Goal: Task Accomplishment & Management: Use online tool/utility

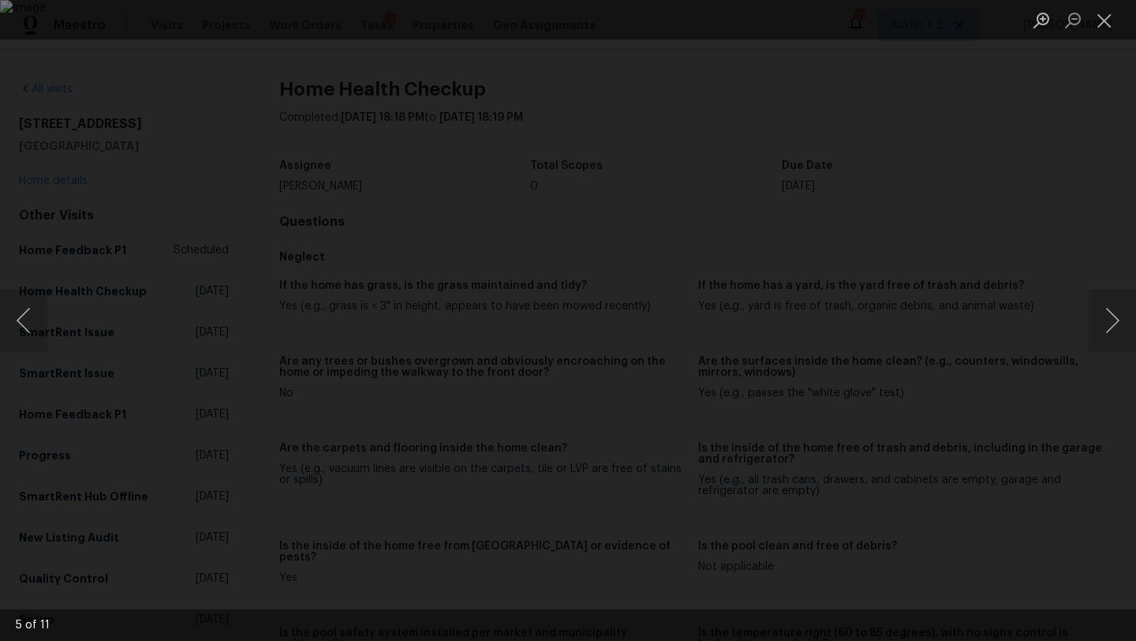
scroll to position [470, 0]
click at [1107, 18] on button "Close lightbox" at bounding box center [1105, 20] width 32 height 28
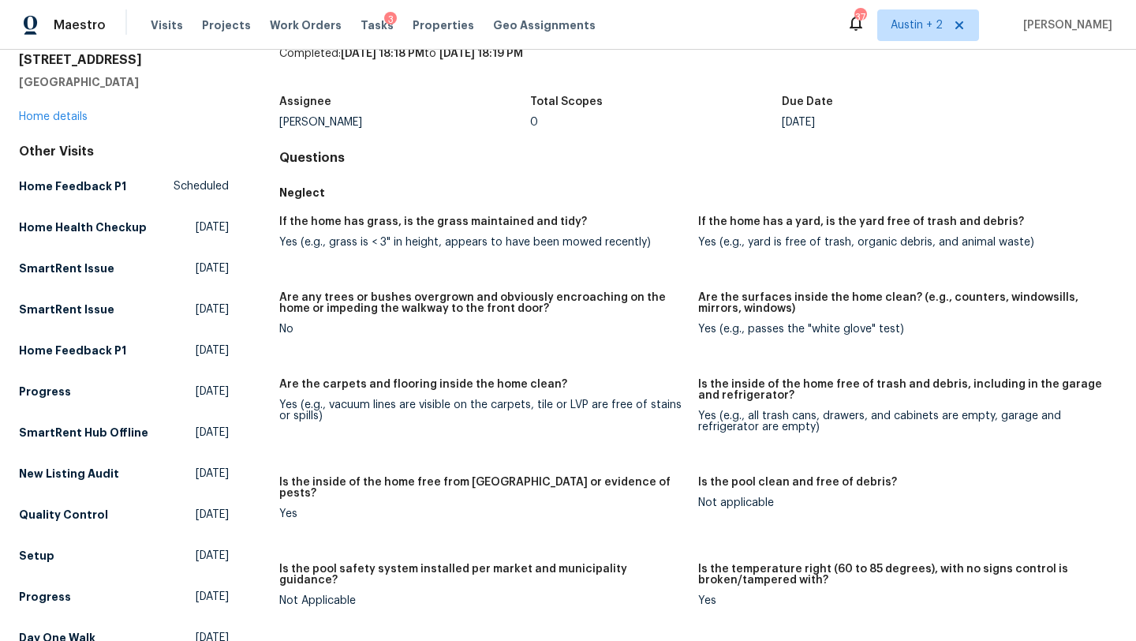
scroll to position [0, 0]
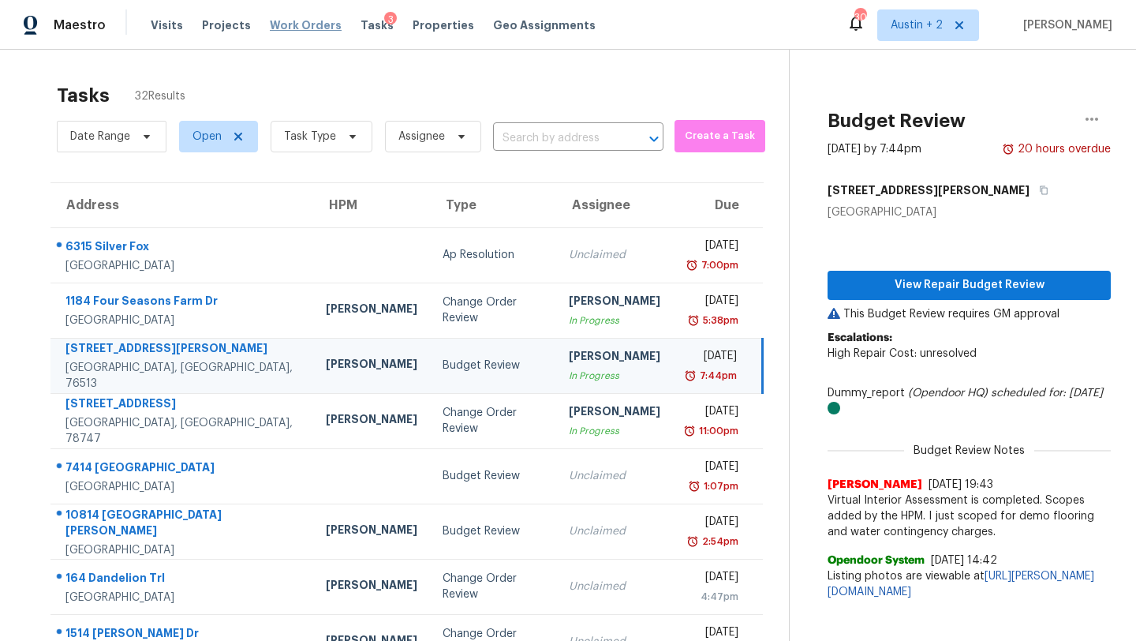
click at [293, 24] on span "Work Orders" at bounding box center [306, 25] width 72 height 16
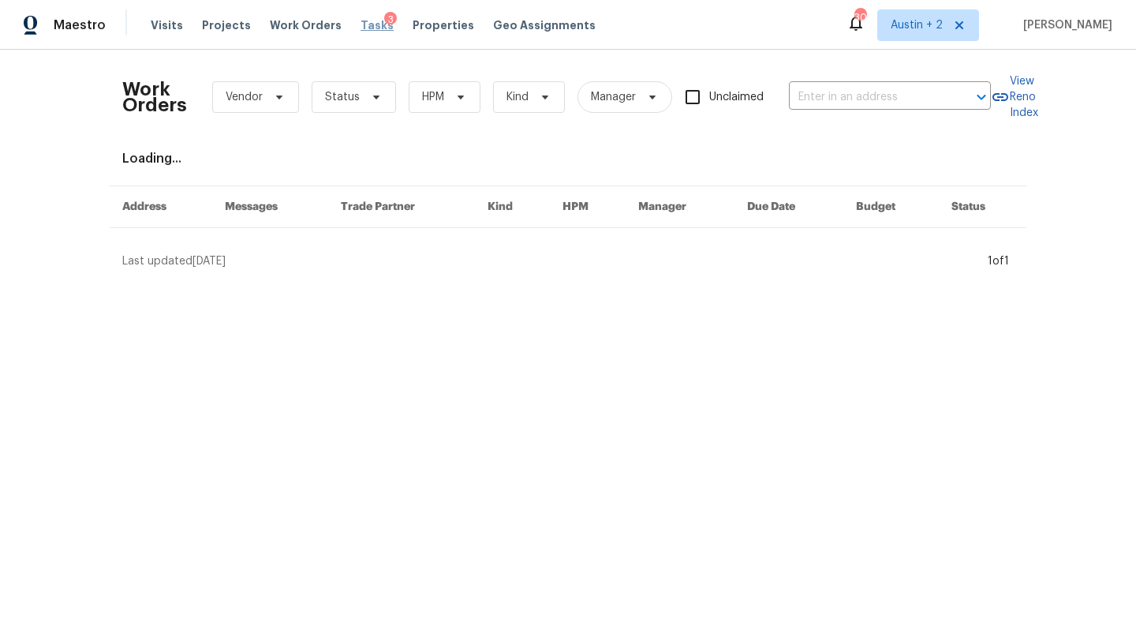
click at [372, 30] on span "Tasks" at bounding box center [377, 25] width 33 height 11
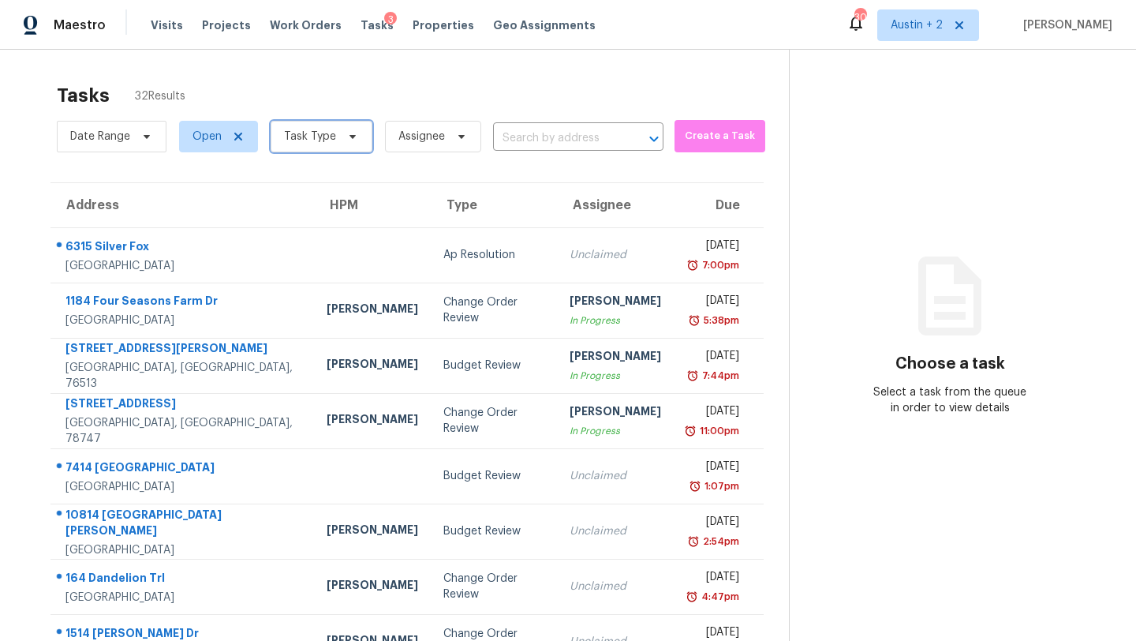
click at [322, 143] on span "Task Type" at bounding box center [310, 137] width 52 height 16
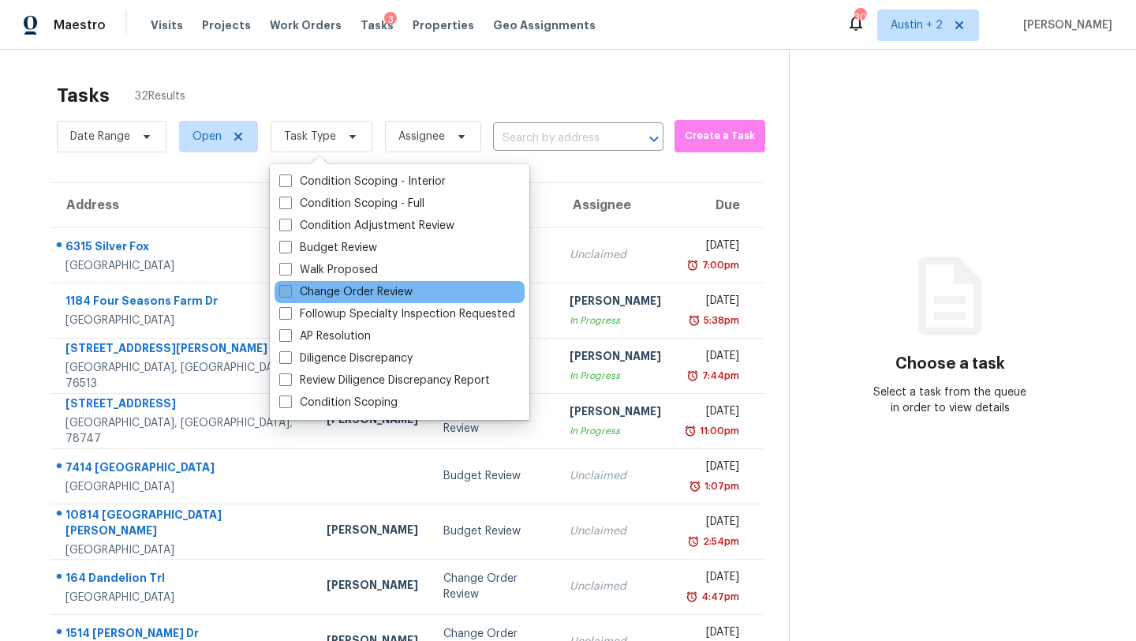
click at [330, 294] on label "Change Order Review" at bounding box center [345, 292] width 133 height 16
click at [290, 294] on input "Change Order Review" at bounding box center [284, 289] width 10 height 10
checkbox input "true"
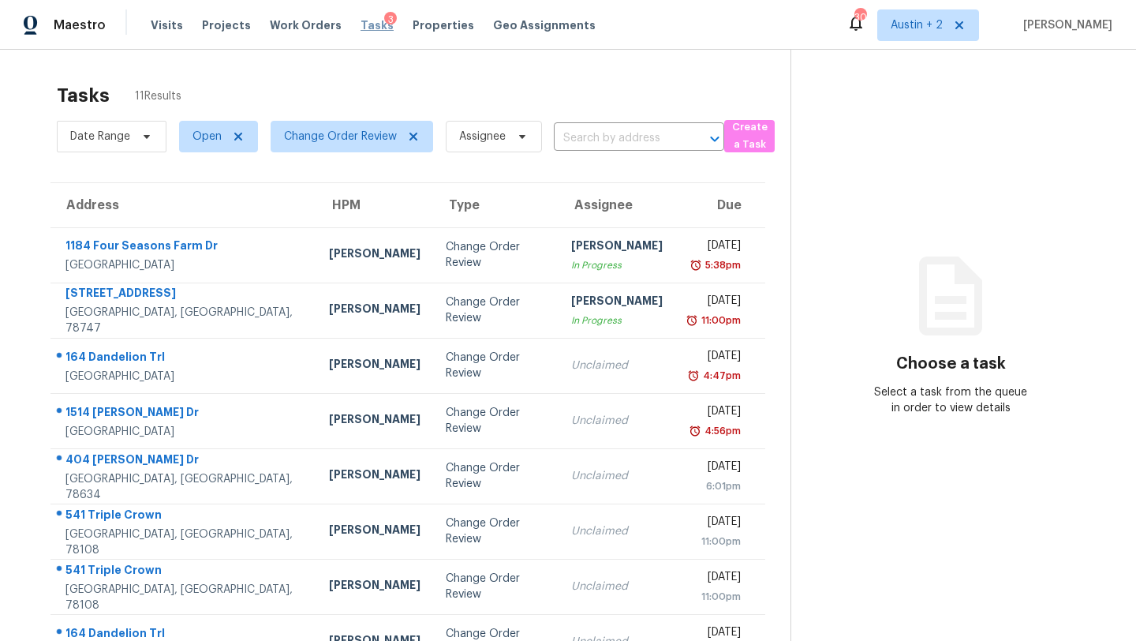
click at [361, 23] on span "Tasks" at bounding box center [377, 25] width 33 height 11
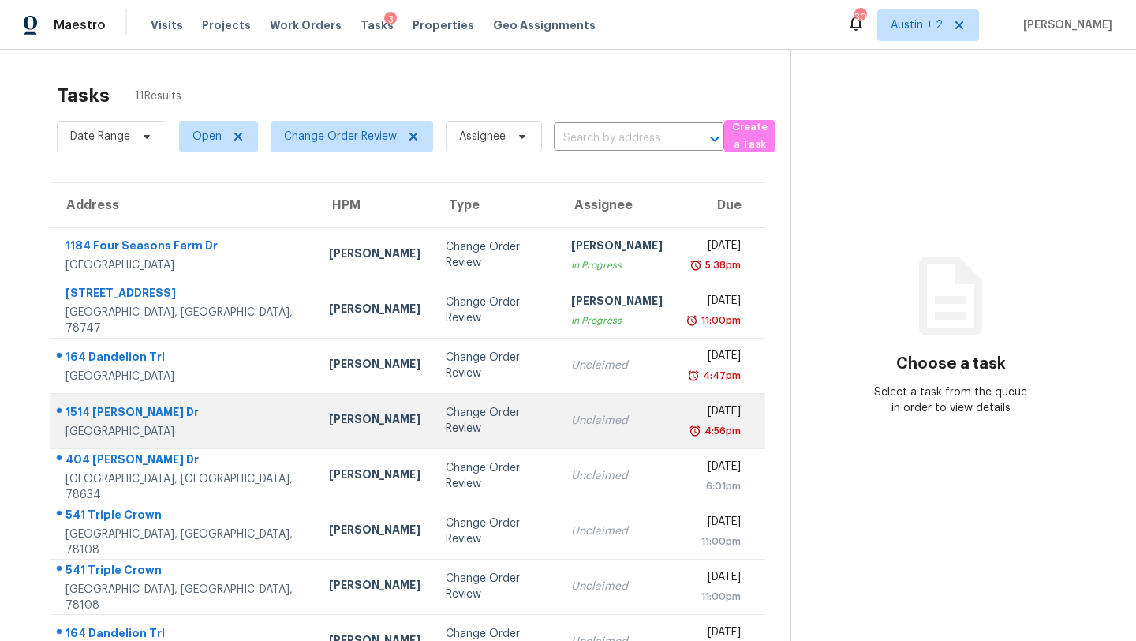
scroll to position [128, 0]
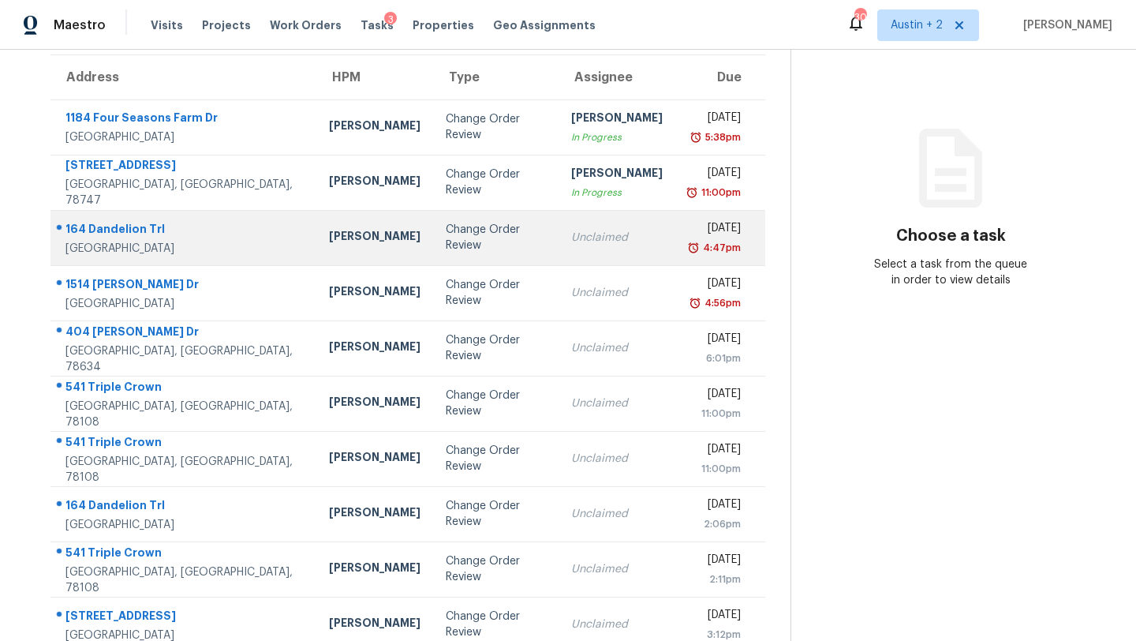
click at [129, 227] on div "164 Dandelion Trl" at bounding box center [185, 231] width 238 height 20
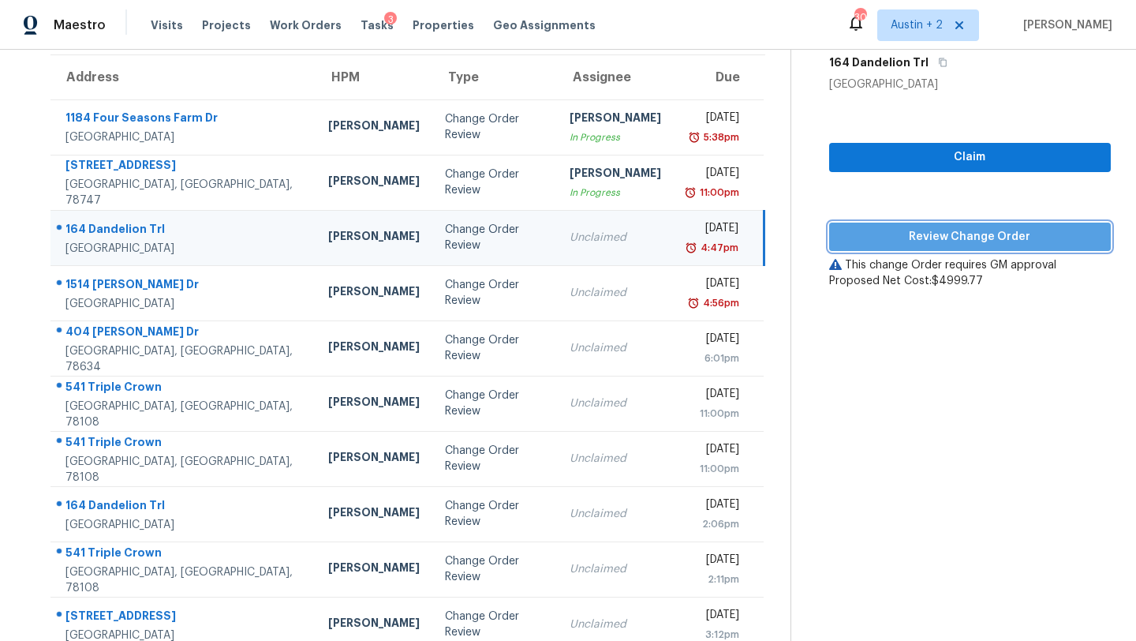
click at [923, 239] on span "Review Change Order" at bounding box center [970, 237] width 256 height 20
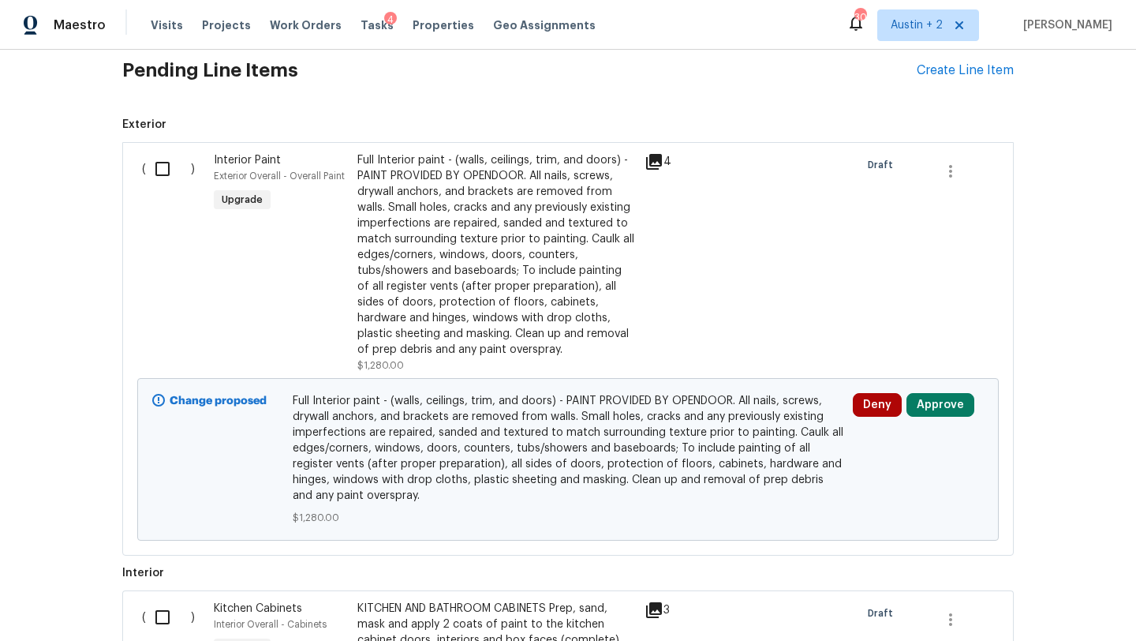
scroll to position [1324, 0]
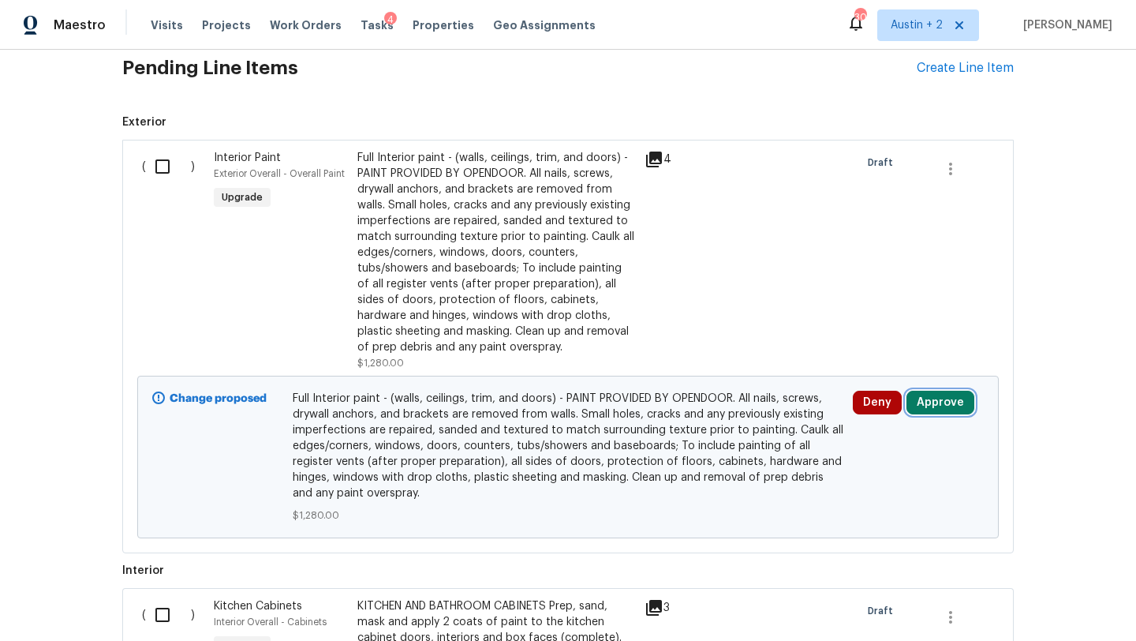
click at [936, 409] on button "Approve" at bounding box center [941, 403] width 68 height 24
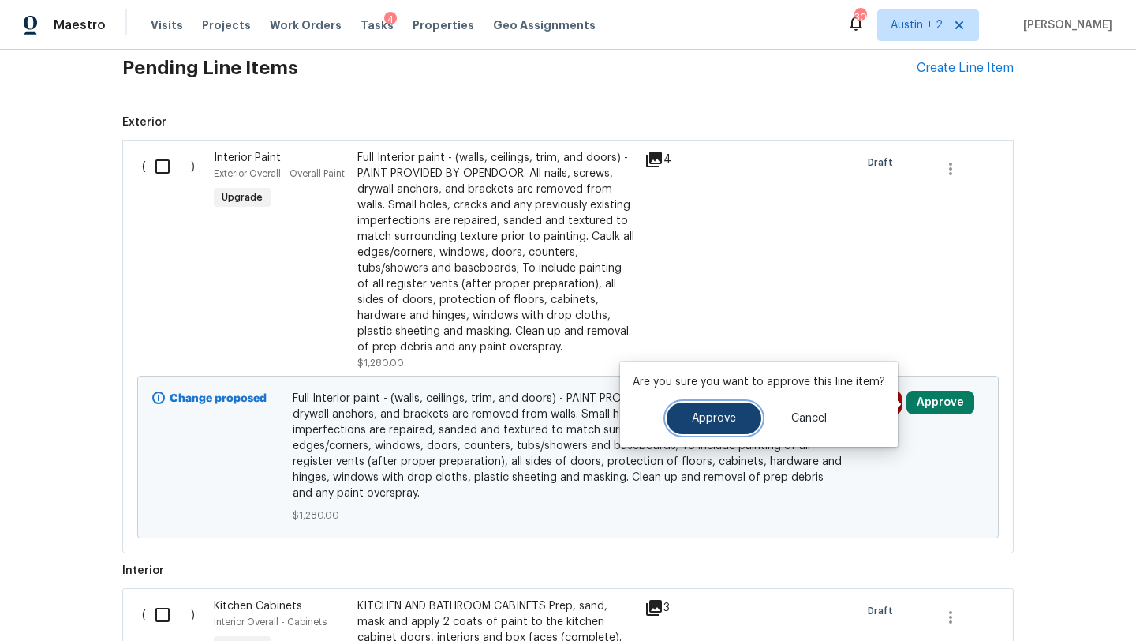
click at [707, 422] on span "Approve" at bounding box center [714, 419] width 44 height 12
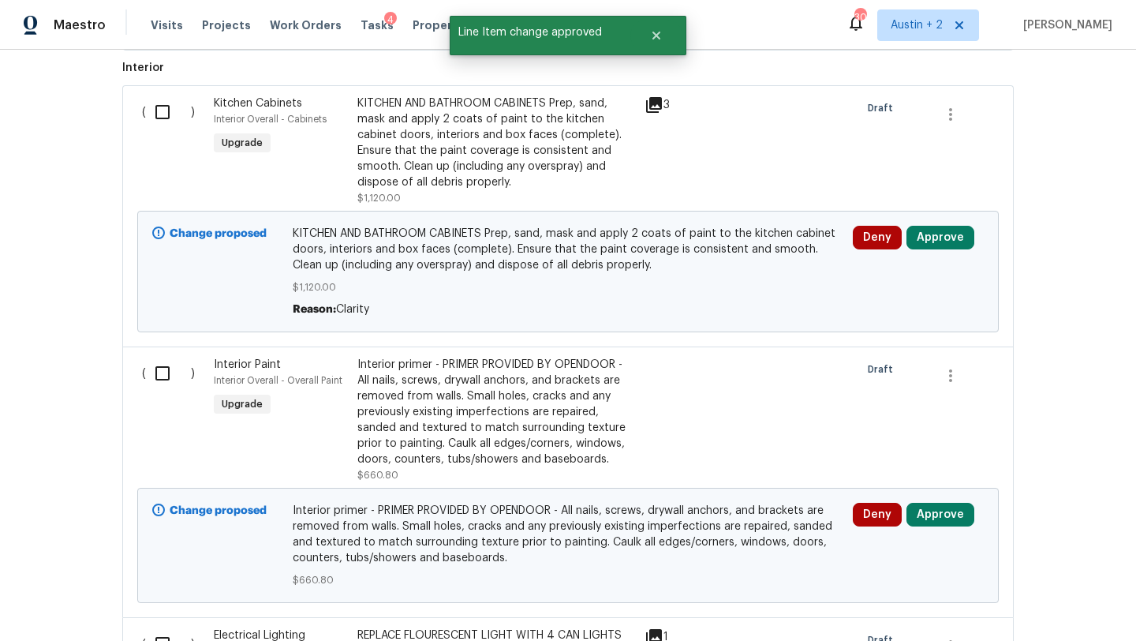
scroll to position [1828, 0]
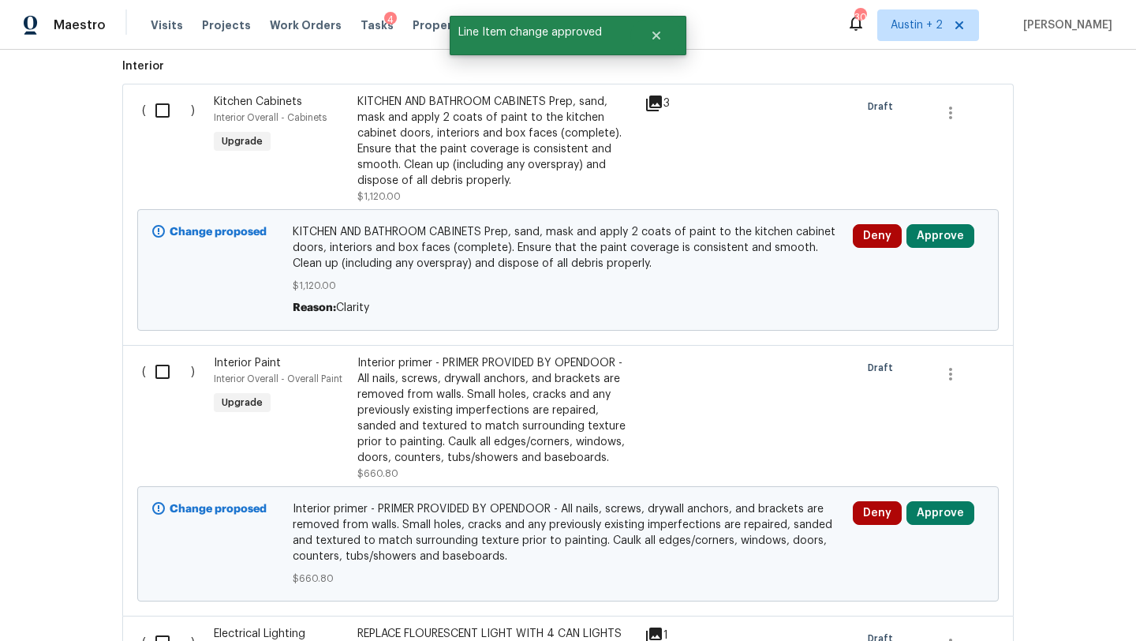
click at [490, 145] on div "KITCHEN AND BATHROOM CABINETS Prep, sand, mask and apply 2 coats of paint to th…" at bounding box center [497, 141] width 278 height 95
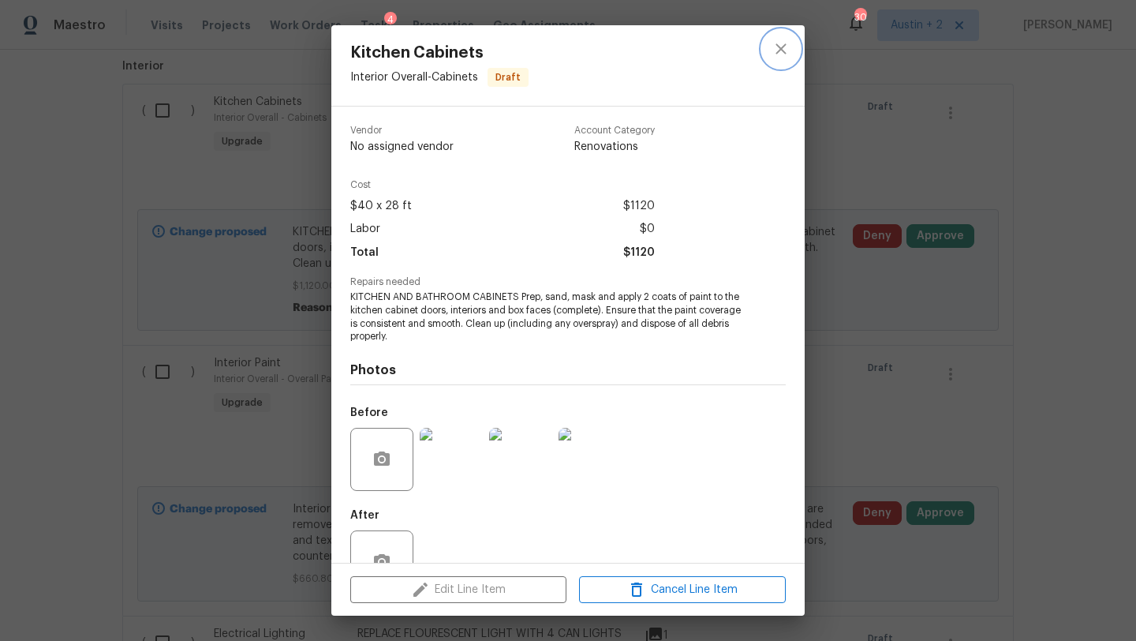
click at [780, 43] on icon "close" at bounding box center [781, 48] width 19 height 19
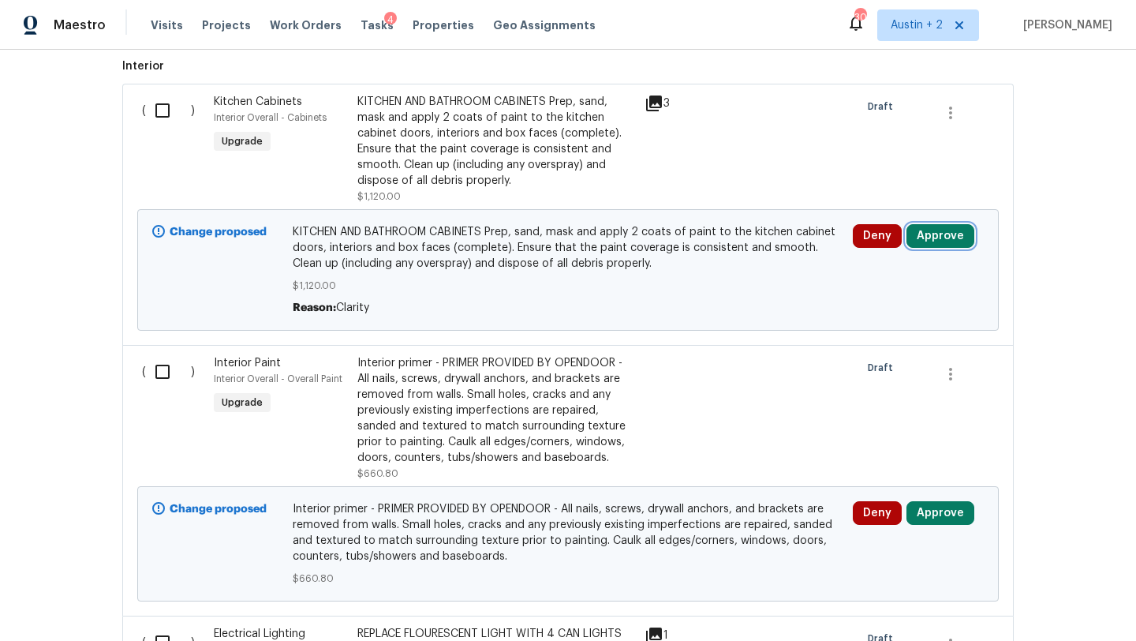
click at [951, 232] on button "Approve" at bounding box center [941, 236] width 68 height 24
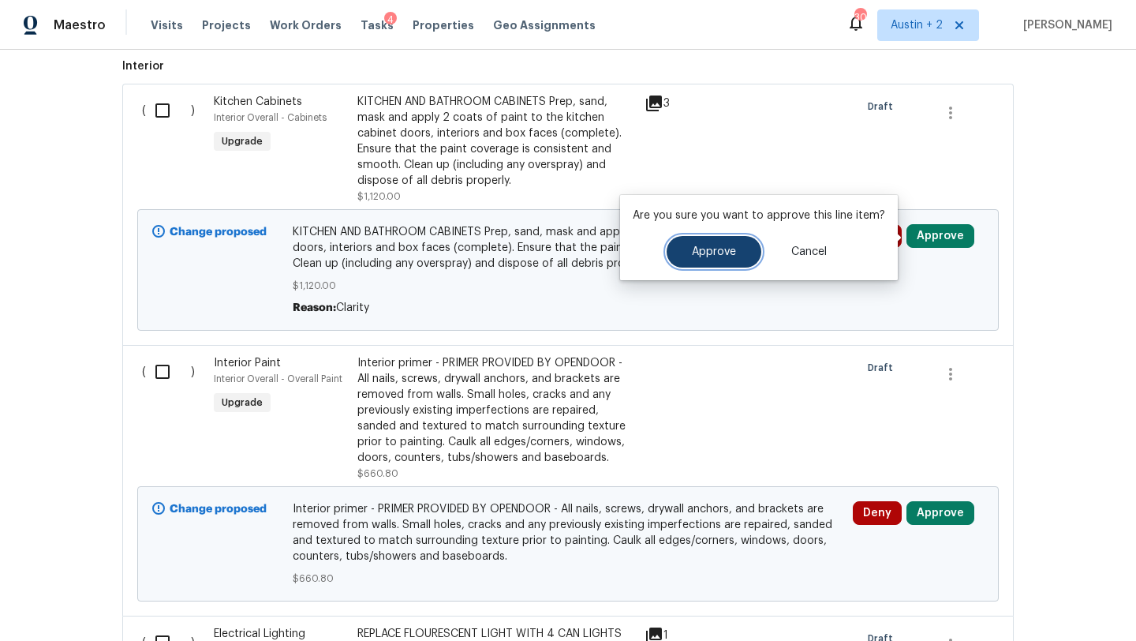
click at [713, 249] on span "Approve" at bounding box center [714, 252] width 44 height 12
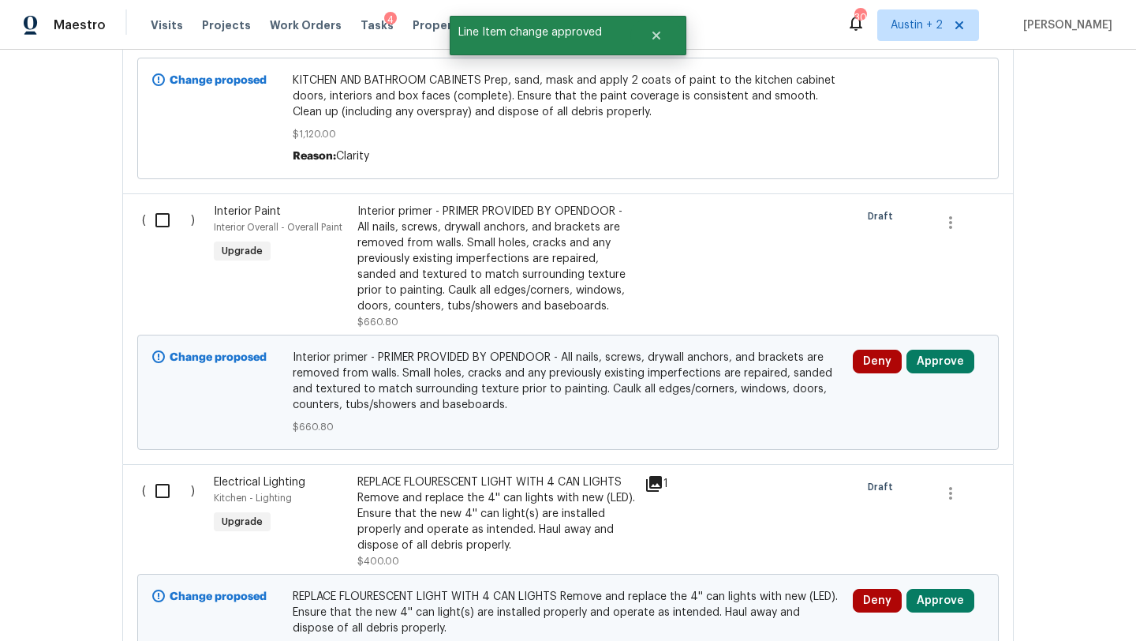
scroll to position [1979, 0]
click at [944, 358] on button "Approve" at bounding box center [941, 362] width 68 height 24
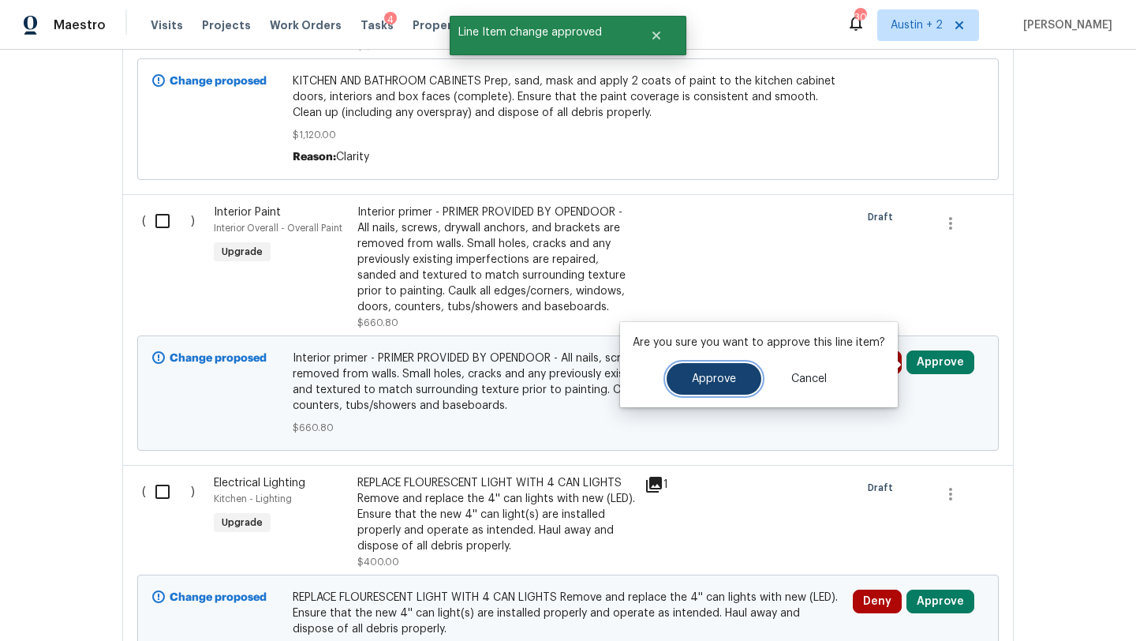
click at [710, 378] on span "Approve" at bounding box center [714, 379] width 44 height 12
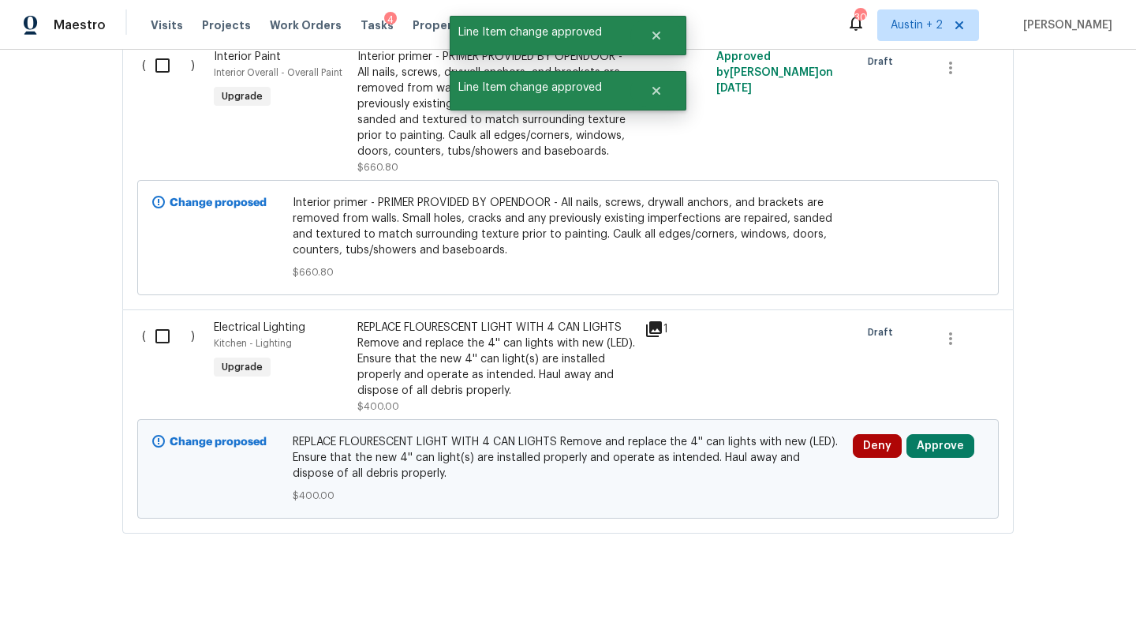
scroll to position [2136, 0]
click at [955, 452] on button "Approve" at bounding box center [941, 446] width 68 height 24
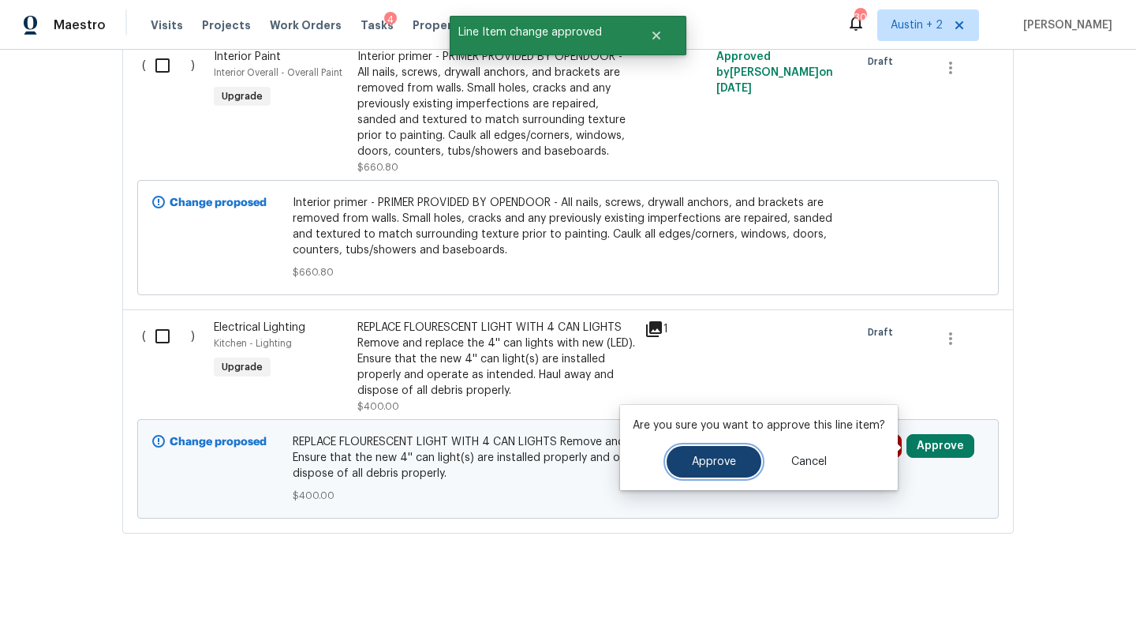
click at [698, 461] on span "Approve" at bounding box center [714, 462] width 44 height 12
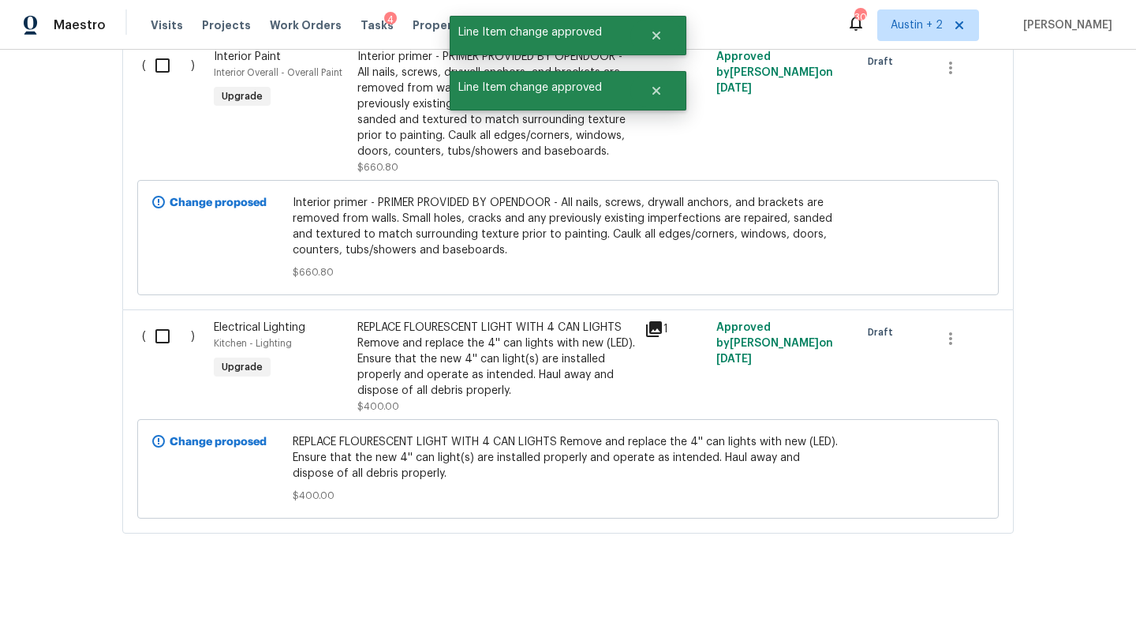
click at [463, 362] on div "REPLACE FLOURESCENT LIGHT WITH 4 CAN LIGHTS Remove and replace the 4'' can ligh…" at bounding box center [497, 359] width 278 height 79
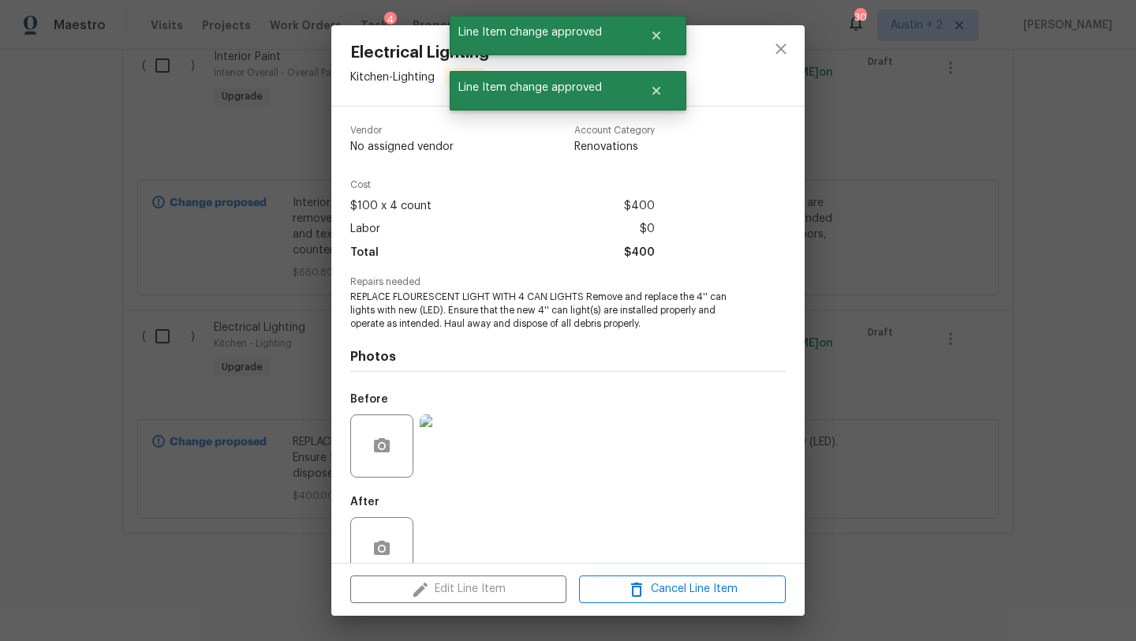
click at [853, 85] on div "Electrical Lighting Kitchen - Lighting Draft Vendor No assigned vendor Account …" at bounding box center [568, 320] width 1136 height 641
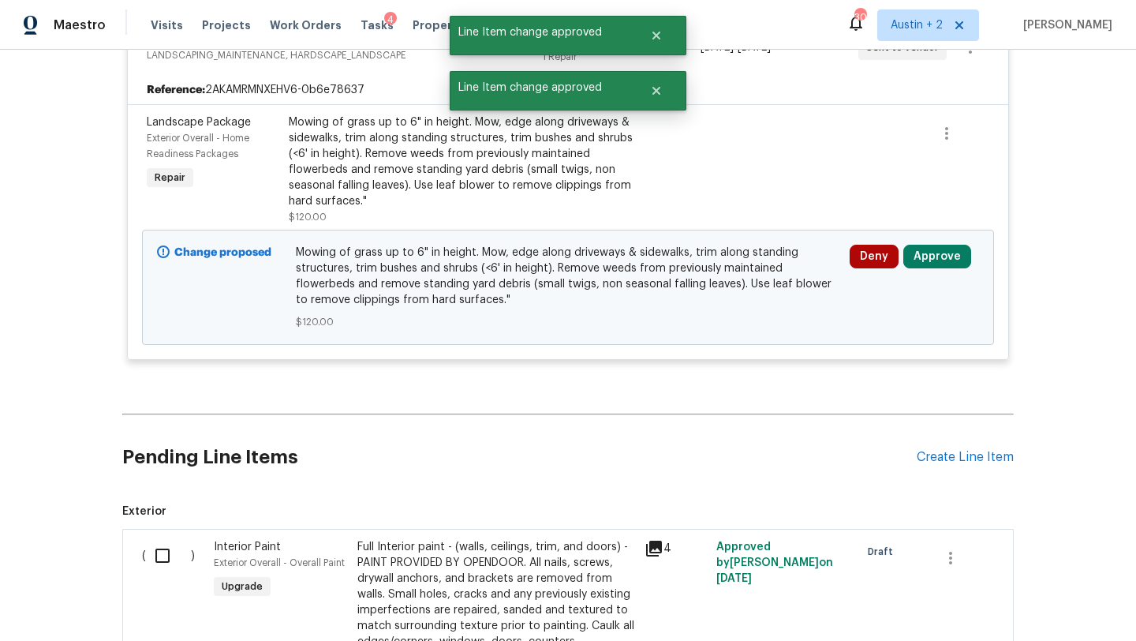
scroll to position [934, 0]
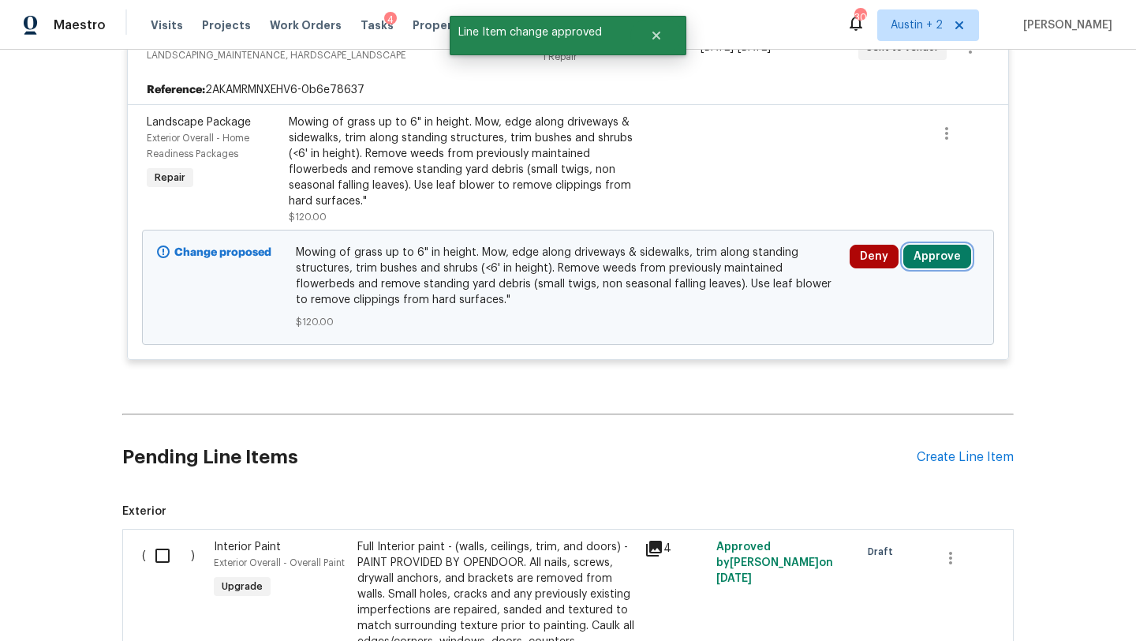
click at [952, 251] on button "Approve" at bounding box center [938, 257] width 68 height 24
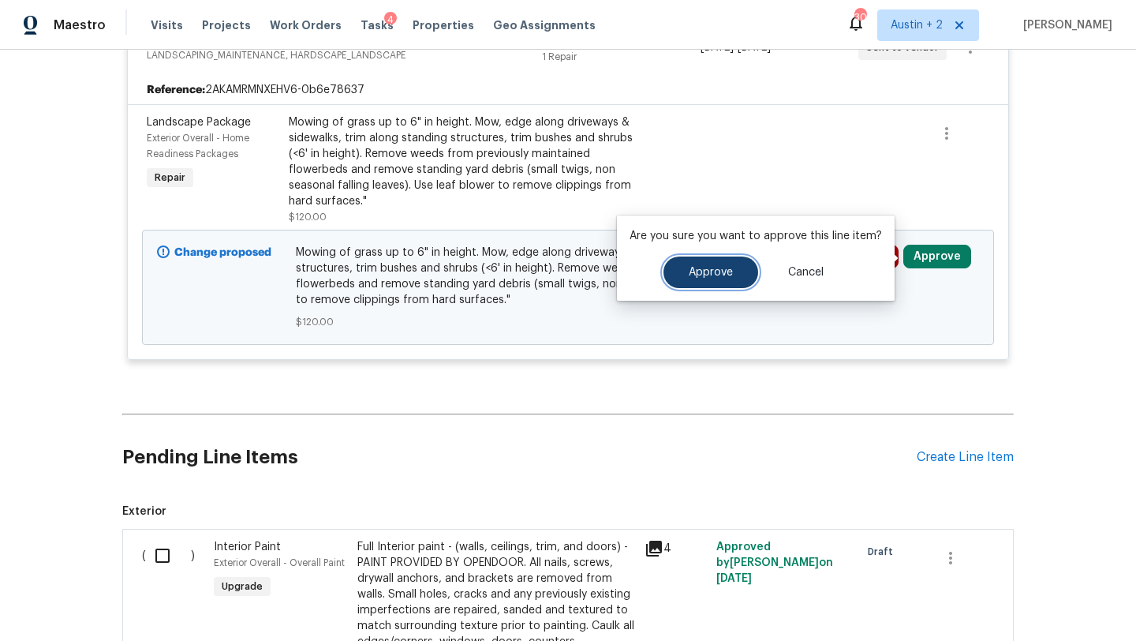
click at [678, 274] on button "Approve" at bounding box center [711, 272] width 95 height 32
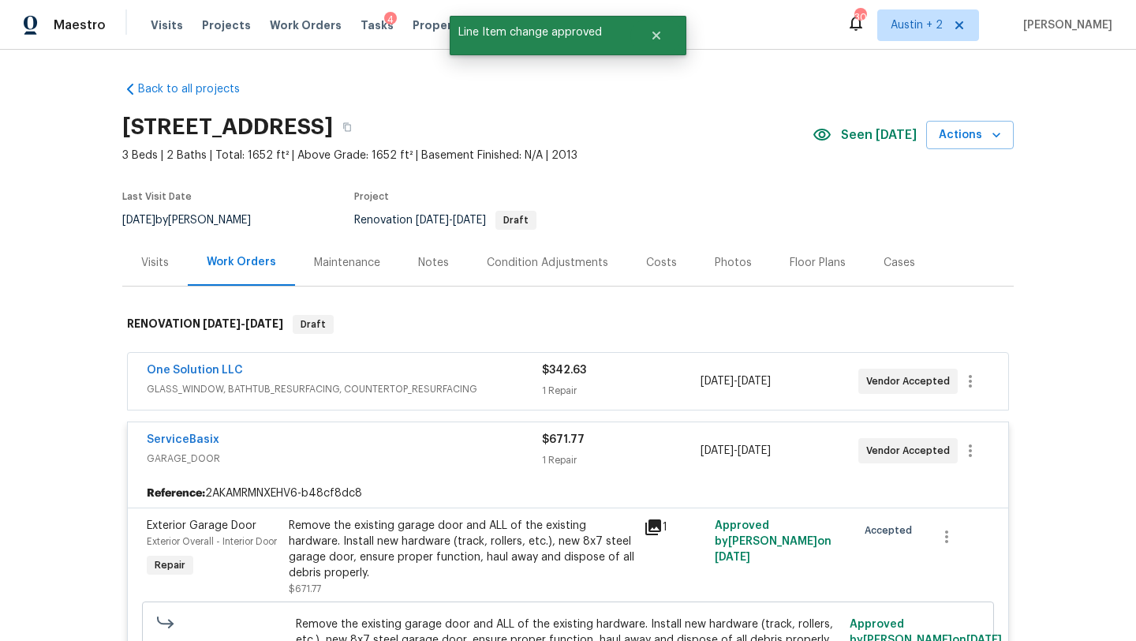
scroll to position [6, 0]
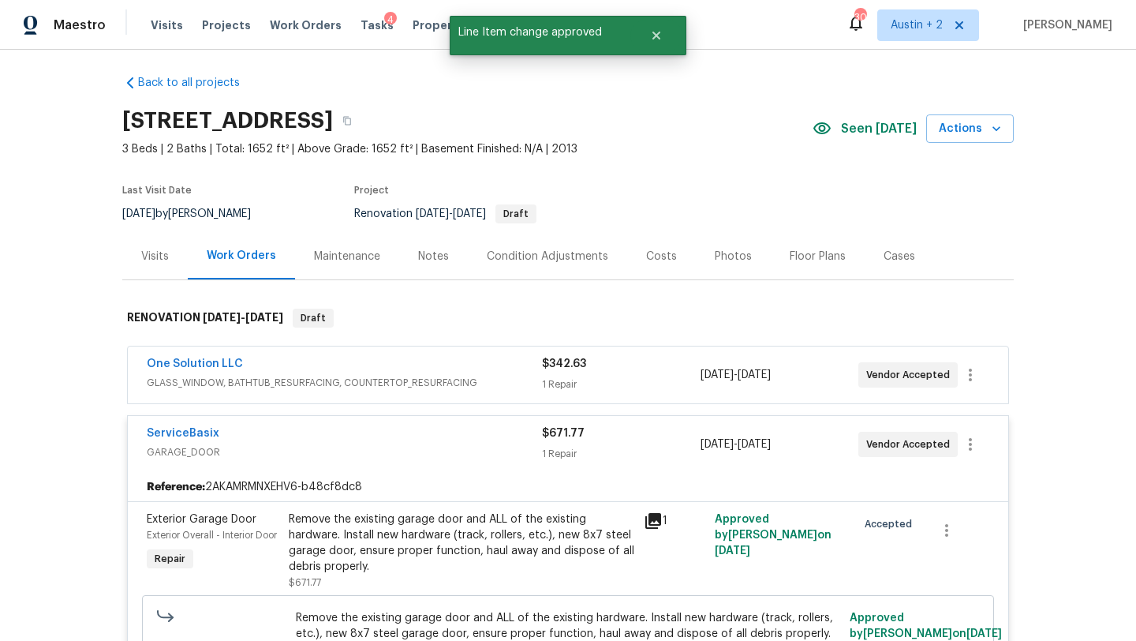
click at [490, 375] on span "GLASS_WINDOW, BATHTUB_RESURFACING, COUNTERTOP_RESURFACING" at bounding box center [344, 383] width 395 height 16
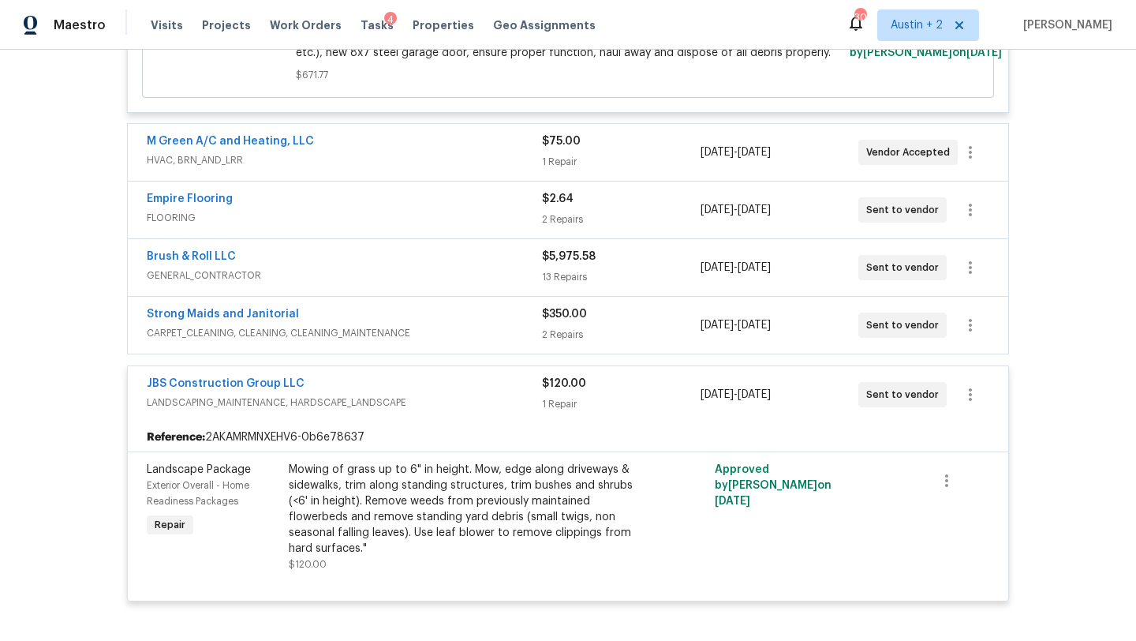
scroll to position [821, 0]
click at [456, 137] on div "M Green A/C and Heating, LLC" at bounding box center [344, 141] width 395 height 19
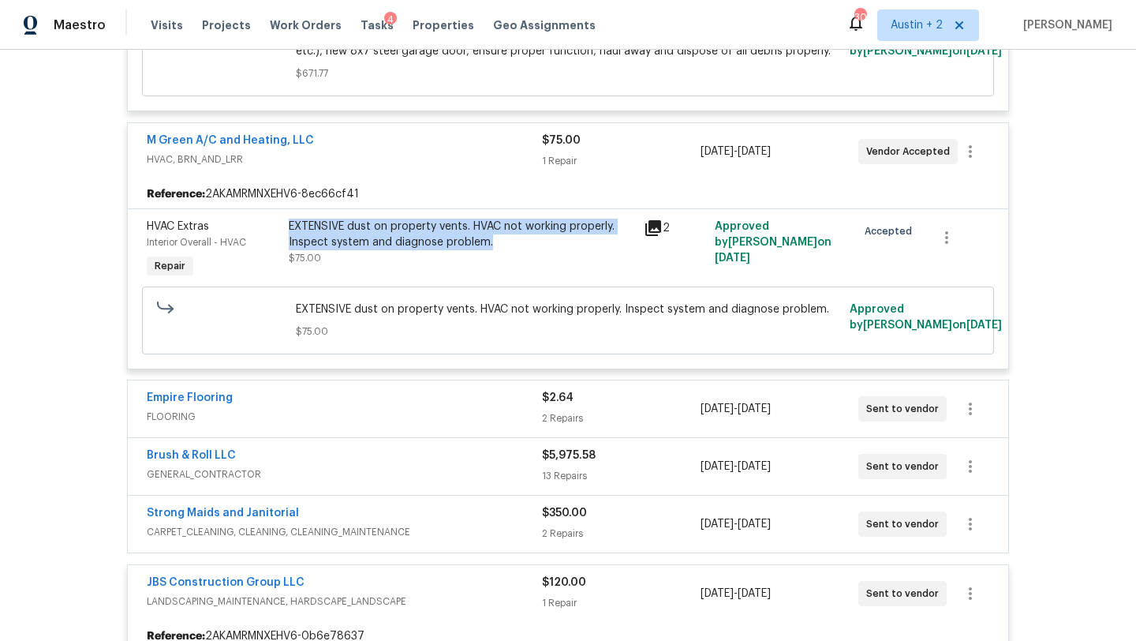
drag, startPoint x: 495, startPoint y: 245, endPoint x: 288, endPoint y: 227, distance: 207.6
click at [289, 227] on div "EXTENSIVE dust on property vents. HVAC not working properly. Inspect system and…" at bounding box center [462, 235] width 346 height 32
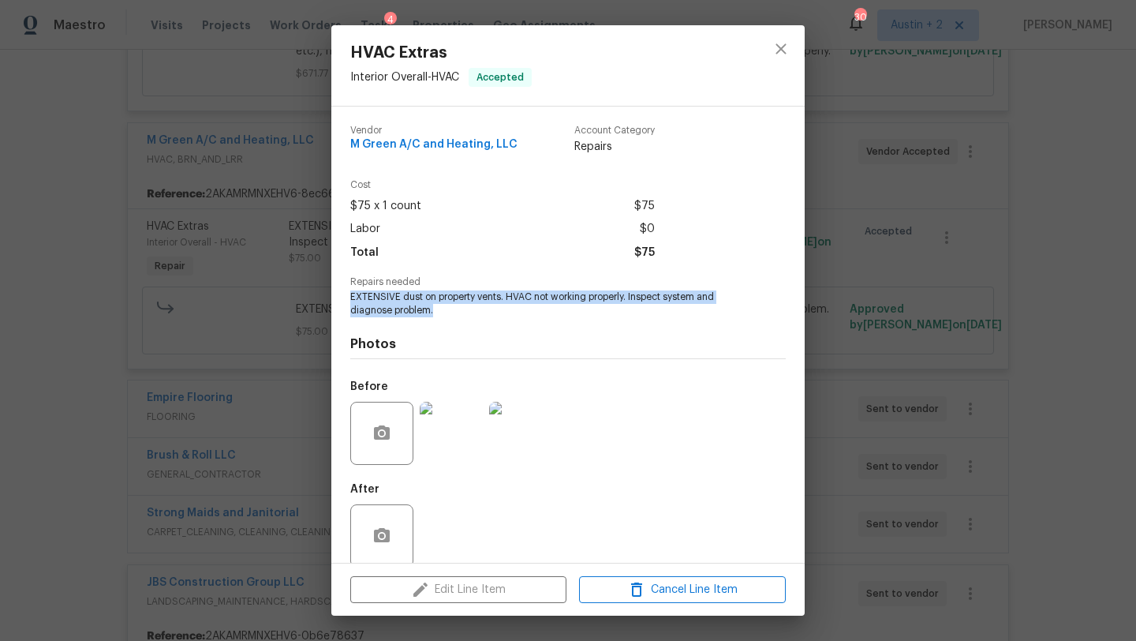
drag, startPoint x: 444, startPoint y: 315, endPoint x: 346, endPoint y: 298, distance: 99.4
click at [346, 298] on div "Vendor M Green A/C and Heating, LLC Account Category Repairs Cost $75 x 1 count…" at bounding box center [568, 335] width 474 height 456
copy span "EXTENSIVE dust on property vents. HVAC not working properly. Inspect system and…"
click at [456, 437] on img at bounding box center [451, 433] width 63 height 63
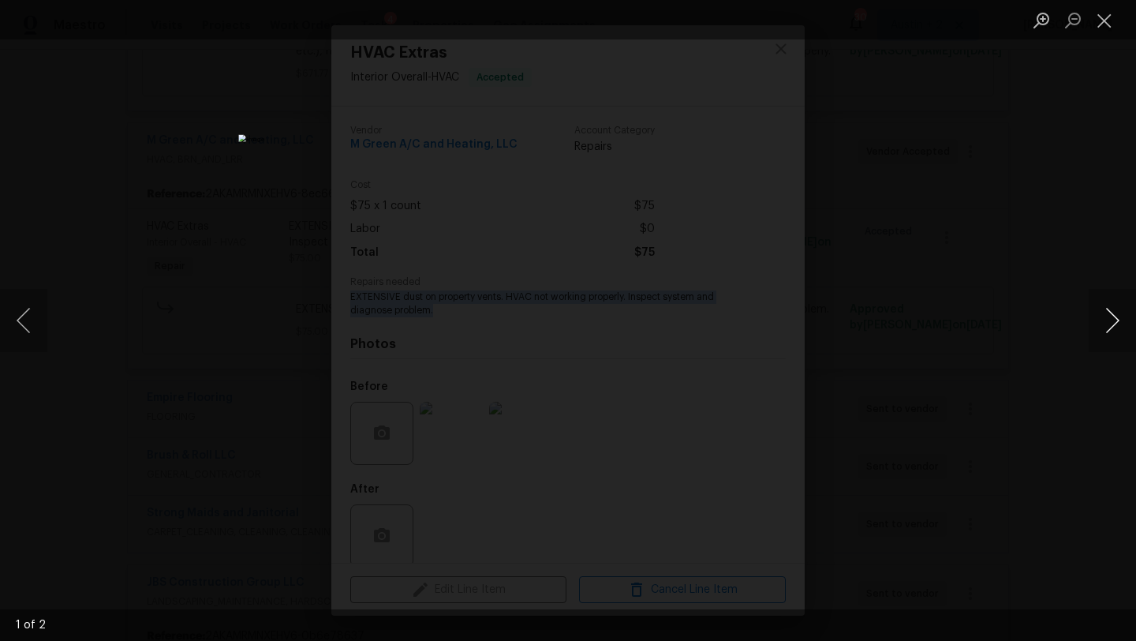
click at [1110, 315] on button "Next image" at bounding box center [1112, 320] width 47 height 63
click at [1108, 20] on button "Close lightbox" at bounding box center [1105, 20] width 32 height 28
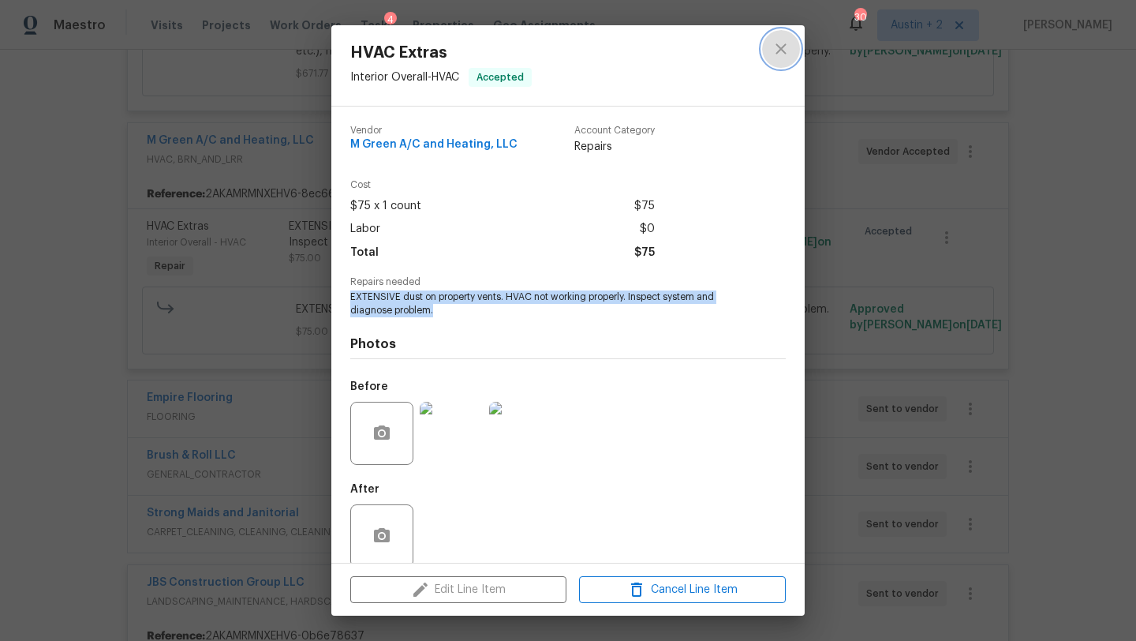
click at [781, 54] on icon "close" at bounding box center [781, 48] width 19 height 19
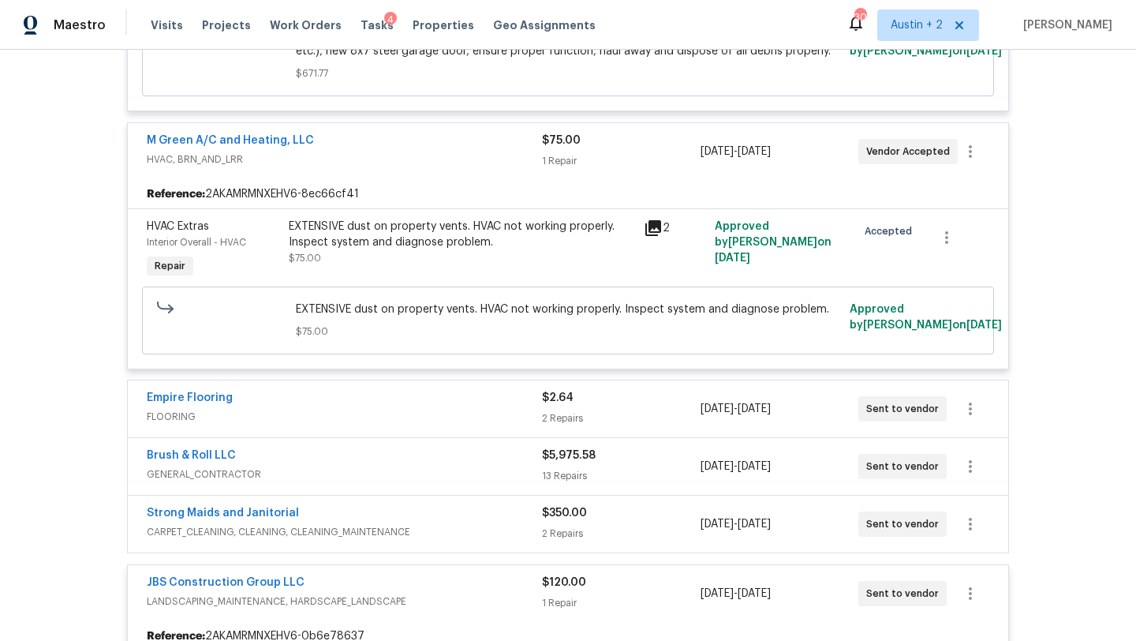
click at [1068, 308] on div "Back to all projects 164 Dandelion Trl, San Marcos, TX 78666 3 Beds | 2 Baths |…" at bounding box center [568, 345] width 1136 height 591
click at [457, 140] on div "M Green A/C and Heating, LLC" at bounding box center [344, 142] width 395 height 19
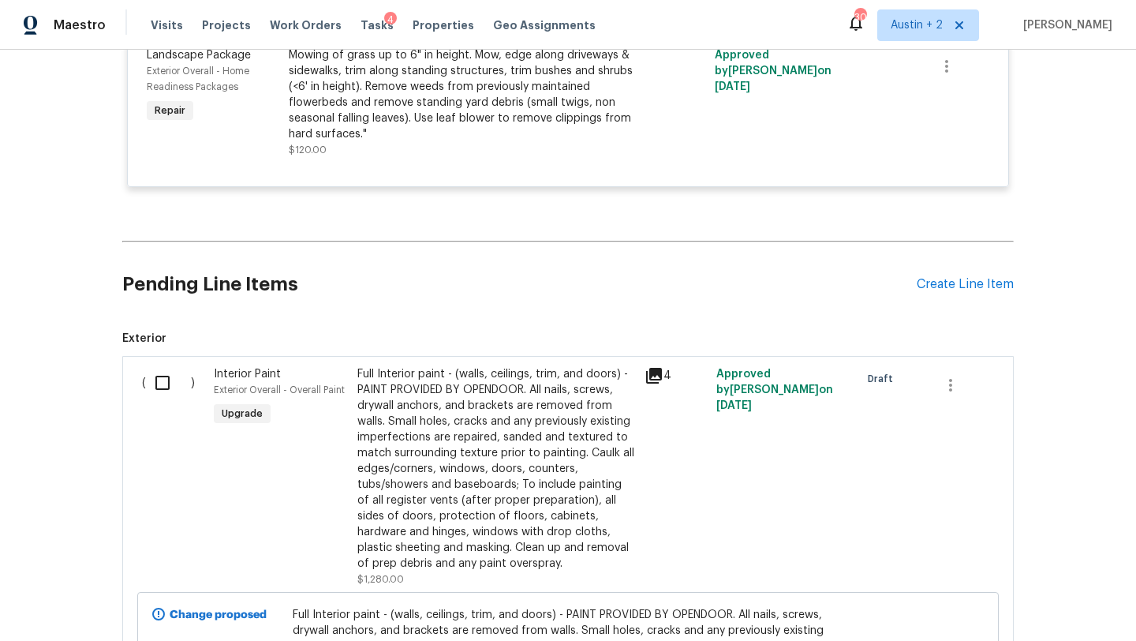
scroll to position [1222, 0]
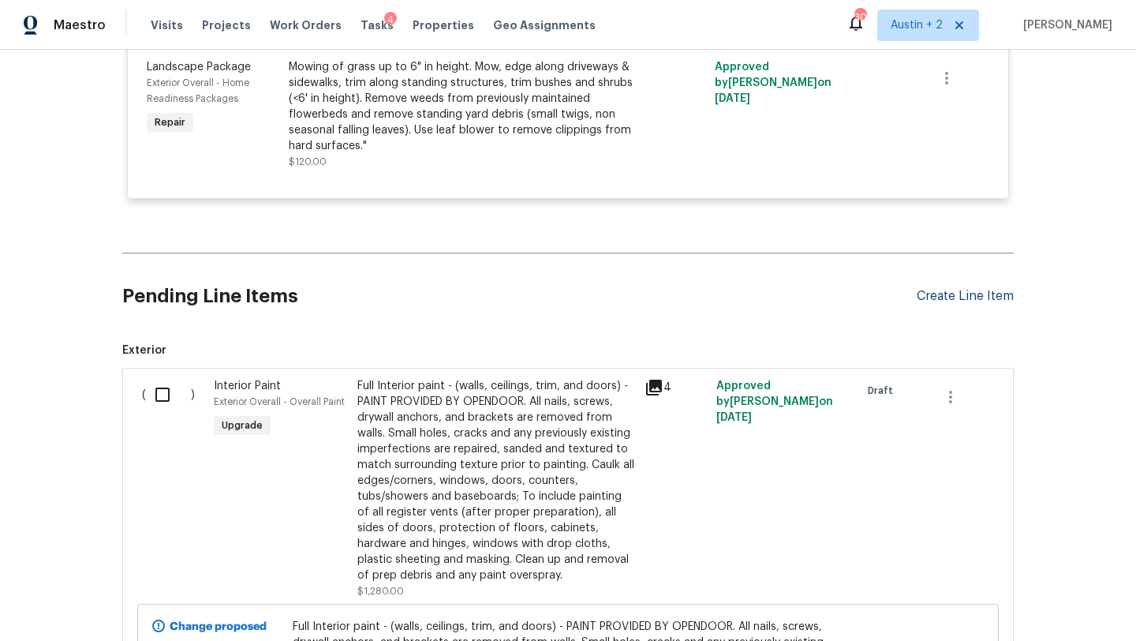
click at [957, 302] on div "Create Line Item" at bounding box center [965, 296] width 97 height 15
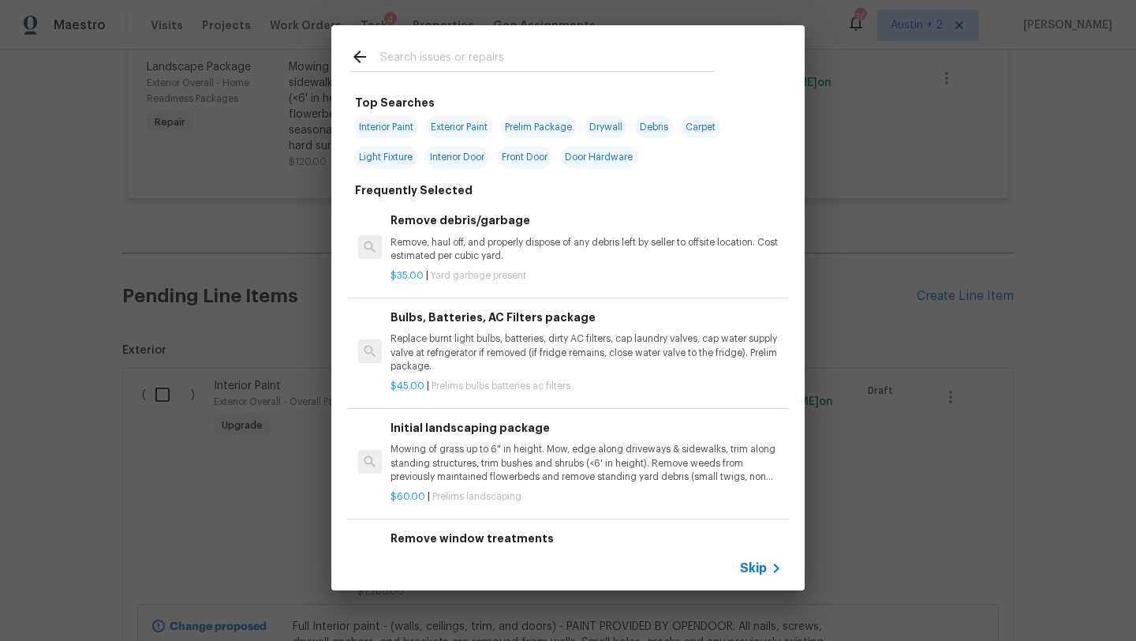
click at [467, 60] on input "text" at bounding box center [547, 59] width 335 height 24
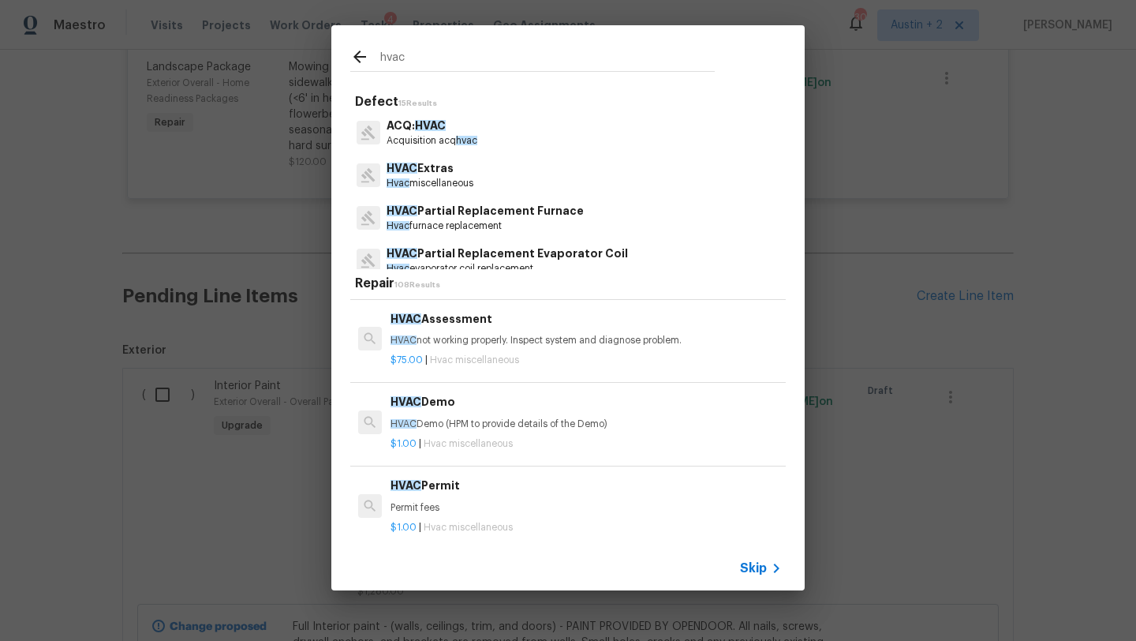
scroll to position [79, 0]
type input "hvac"
click at [460, 339] on p "HVAC not working properly. Inspect system and diagnose problem." at bounding box center [586, 339] width 391 height 13
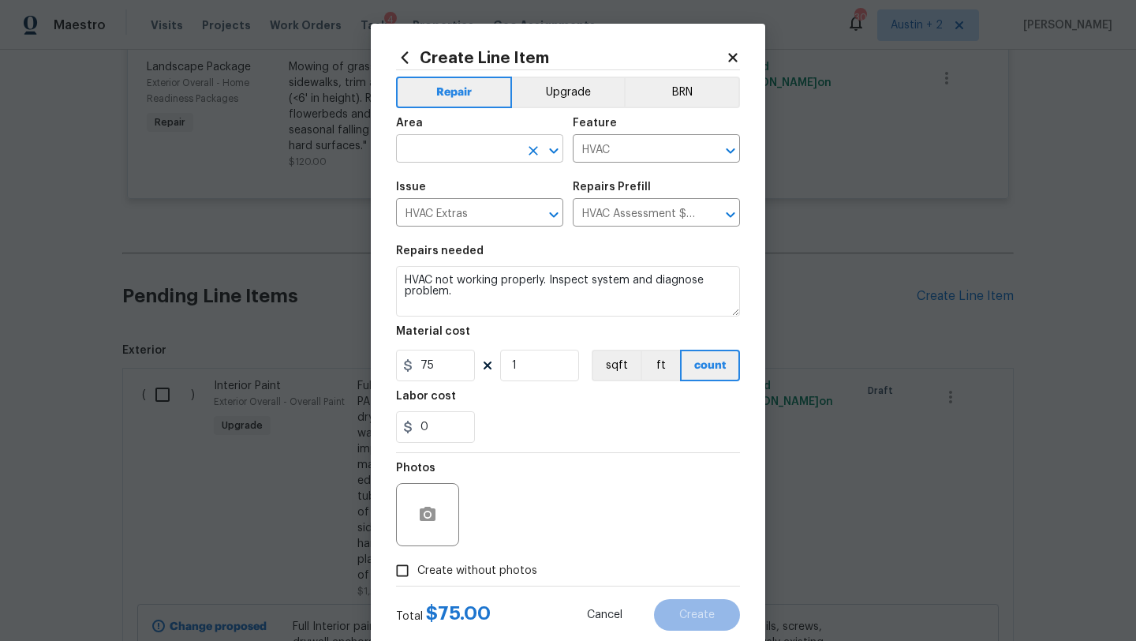
click at [483, 151] on input "text" at bounding box center [457, 150] width 123 height 24
click at [455, 179] on li "HVAC" at bounding box center [479, 186] width 167 height 26
type input "HVAC"
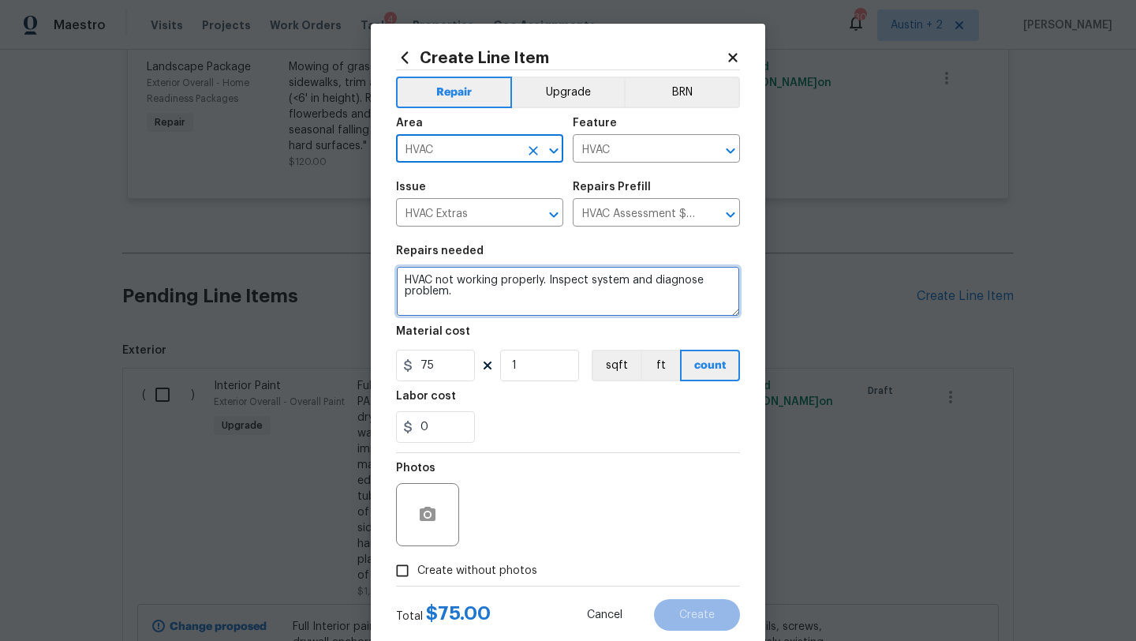
click at [532, 302] on textarea "HVAC not working properly. Inspect system and diagnose problem." at bounding box center [568, 291] width 344 height 51
paste textarea "EXTENSIVE dust on property vents. HVAC not working properly. Inspect system and…"
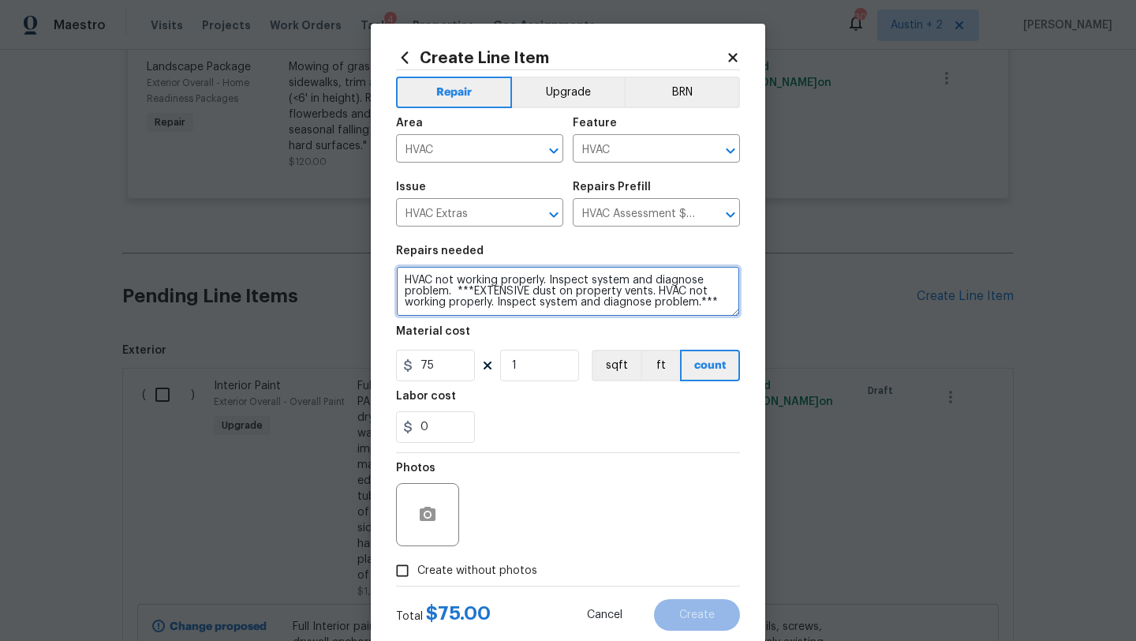
type textarea "HVAC not working properly. Inspect system and diagnose problem. ***EXTENSIVE du…"
click at [423, 577] on span "Create without photos" at bounding box center [477, 571] width 120 height 17
click at [417, 577] on input "Create without photos" at bounding box center [403, 571] width 30 height 30
checkbox input "true"
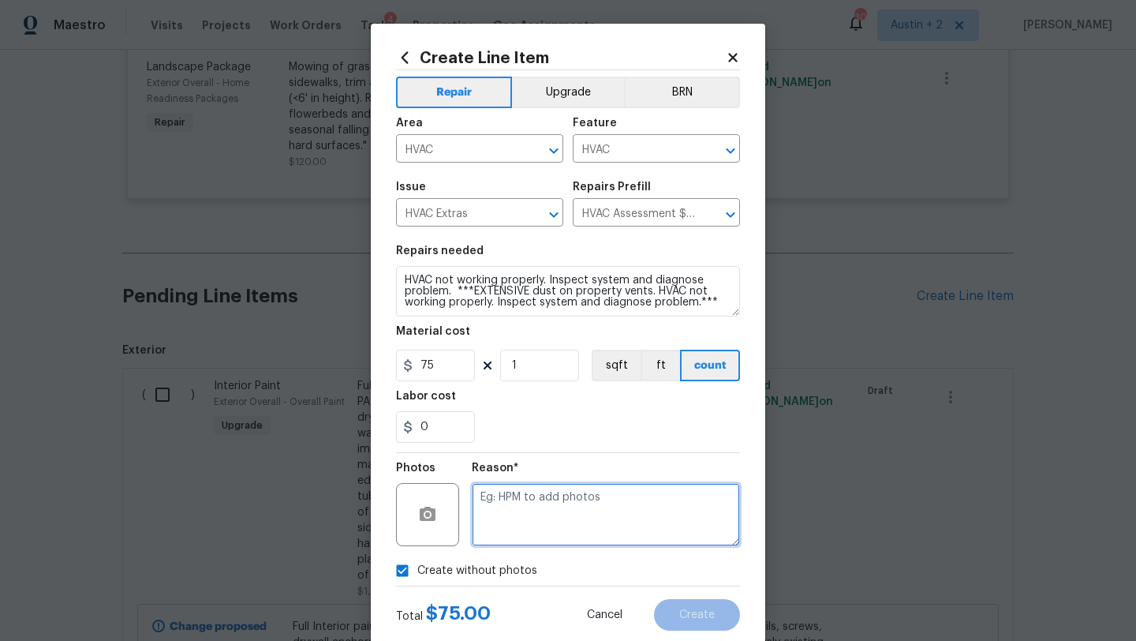
click at [534, 519] on textarea at bounding box center [606, 514] width 268 height 63
type textarea "will add"
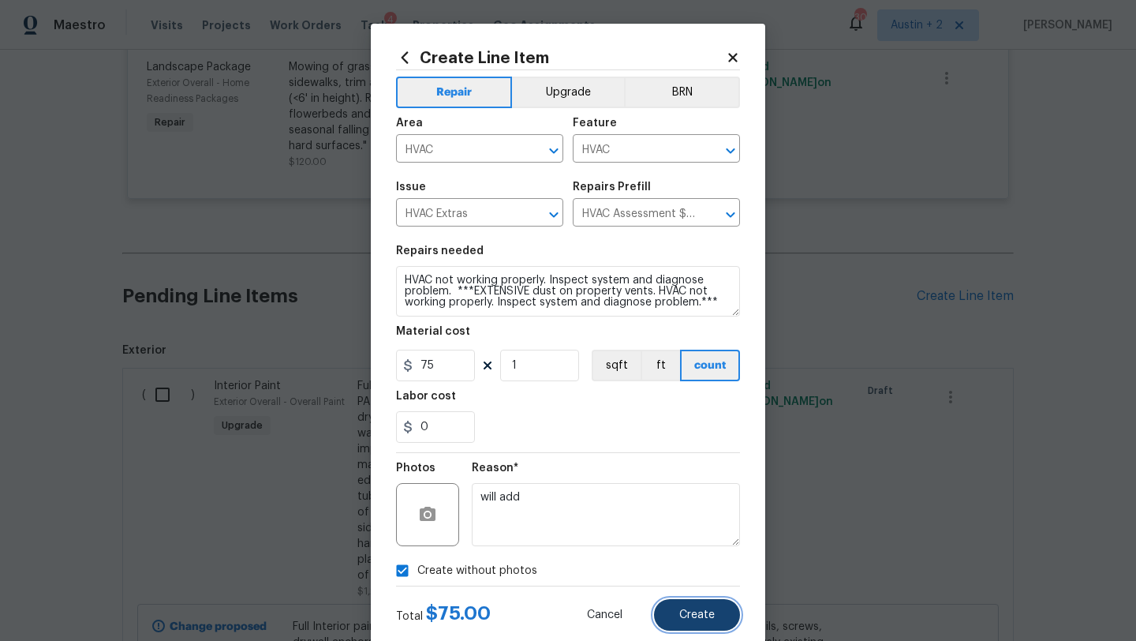
click at [698, 609] on span "Create" at bounding box center [698, 615] width 36 height 12
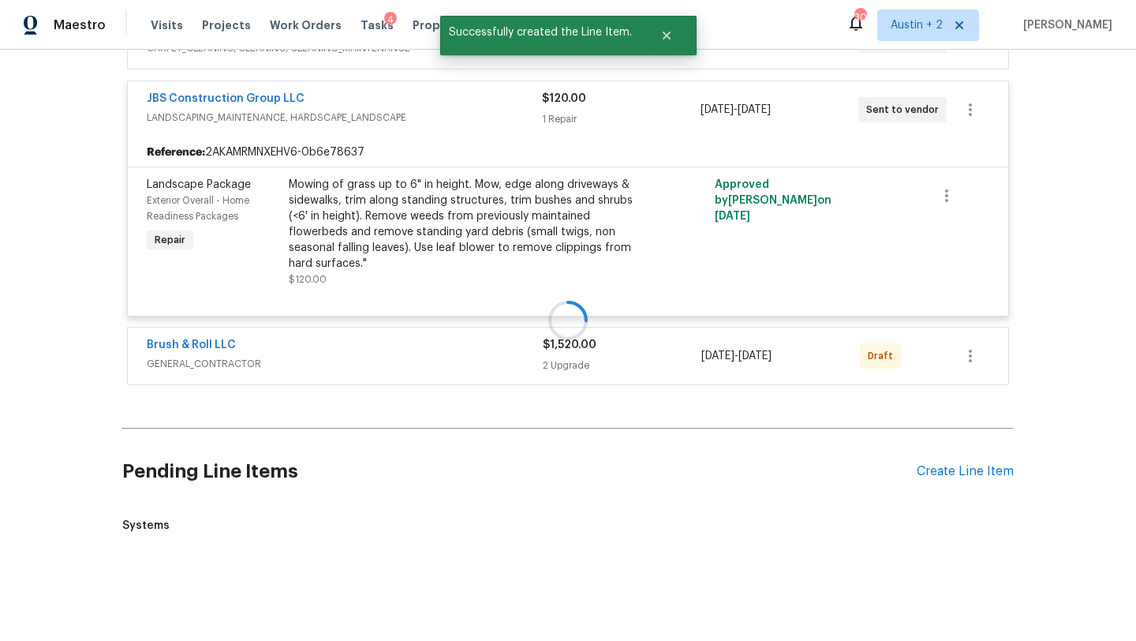
scroll to position [1148, 0]
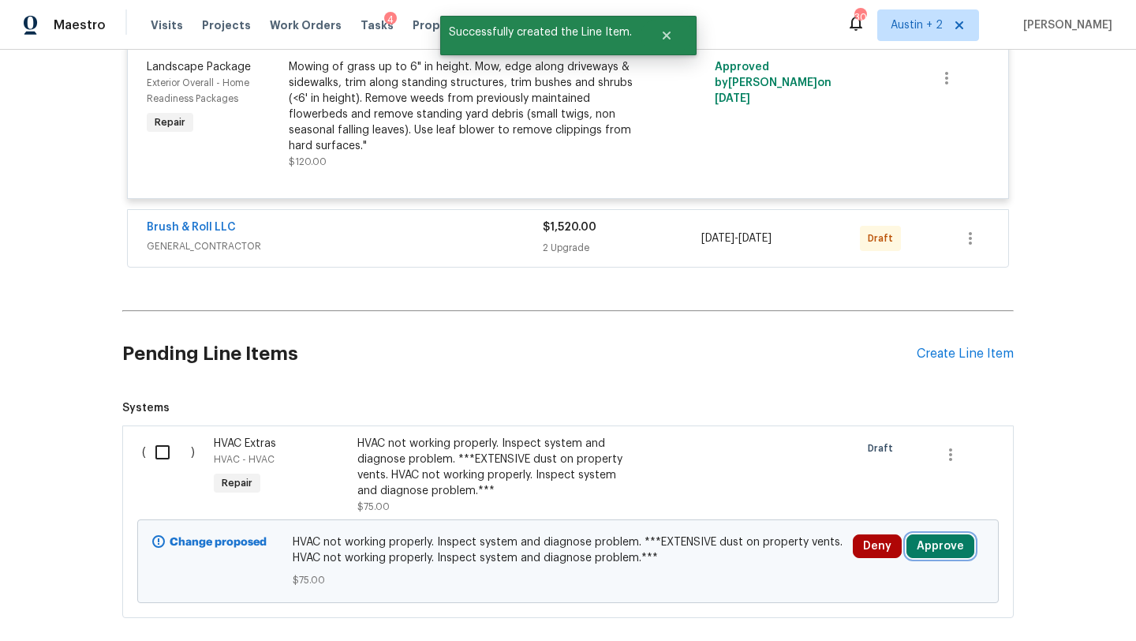
click at [946, 541] on button "Approve" at bounding box center [941, 546] width 68 height 24
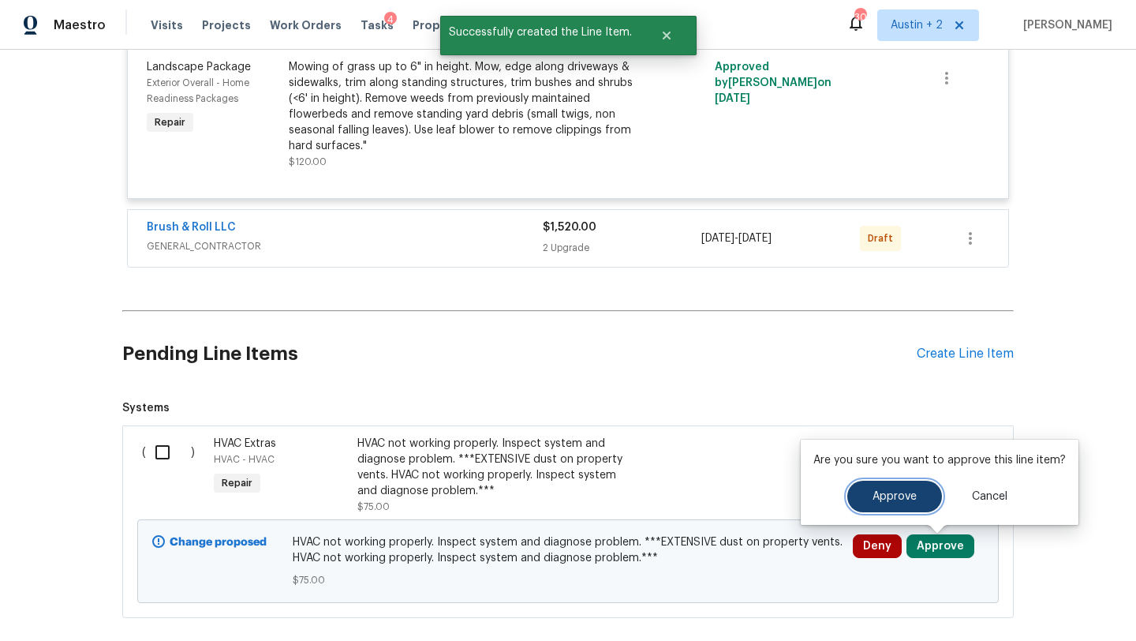
click at [861, 496] on button "Approve" at bounding box center [895, 497] width 95 height 32
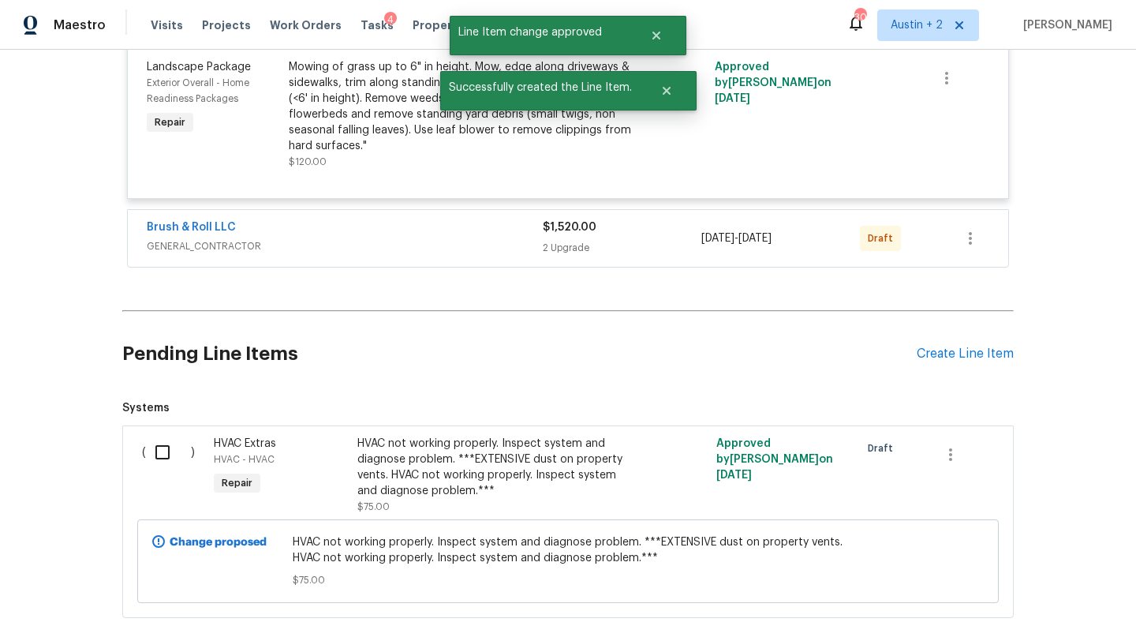
click at [166, 455] on input "checkbox" at bounding box center [168, 452] width 45 height 33
checkbox input "true"
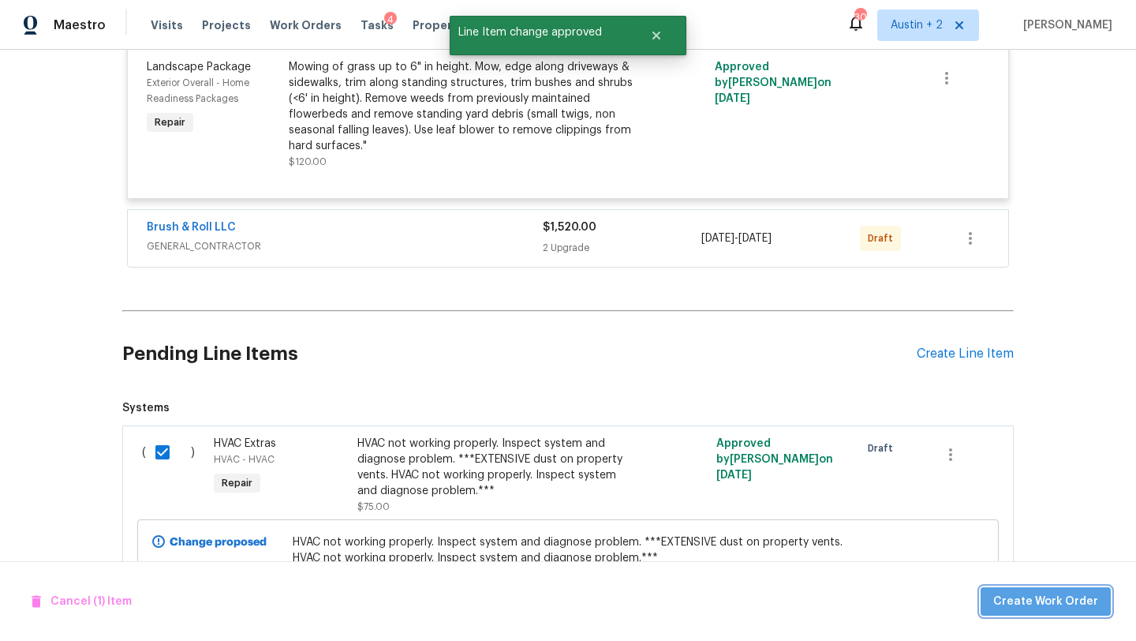
click at [1076, 602] on span "Create Work Order" at bounding box center [1046, 602] width 105 height 20
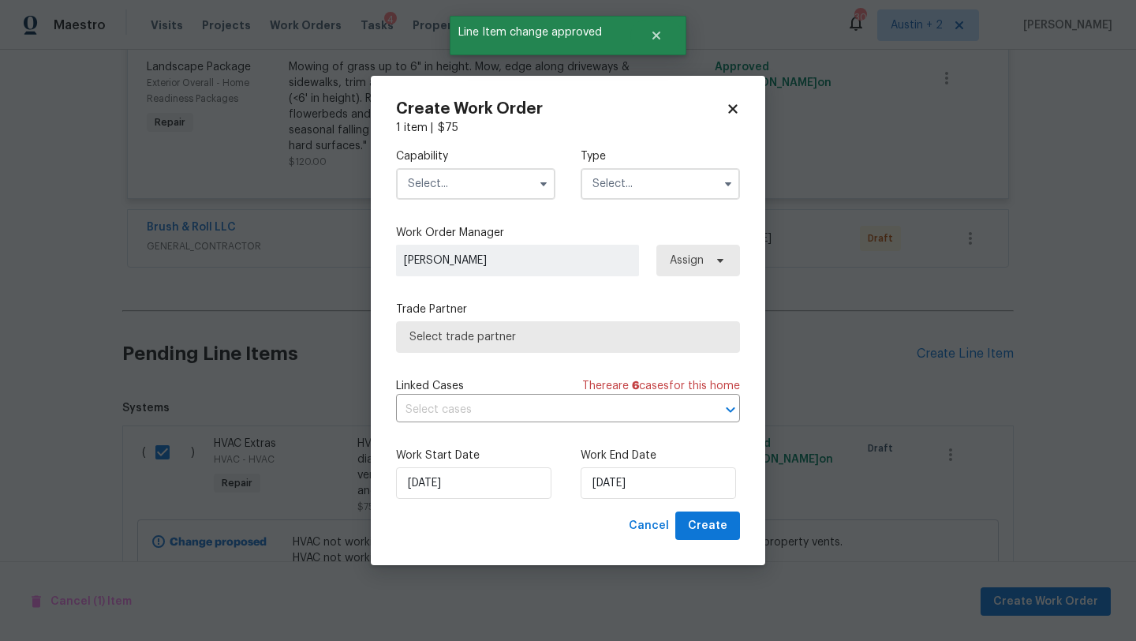
click at [492, 184] on input "text" at bounding box center [475, 184] width 159 height 32
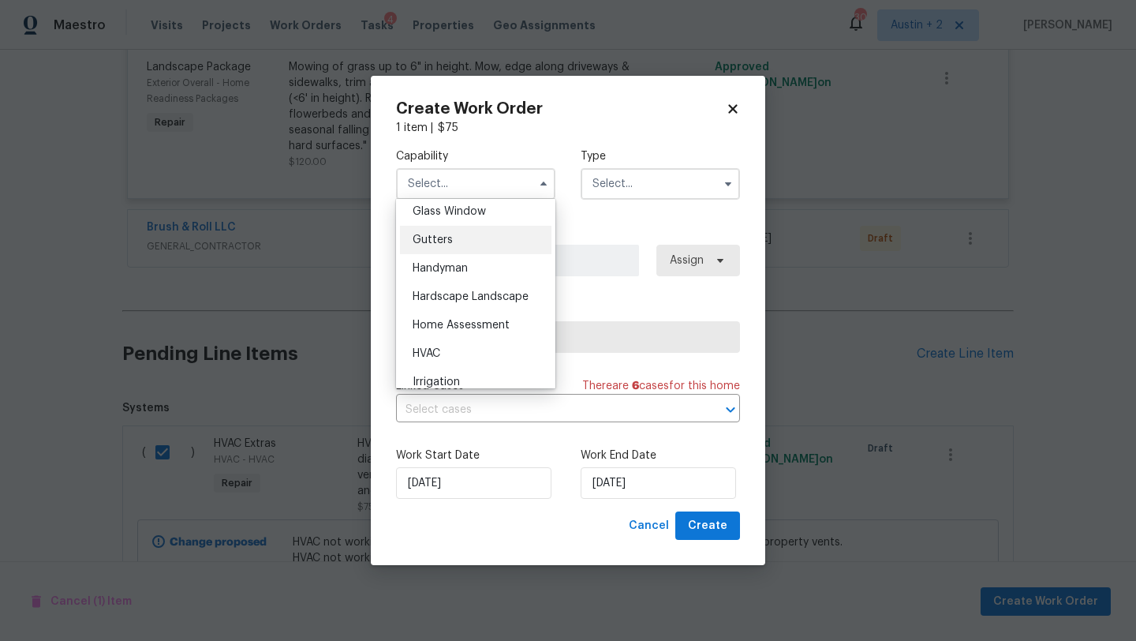
scroll to position [818, 0]
click at [460, 346] on div "HVAC" at bounding box center [476, 352] width 152 height 28
type input "HVAC"
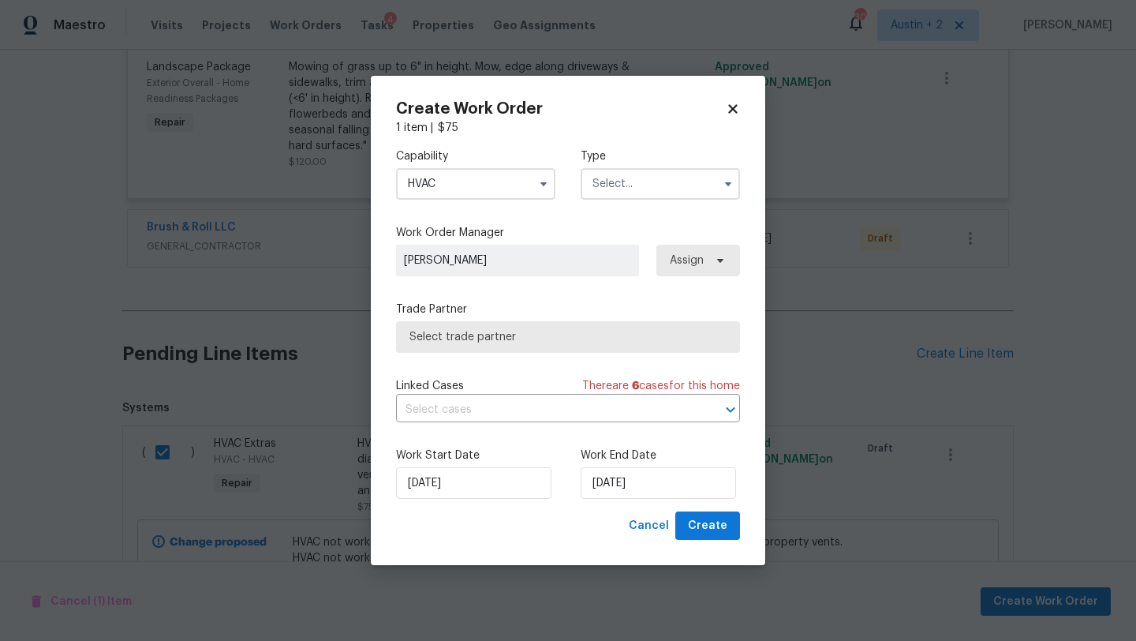
click at [629, 176] on input "text" at bounding box center [660, 184] width 159 height 32
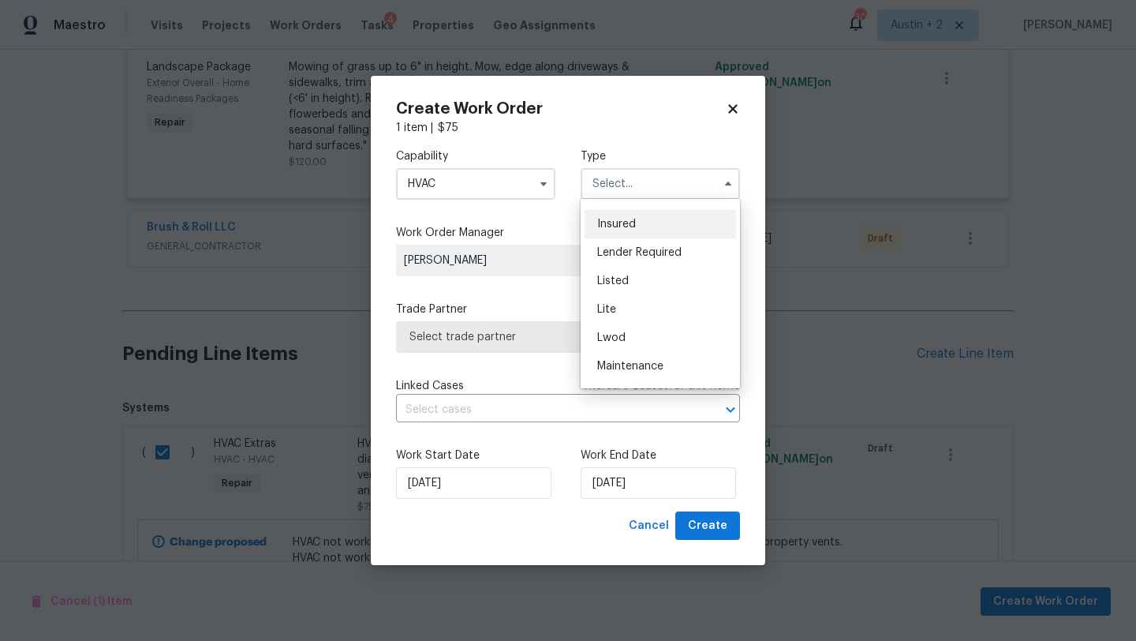
scroll to position [279, 0]
click at [644, 336] on span "Renovation" at bounding box center [626, 336] width 58 height 11
type input "Renovation"
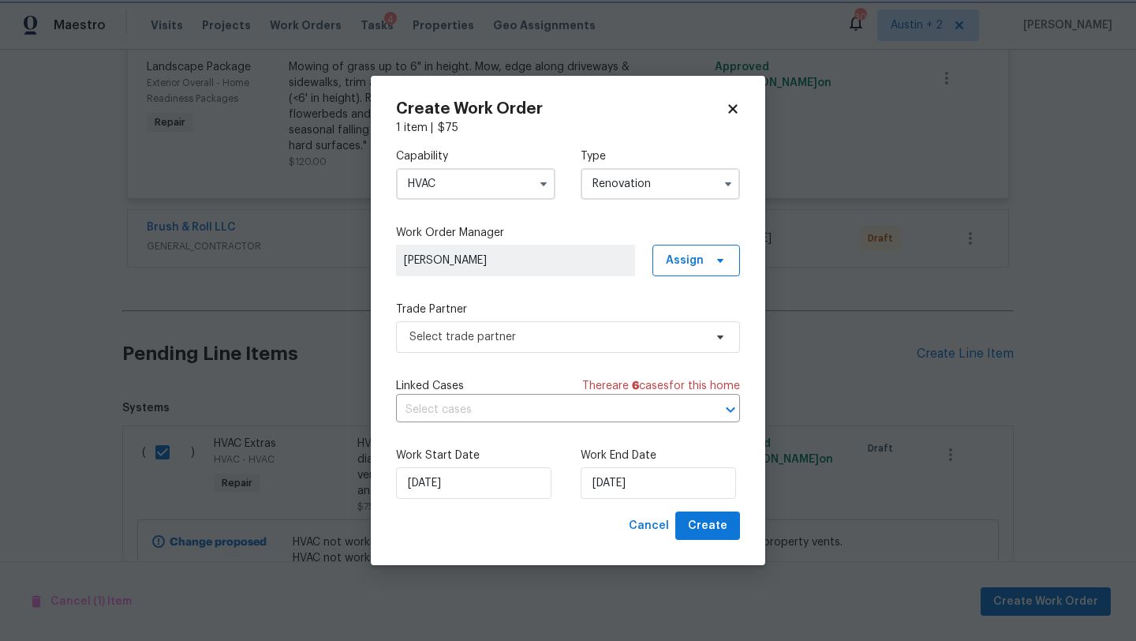
scroll to position [0, 0]
click at [571, 332] on span "Select trade partner" at bounding box center [557, 337] width 294 height 16
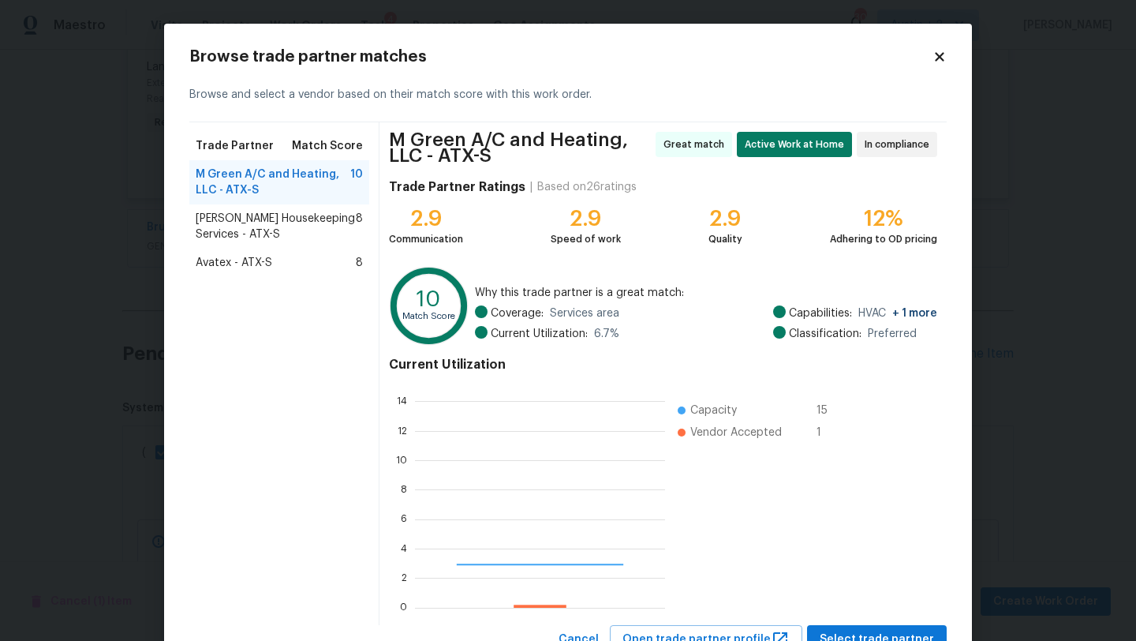
scroll to position [221, 250]
click at [279, 225] on span "[PERSON_NAME] Housekeeping Services - ATX-S" at bounding box center [276, 227] width 160 height 32
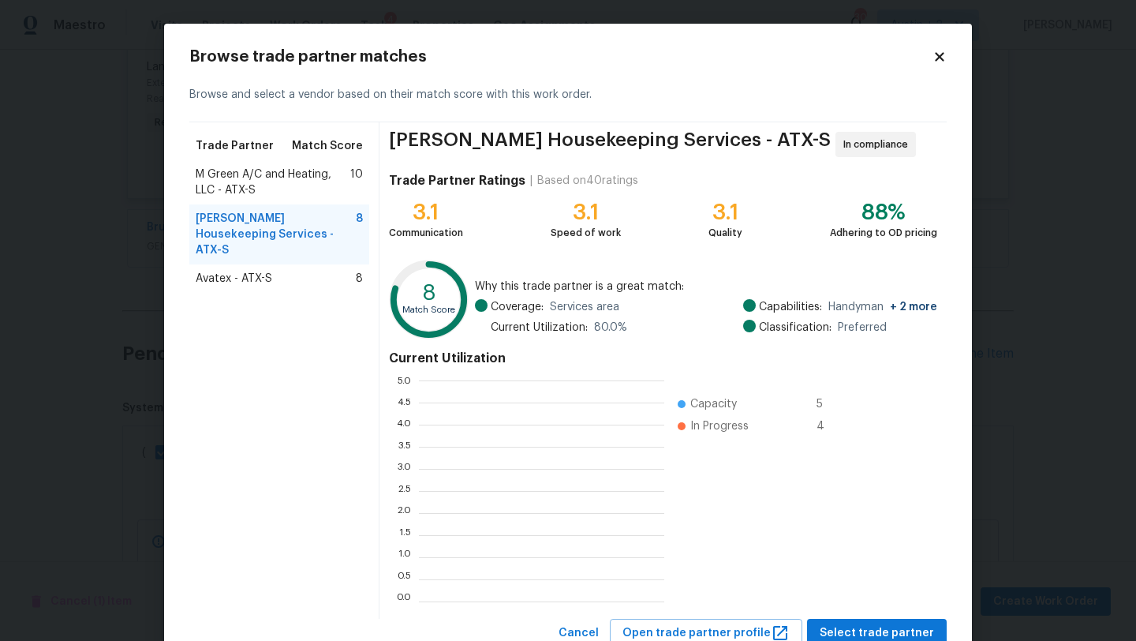
scroll to position [221, 245]
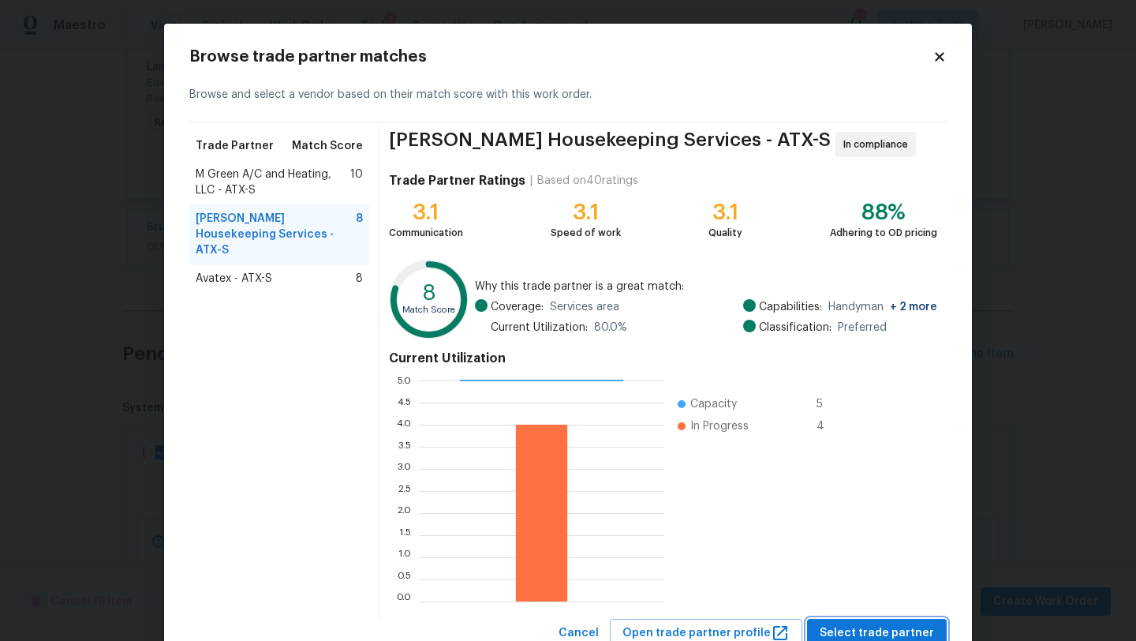
click at [873, 625] on span "Select trade partner" at bounding box center [877, 633] width 114 height 20
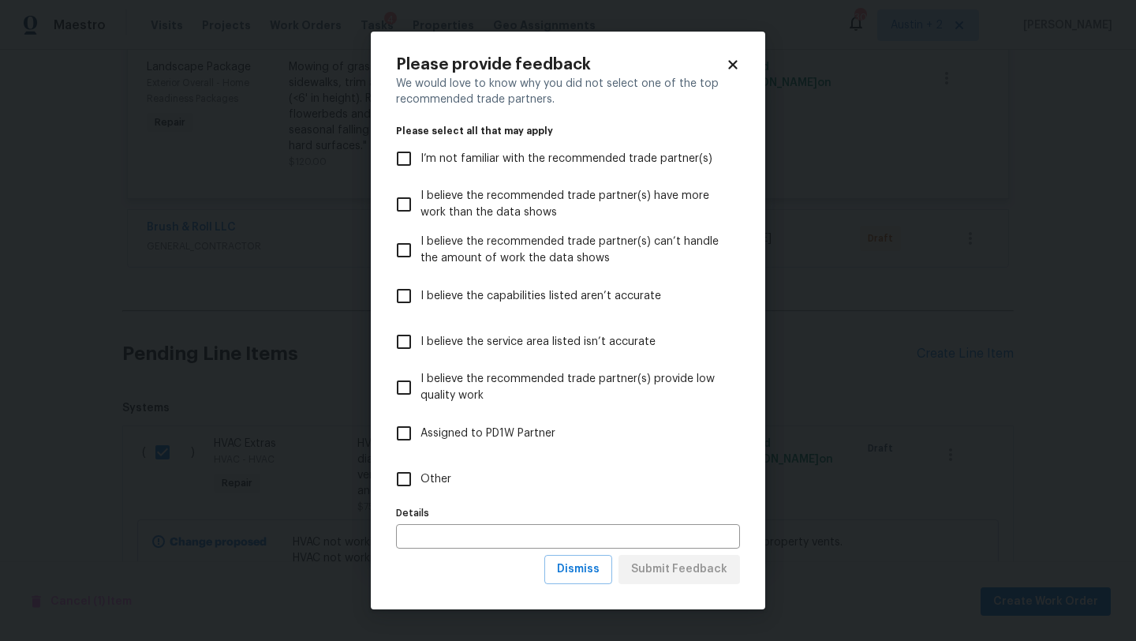
click at [431, 203] on span "I believe the recommended trade partner(s) have more work than the data shows" at bounding box center [574, 204] width 307 height 33
click at [421, 203] on input "I believe the recommended trade partner(s) have more work than the data shows" at bounding box center [404, 204] width 33 height 33
checkbox input "true"
click at [694, 567] on span "Submit Feedback" at bounding box center [679, 570] width 96 height 20
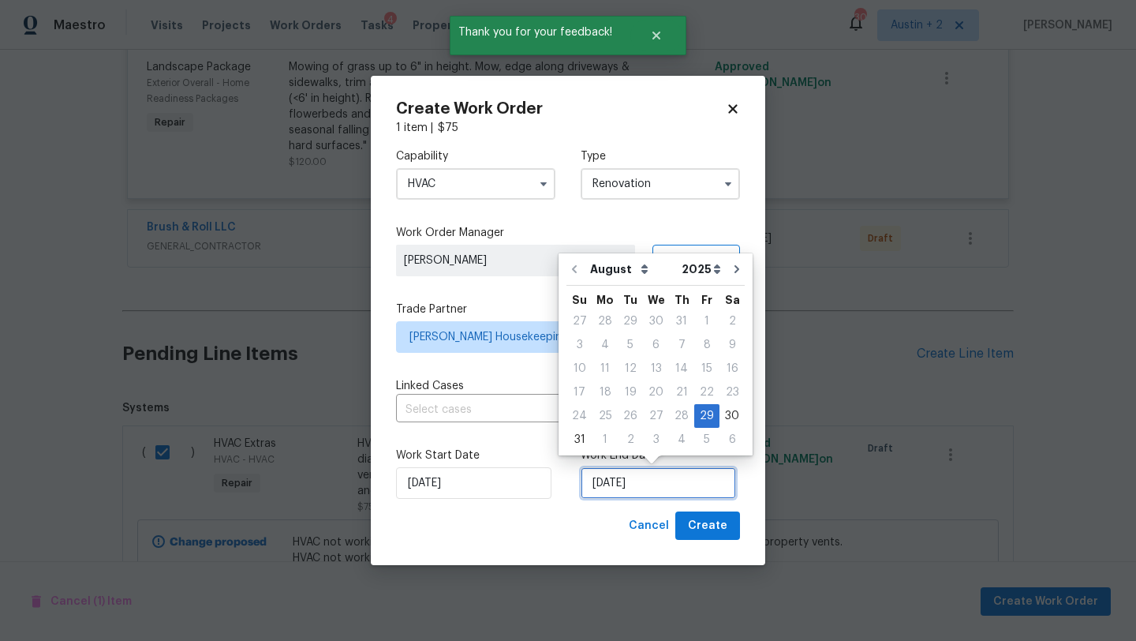
click at [678, 489] on input "[DATE]" at bounding box center [658, 483] width 155 height 32
click at [650, 437] on div "3" at bounding box center [656, 440] width 26 height 22
type input "9/3/2025"
select select "8"
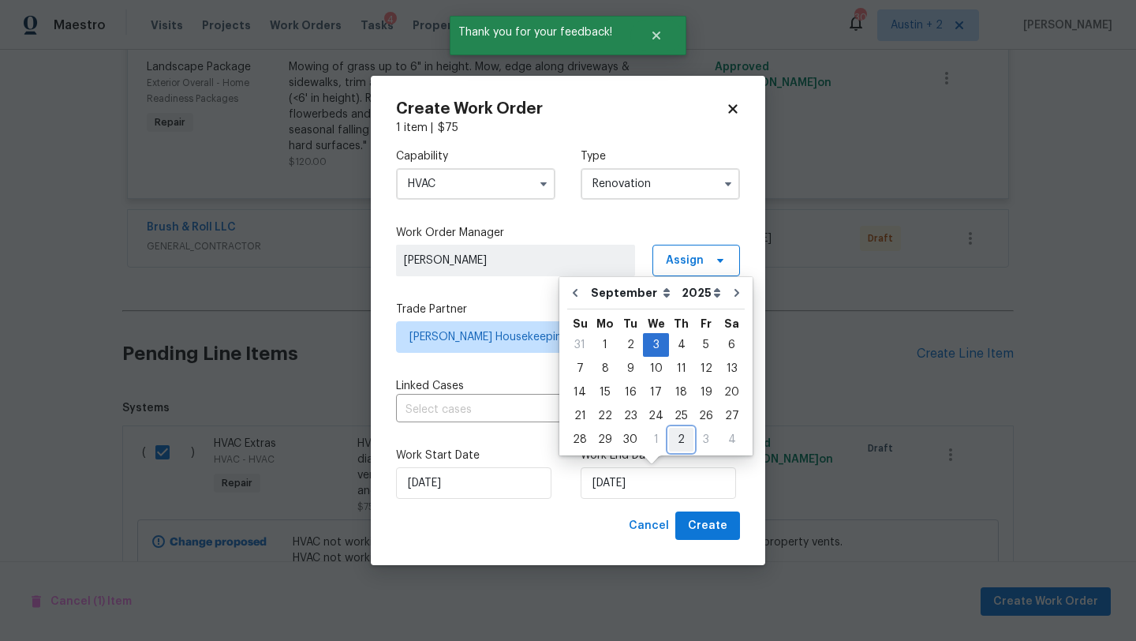
click at [675, 440] on div "2" at bounding box center [681, 440] width 24 height 22
type input "10/2/2025"
select select "9"
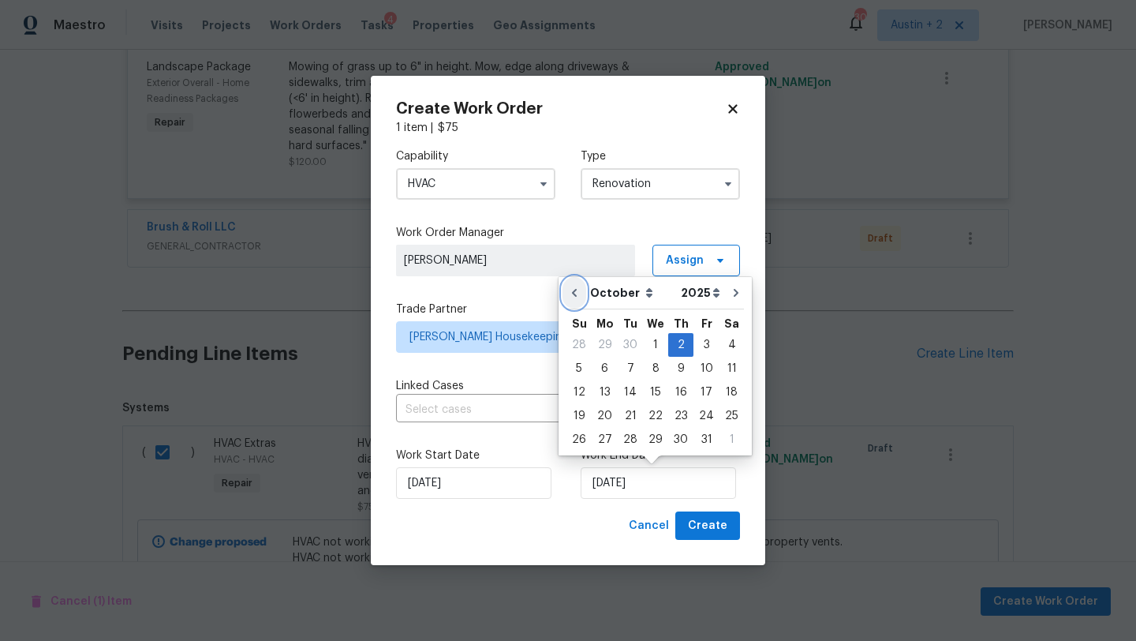
click at [578, 293] on icon "Go to previous month" at bounding box center [574, 292] width 13 height 13
type input "9/2/2025"
select select "8"
click at [672, 347] on div "4" at bounding box center [681, 345] width 24 height 22
type input "[DATE]"
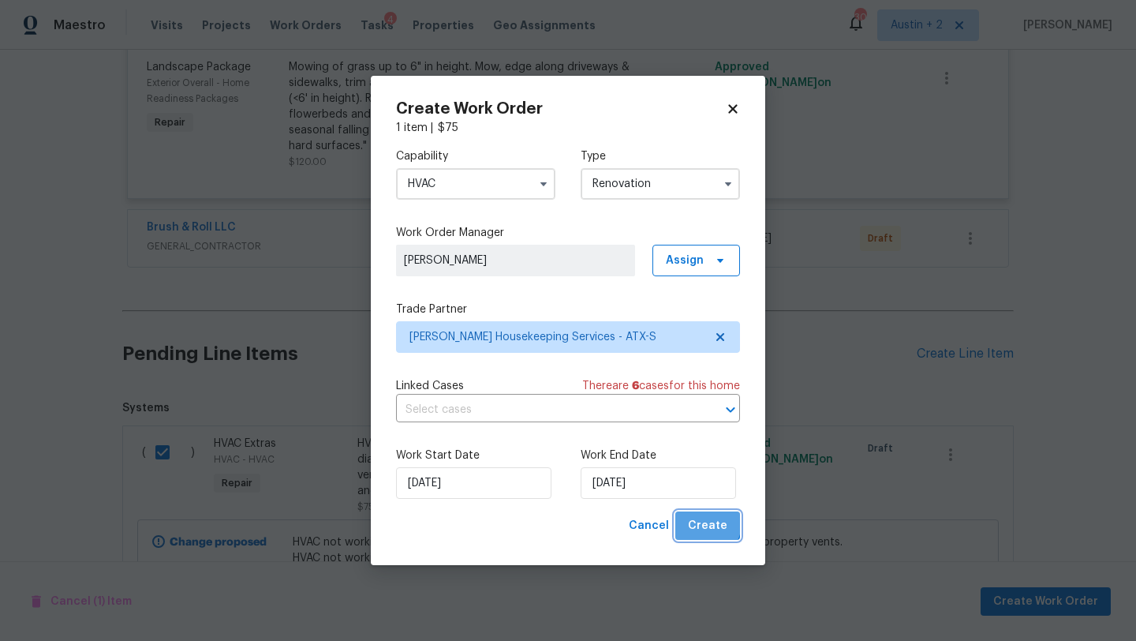
click at [710, 524] on span "Create" at bounding box center [707, 526] width 39 height 20
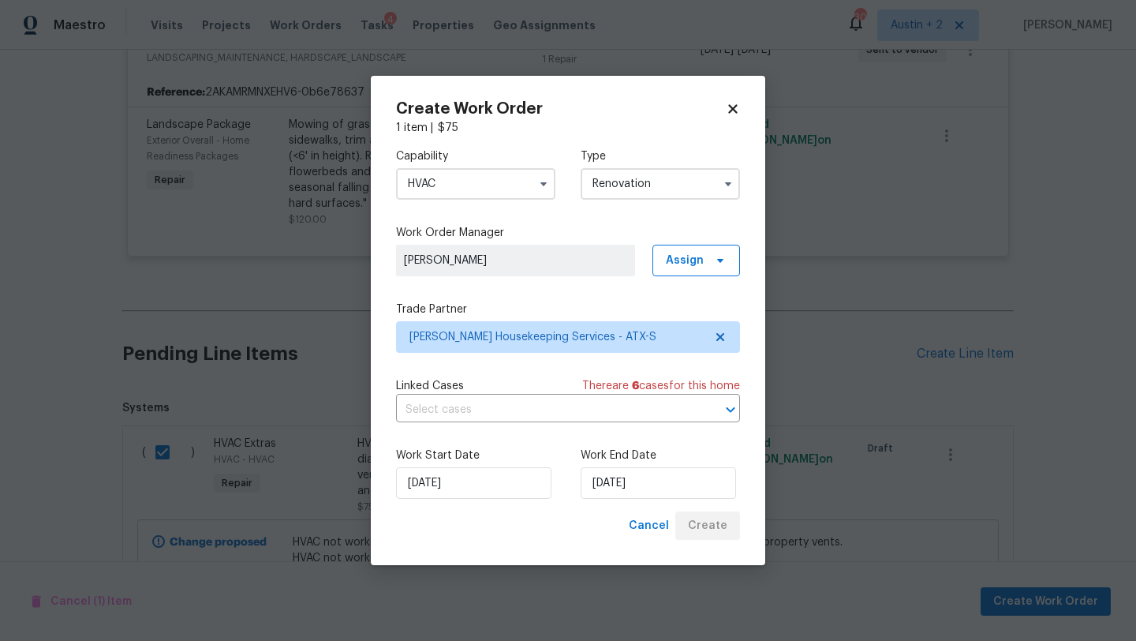
scroll to position [889, 0]
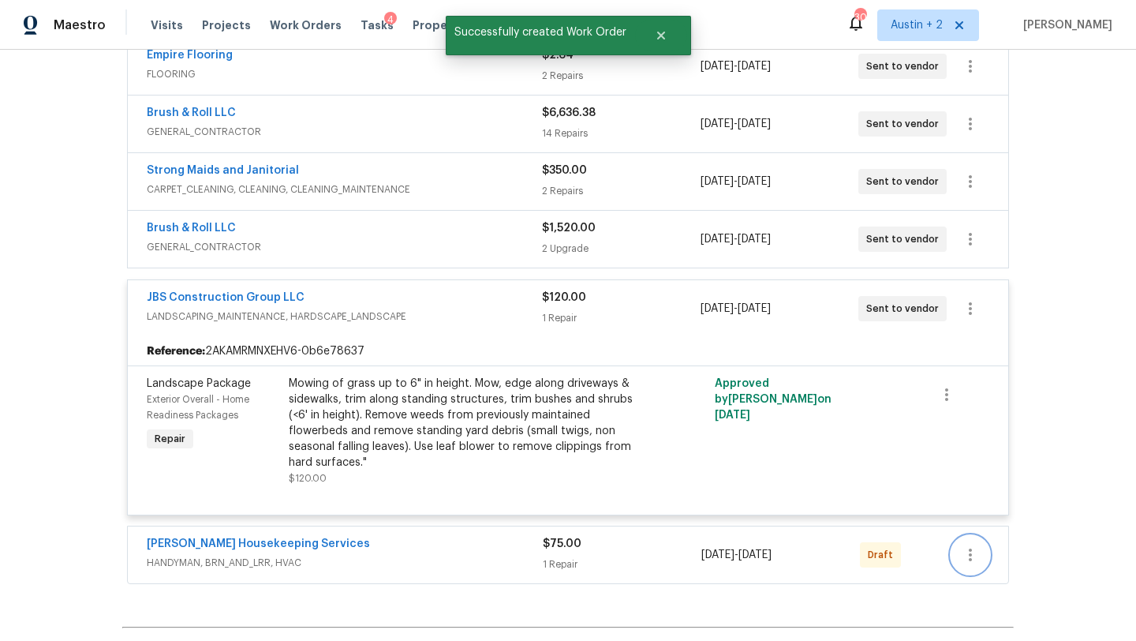
click at [972, 558] on icon "button" at bounding box center [970, 554] width 19 height 19
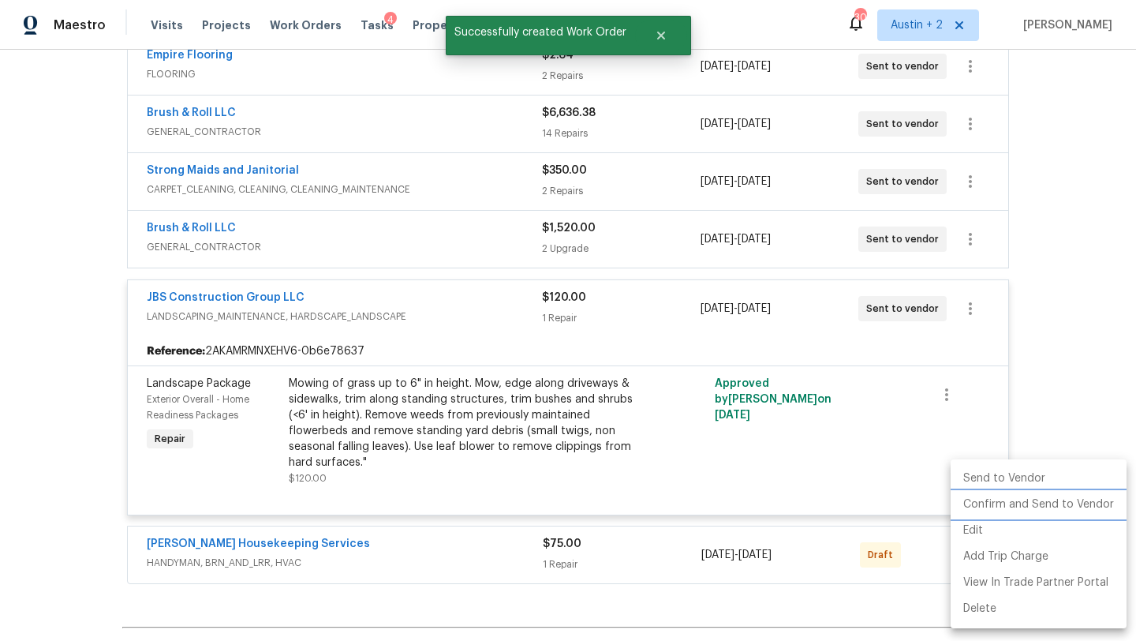
click at [983, 505] on li "Confirm and Send to Vendor" at bounding box center [1039, 505] width 176 height 26
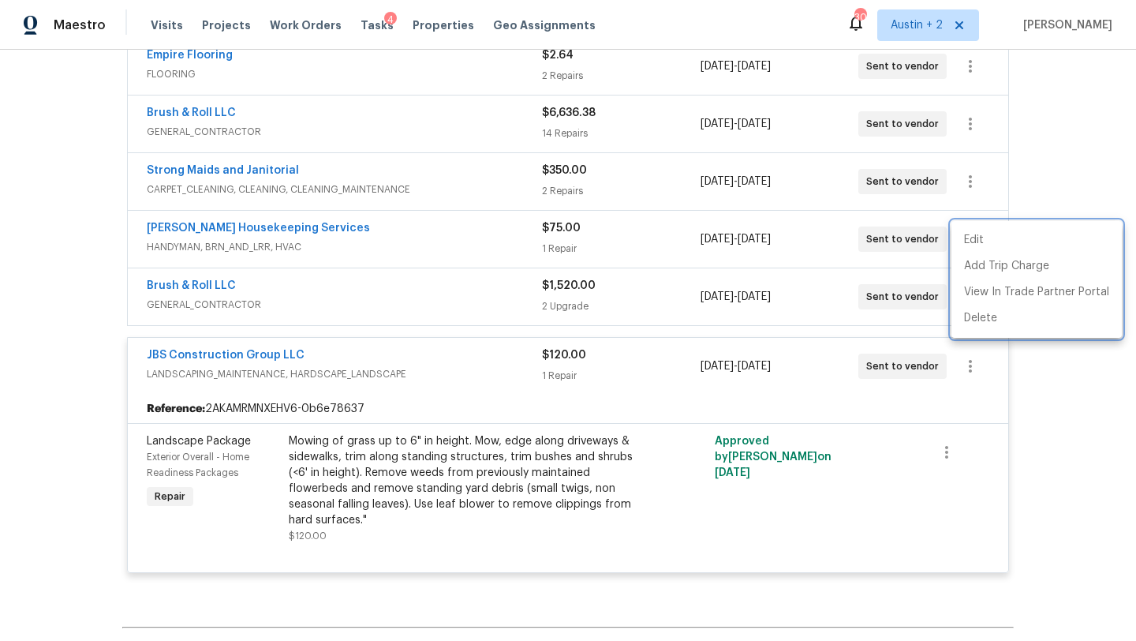
click at [65, 259] on div at bounding box center [568, 320] width 1136 height 641
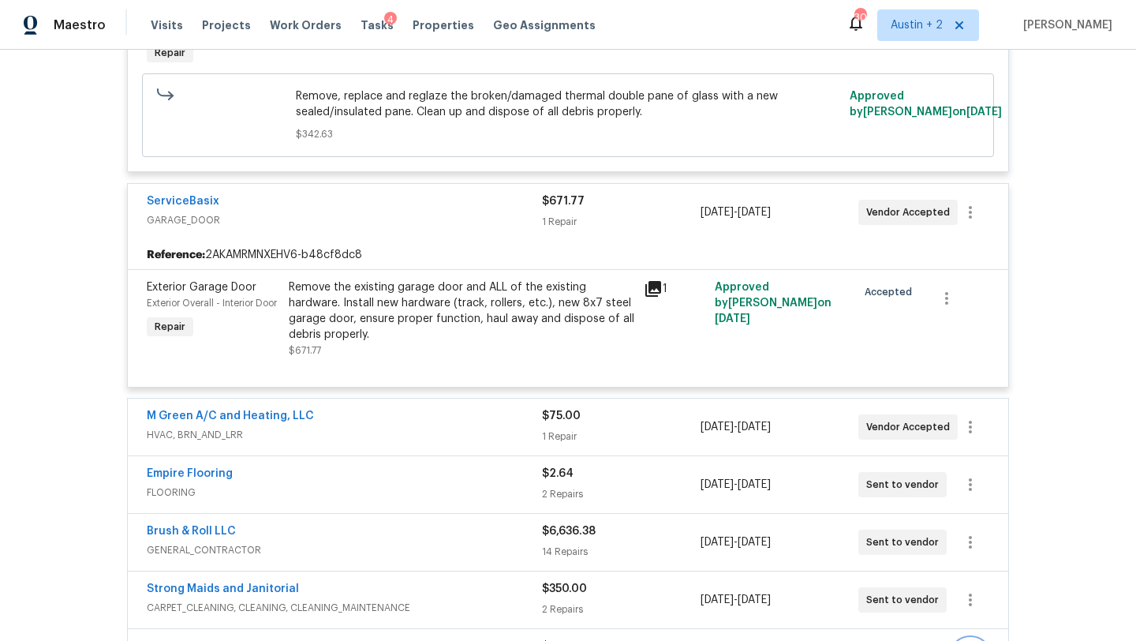
scroll to position [0, 0]
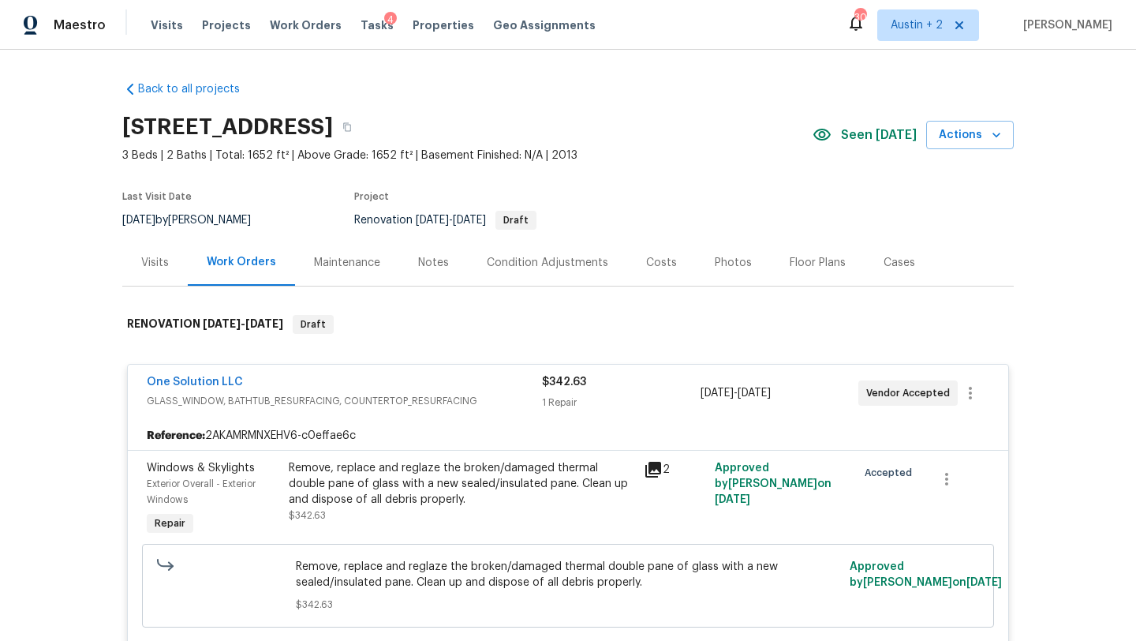
click at [424, 260] on div "Notes" at bounding box center [433, 263] width 31 height 16
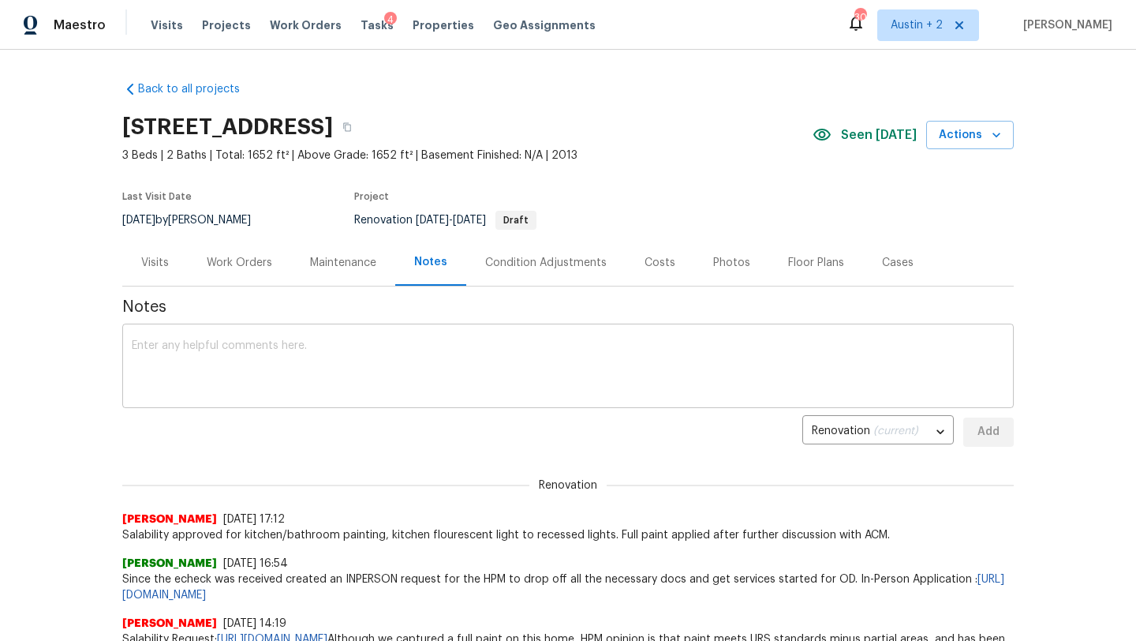
click at [302, 364] on textarea at bounding box center [568, 367] width 873 height 55
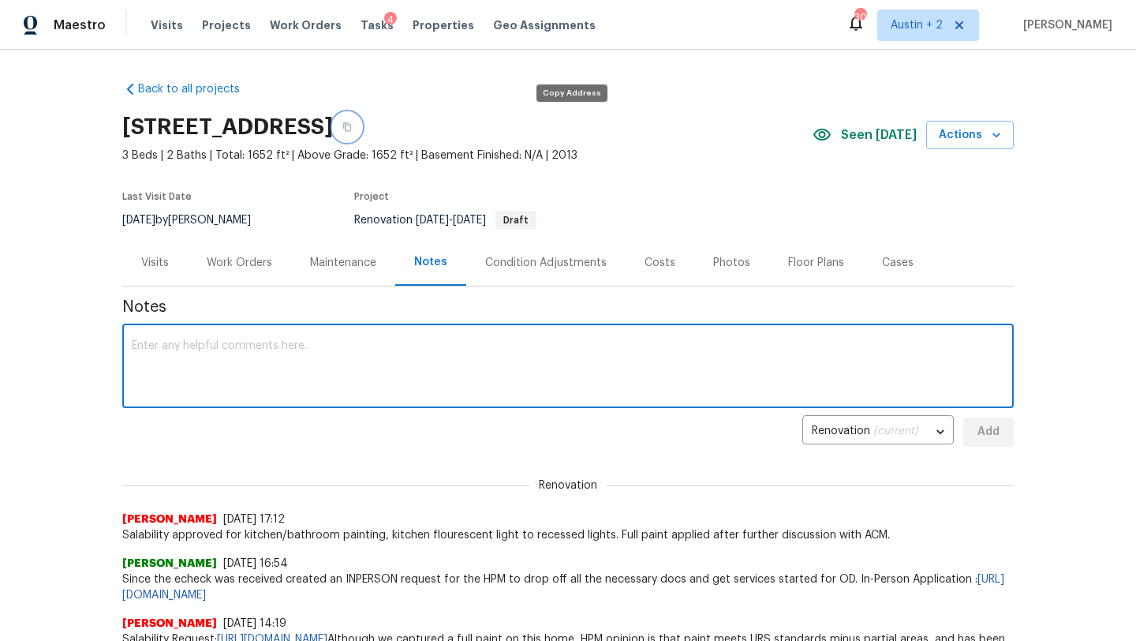
click at [351, 129] on icon "button" at bounding box center [347, 127] width 8 height 9
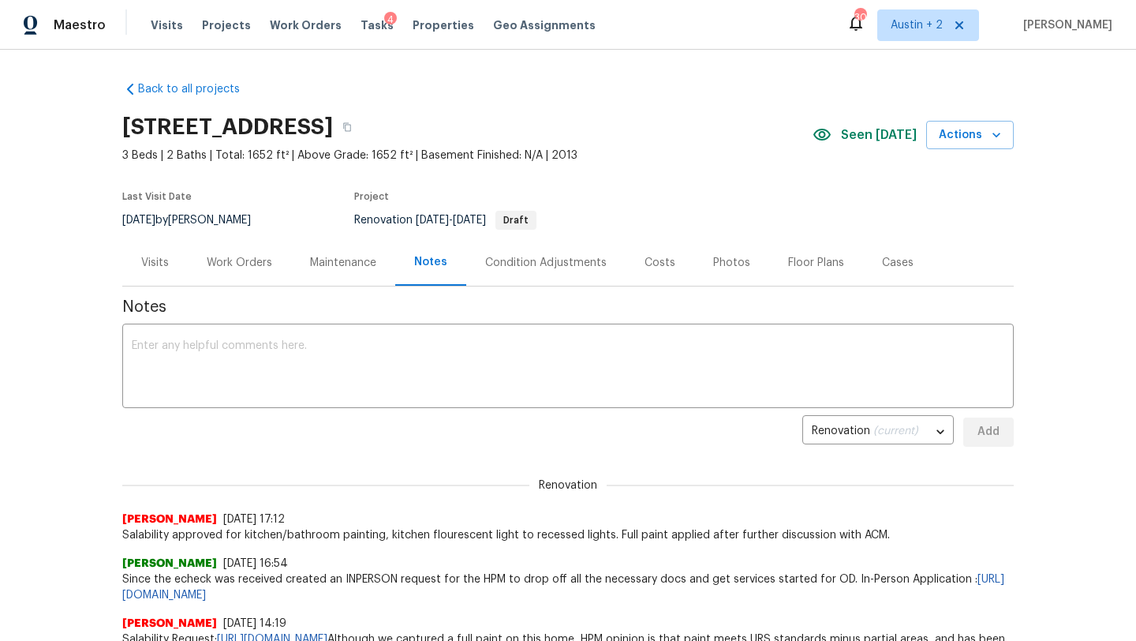
click at [247, 260] on div "Work Orders" at bounding box center [240, 263] width 66 height 16
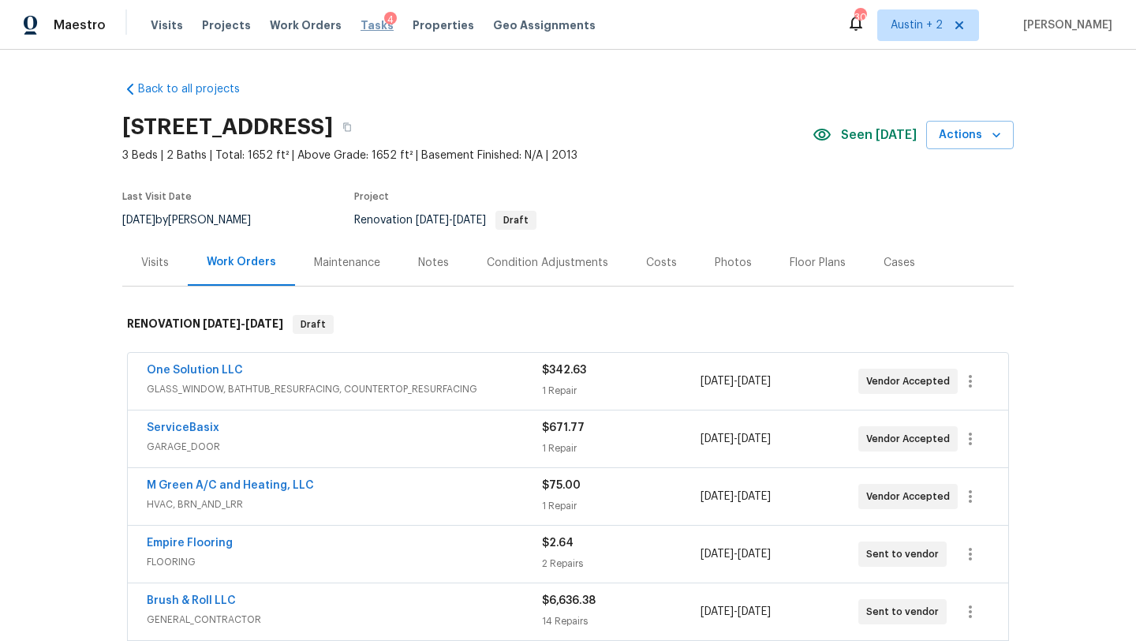
click at [362, 24] on span "Tasks" at bounding box center [377, 25] width 33 height 11
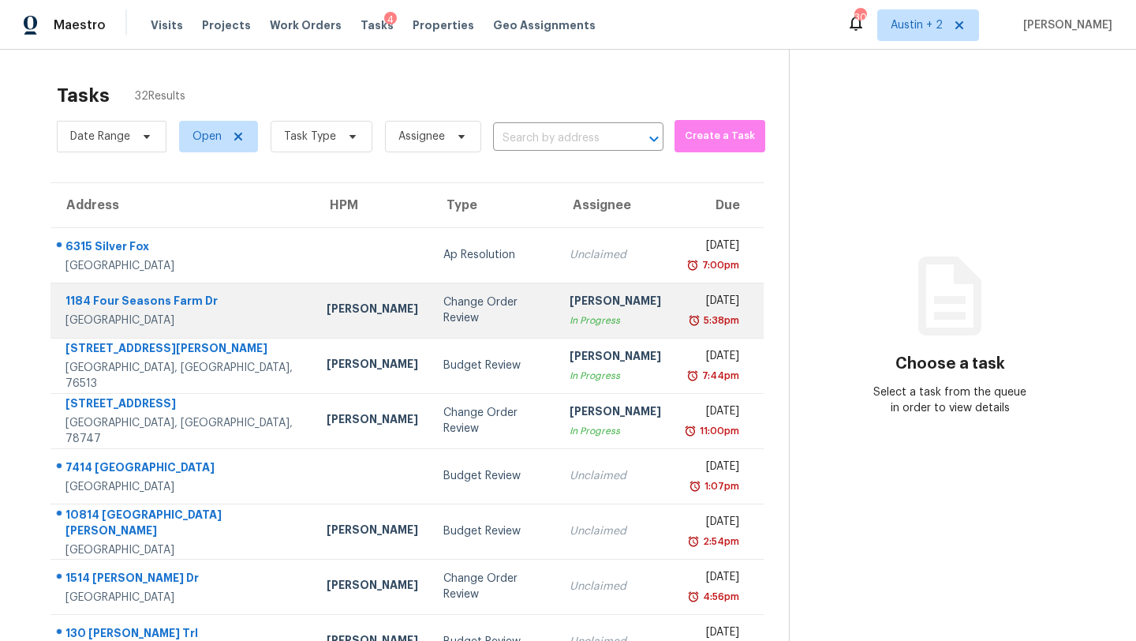
click at [327, 308] on div "[PERSON_NAME]" at bounding box center [373, 311] width 92 height 20
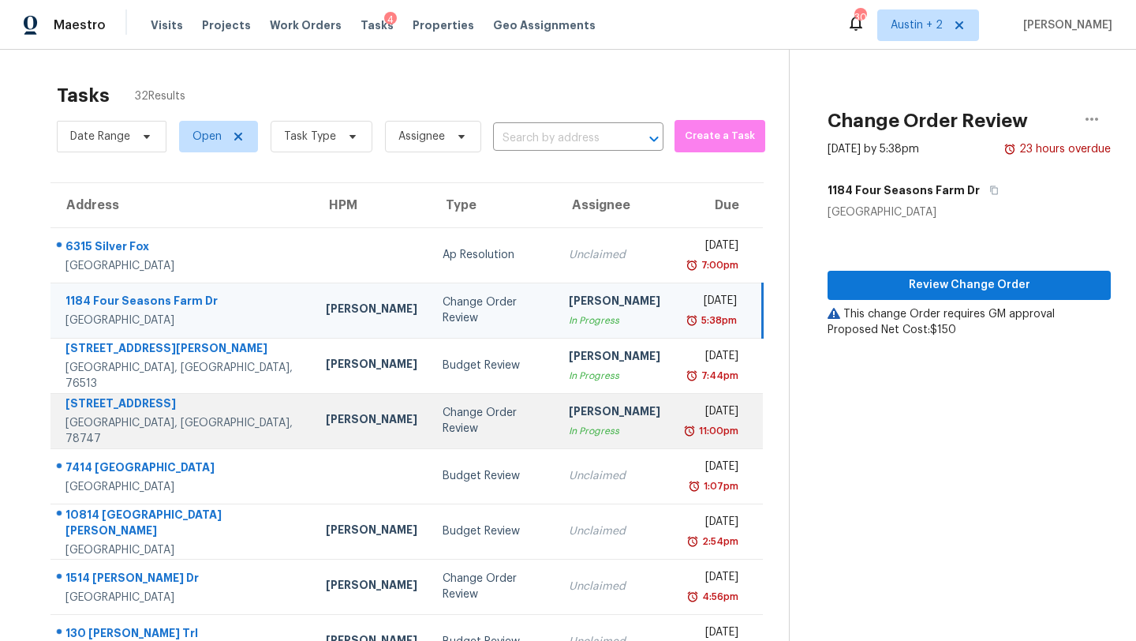
click at [329, 437] on td "[PERSON_NAME]" at bounding box center [371, 420] width 117 height 55
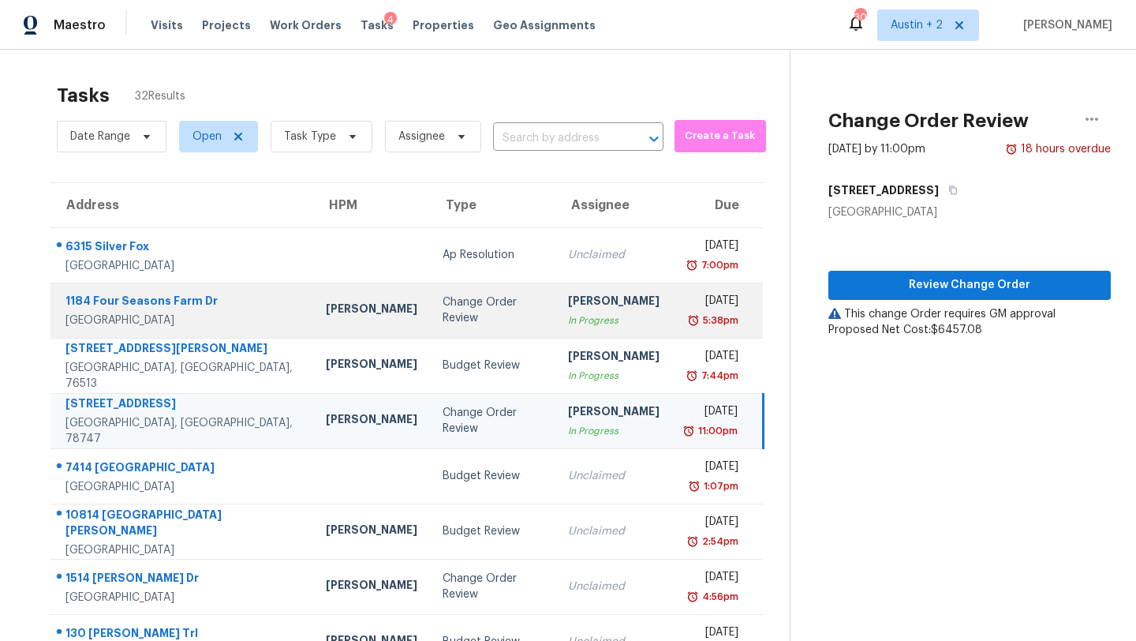
click at [481, 305] on td "Change Order Review" at bounding box center [492, 310] width 125 height 55
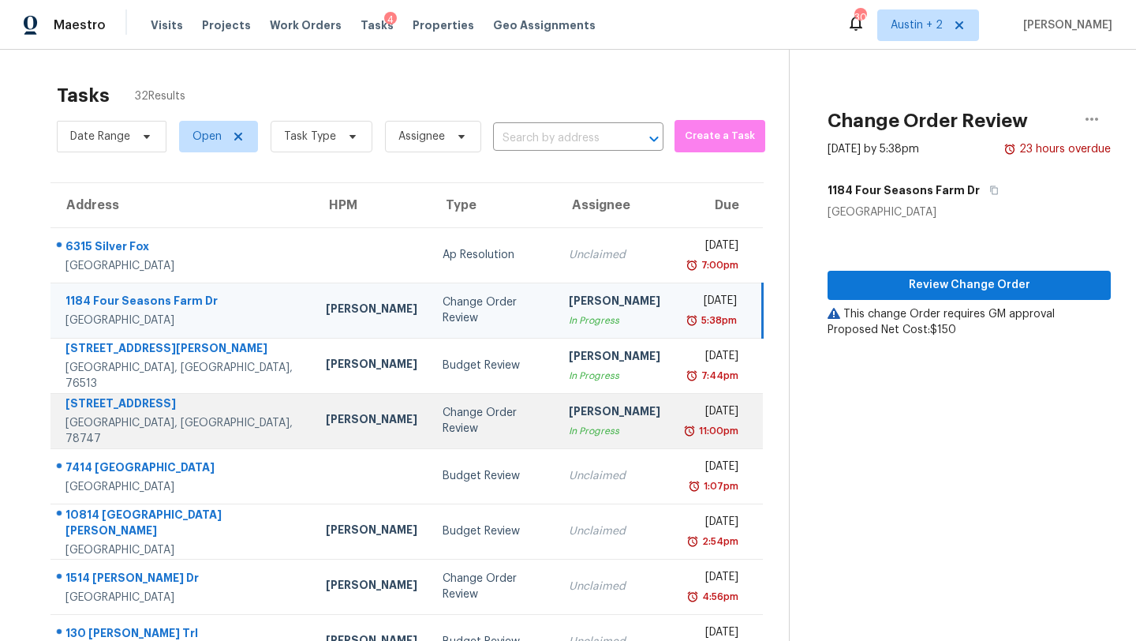
click at [443, 423] on div "Change Order Review" at bounding box center [493, 421] width 101 height 32
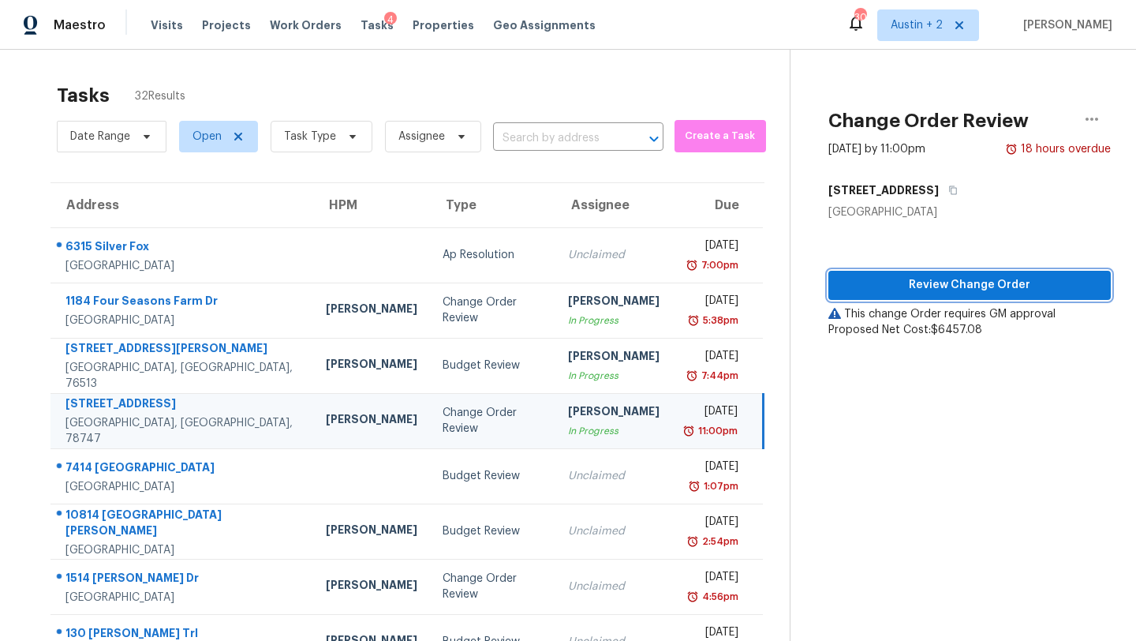
click at [945, 285] on span "Review Change Order" at bounding box center [969, 285] width 257 height 20
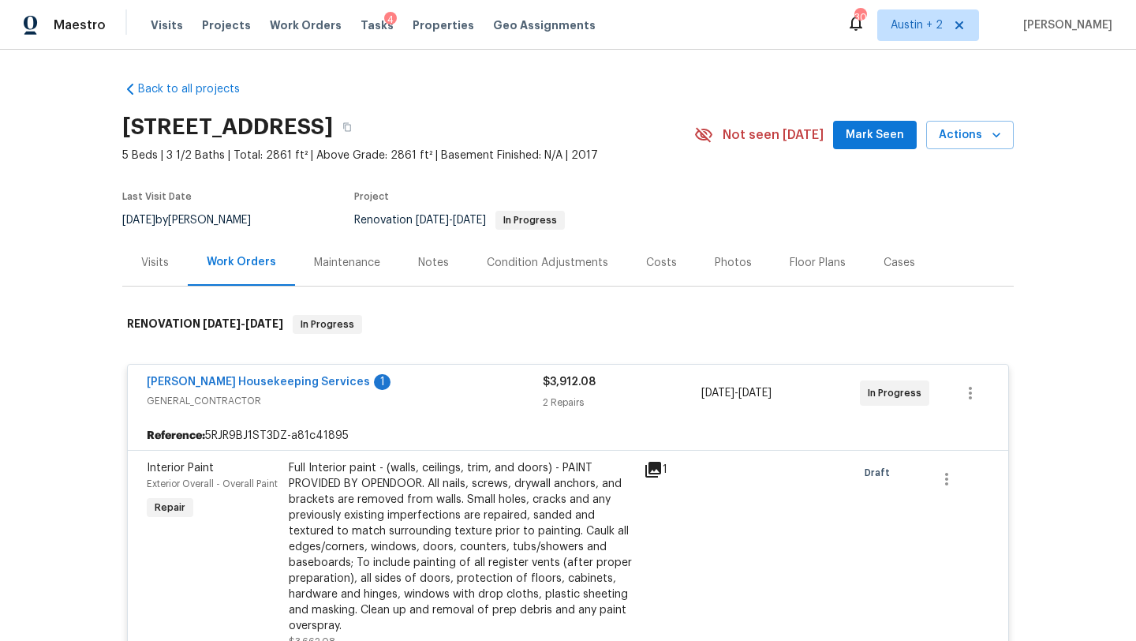
click at [869, 137] on span "Mark Seen" at bounding box center [875, 135] width 58 height 20
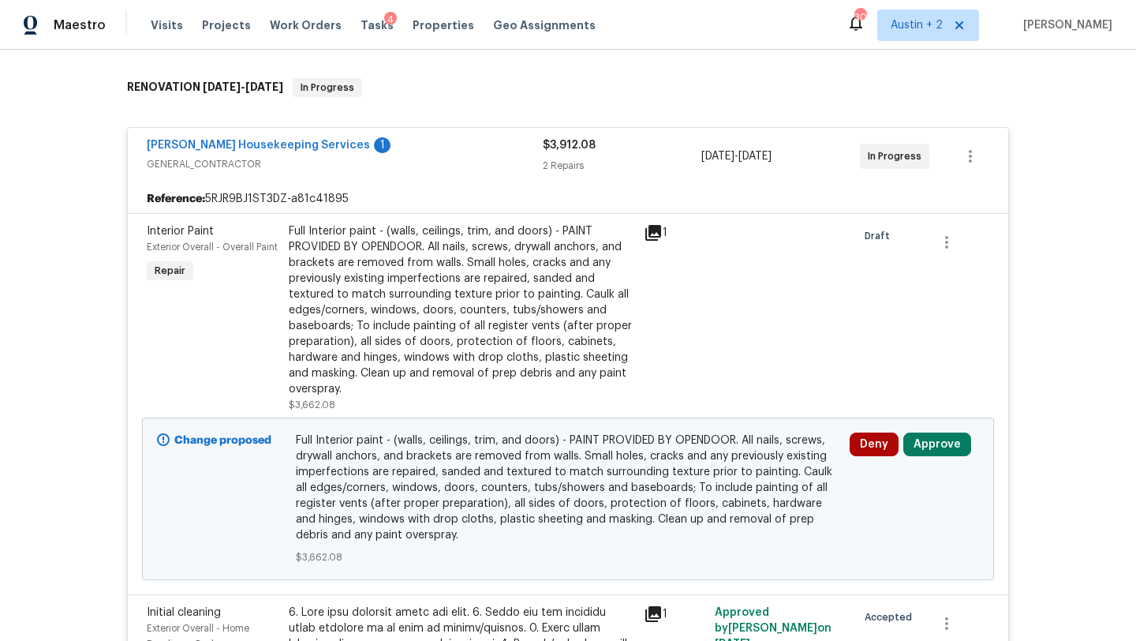
scroll to position [242, 0]
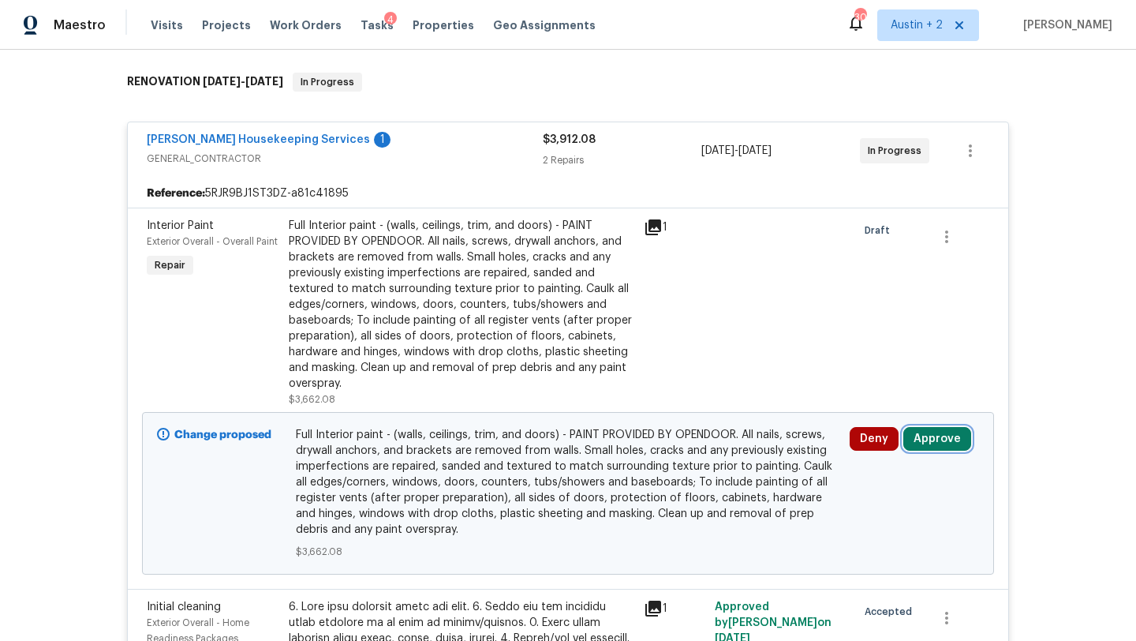
click at [945, 440] on button "Approve" at bounding box center [938, 439] width 68 height 24
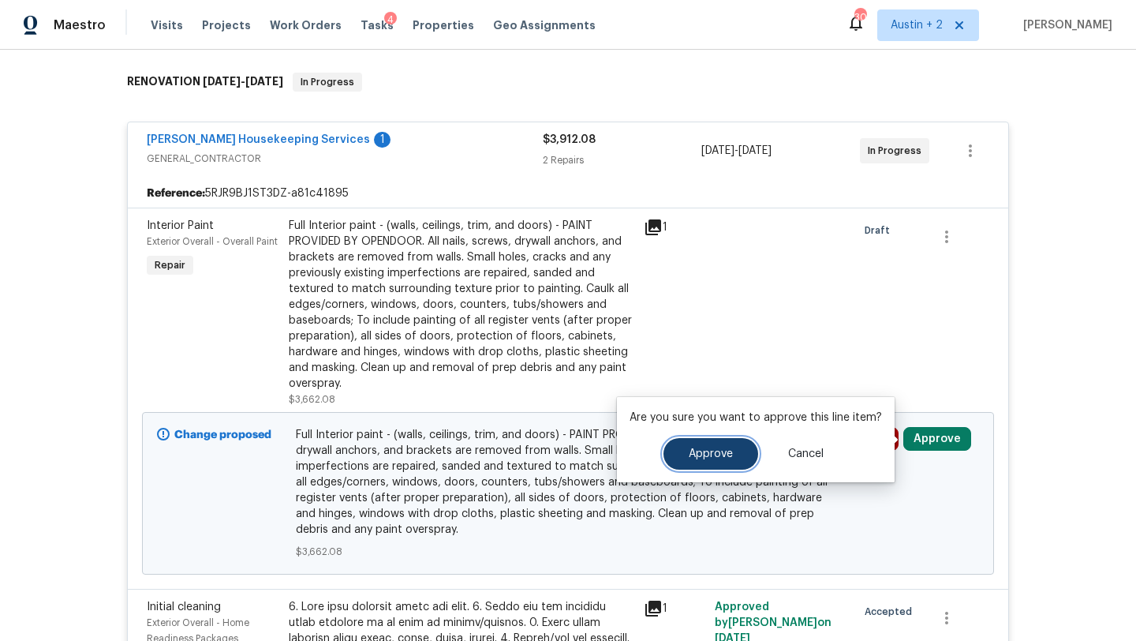
click at [721, 451] on span "Approve" at bounding box center [711, 454] width 44 height 12
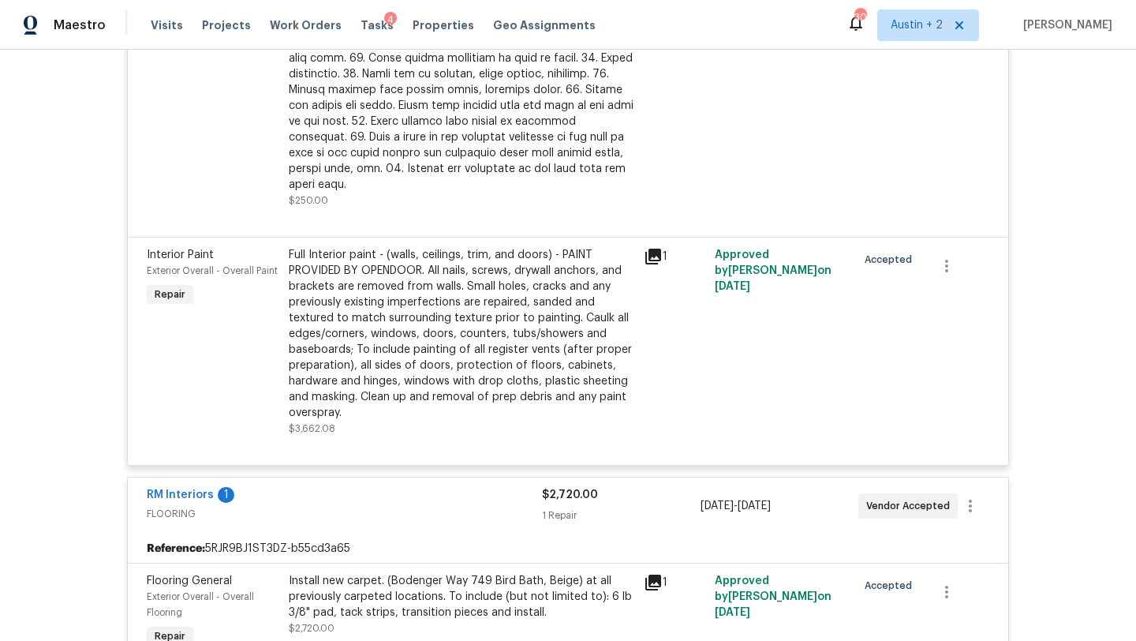
scroll to position [0, 0]
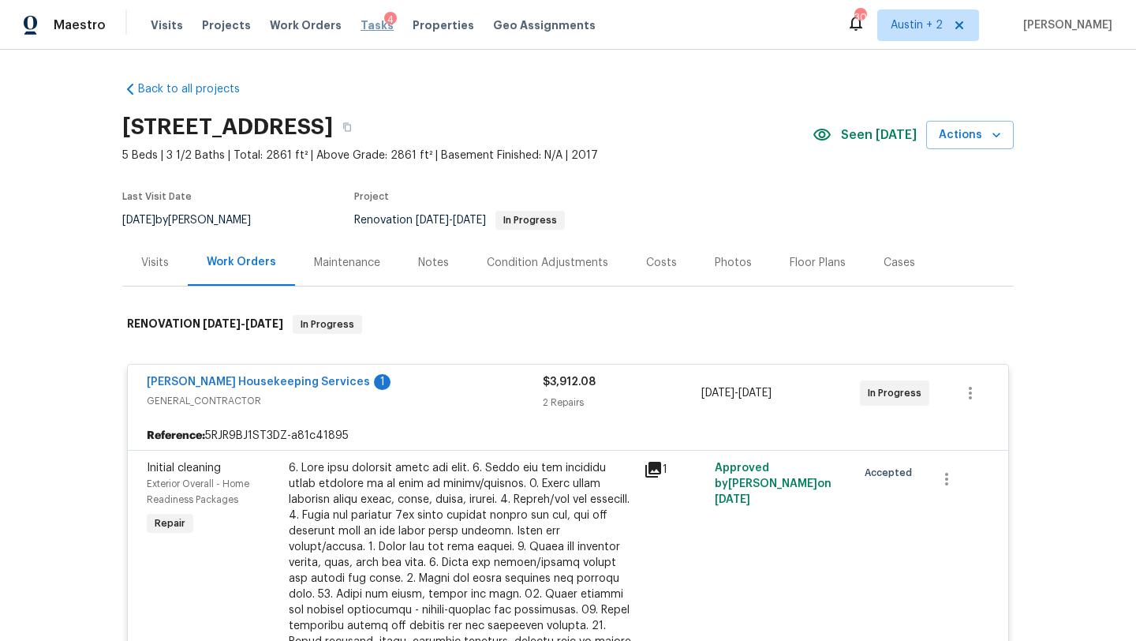
click at [361, 25] on span "Tasks" at bounding box center [377, 25] width 33 height 11
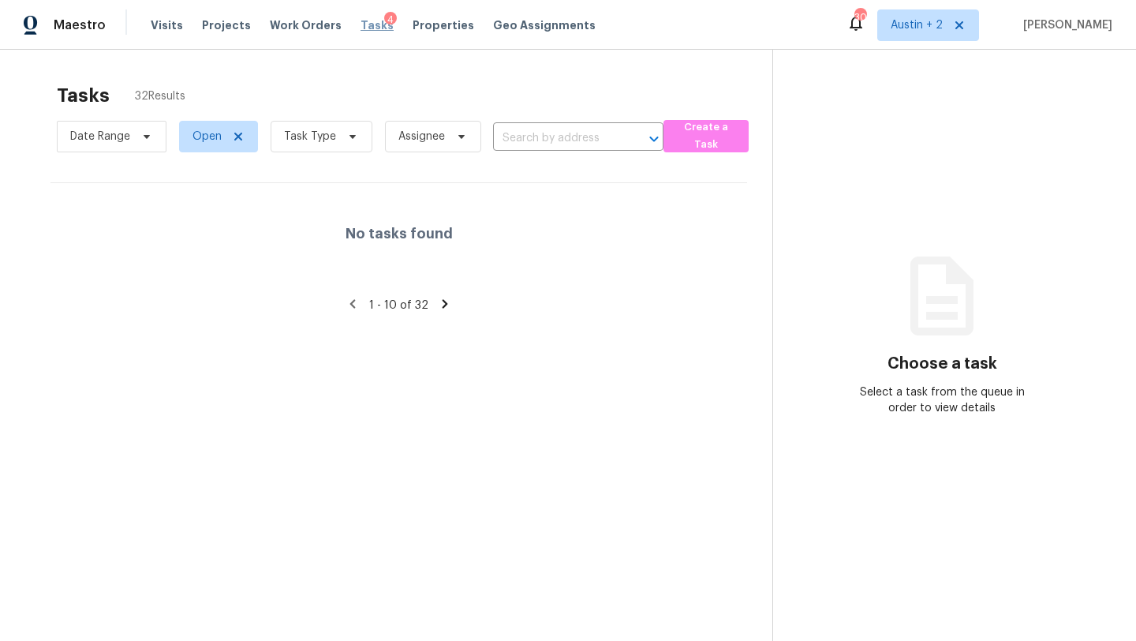
click at [361, 28] on span "Tasks" at bounding box center [377, 25] width 33 height 11
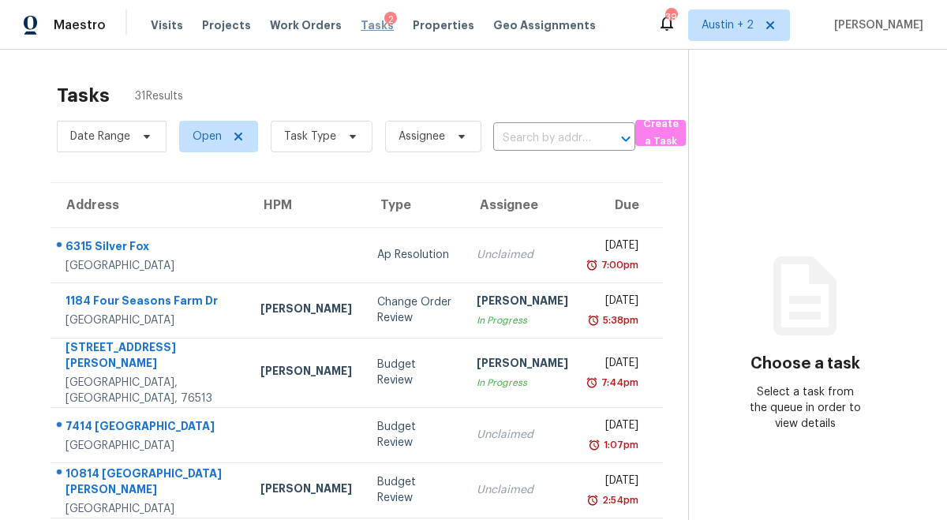
click at [361, 21] on span "Tasks" at bounding box center [377, 25] width 33 height 11
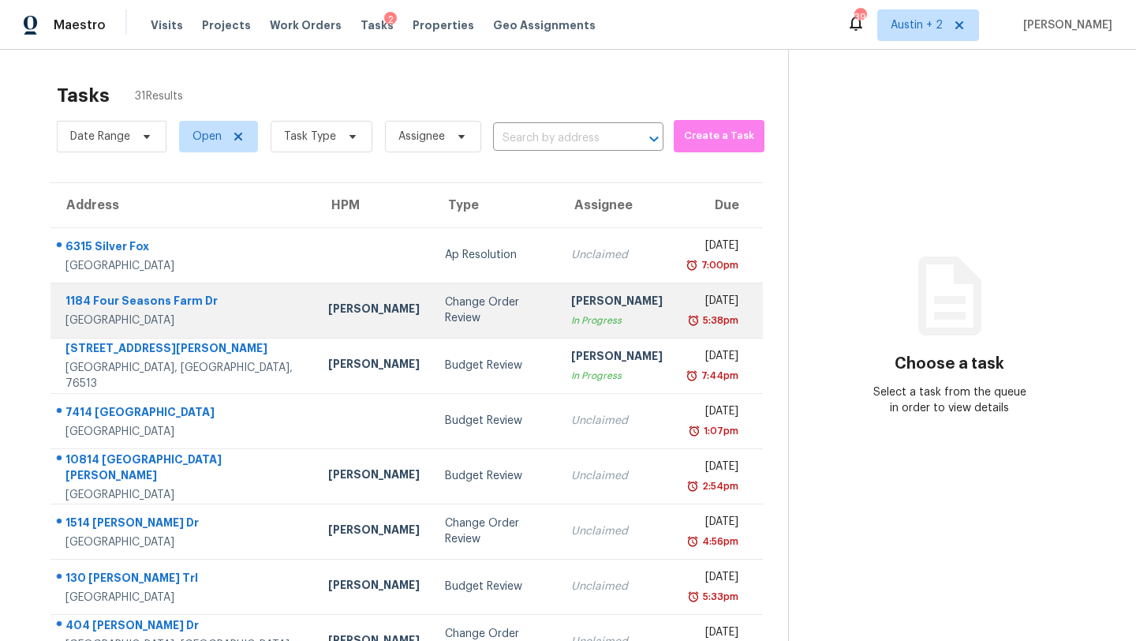
click at [445, 305] on div "Change Order Review" at bounding box center [495, 310] width 101 height 32
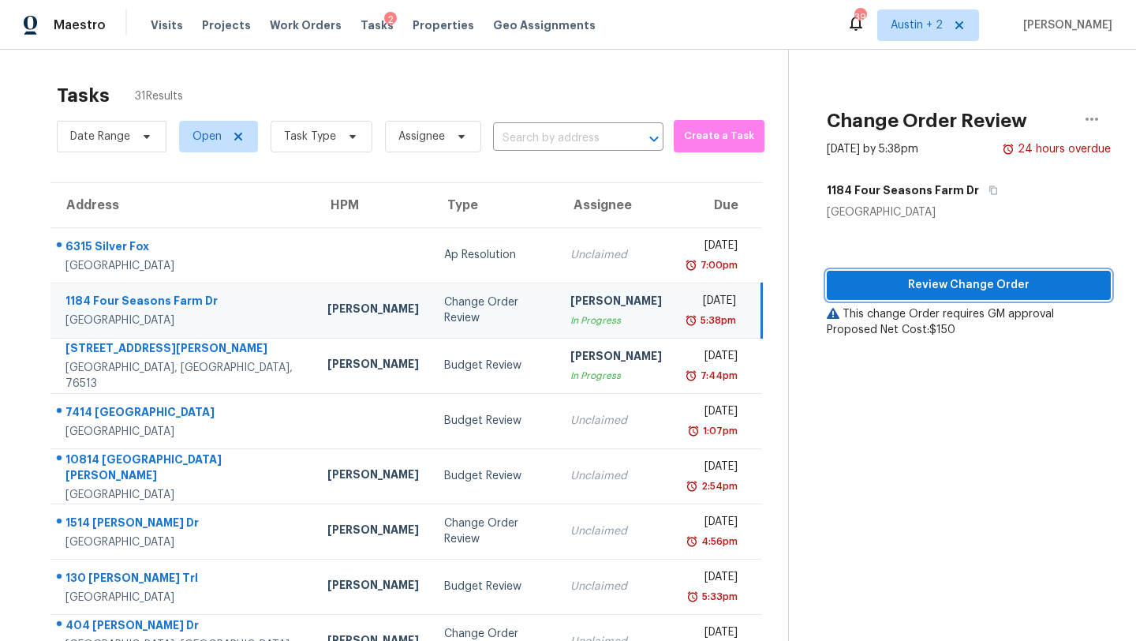
click at [934, 295] on button "Review Change Order" at bounding box center [969, 285] width 284 height 29
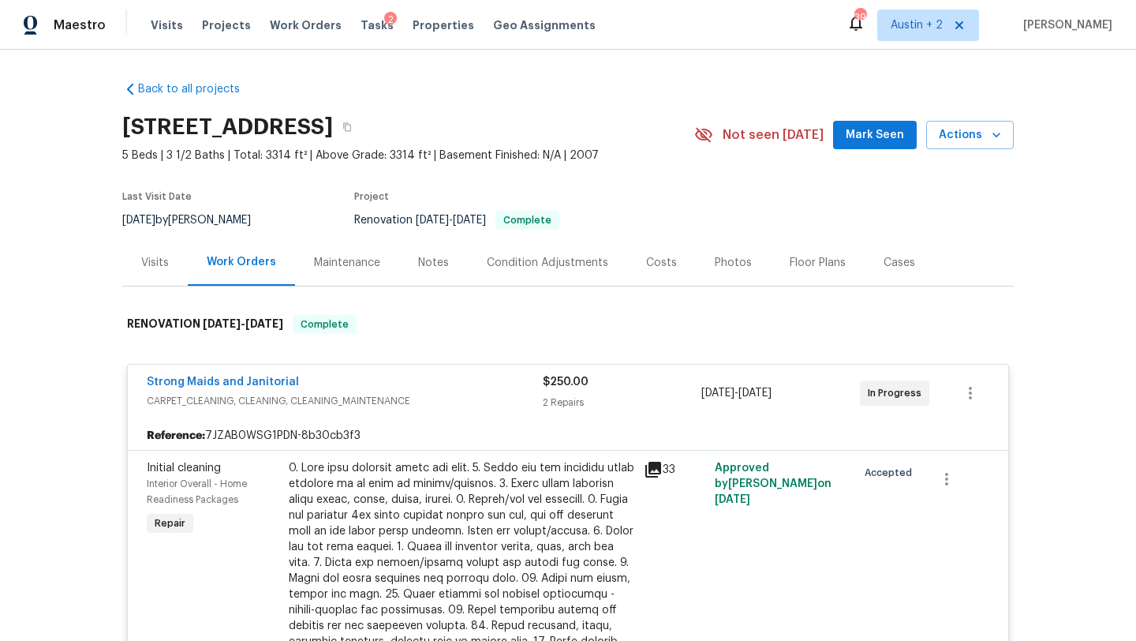
click at [880, 132] on span "Mark Seen" at bounding box center [875, 135] width 58 height 20
click at [7, 416] on div "Back to all projects [STREET_ADDRESS] 5 Beds | 3 1/2 Baths | Total: 3314 ft² | …" at bounding box center [568, 345] width 1136 height 591
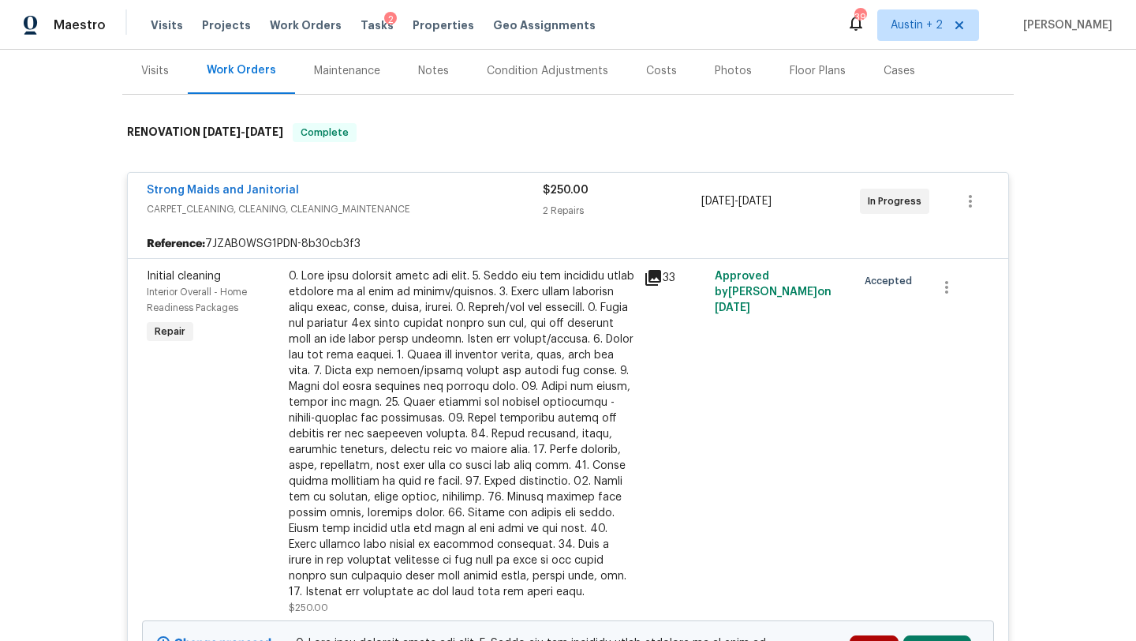
scroll to position [193, 0]
click at [663, 72] on div "Costs" at bounding box center [661, 70] width 31 height 16
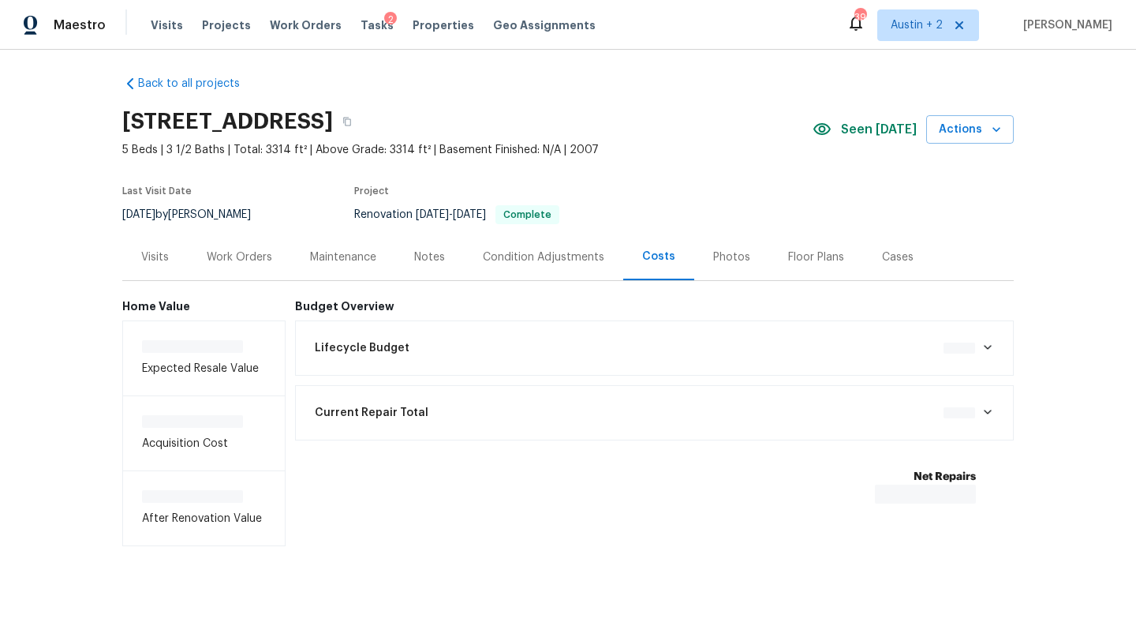
scroll to position [9, 0]
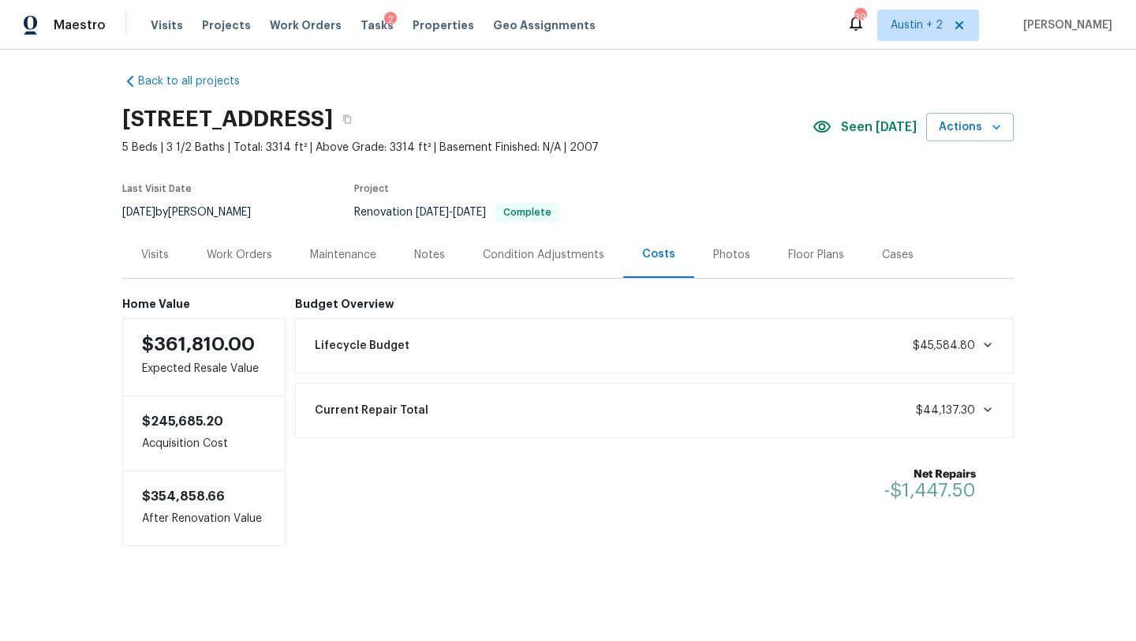
click at [252, 247] on div "Work Orders" at bounding box center [240, 255] width 66 height 16
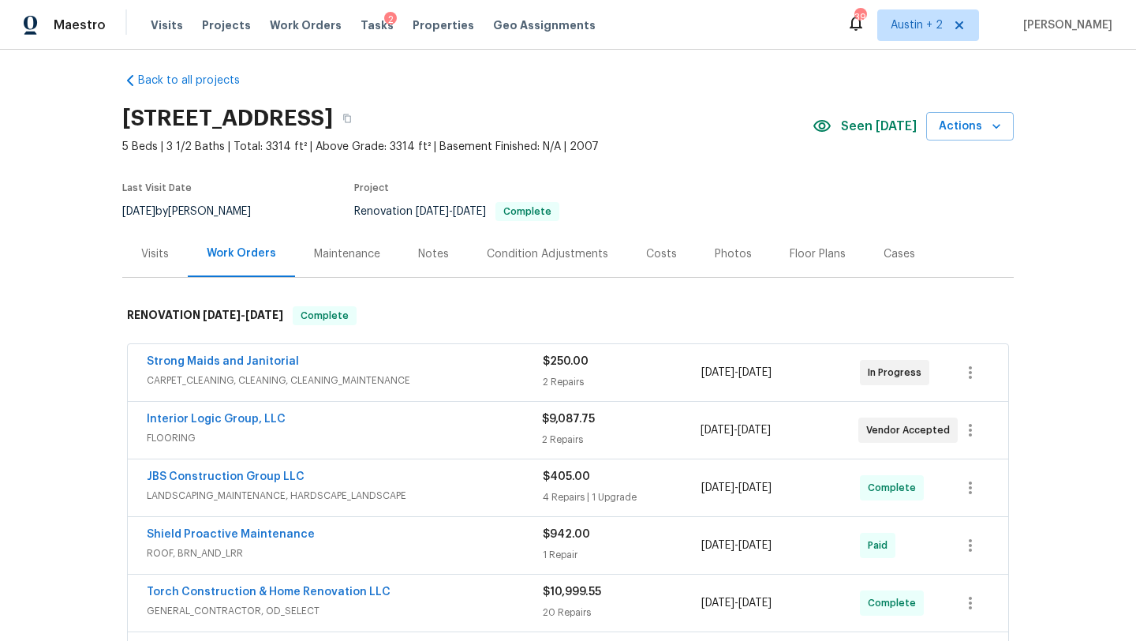
scroll to position [193, 0]
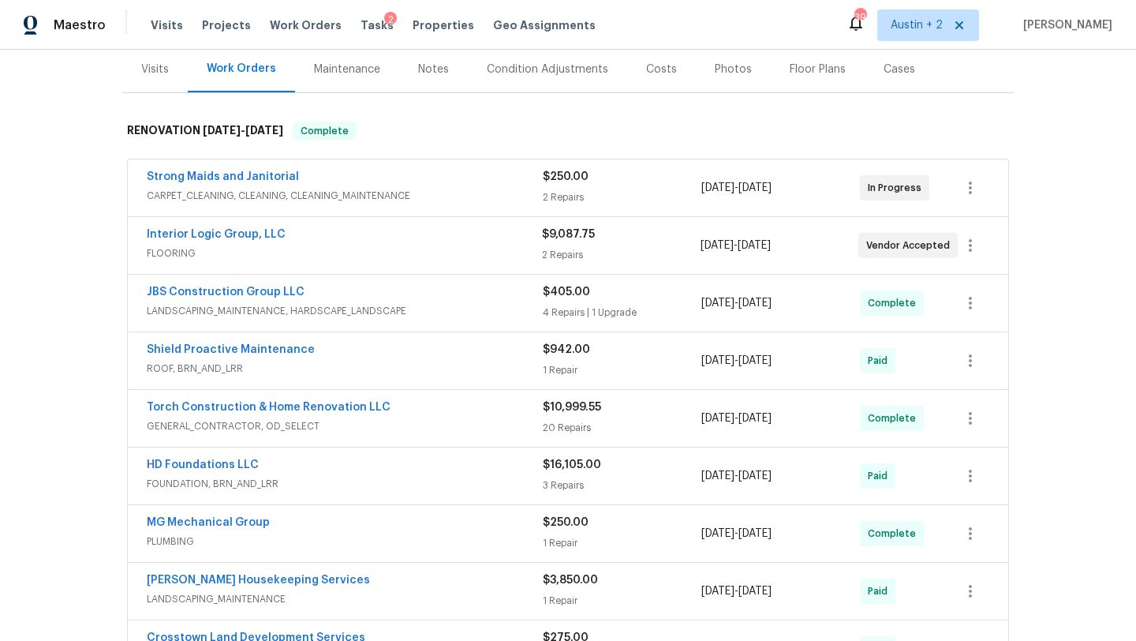
click at [367, 189] on span "CARPET_CLEANING, CLEANING, CLEANING_MAINTENANCE" at bounding box center [345, 196] width 396 height 16
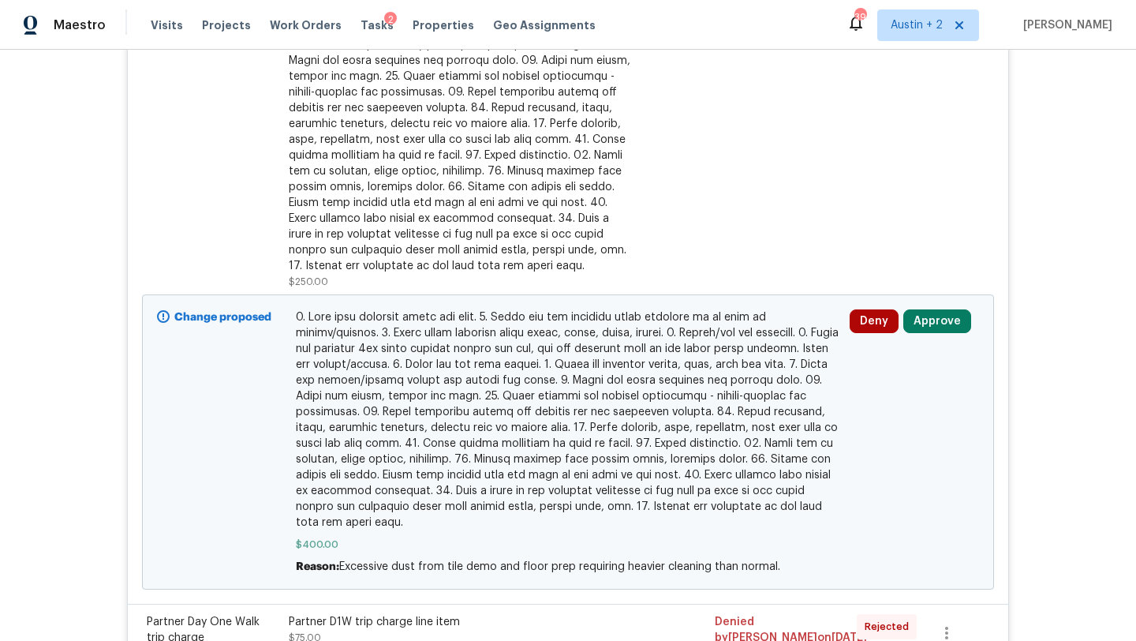
scroll to position [507, 0]
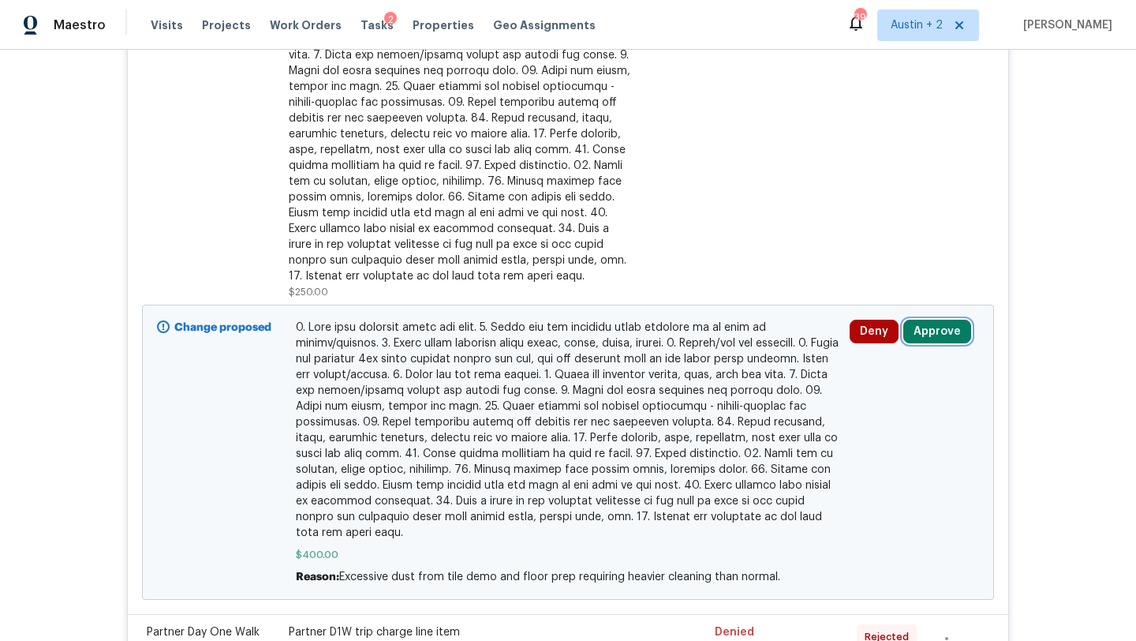
click at [932, 331] on button "Approve" at bounding box center [938, 332] width 68 height 24
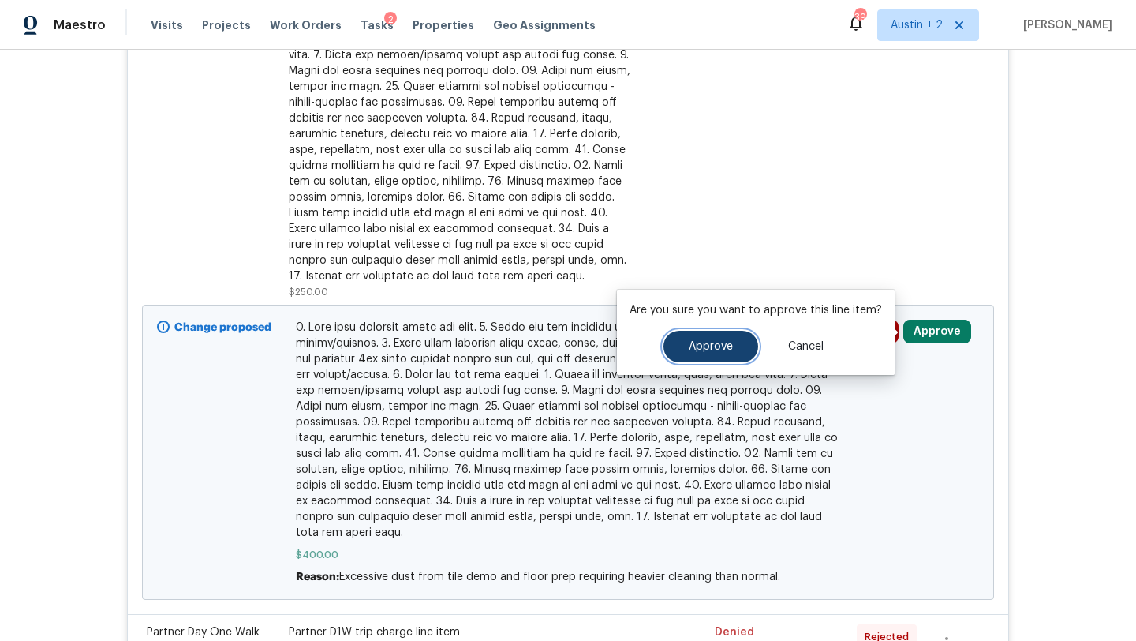
click at [696, 358] on button "Approve" at bounding box center [711, 347] width 95 height 32
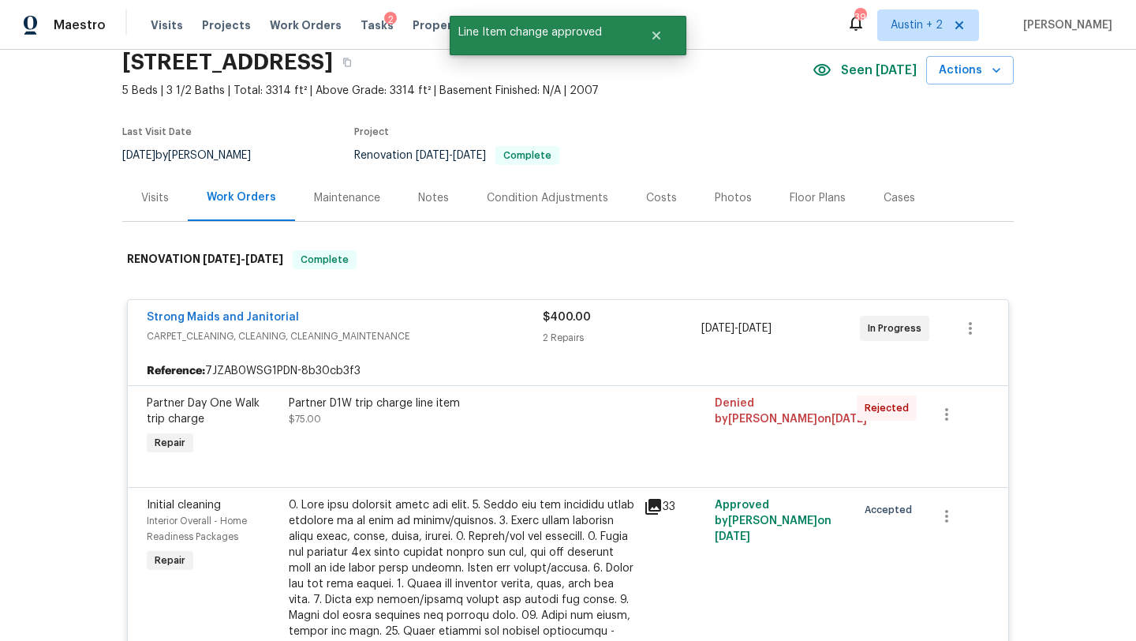
scroll to position [71, 0]
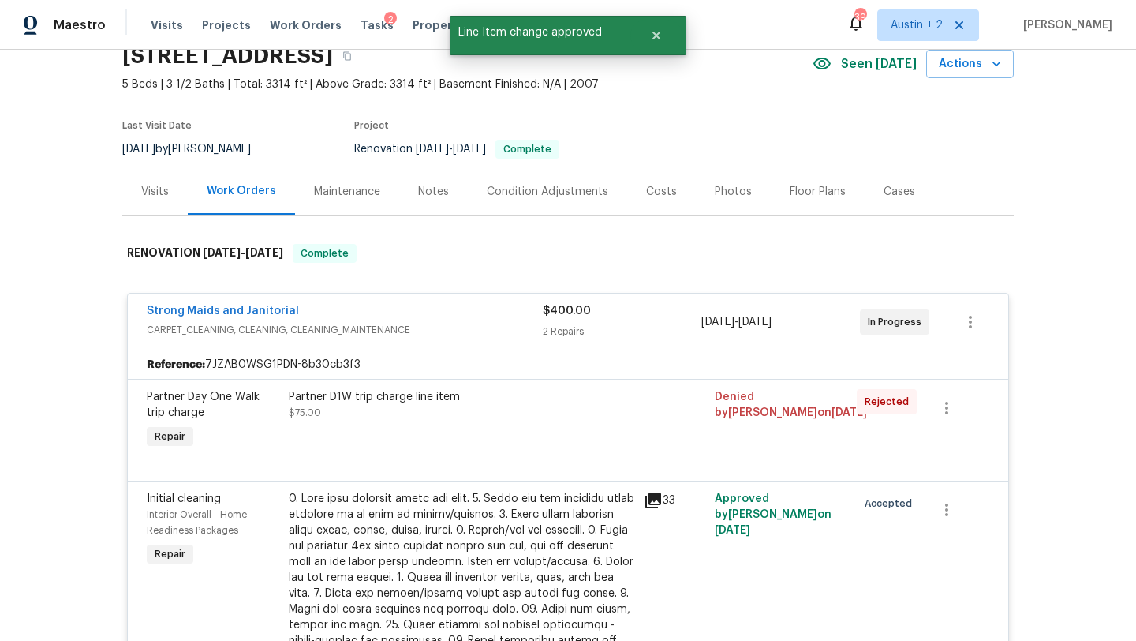
click at [437, 191] on div "Notes" at bounding box center [433, 192] width 31 height 16
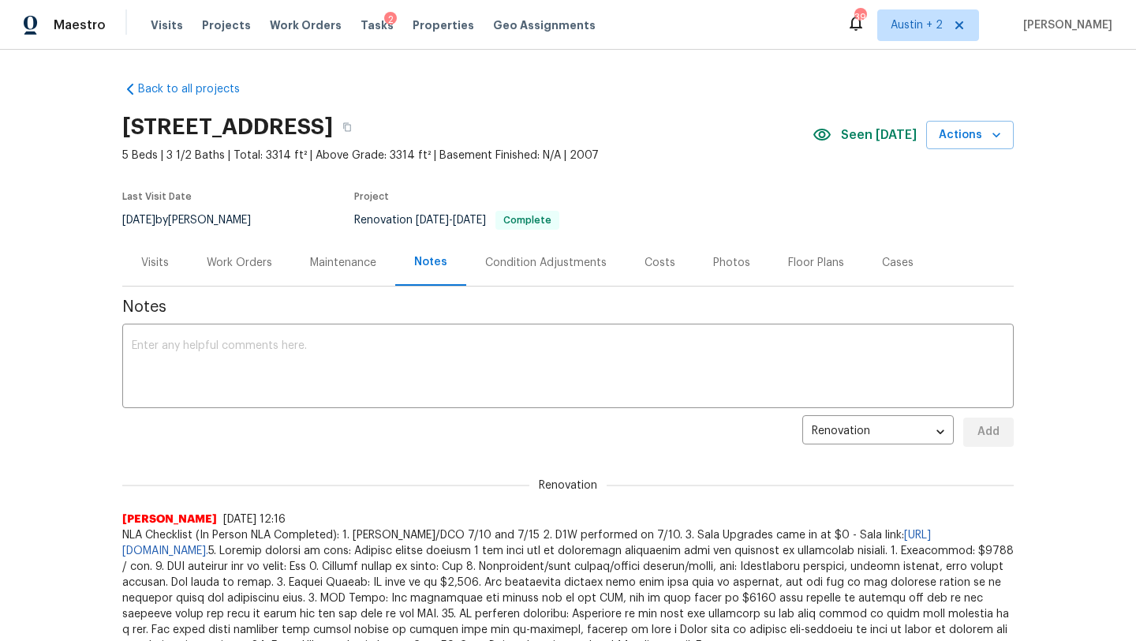
click at [231, 261] on div "Work Orders" at bounding box center [240, 263] width 66 height 16
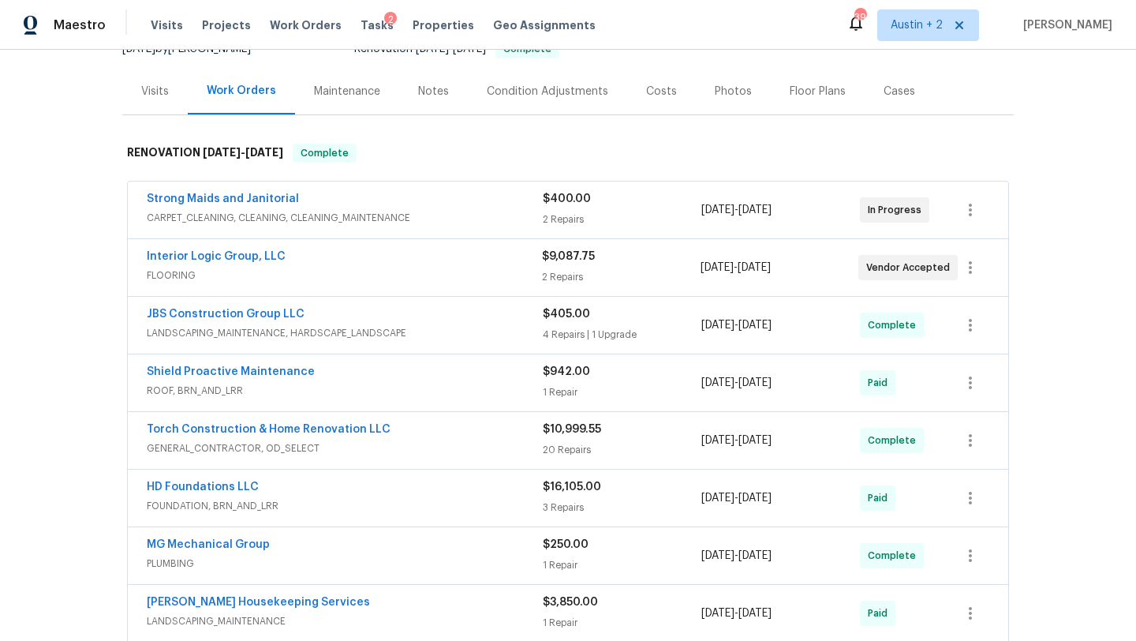
scroll to position [170, 0]
click at [474, 275] on span "FLOORING" at bounding box center [344, 277] width 395 height 16
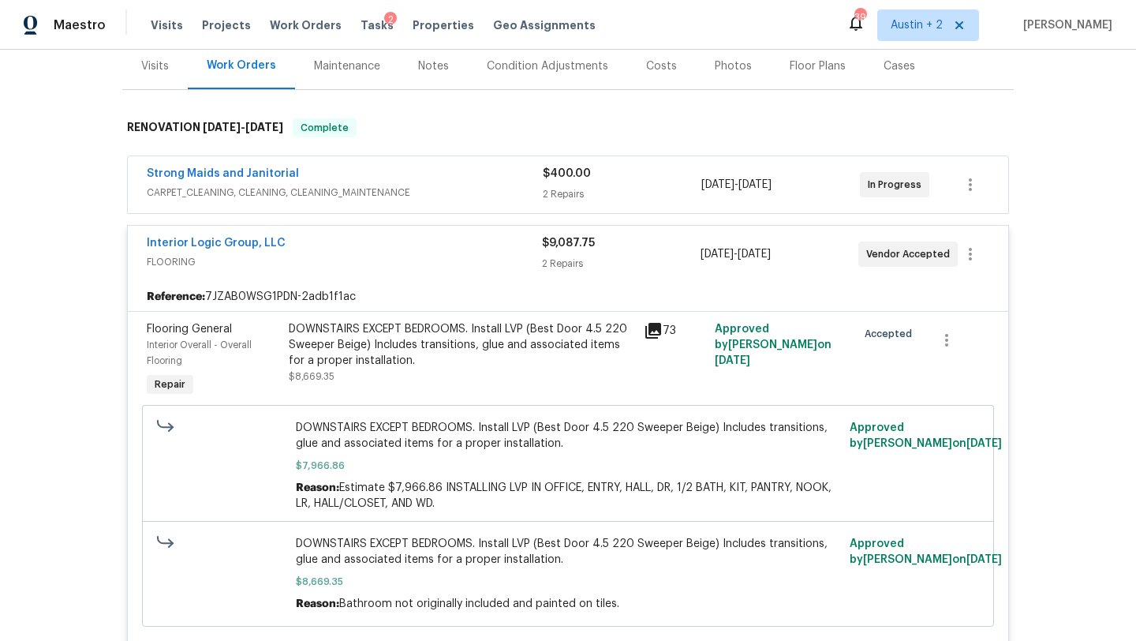
scroll to position [195, 0]
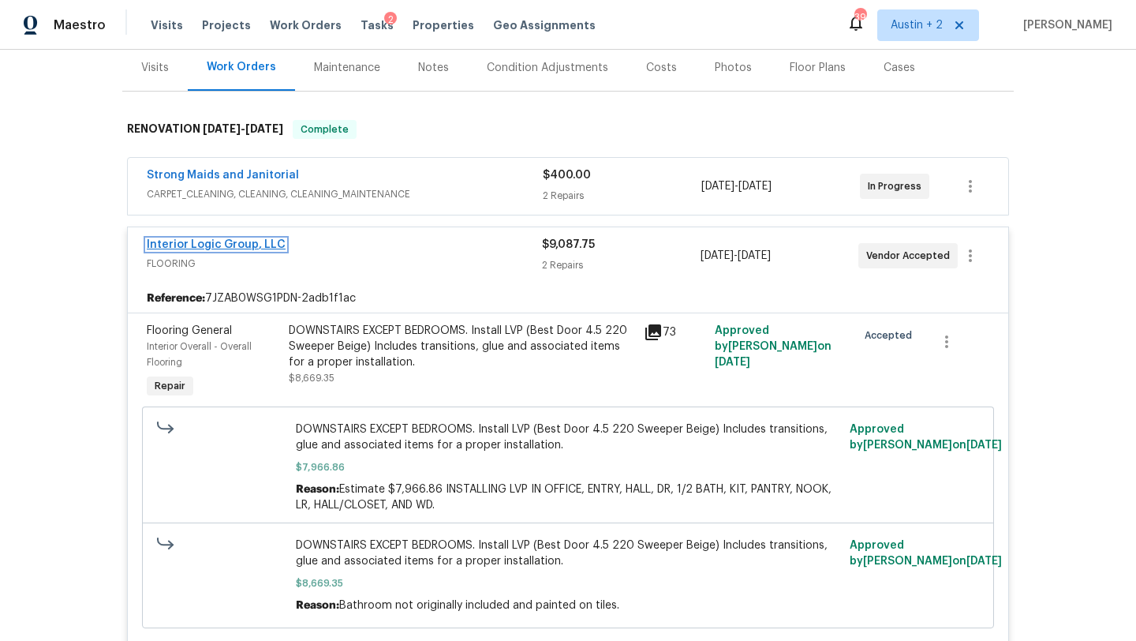
click at [238, 245] on link "Interior Logic Group, LLC" at bounding box center [216, 244] width 139 height 11
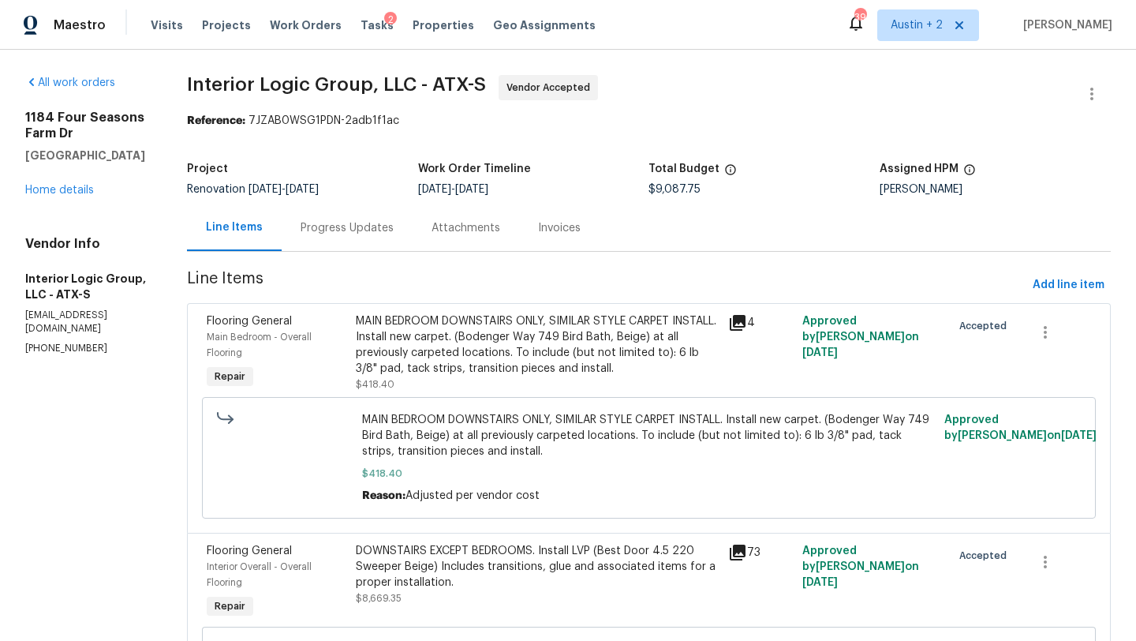
click at [377, 223] on div "Progress Updates" at bounding box center [347, 228] width 93 height 16
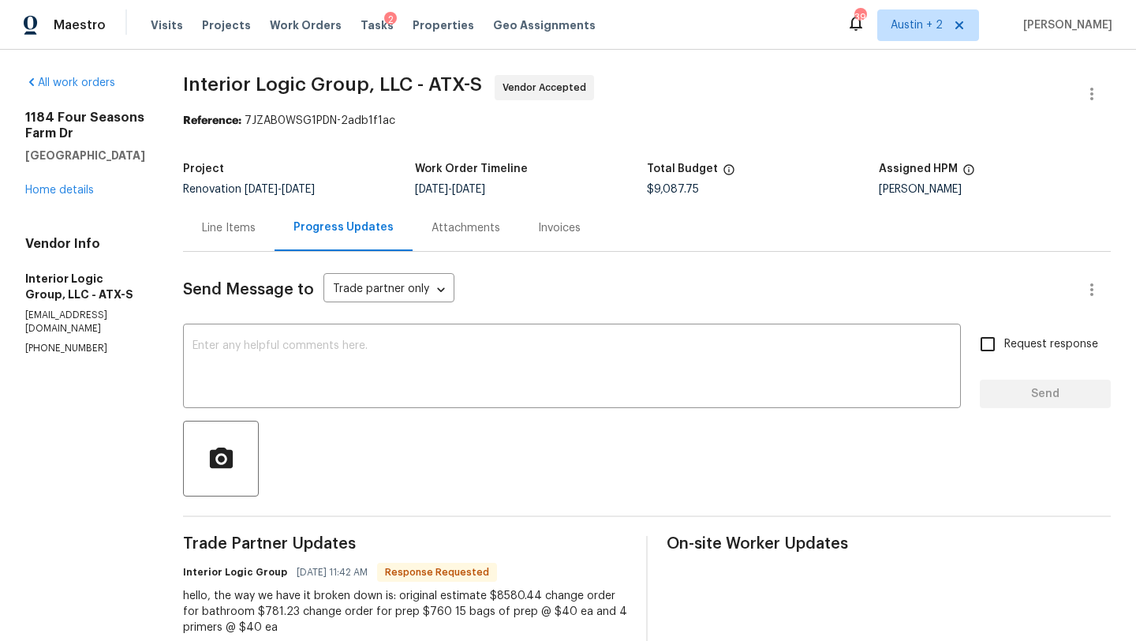
click at [256, 234] on div "Line Items" at bounding box center [229, 228] width 54 height 16
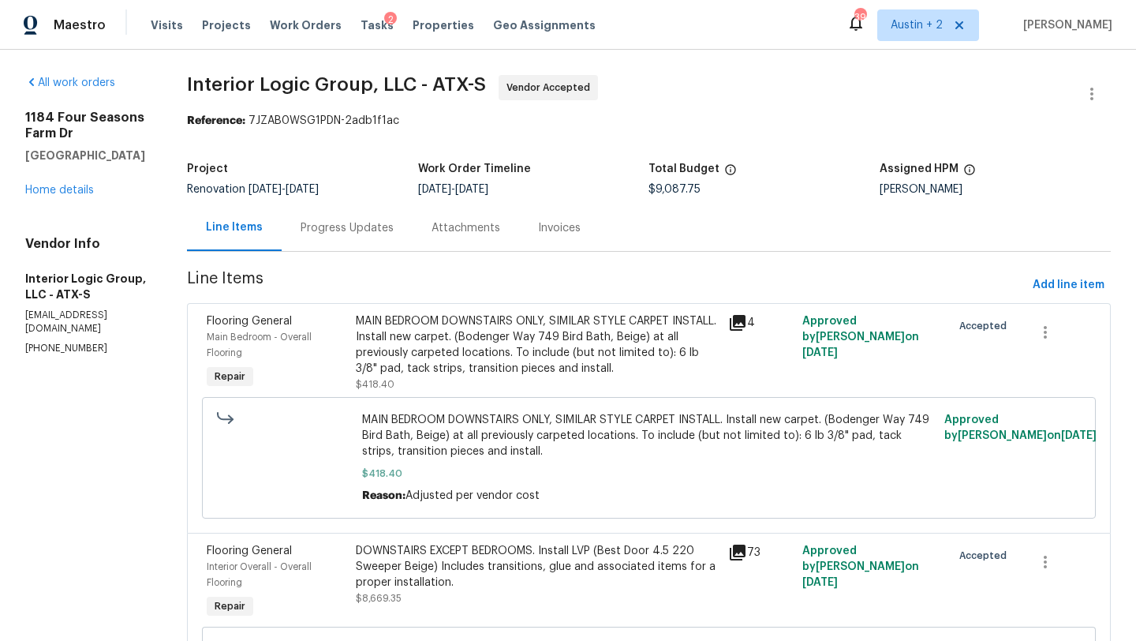
click at [746, 322] on icon at bounding box center [738, 323] width 16 height 16
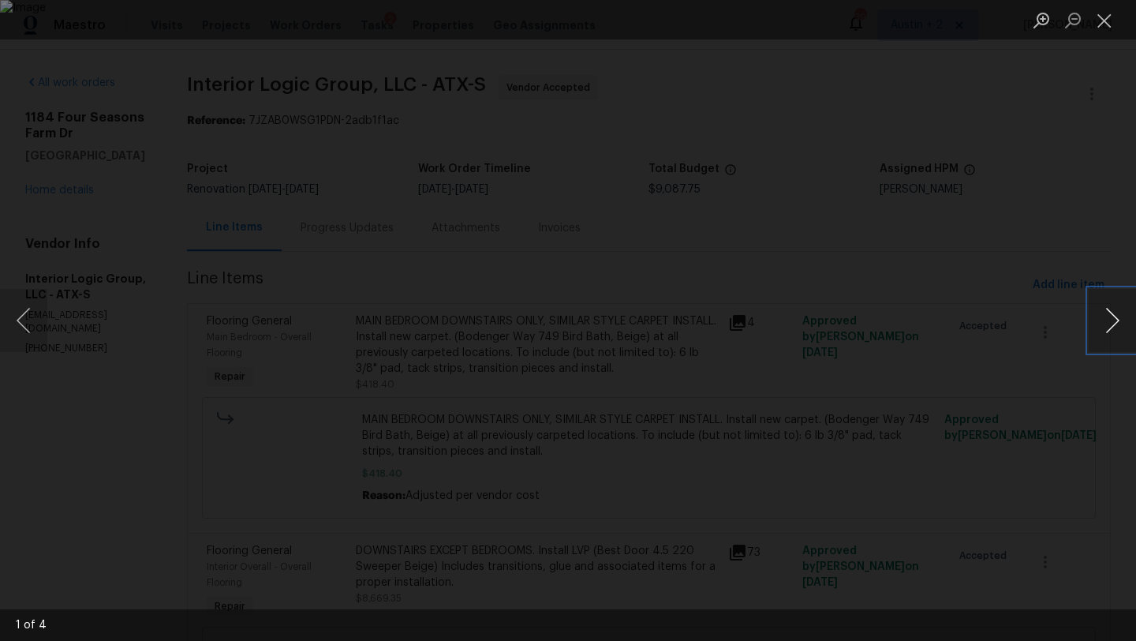
click at [946, 324] on button "Next image" at bounding box center [1112, 320] width 47 height 63
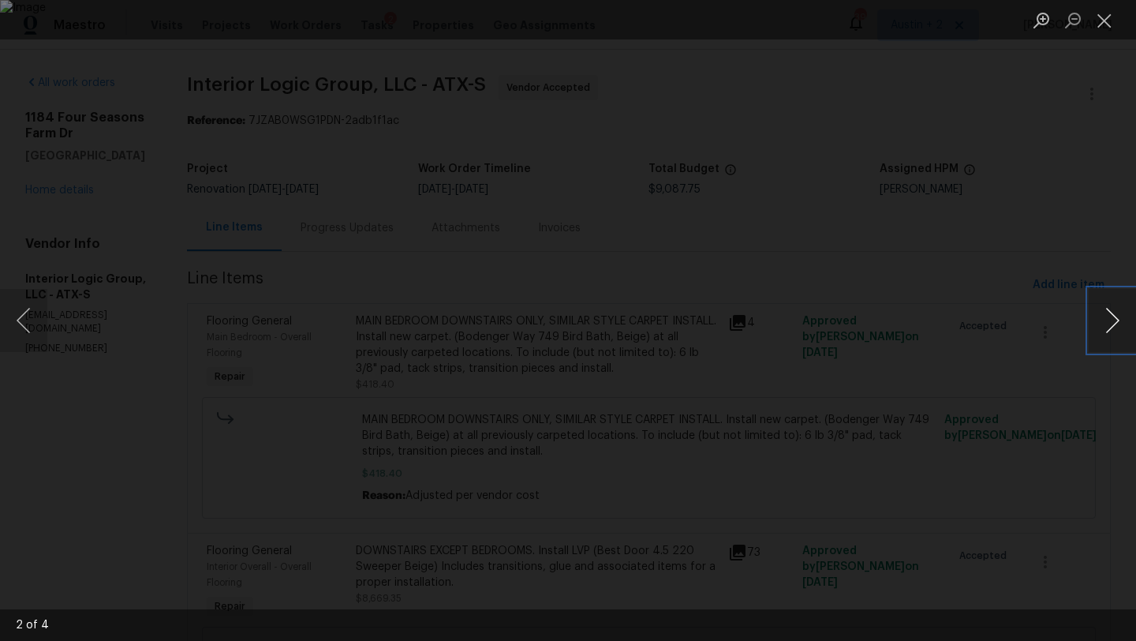
click at [946, 324] on button "Next image" at bounding box center [1112, 320] width 47 height 63
click at [946, 14] on button "Close lightbox" at bounding box center [1105, 20] width 32 height 28
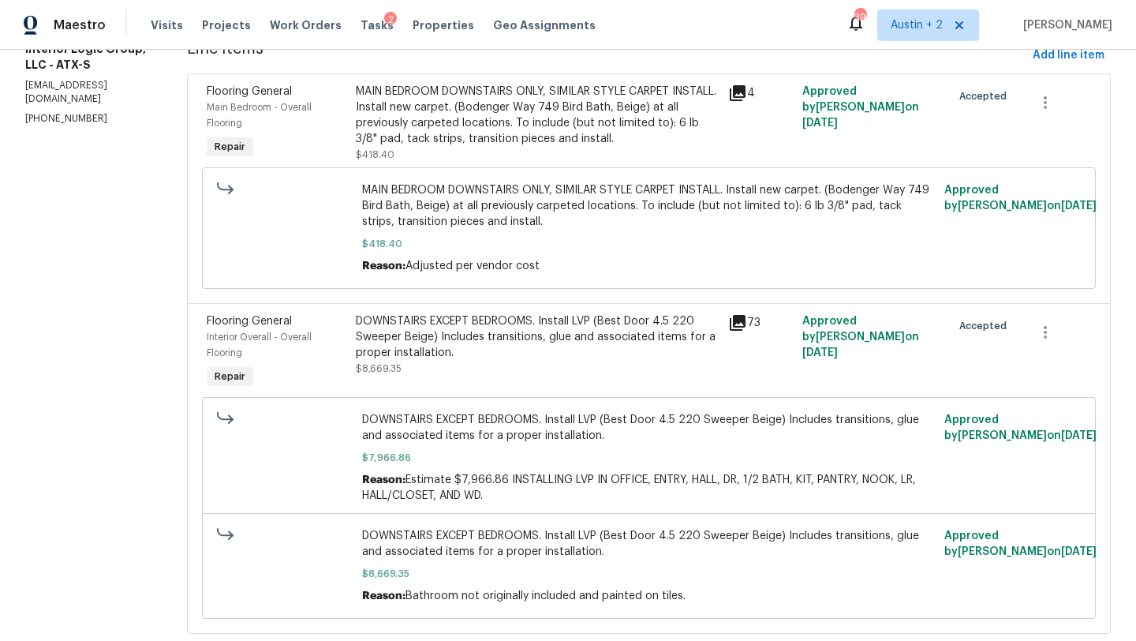
scroll to position [233, 0]
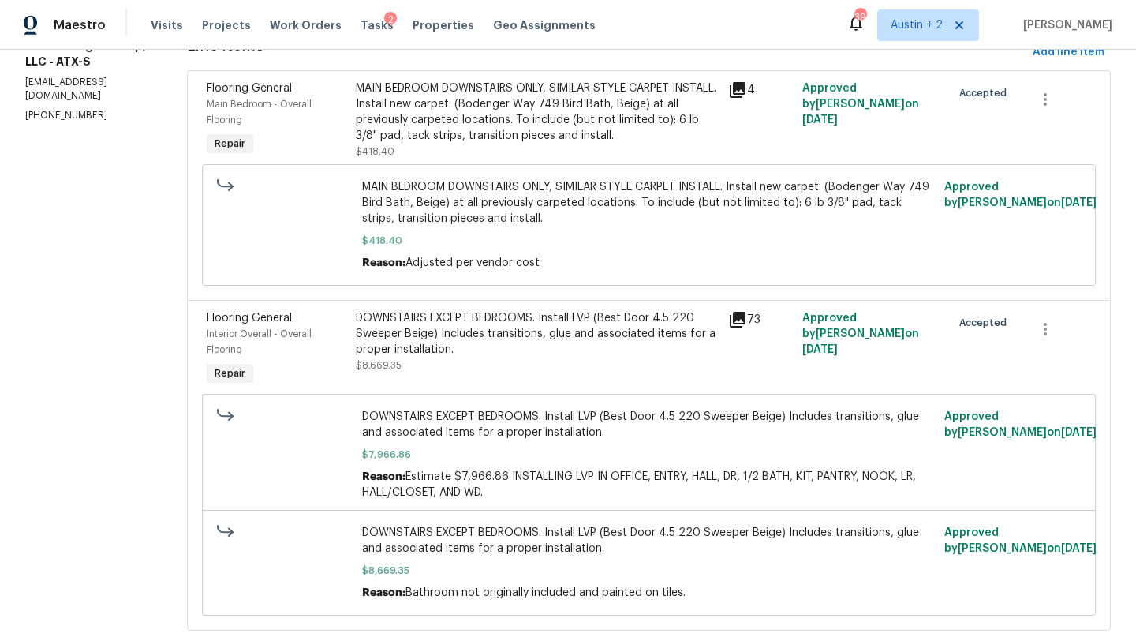
click at [746, 320] on icon at bounding box center [738, 320] width 16 height 16
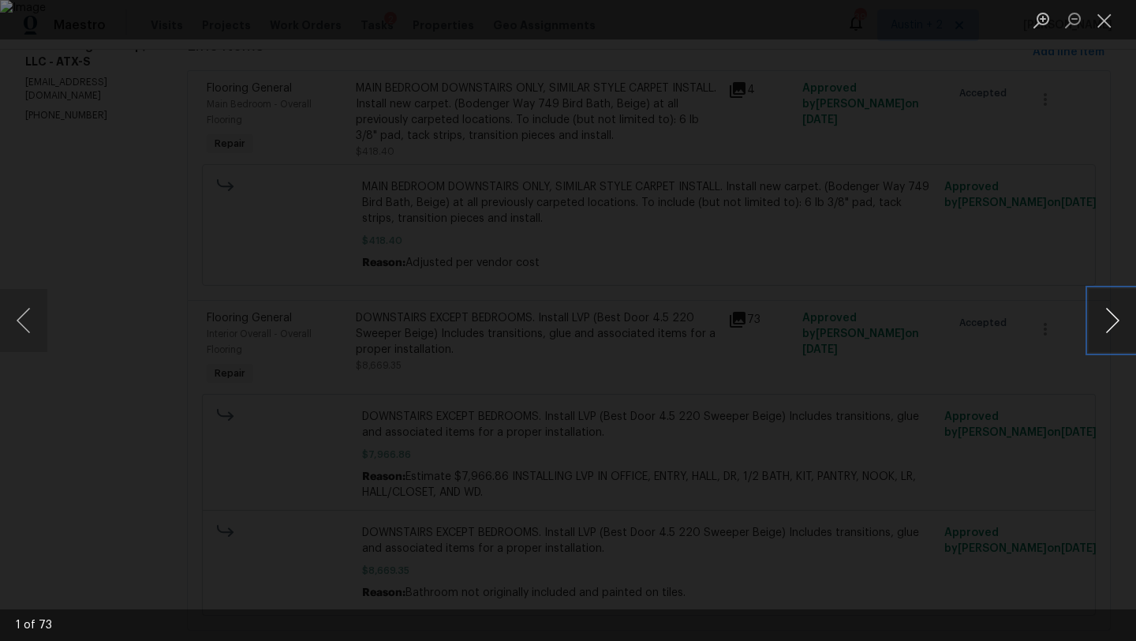
click at [946, 323] on button "Next image" at bounding box center [1112, 320] width 47 height 63
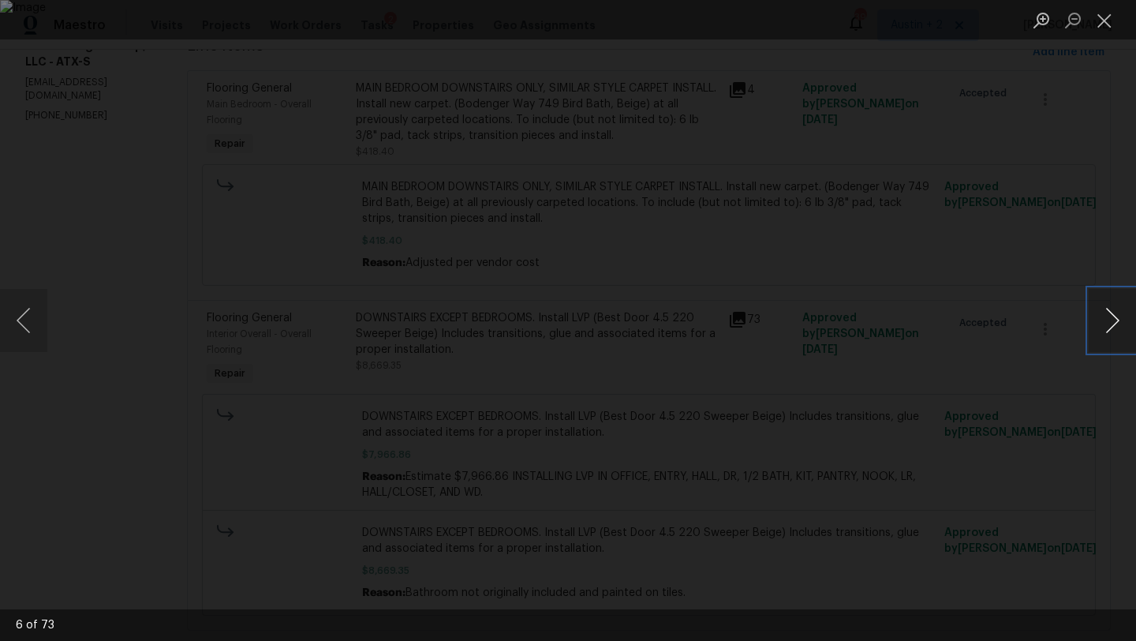
click at [946, 323] on button "Next image" at bounding box center [1112, 320] width 47 height 63
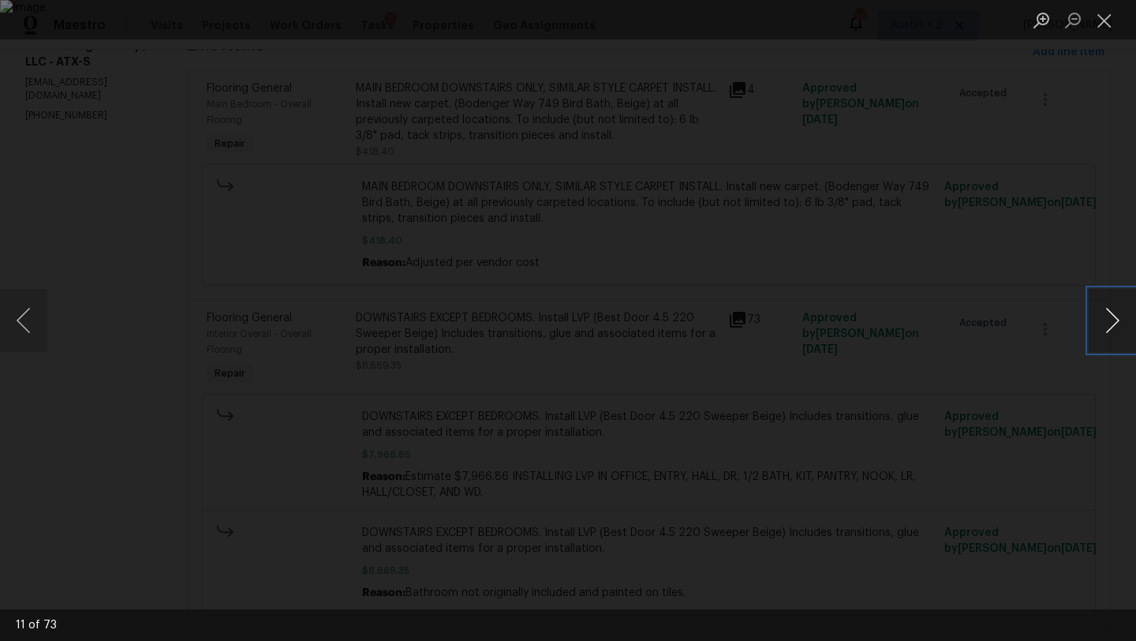
click at [946, 323] on button "Next image" at bounding box center [1112, 320] width 47 height 63
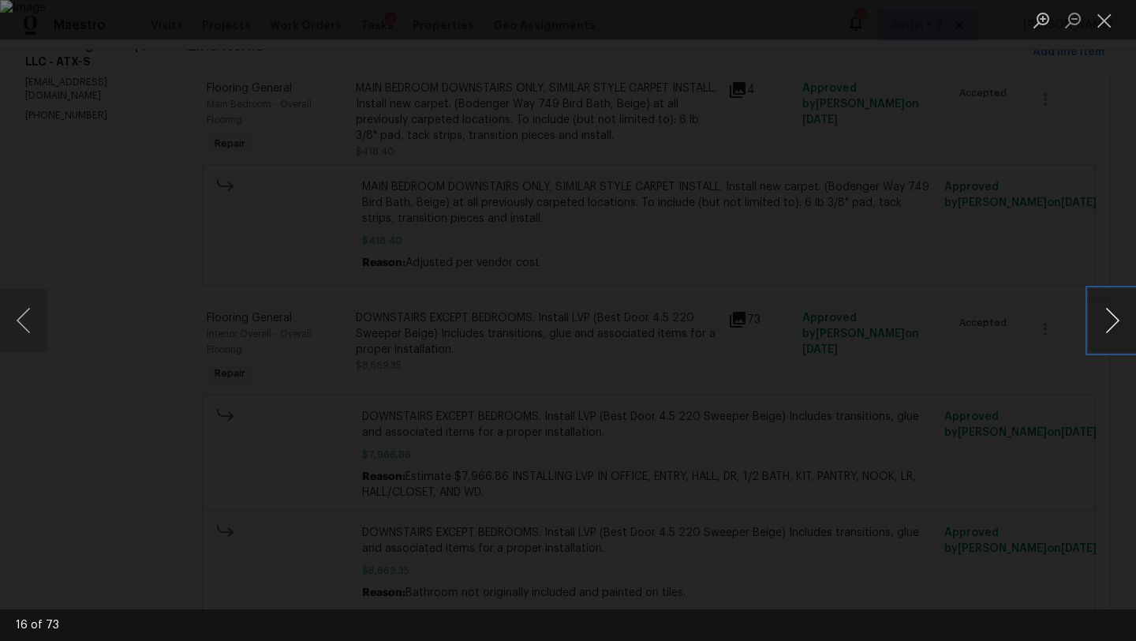
click at [946, 323] on button "Next image" at bounding box center [1112, 320] width 47 height 63
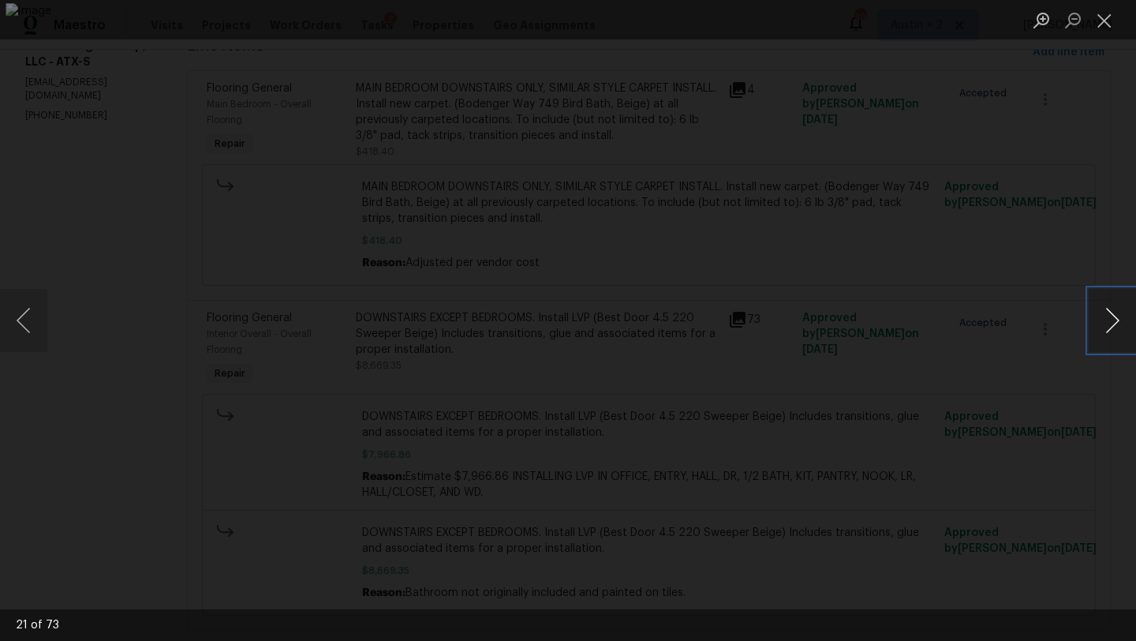
click at [946, 323] on button "Next image" at bounding box center [1112, 320] width 47 height 63
click at [946, 322] on button "Next image" at bounding box center [1112, 320] width 47 height 63
click at [946, 321] on button "Next image" at bounding box center [1112, 320] width 47 height 63
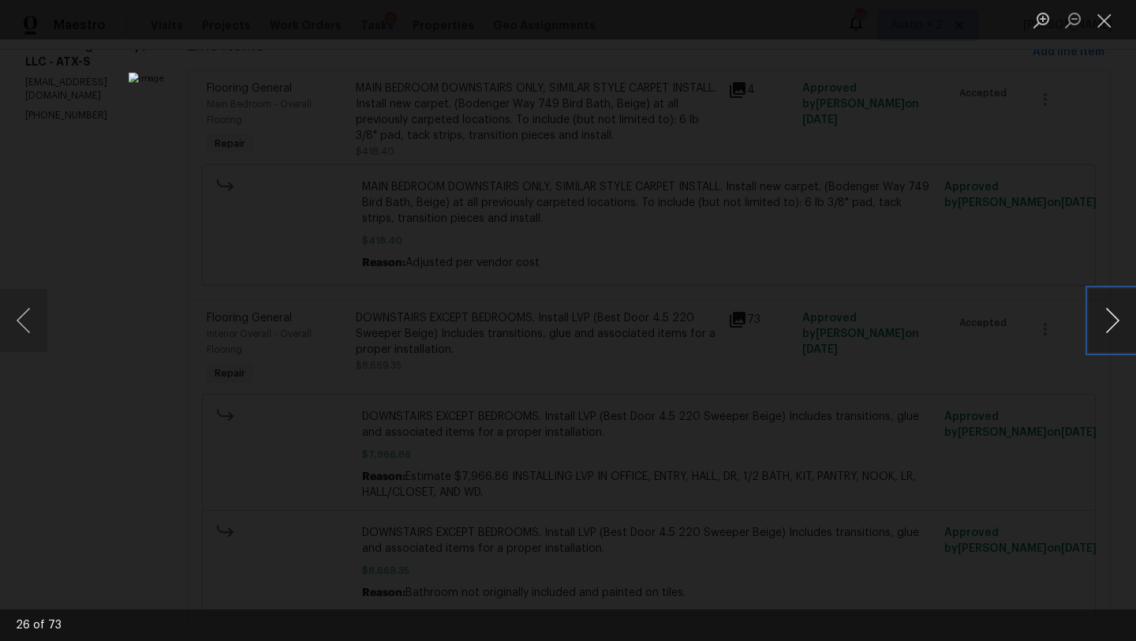
click at [946, 321] on button "Next image" at bounding box center [1112, 320] width 47 height 63
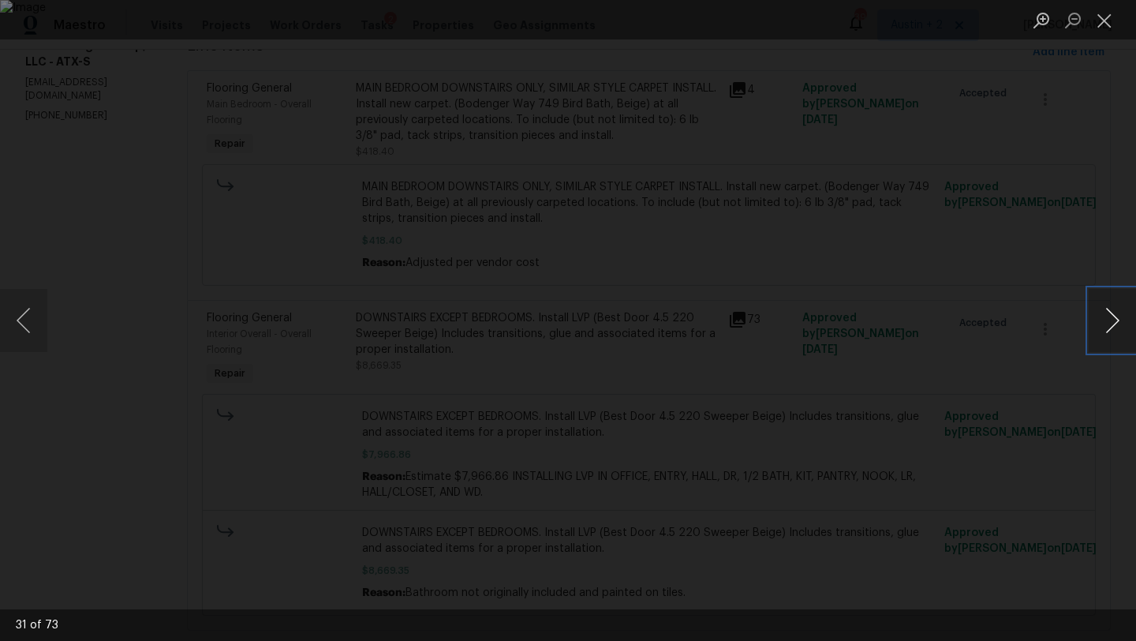
click at [946, 321] on button "Next image" at bounding box center [1112, 320] width 47 height 63
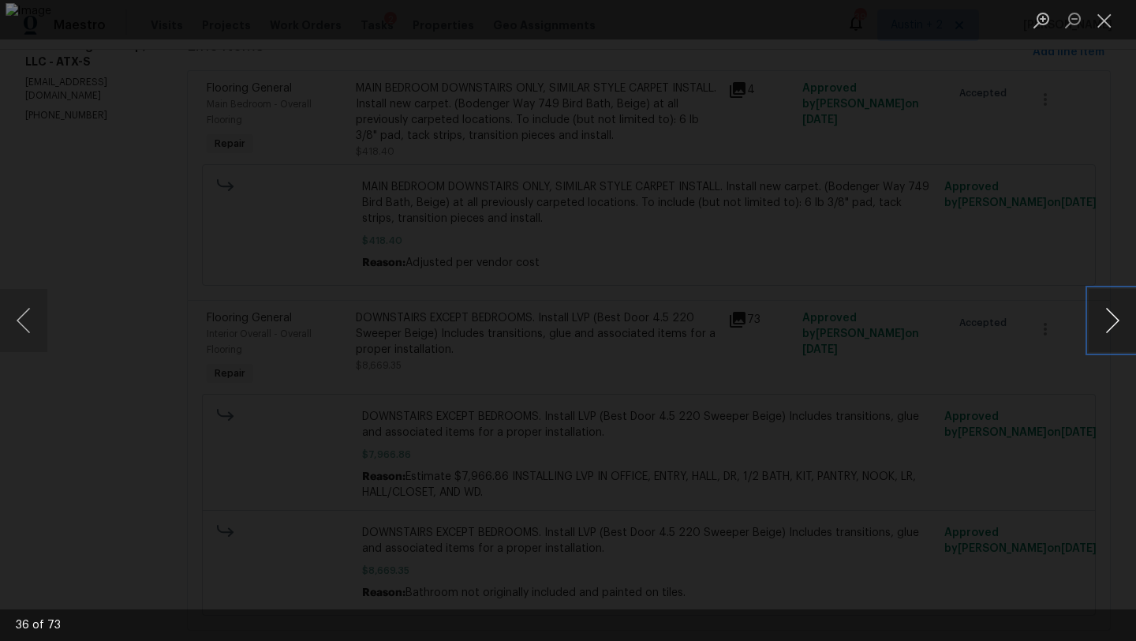
click at [946, 321] on button "Next image" at bounding box center [1112, 320] width 47 height 63
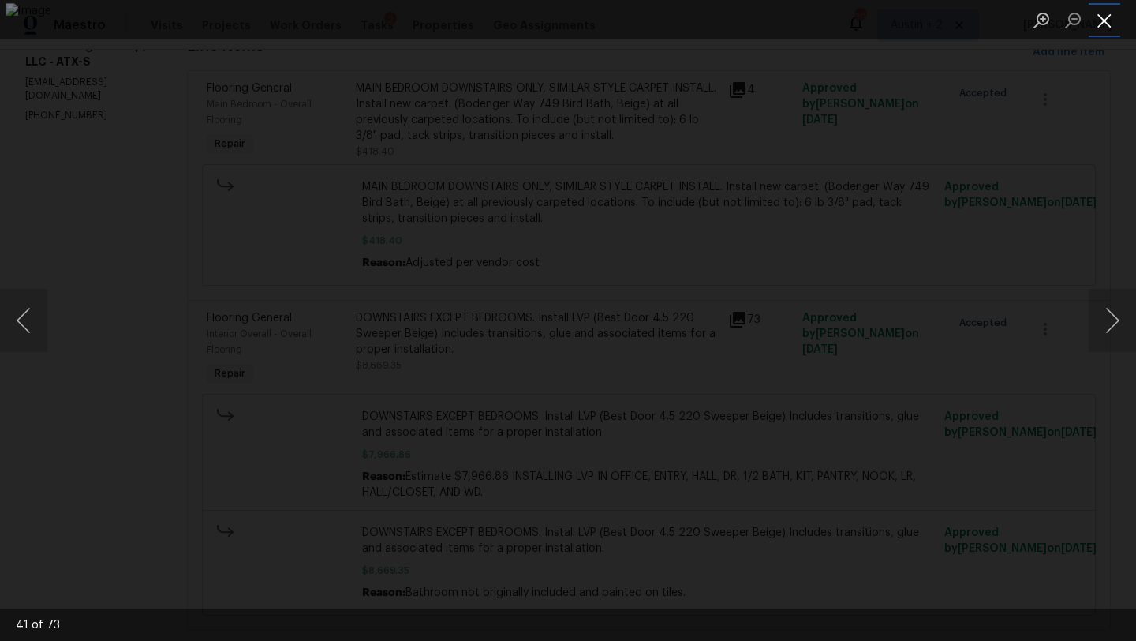
click at [946, 27] on button "Close lightbox" at bounding box center [1105, 20] width 32 height 28
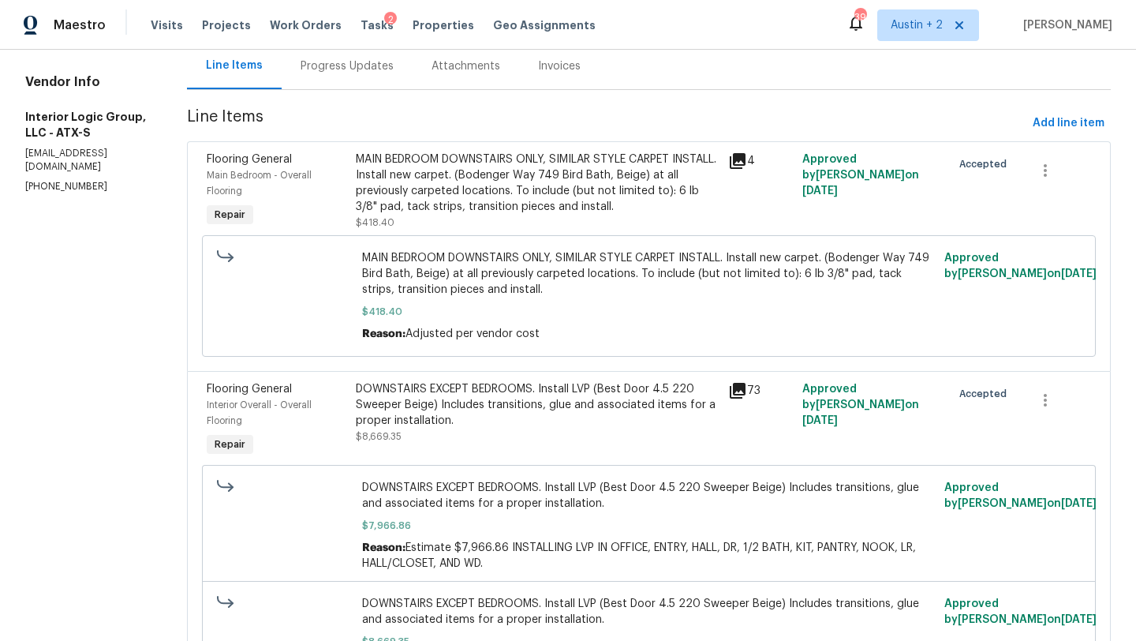
scroll to position [0, 0]
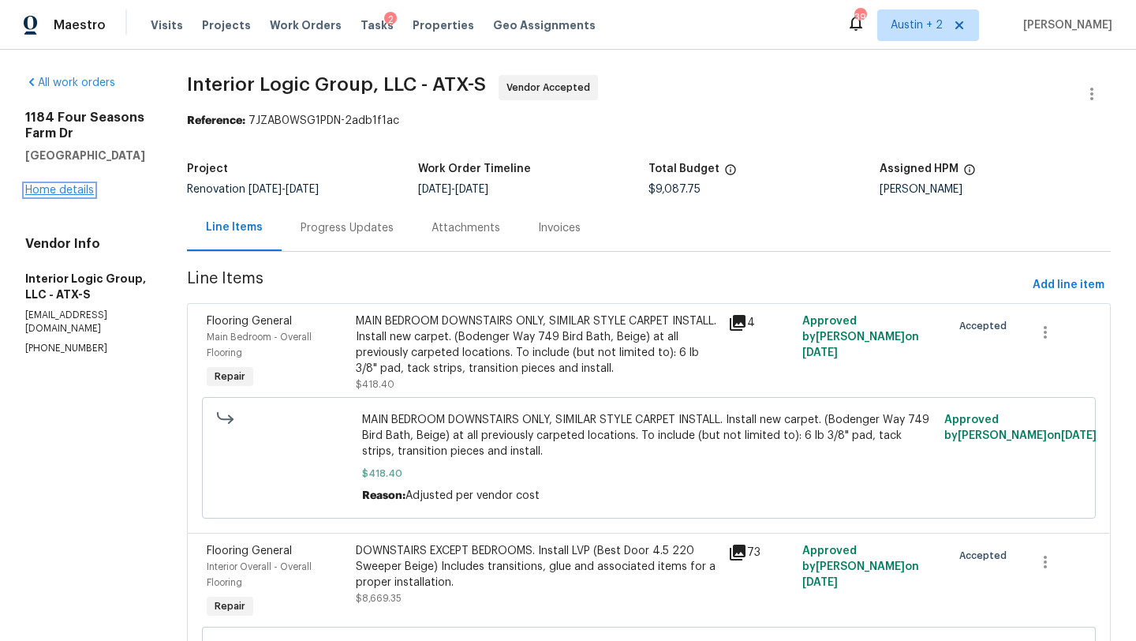
click at [78, 195] on link "Home details" at bounding box center [59, 190] width 69 height 11
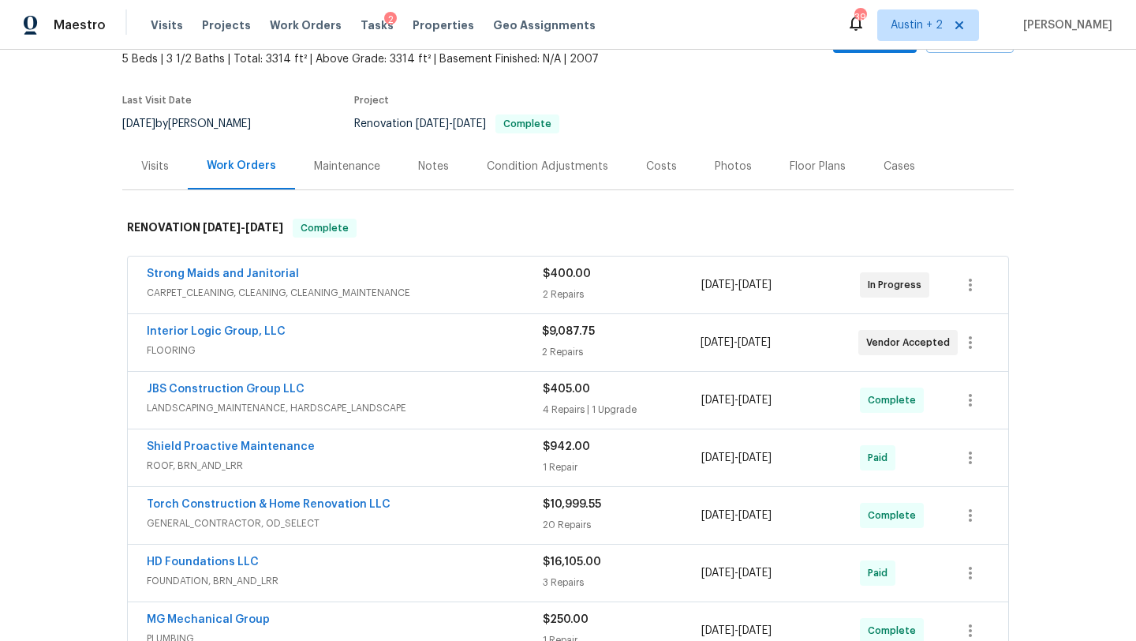
scroll to position [10, 0]
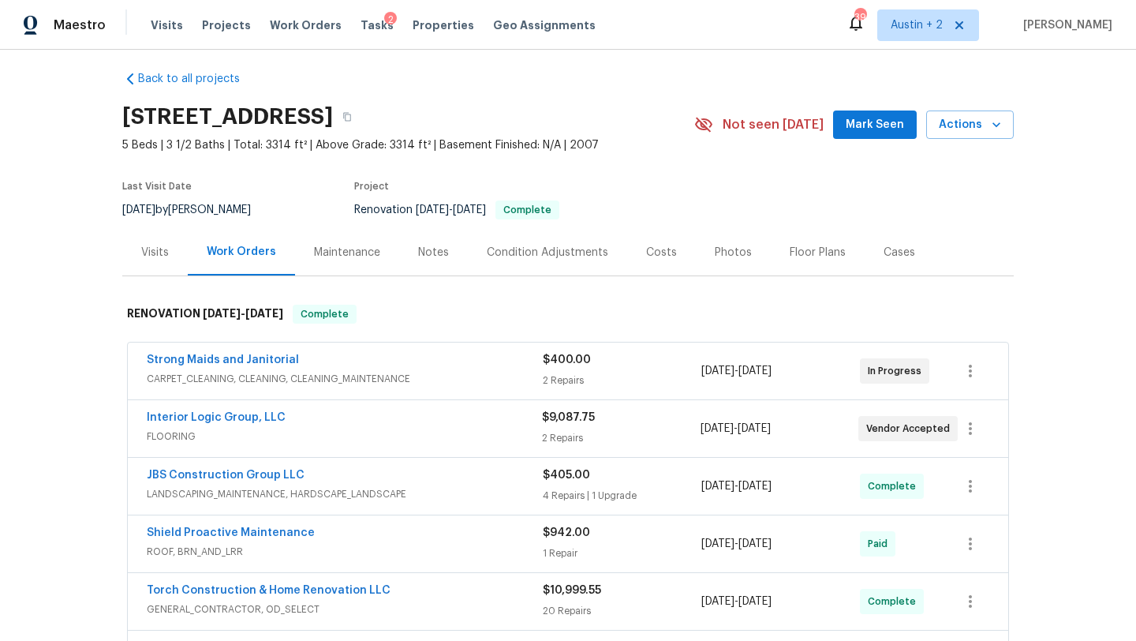
click at [664, 255] on div "Costs" at bounding box center [661, 253] width 31 height 16
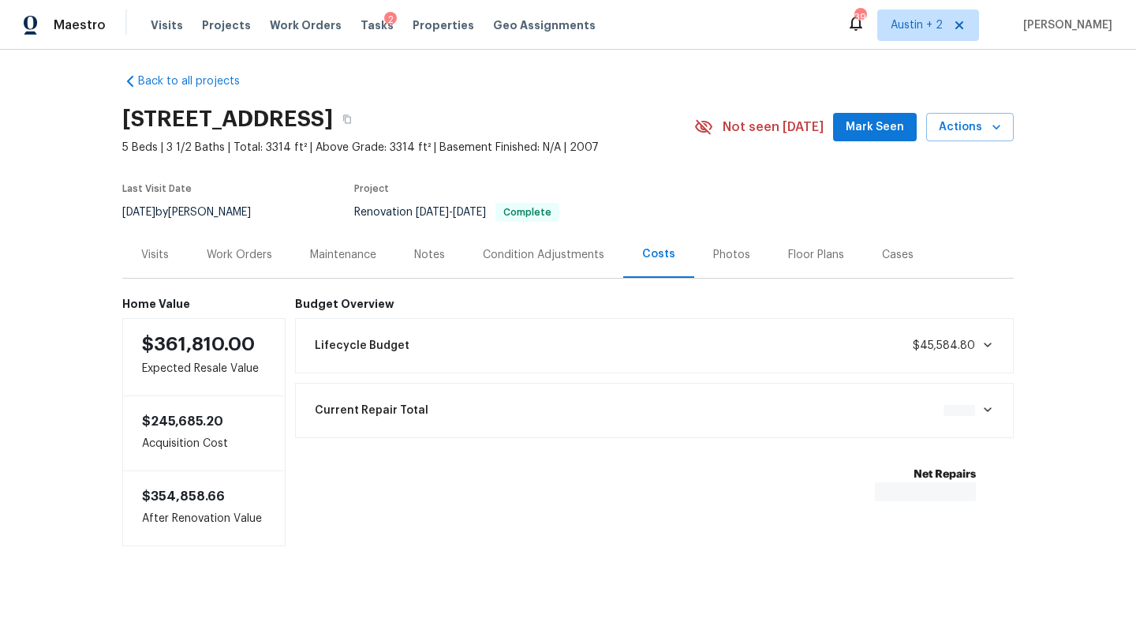
scroll to position [9, 0]
click at [879, 119] on span "Mark Seen" at bounding box center [875, 128] width 58 height 20
click at [361, 25] on span "Tasks" at bounding box center [377, 25] width 33 height 11
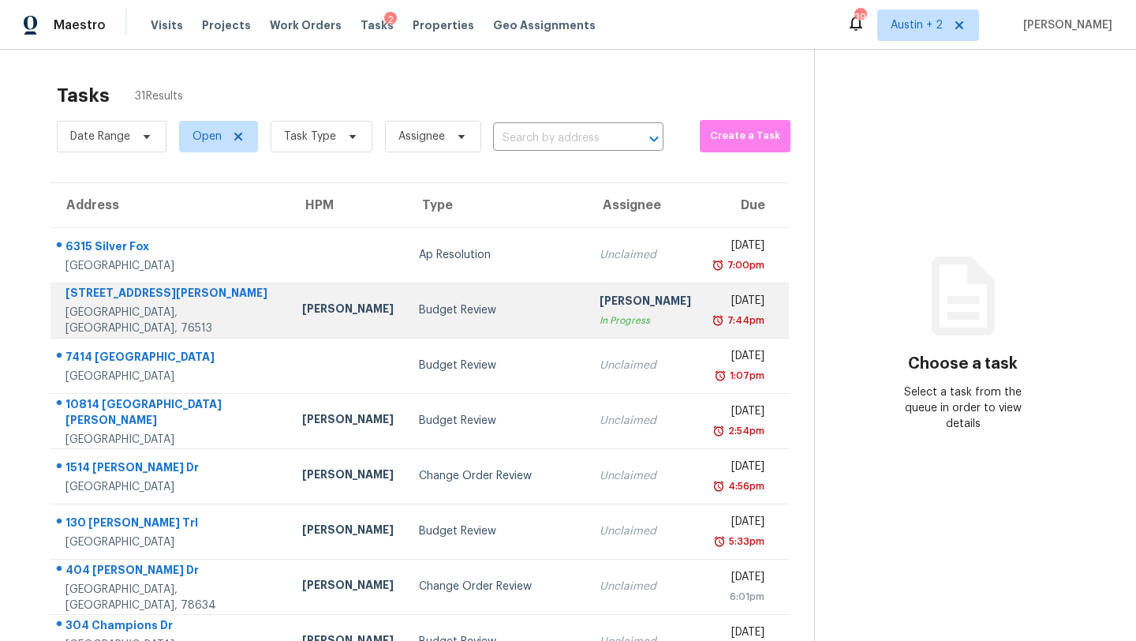
click at [406, 319] on td "Budget Review" at bounding box center [497, 310] width 182 height 55
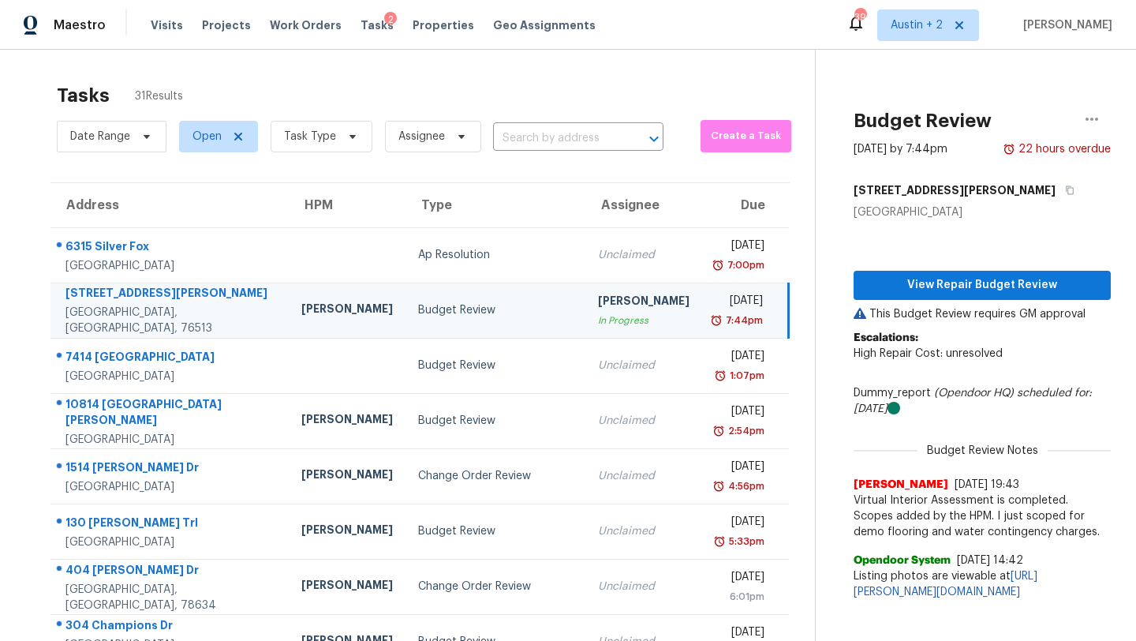
click at [908, 299] on div "View Repair Budget Review This Budget Review requires GM approval Escalations: …" at bounding box center [982, 414] width 257 height 388
click at [908, 290] on span "View Repair Budget Review" at bounding box center [983, 285] width 232 height 20
click at [305, 24] on span "Work Orders" at bounding box center [306, 25] width 72 height 16
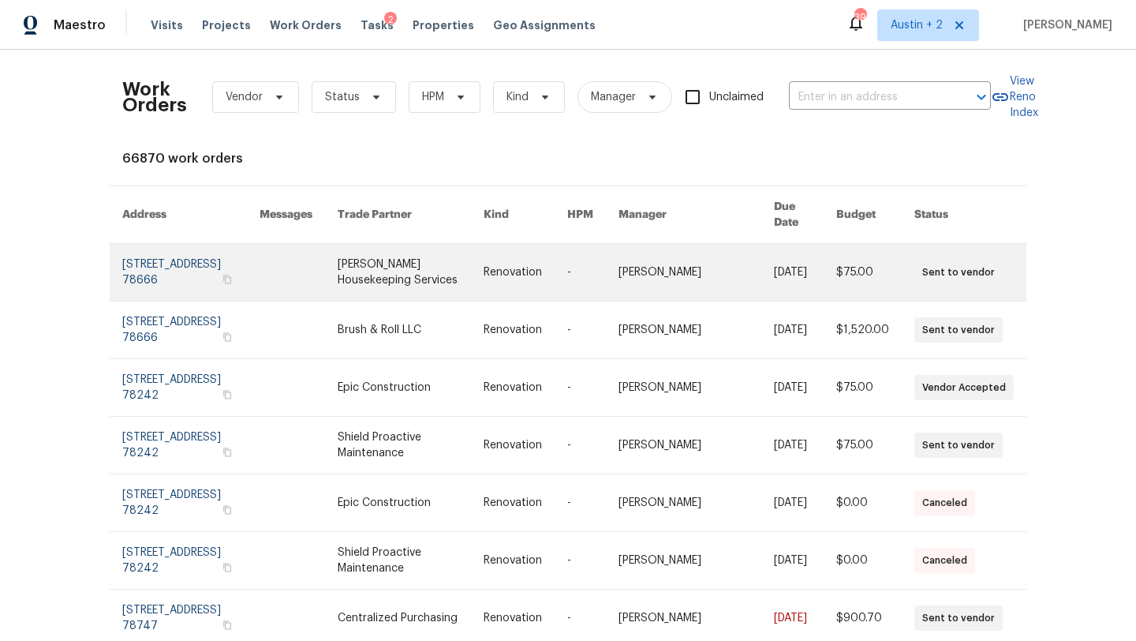
click at [187, 255] on link at bounding box center [190, 272] width 137 height 57
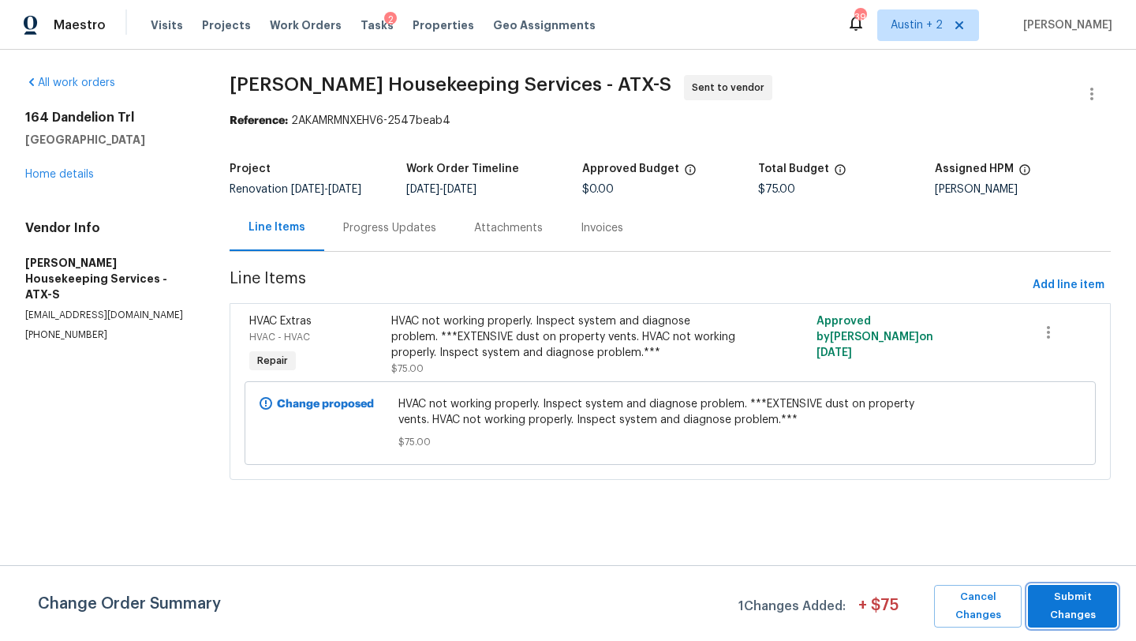
click at [946, 519] on span "Submit Changes" at bounding box center [1072, 606] width 73 height 36
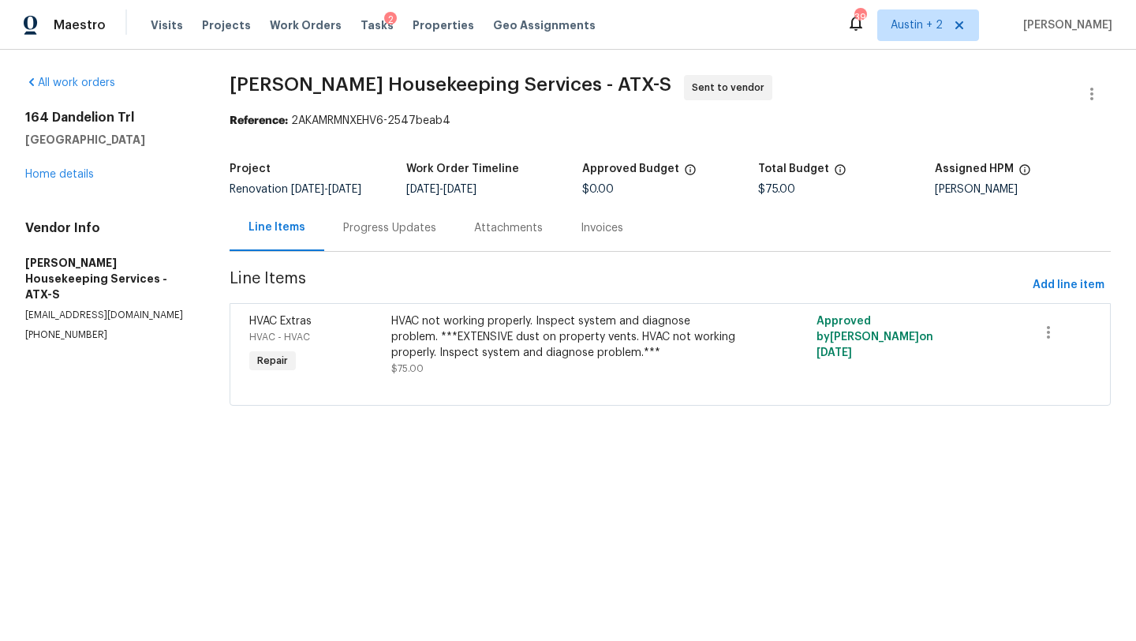
click at [467, 347] on div "HVAC not working properly. Inspect system and diagnose problem. ***EXTENSIVE du…" at bounding box center [563, 336] width 345 height 47
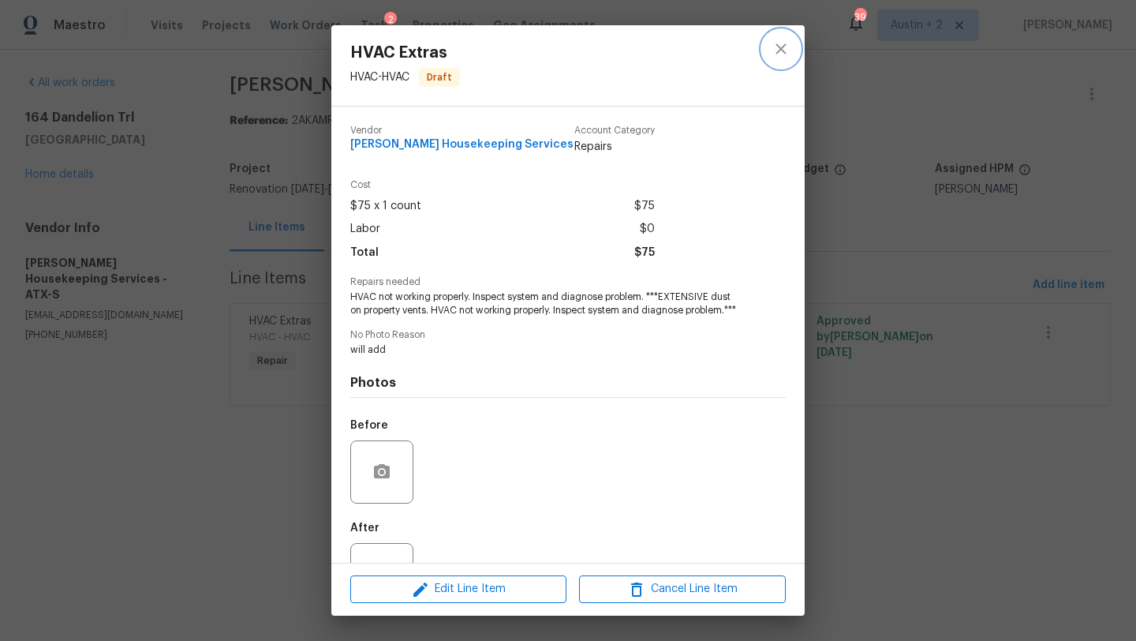
click at [786, 42] on icon "close" at bounding box center [781, 48] width 19 height 19
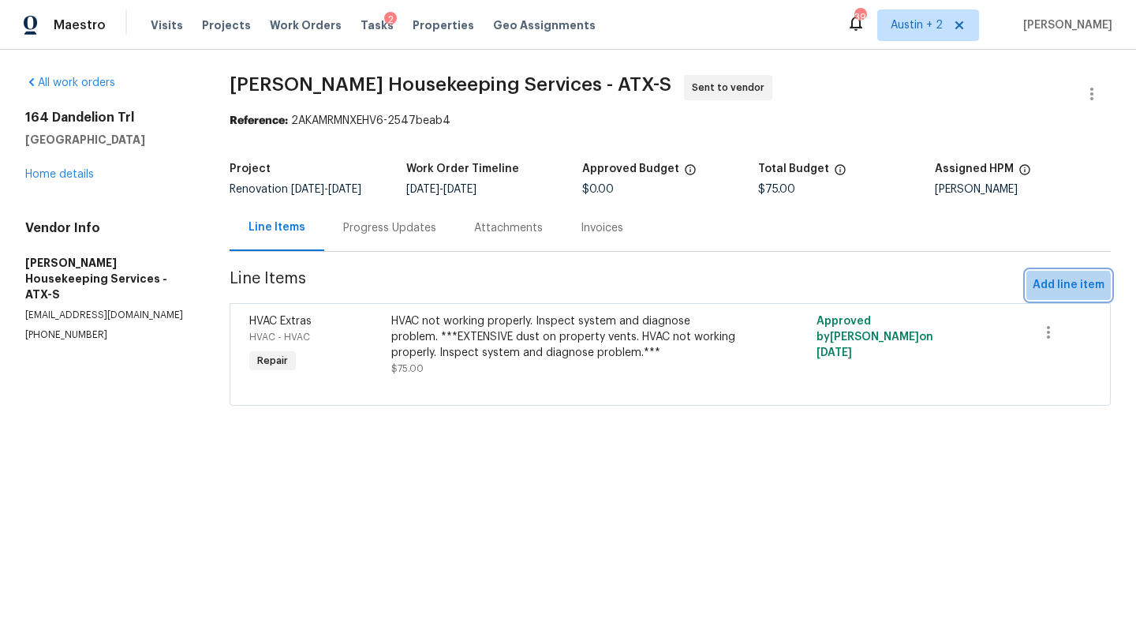
click at [946, 291] on span "Add line item" at bounding box center [1069, 285] width 72 height 20
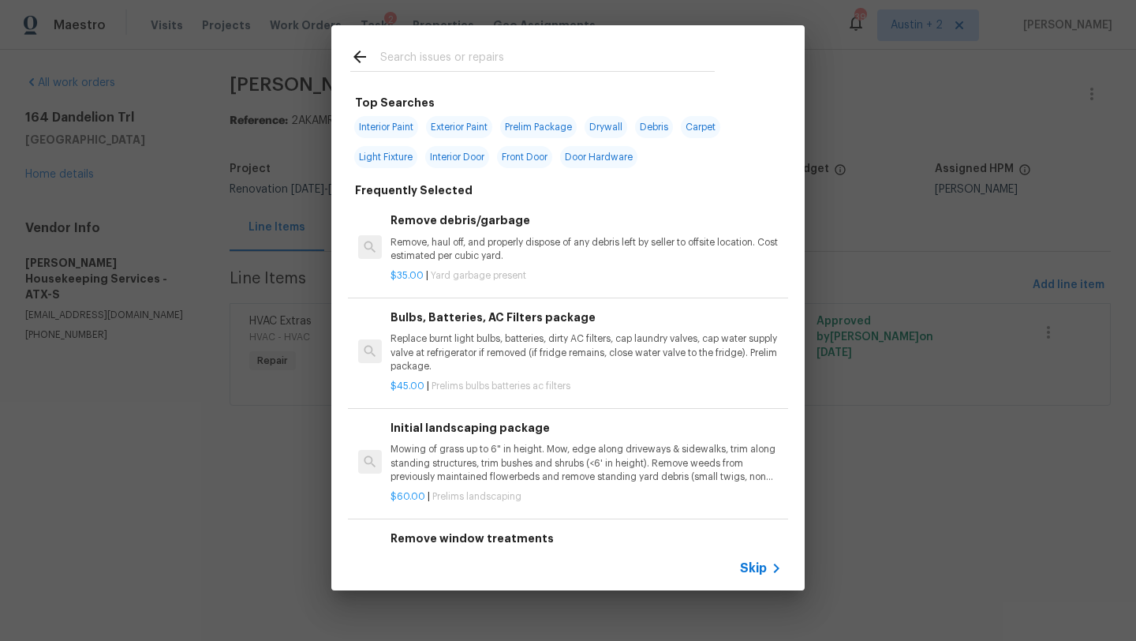
click at [496, 73] on div at bounding box center [532, 56] width 403 height 62
click at [500, 58] on input "text" at bounding box center [547, 59] width 335 height 24
type input "initial clean"
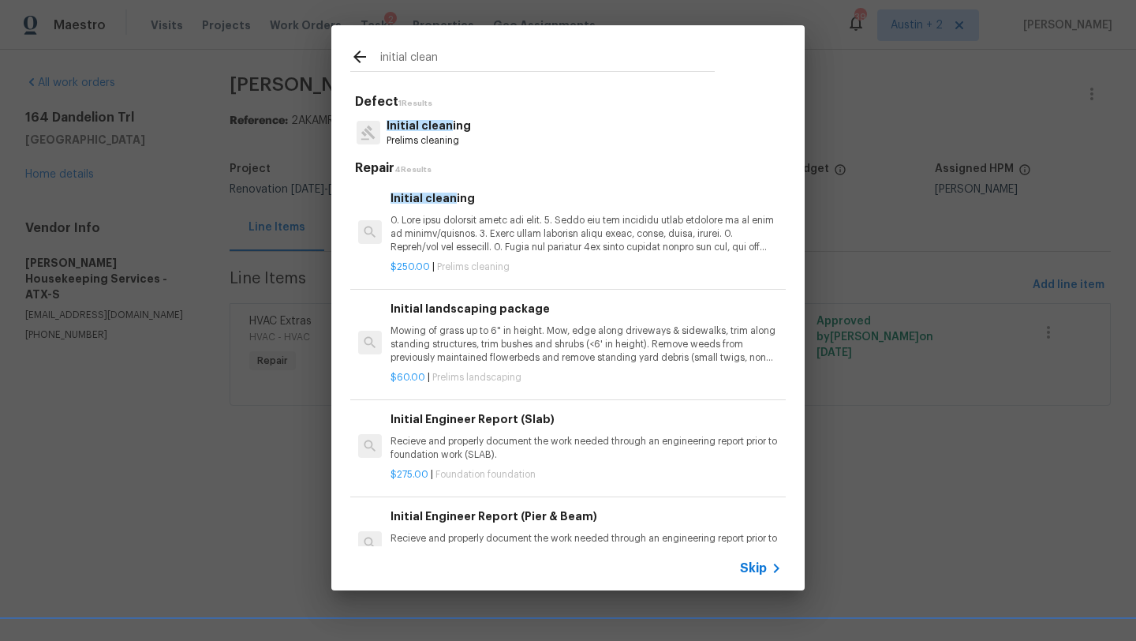
click at [486, 236] on p at bounding box center [586, 234] width 391 height 40
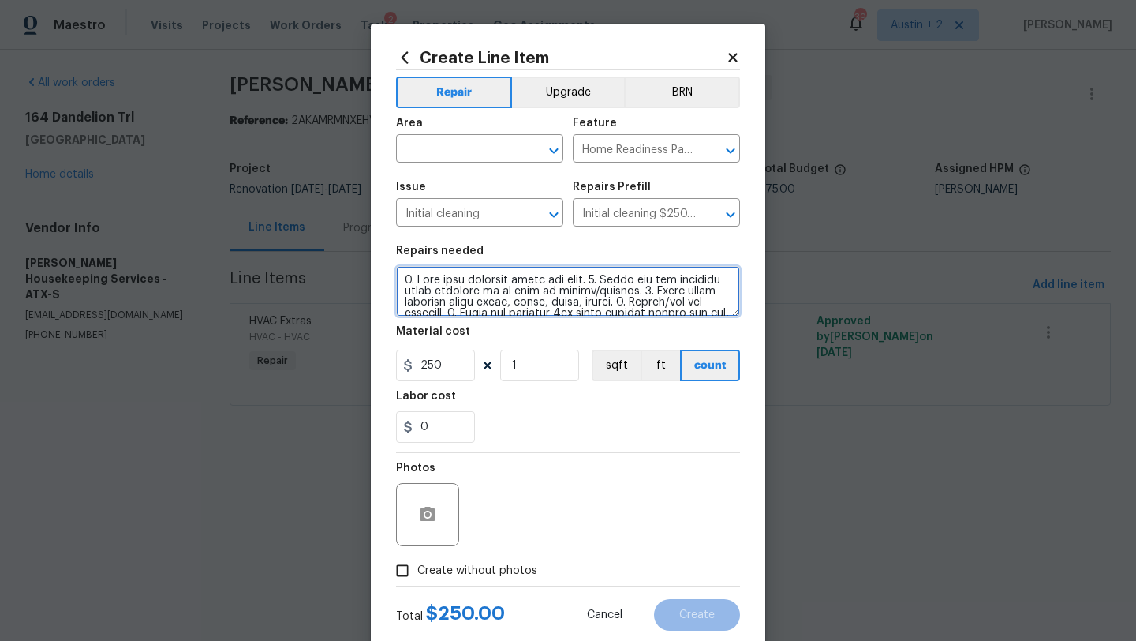
scroll to position [210, 0]
drag, startPoint x: 399, startPoint y: 286, endPoint x: 500, endPoint y: 424, distance: 170.5
click at [500, 424] on section "Repairs needed Material cost 250 1 sqft ft count Labor cost 0" at bounding box center [568, 344] width 344 height 216
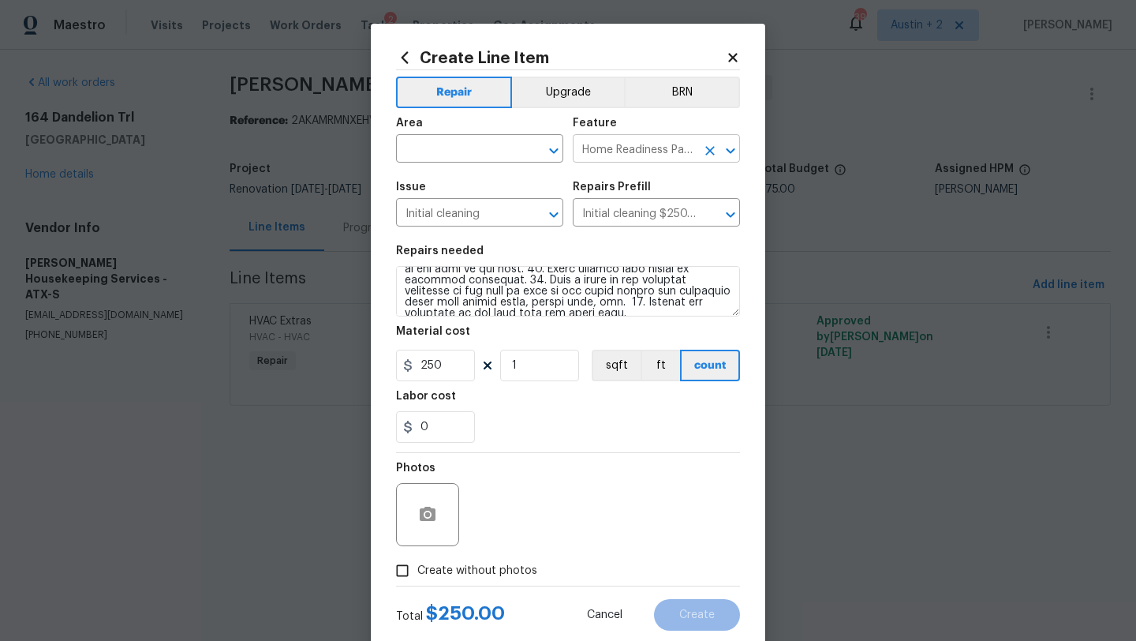
click at [632, 150] on input "Home Readiness Packages" at bounding box center [634, 150] width 123 height 24
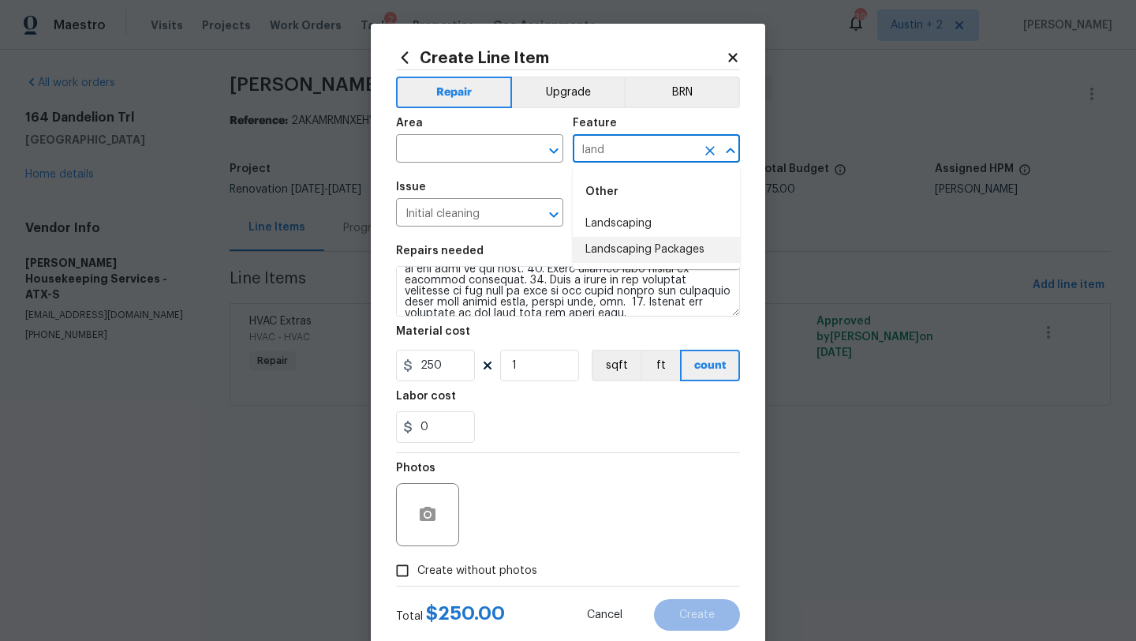
click at [631, 248] on li "Landscaping Packages" at bounding box center [656, 250] width 167 height 26
type input "Landscaping Packages"
click at [491, 214] on input "Initial cleaning" at bounding box center [457, 214] width 123 height 24
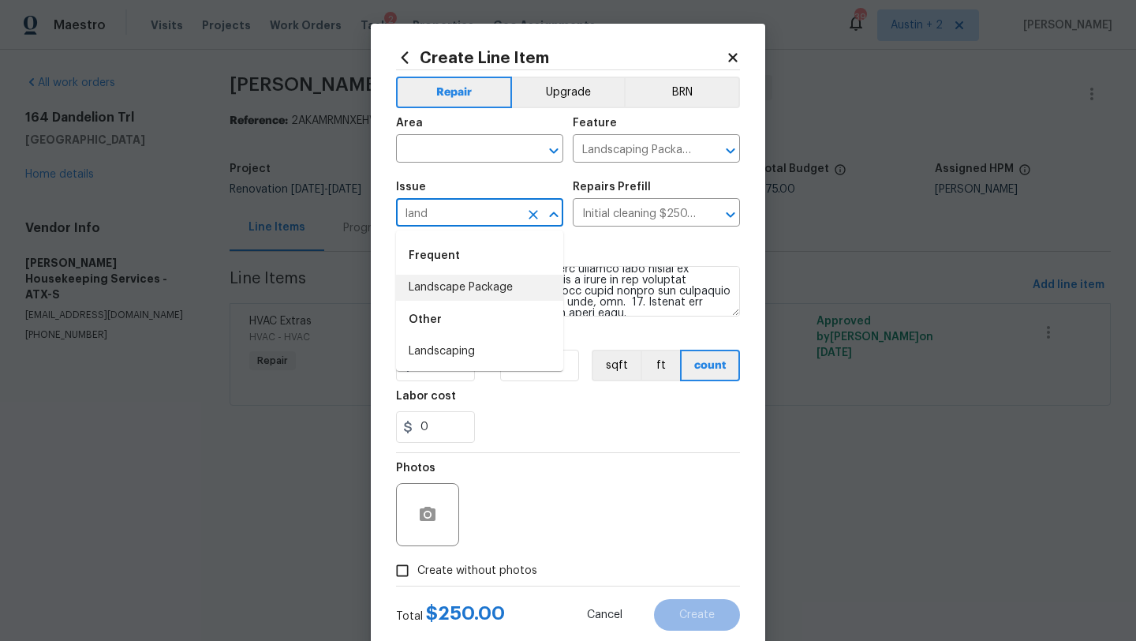
click at [462, 295] on li "Landscape Package" at bounding box center [479, 288] width 167 height 26
type input "Landscape Package"
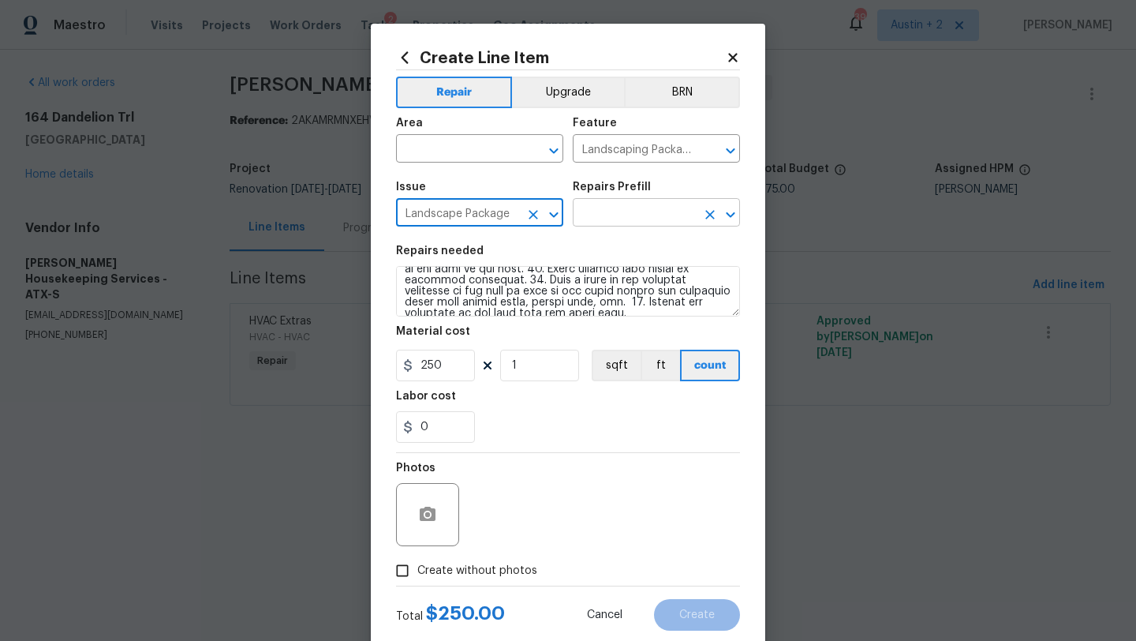
type input "Landscape Package"
click at [658, 218] on input "text" at bounding box center [634, 214] width 123 height 24
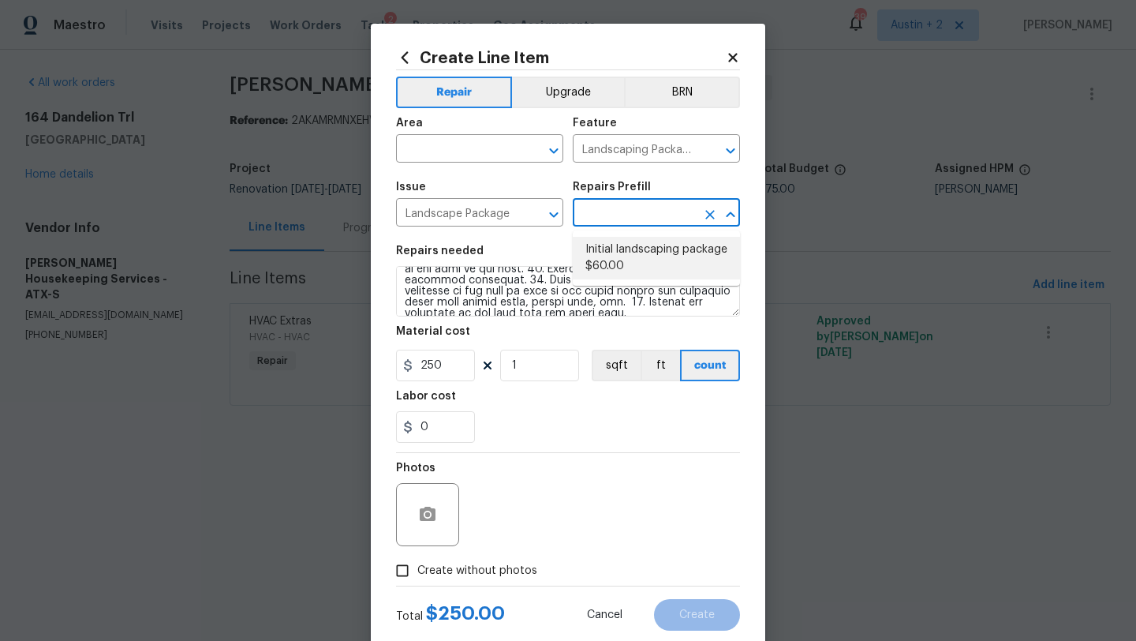
click at [654, 260] on li "Initial landscaping package $60.00" at bounding box center [656, 258] width 167 height 43
type input "Home Readiness Packages"
type input "Initial landscaping package $60.00"
type textarea "Mowing of grass up to 6" in height. Mow, edge along driveways & sidewalks, trim…"
type input "60"
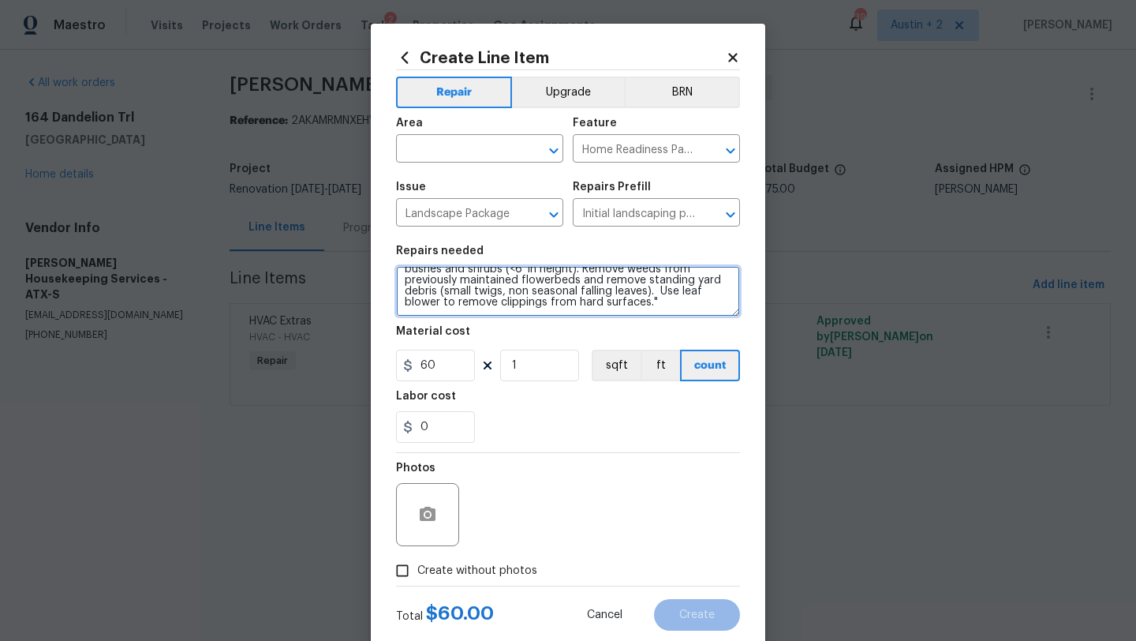
scroll to position [0, 0]
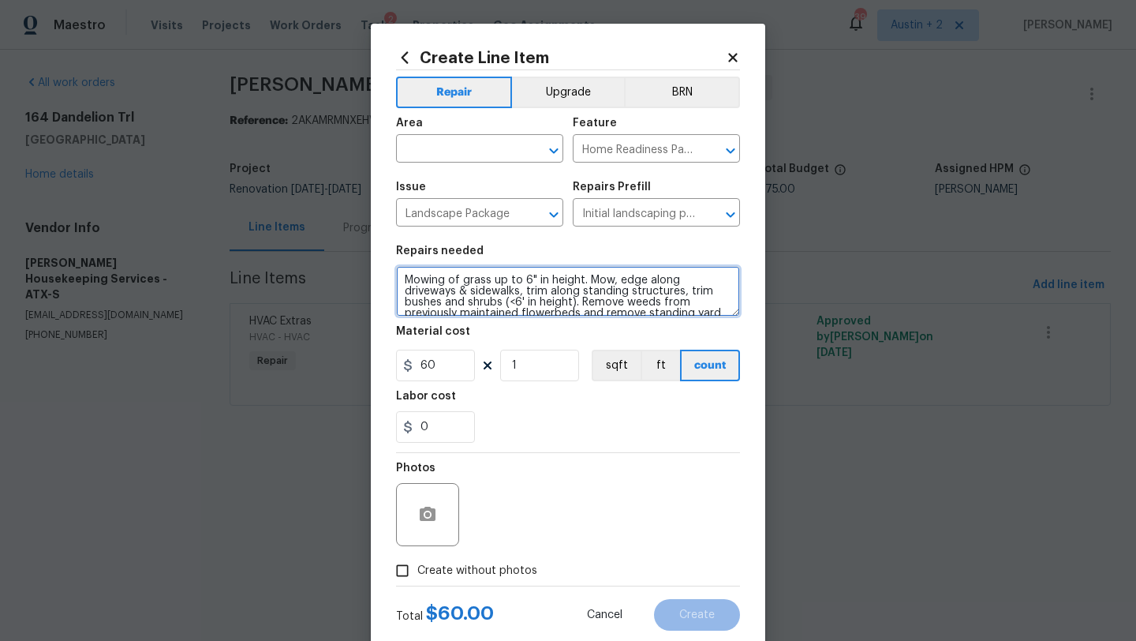
drag, startPoint x: 586, startPoint y: 310, endPoint x: 318, endPoint y: 205, distance: 288.1
click at [318, 205] on div "Create Line Item Repair Upgrade BRN Area ​ Feature Home Readiness Packages ​ Is…" at bounding box center [568, 320] width 1136 height 641
click at [481, 217] on input "Landscape Package" at bounding box center [457, 214] width 123 height 24
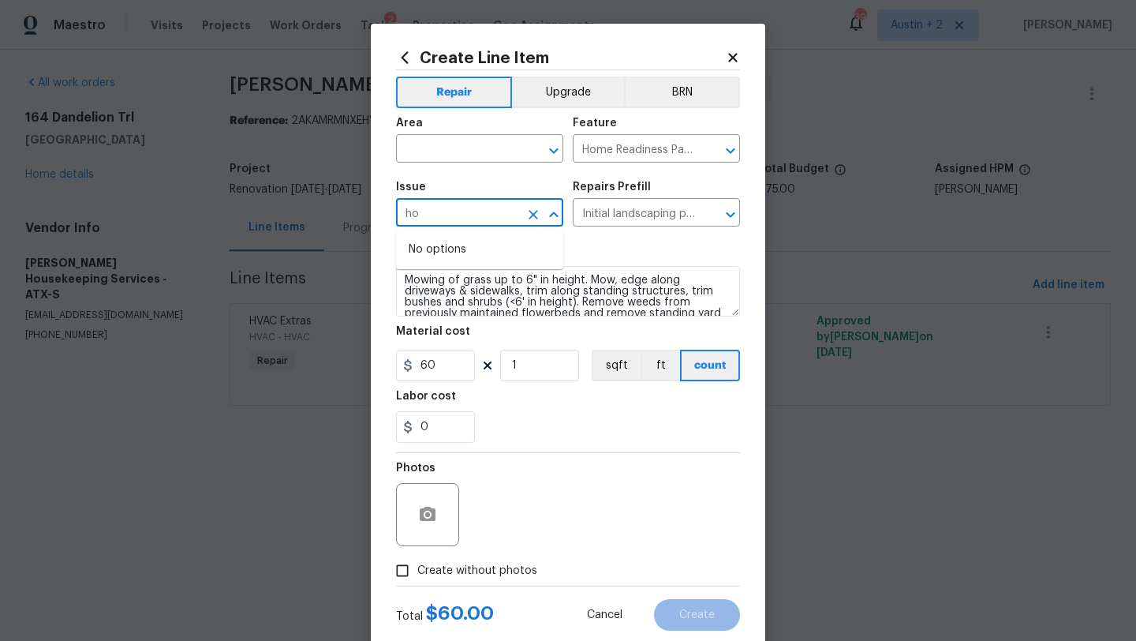
type input "h"
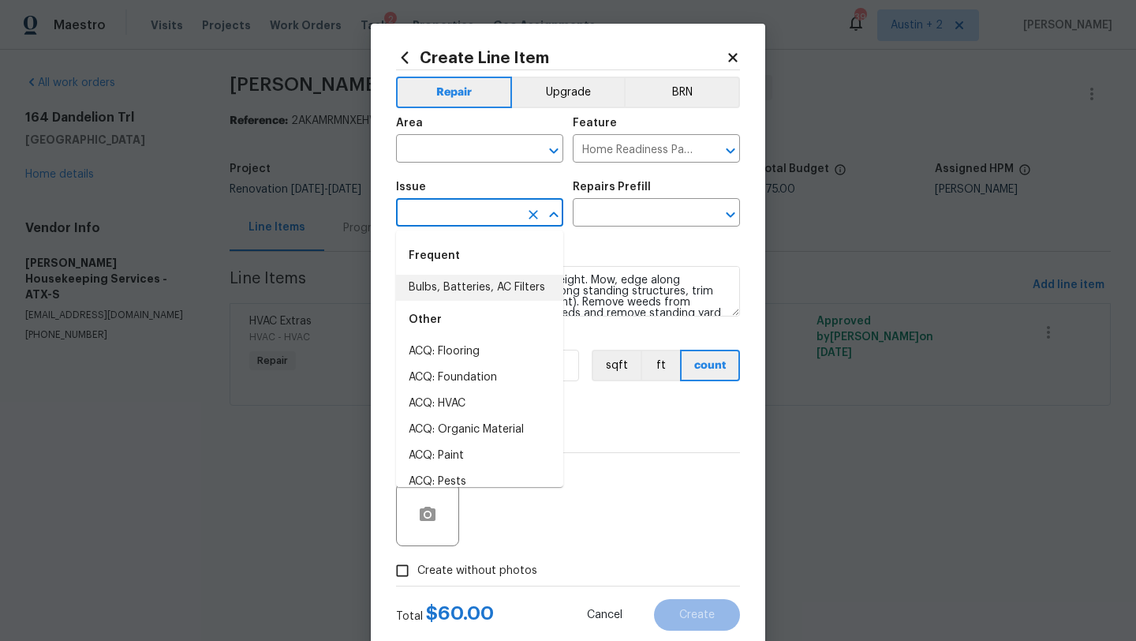
click at [514, 287] on li "Bulbs, Batteries, AC Filters" at bounding box center [479, 288] width 167 height 26
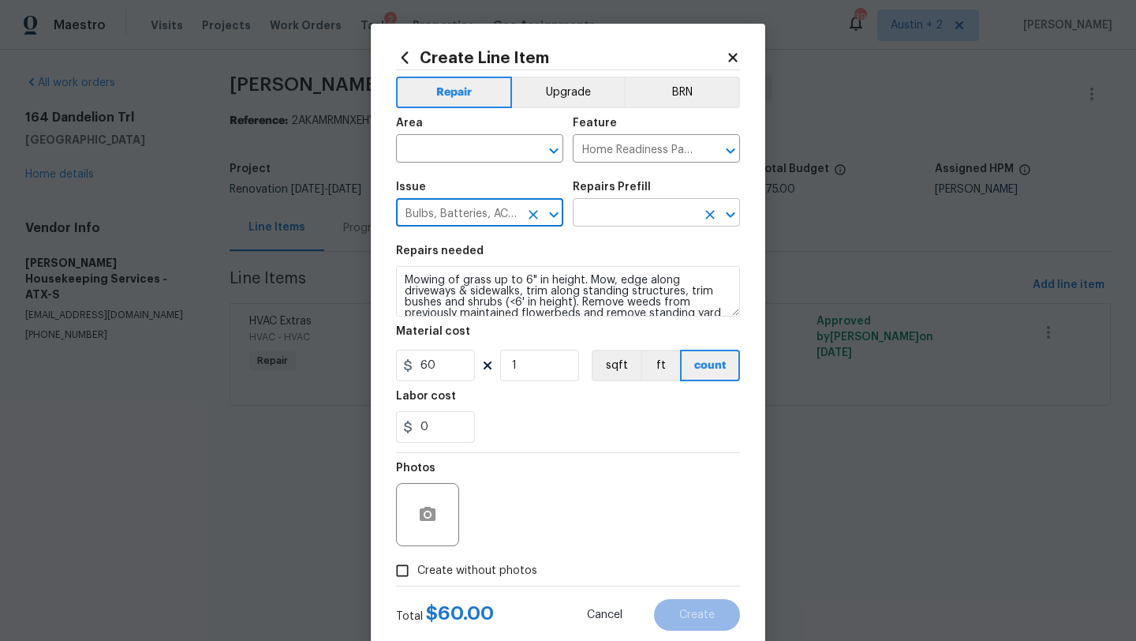
type input "Bulbs, Batteries, AC Filters"
click at [638, 210] on input "text" at bounding box center [634, 214] width 123 height 24
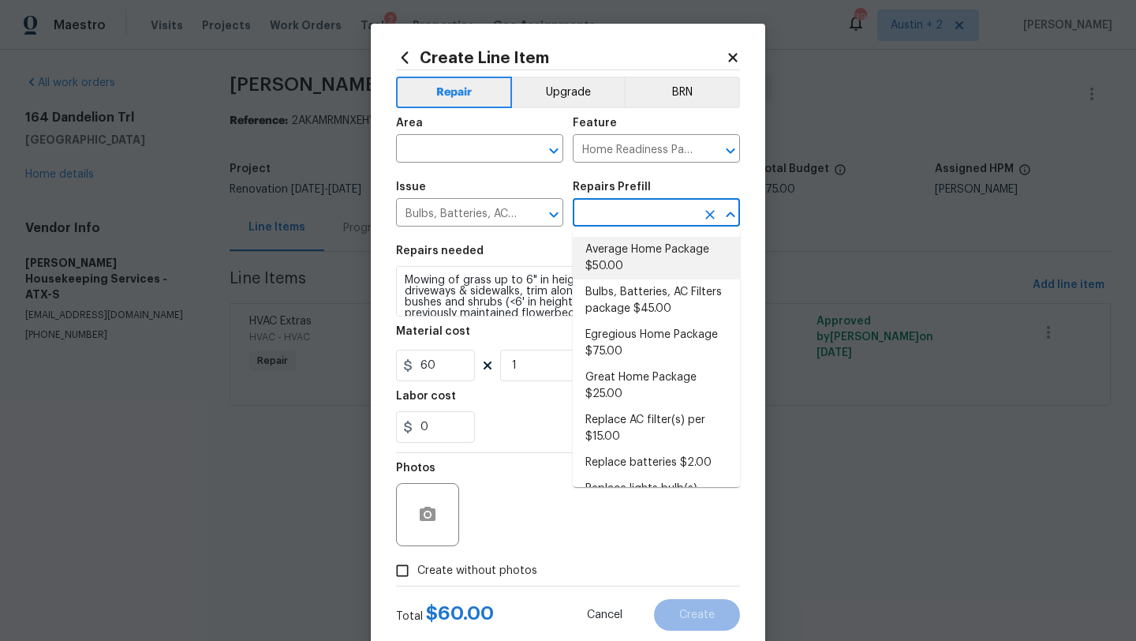
click at [642, 256] on li "Average Home Package $50.00" at bounding box center [656, 258] width 167 height 43
type input "Average Home Package $50.00"
type textarea "1. Replace all missing and/or damaged door stops and strike plates. 2. Remove a…"
type input "50"
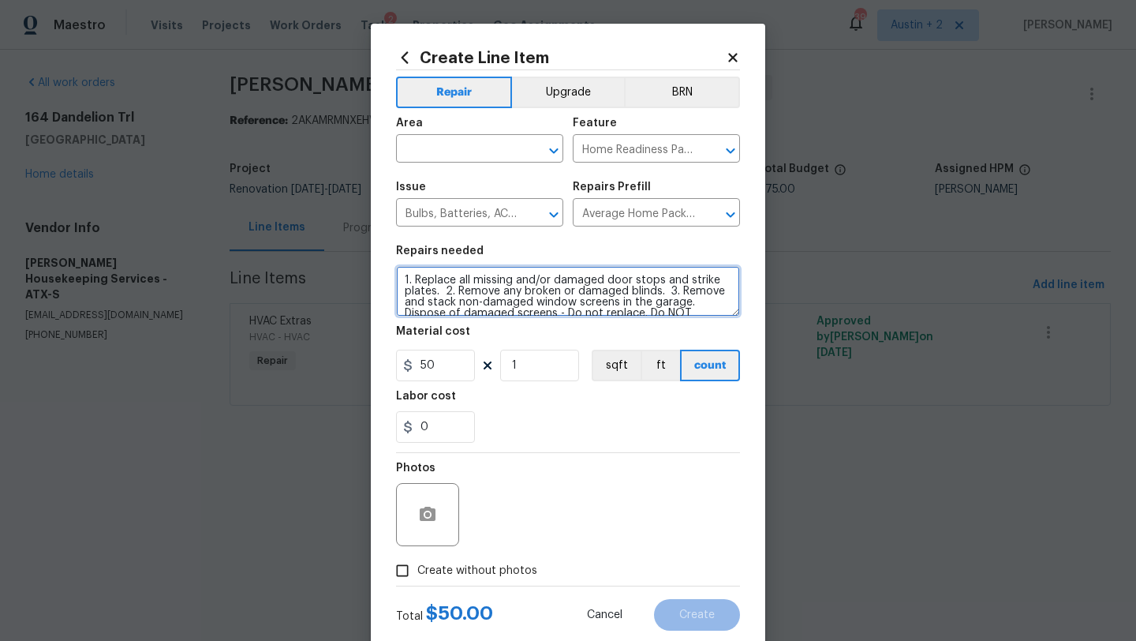
scroll to position [144, 0]
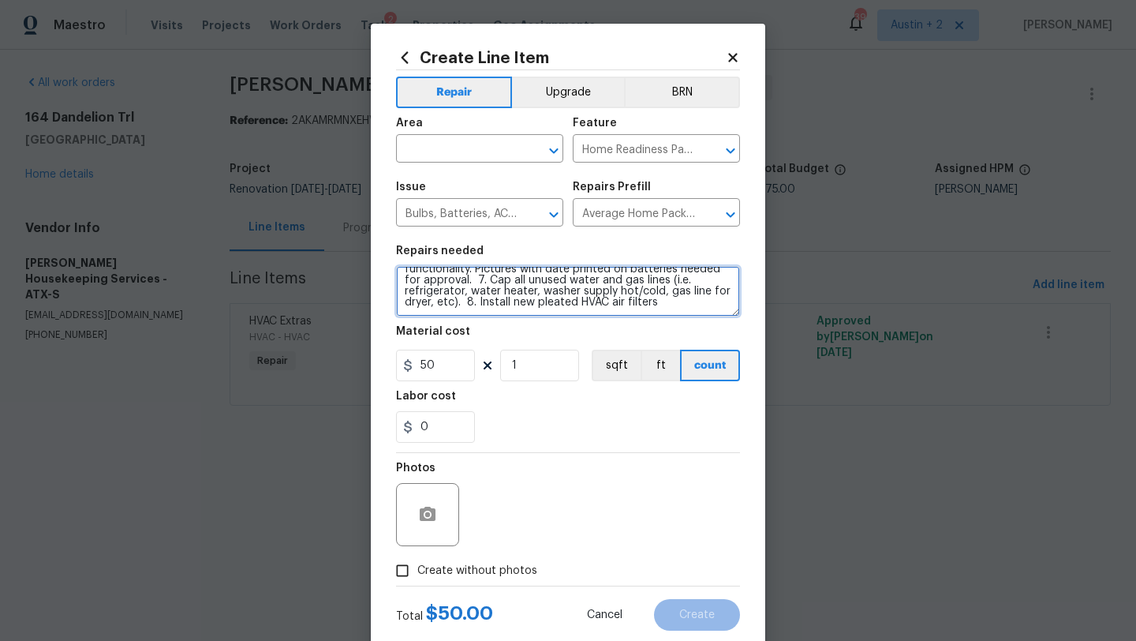
drag, startPoint x: 400, startPoint y: 279, endPoint x: 595, endPoint y: 478, distance: 279.1
click at [595, 478] on div "Repair Upgrade BRN Area ​ Feature Home Readiness Packages ​ Issue Bulbs, Batter…" at bounding box center [568, 327] width 344 height 515
click at [734, 52] on icon at bounding box center [733, 58] width 14 height 14
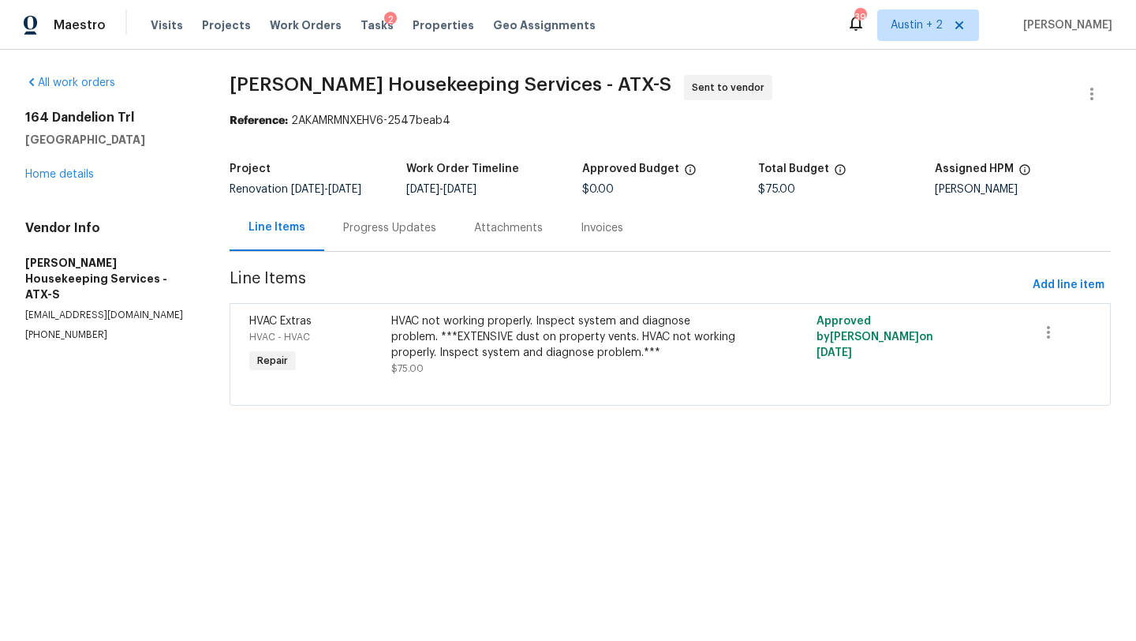
click at [384, 16] on div "2" at bounding box center [390, 20] width 13 height 16
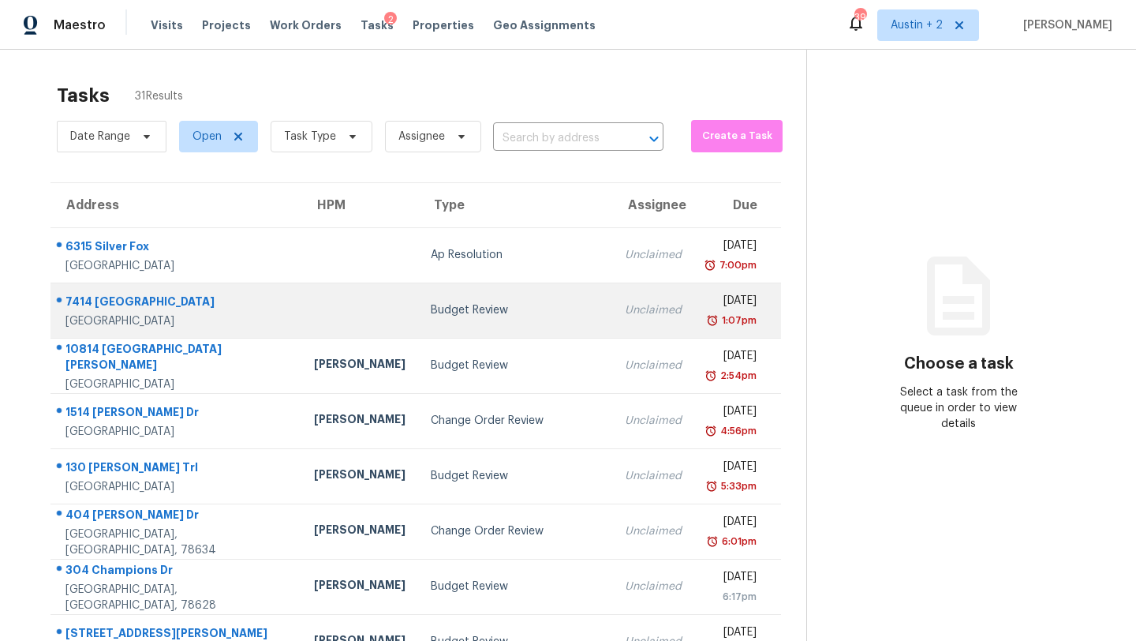
click at [431, 316] on div "Budget Review" at bounding box center [515, 310] width 169 height 16
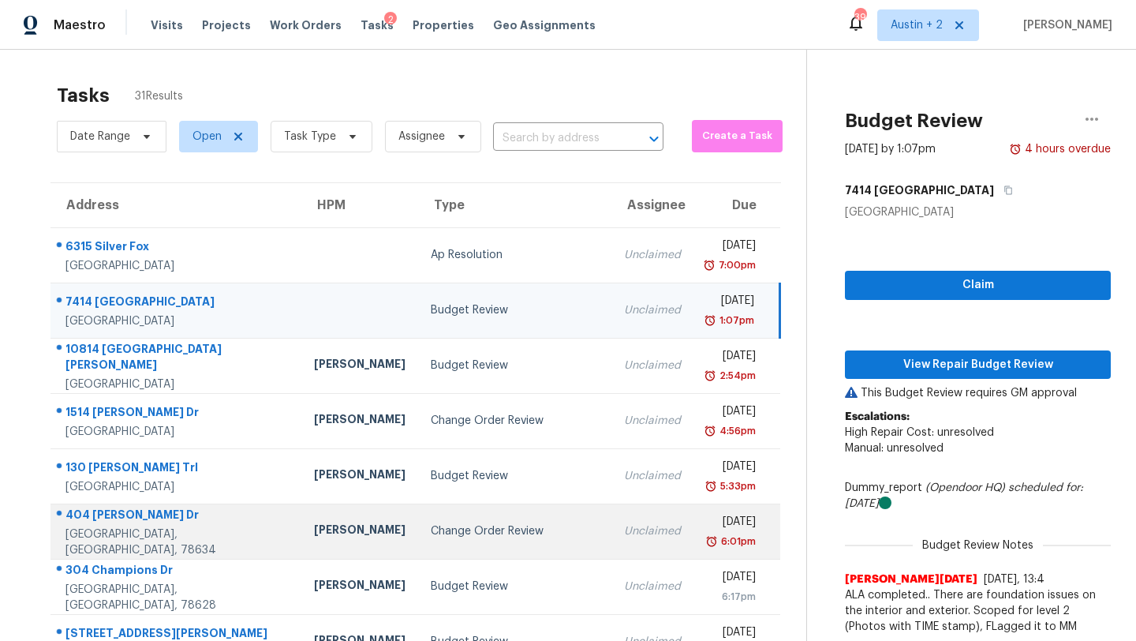
scroll to position [181, 0]
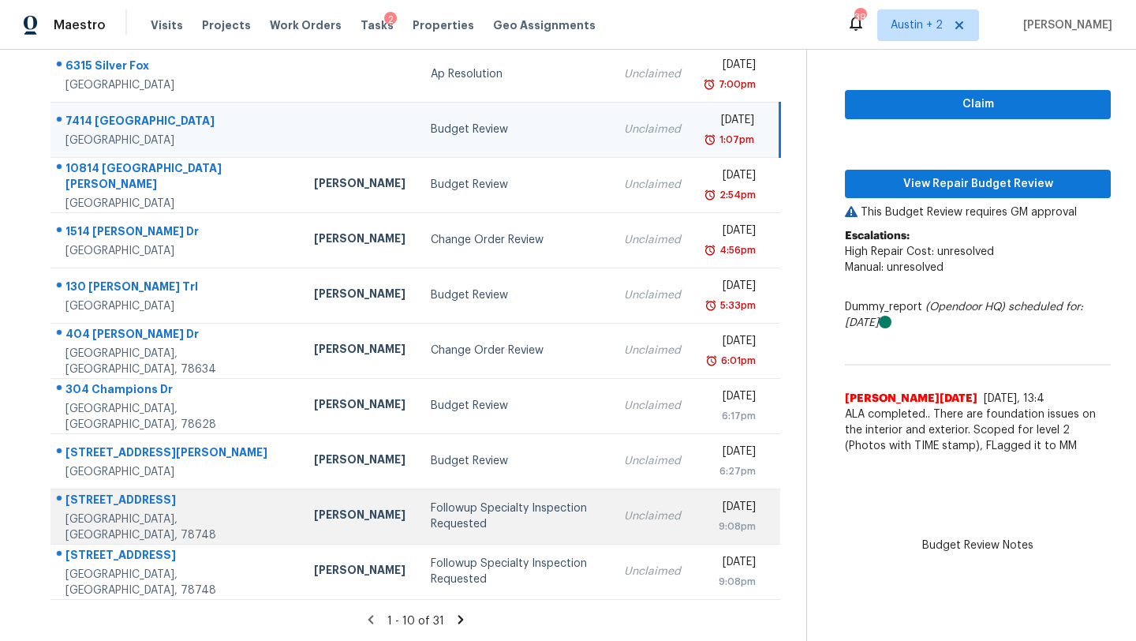
click at [431, 518] on div "Followup Specialty Inspection Requested" at bounding box center [515, 516] width 169 height 32
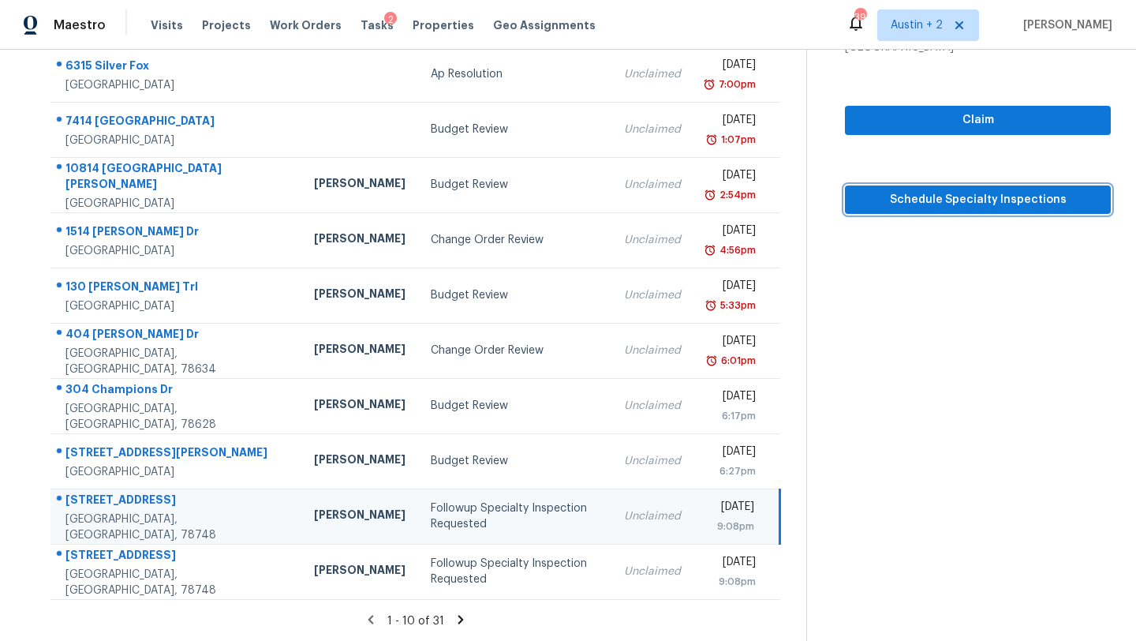
click at [940, 198] on span "Schedule Specialty Inspections" at bounding box center [978, 200] width 241 height 20
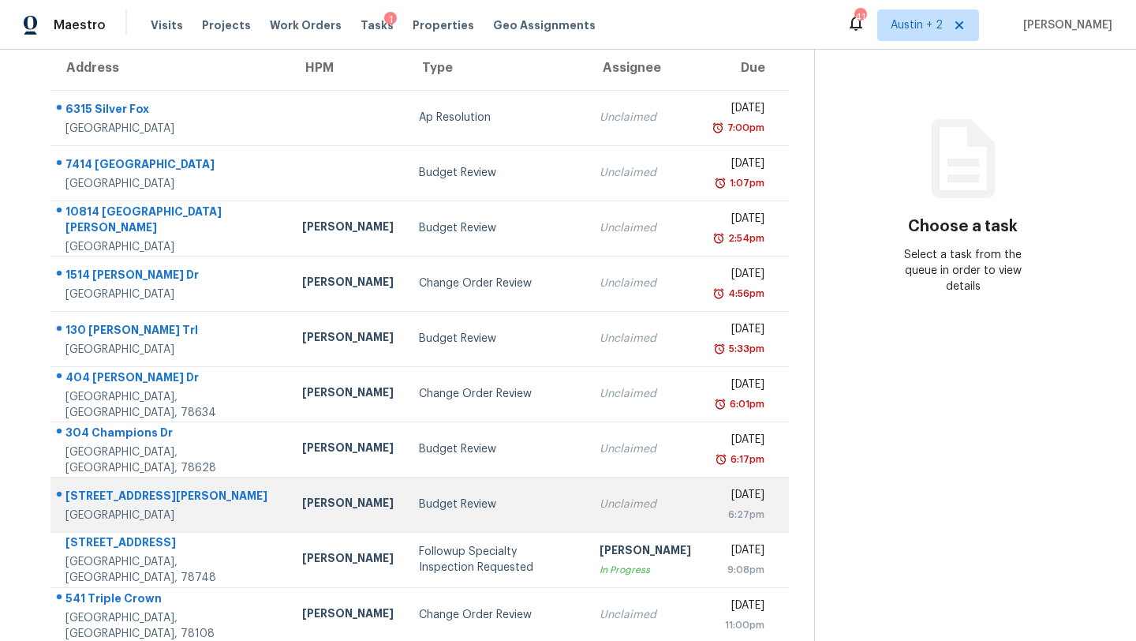
scroll to position [181, 0]
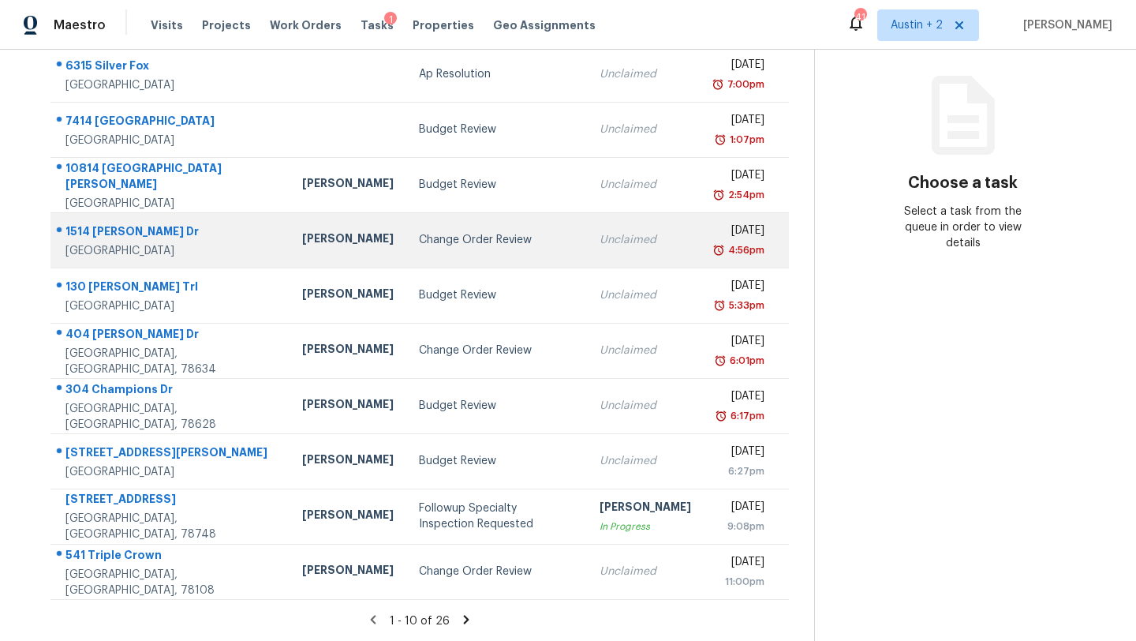
click at [419, 244] on div "Change Order Review" at bounding box center [497, 240] width 156 height 16
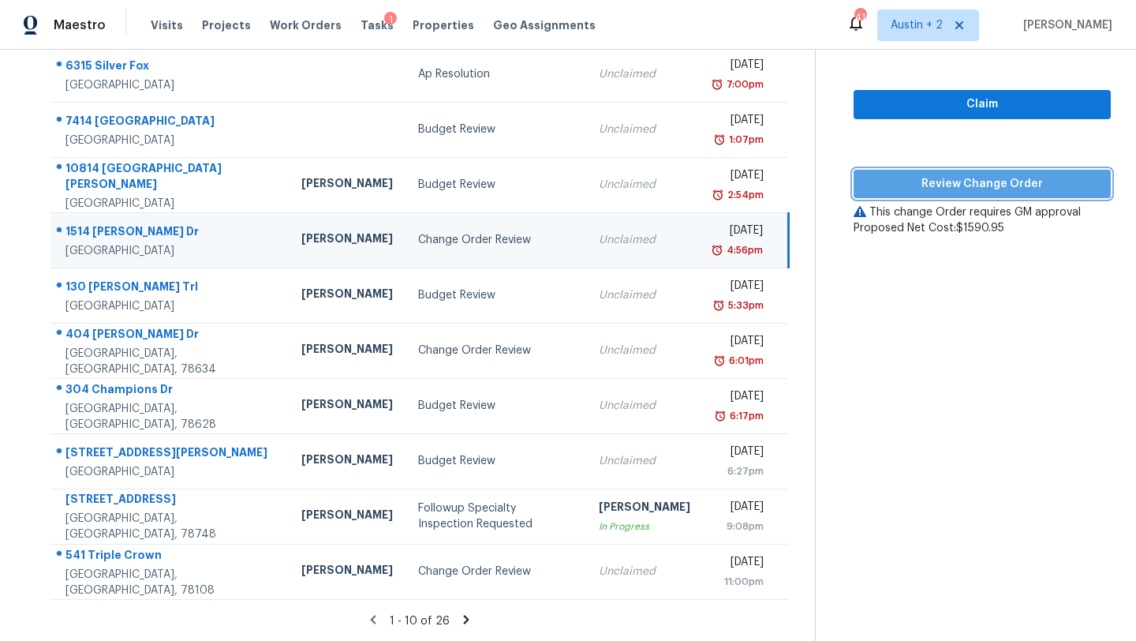
click at [867, 182] on span "Review Change Order" at bounding box center [983, 184] width 232 height 20
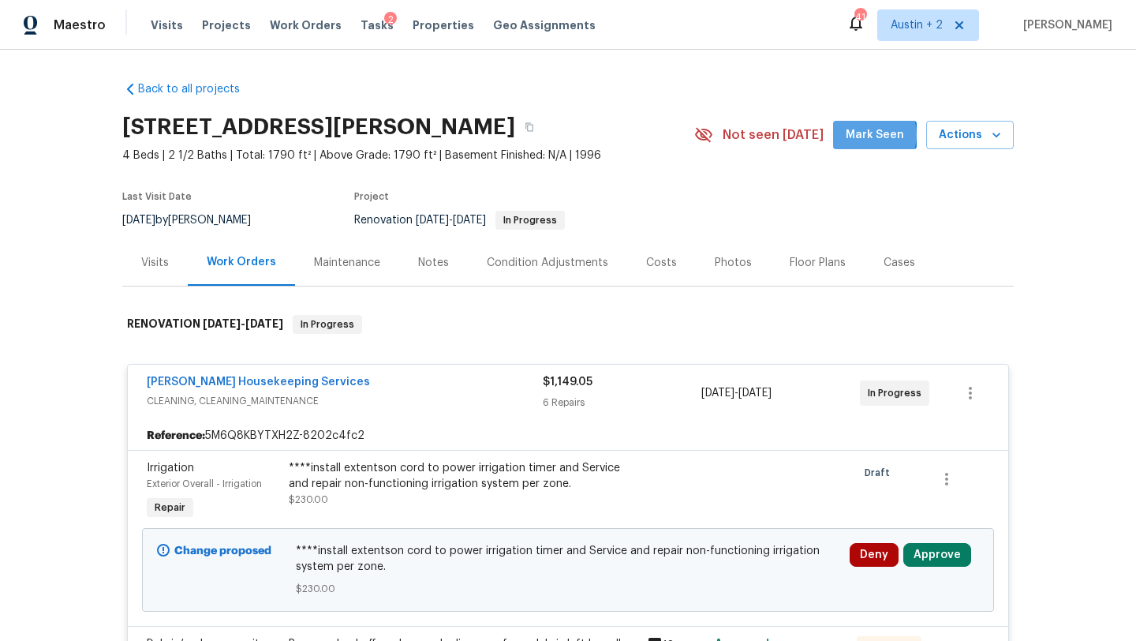
click at [871, 135] on span "Mark Seen" at bounding box center [875, 135] width 58 height 20
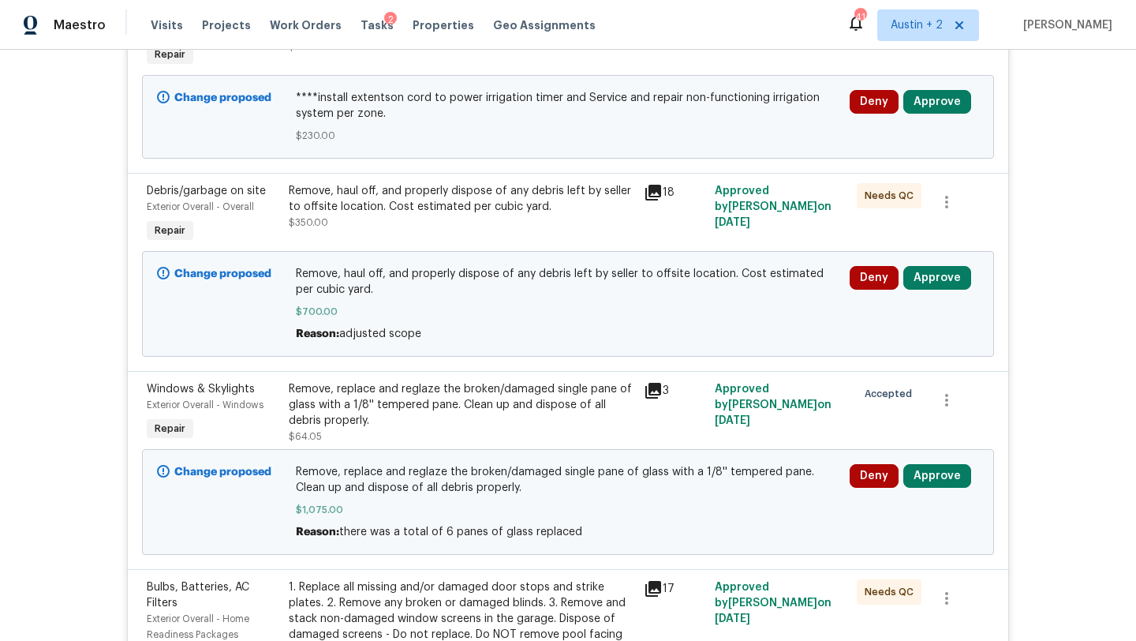
scroll to position [457, 0]
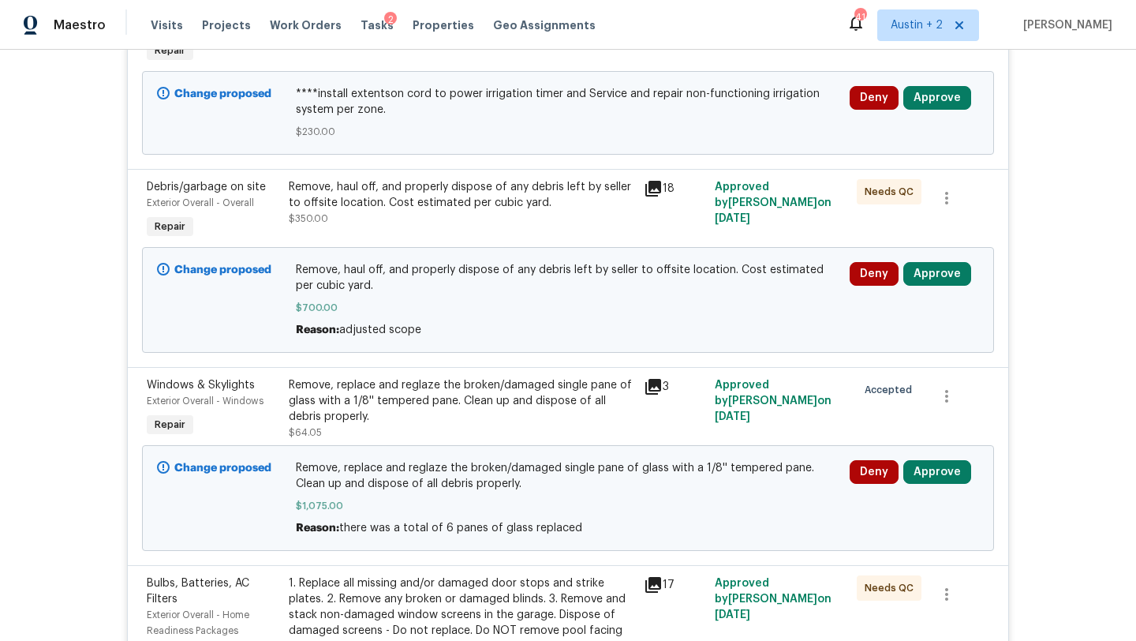
click at [657, 185] on icon at bounding box center [654, 189] width 16 height 16
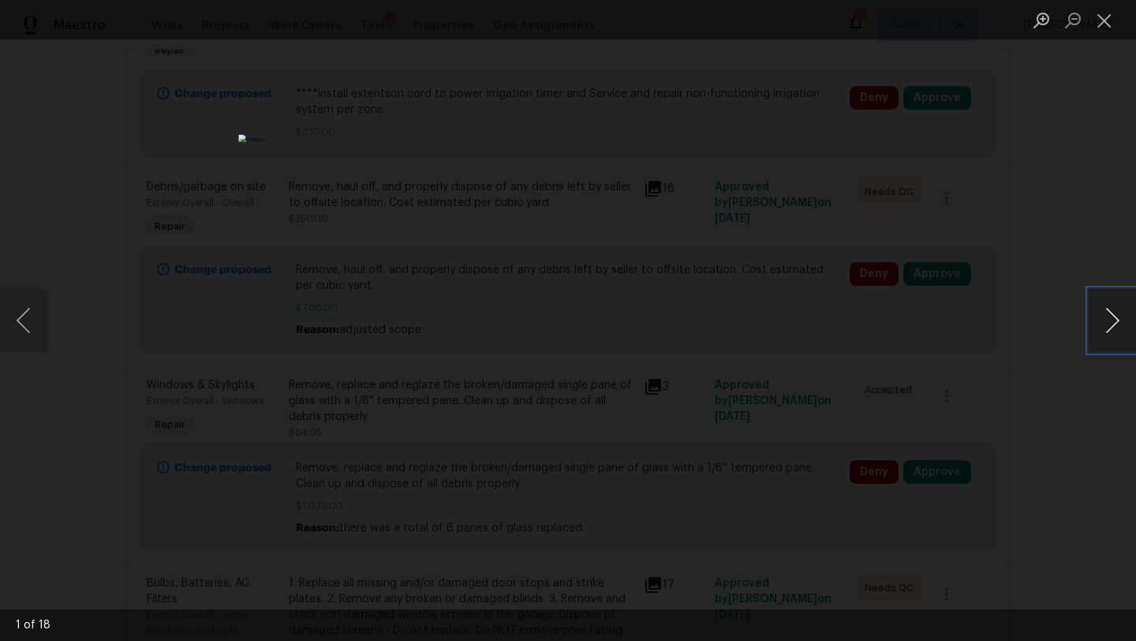
click at [1118, 324] on button "Next image" at bounding box center [1112, 320] width 47 height 63
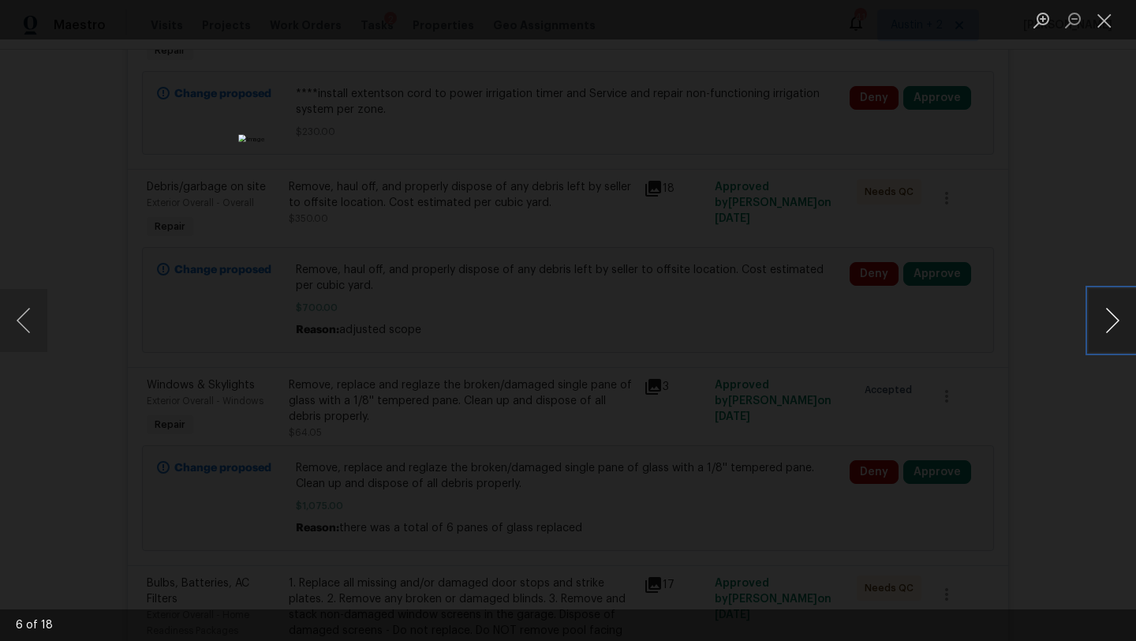
click at [1118, 324] on button "Next image" at bounding box center [1112, 320] width 47 height 63
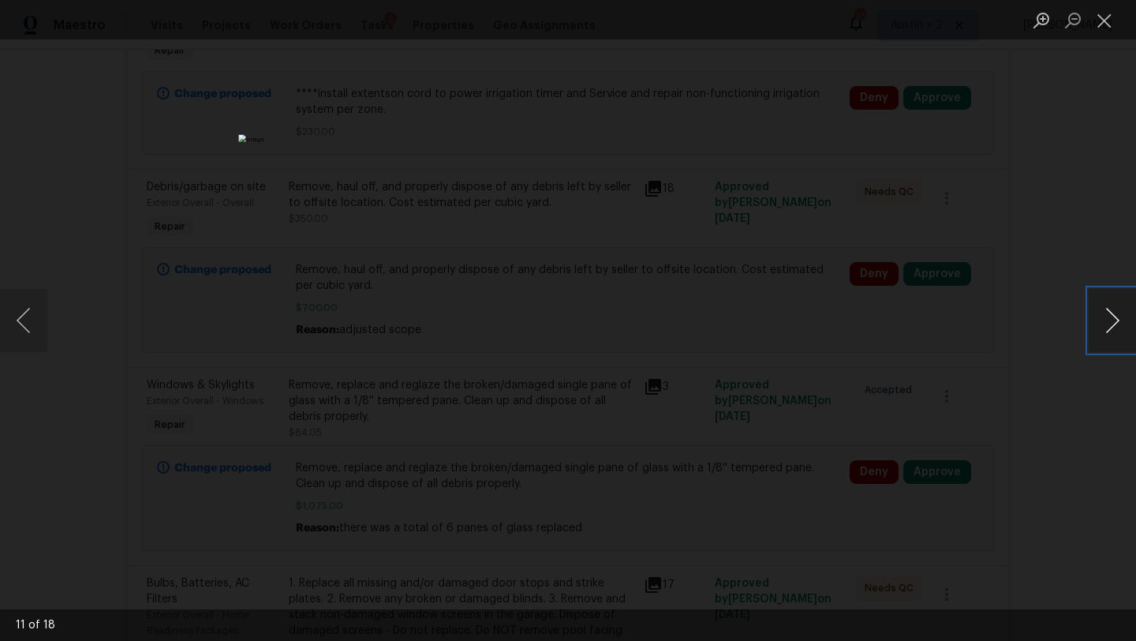
click at [1118, 324] on button "Next image" at bounding box center [1112, 320] width 47 height 63
click at [1107, 25] on button "Close lightbox" at bounding box center [1105, 20] width 32 height 28
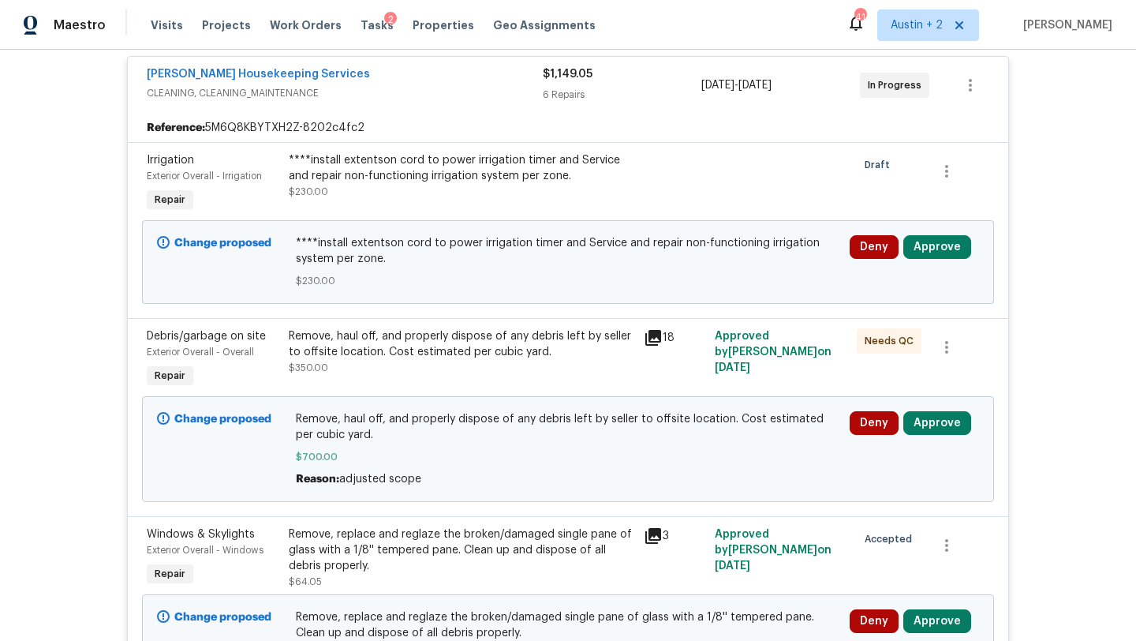
scroll to position [0, 0]
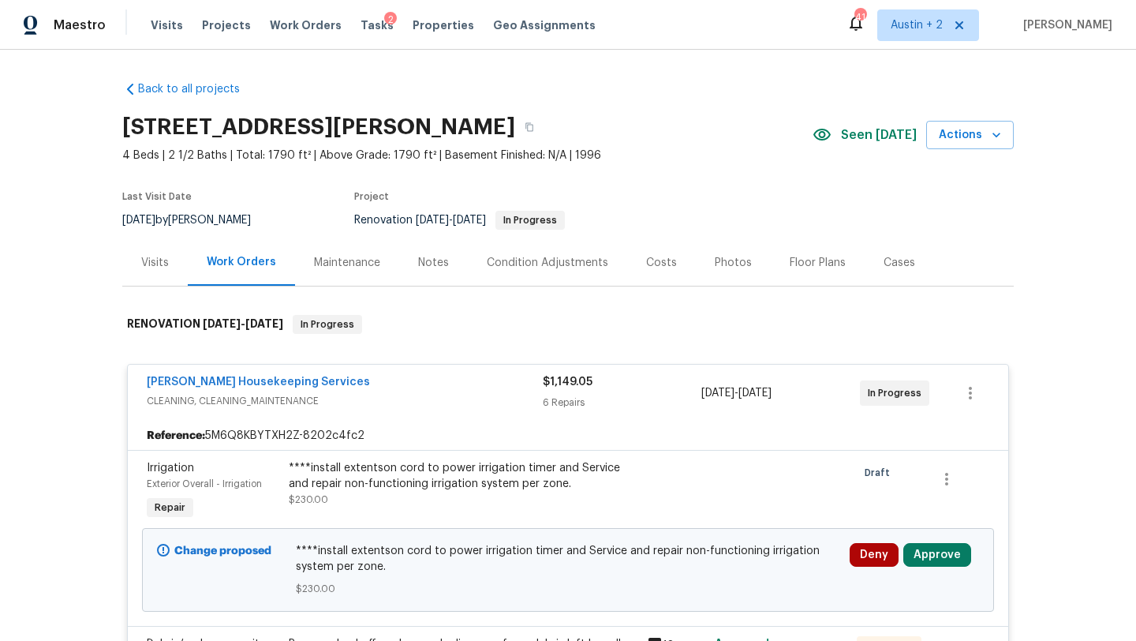
click at [429, 251] on div "Notes" at bounding box center [433, 262] width 69 height 47
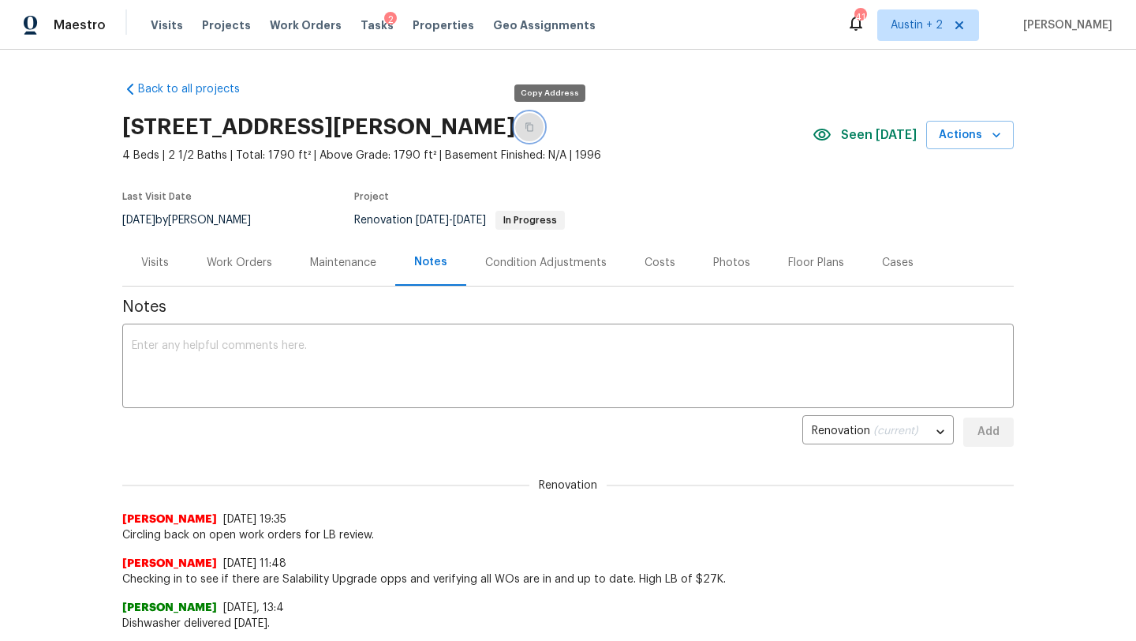
click at [534, 126] on icon "button" at bounding box center [529, 126] width 9 height 9
click at [647, 262] on div "Costs" at bounding box center [660, 263] width 31 height 16
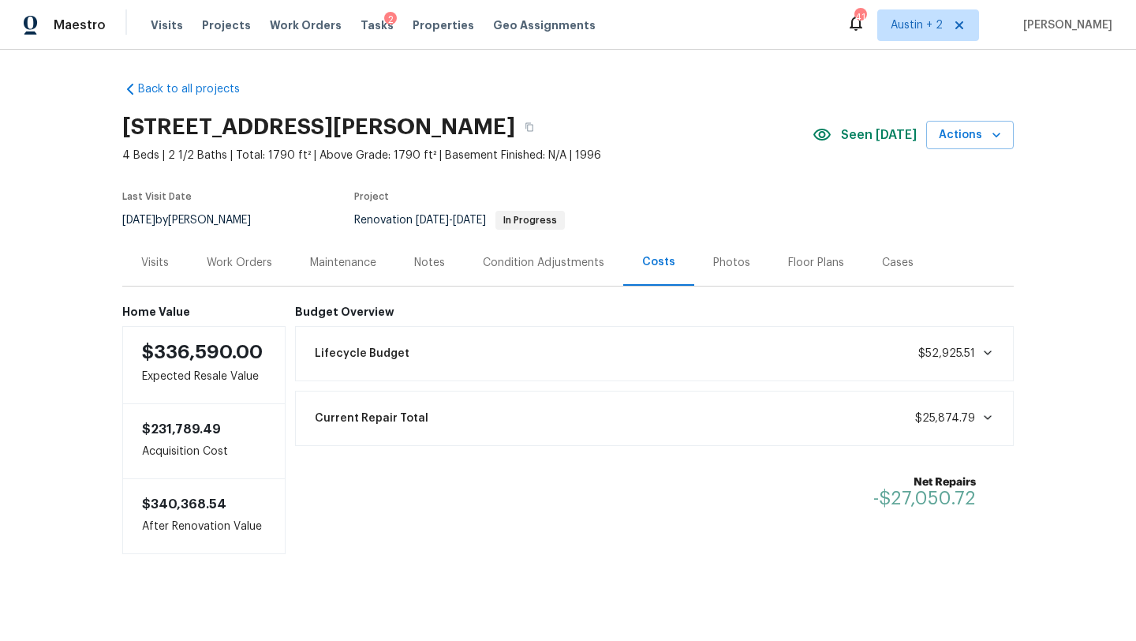
click at [237, 269] on div "Work Orders" at bounding box center [240, 263] width 66 height 16
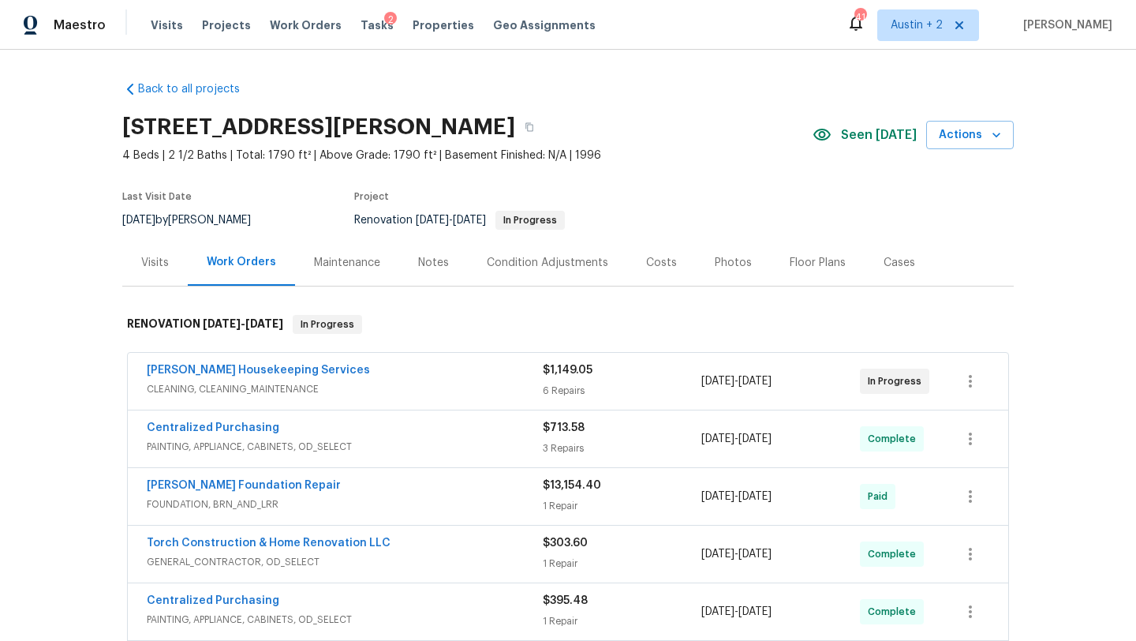
click at [455, 246] on div "Notes" at bounding box center [433, 262] width 69 height 47
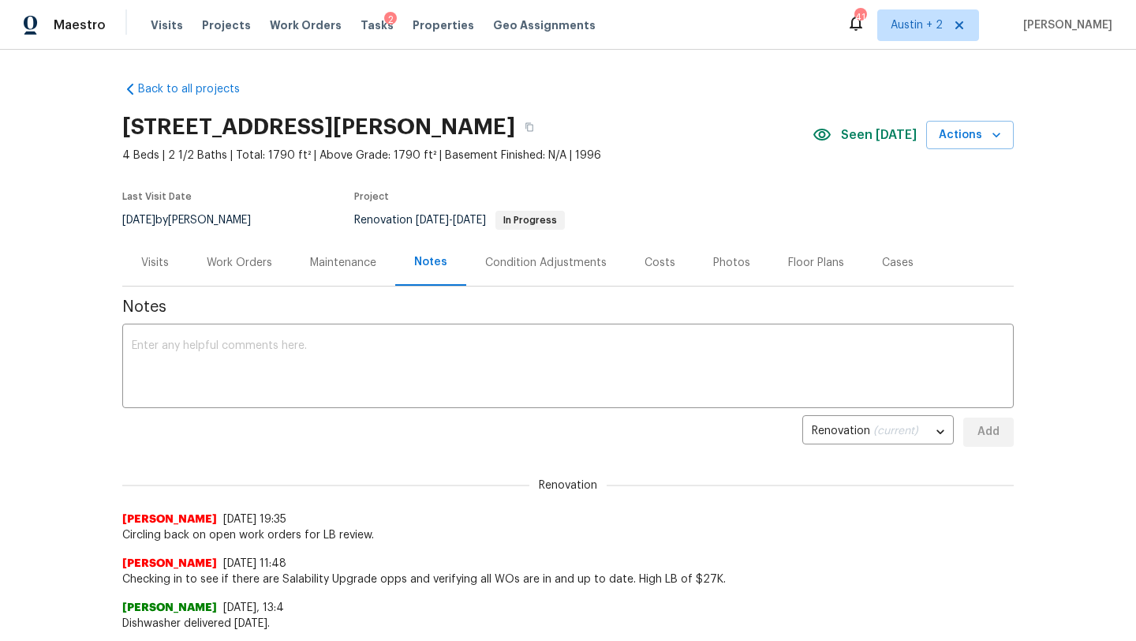
click at [257, 262] on div "Work Orders" at bounding box center [240, 263] width 66 height 16
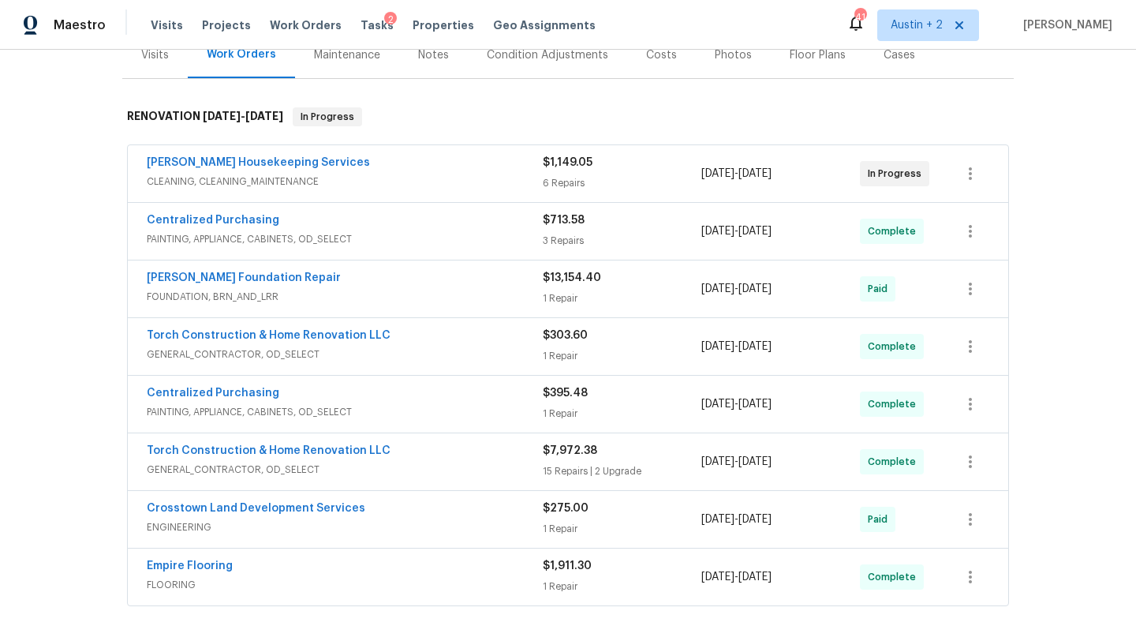
scroll to position [209, 0]
click at [435, 176] on span "CLEANING, CLEANING_MAINTENANCE" at bounding box center [345, 180] width 396 height 16
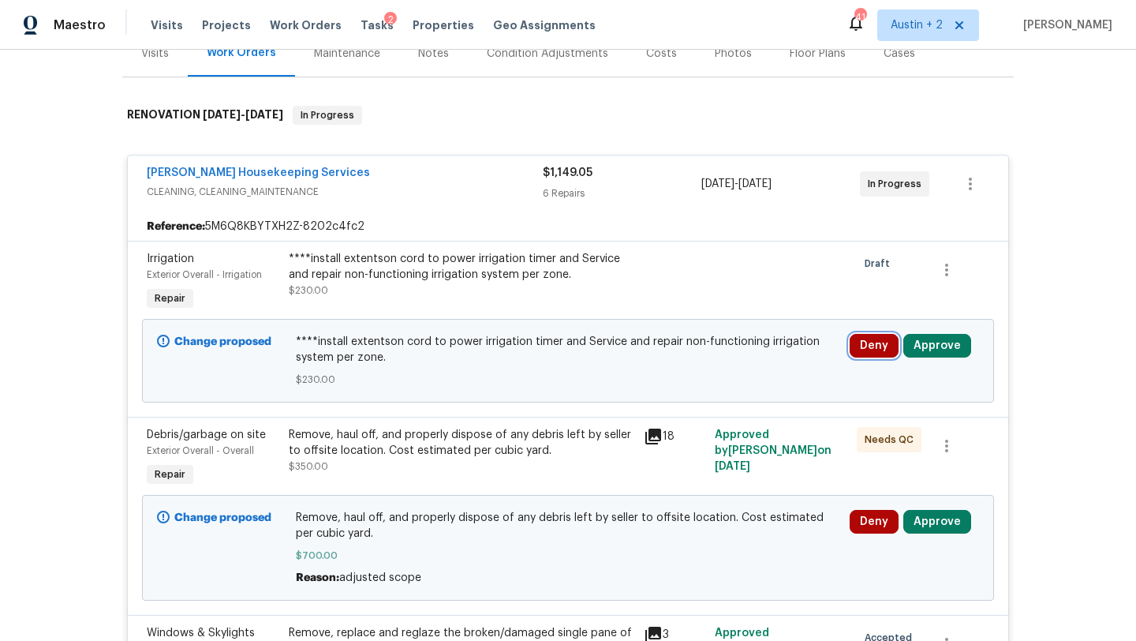
click at [861, 353] on button "Deny" at bounding box center [874, 346] width 49 height 24
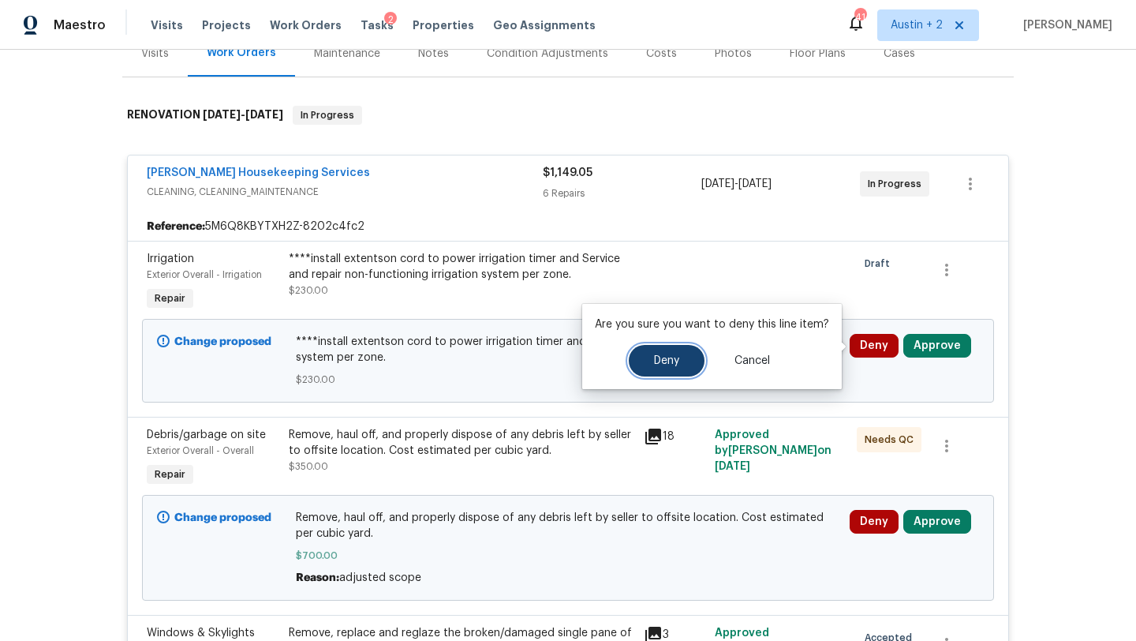
click at [673, 360] on span "Deny" at bounding box center [666, 361] width 25 height 12
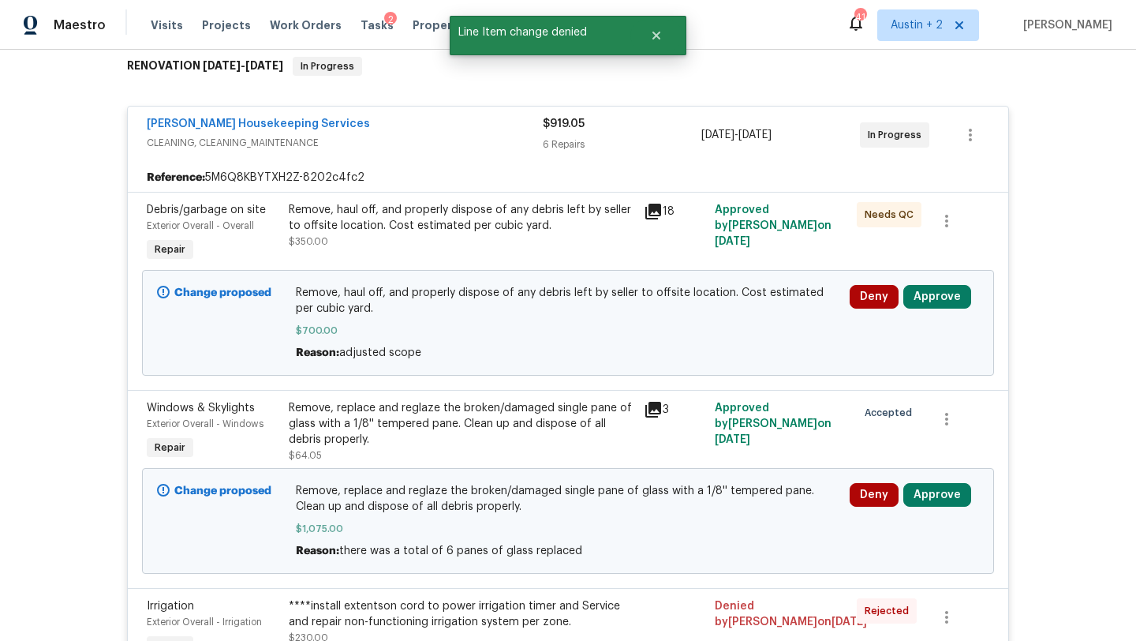
scroll to position [259, 0]
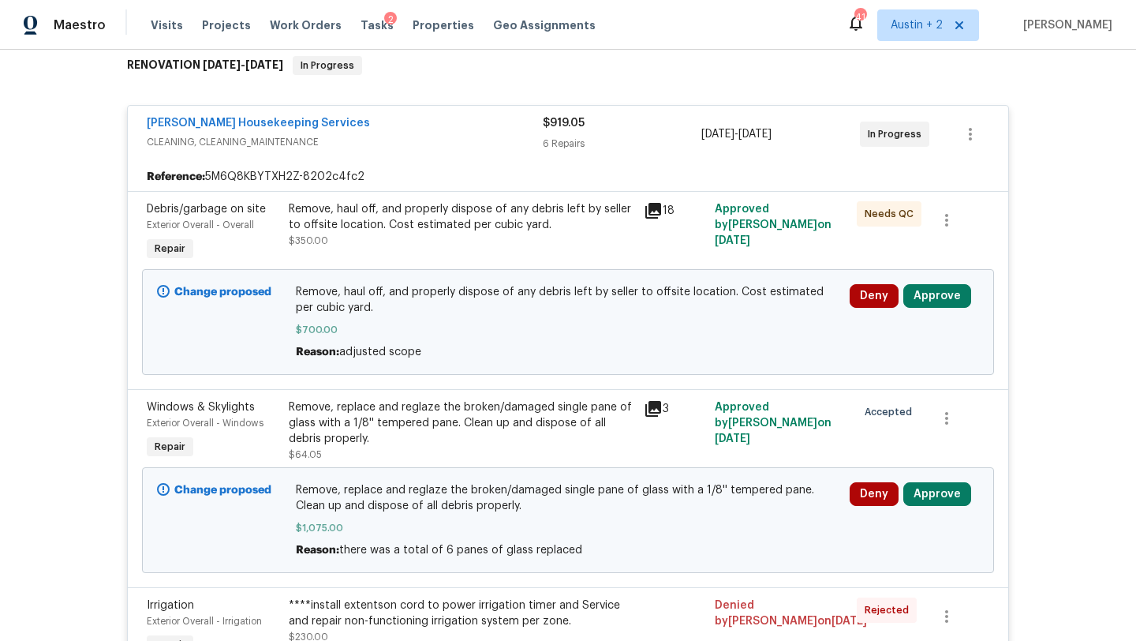
click at [655, 211] on icon at bounding box center [653, 210] width 19 height 19
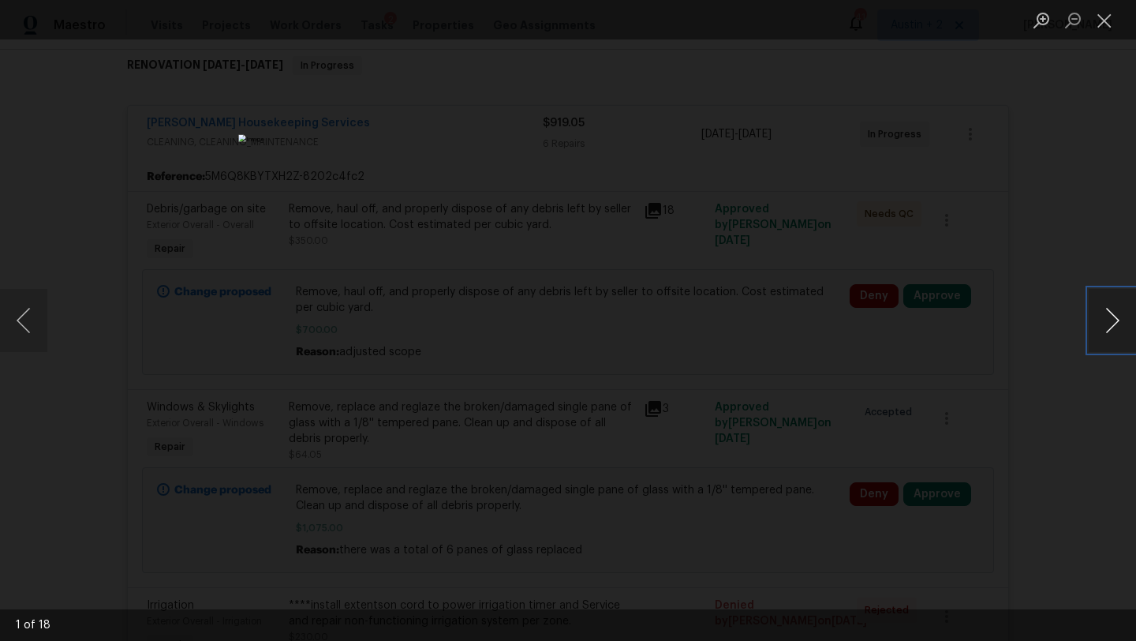
click at [1112, 319] on button "Next image" at bounding box center [1112, 320] width 47 height 63
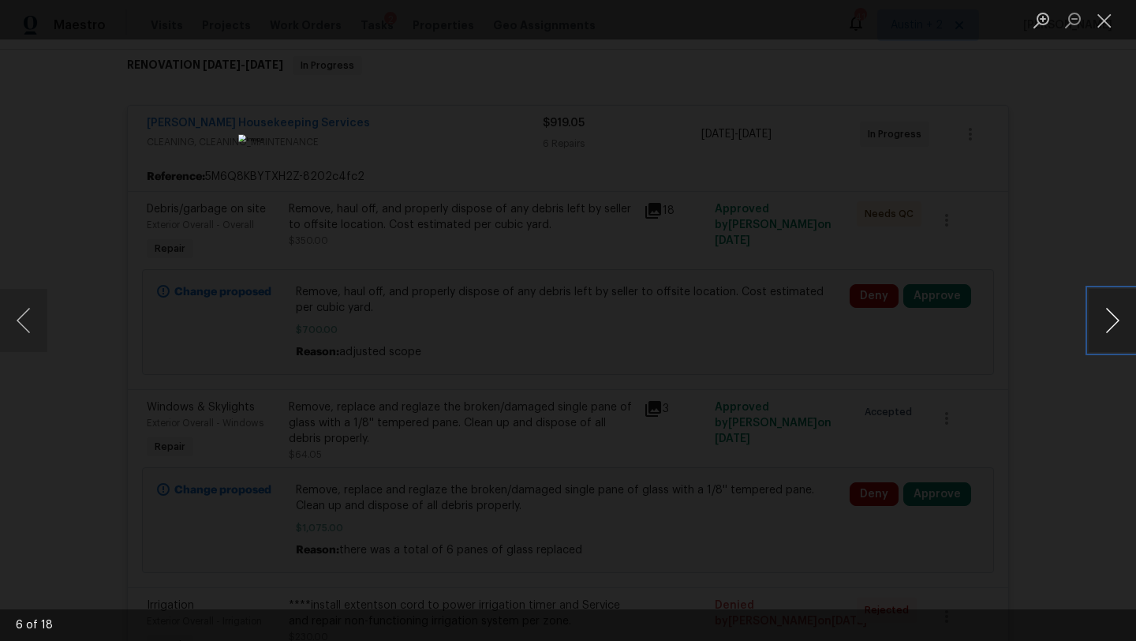
click at [1112, 319] on button "Next image" at bounding box center [1112, 320] width 47 height 63
click at [1106, 24] on button "Close lightbox" at bounding box center [1105, 20] width 32 height 28
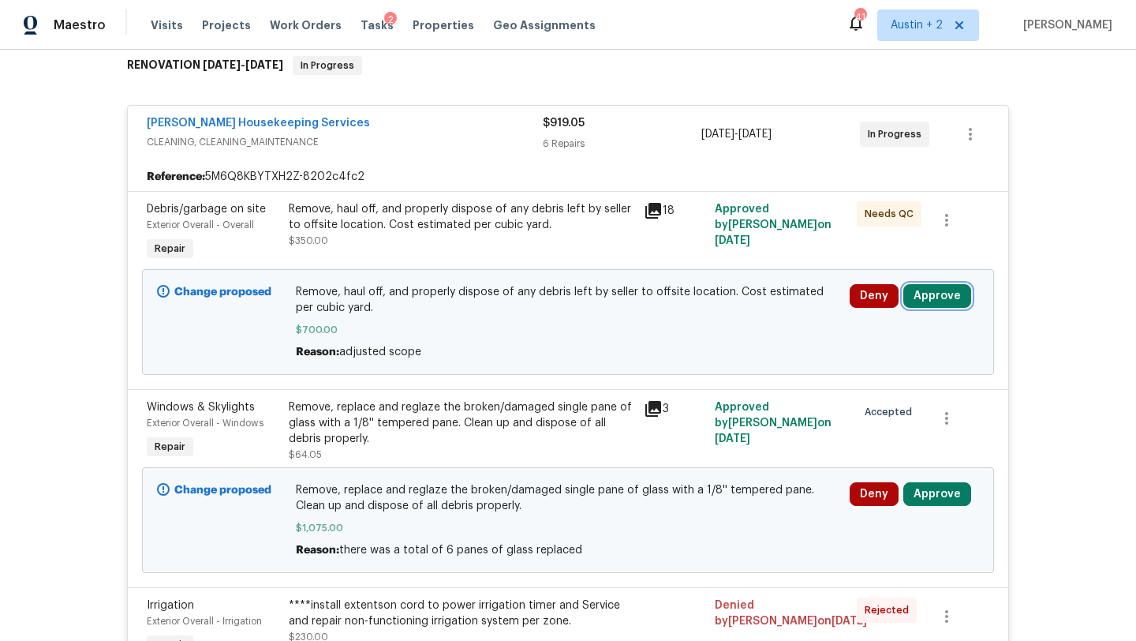
click at [927, 304] on button "Approve" at bounding box center [938, 296] width 68 height 24
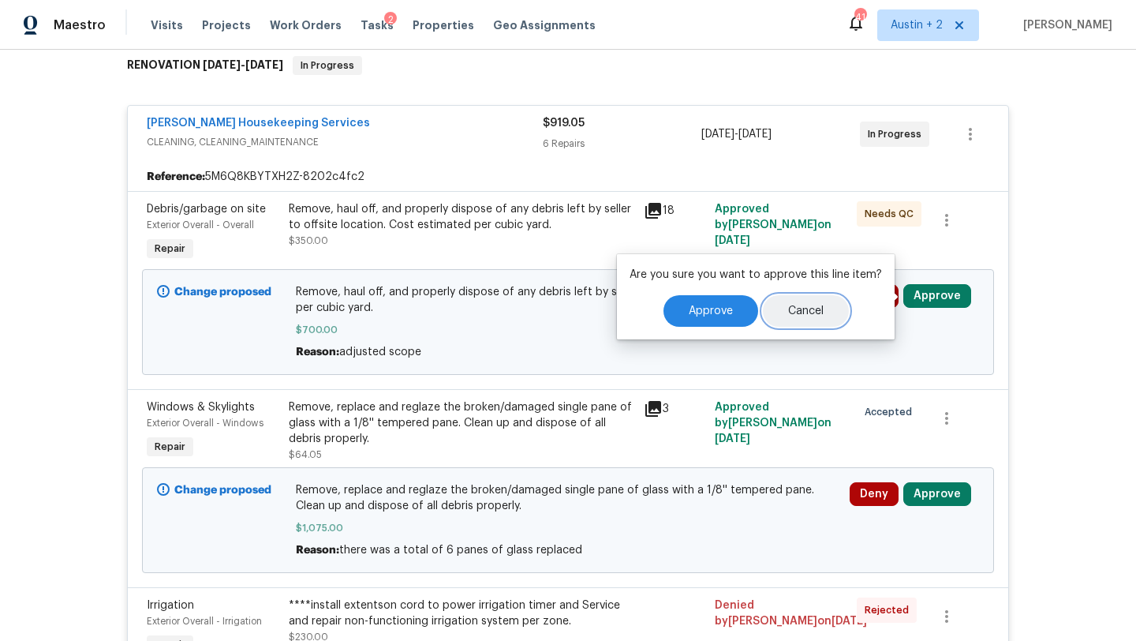
click at [767, 300] on button "Cancel" at bounding box center [806, 311] width 86 height 32
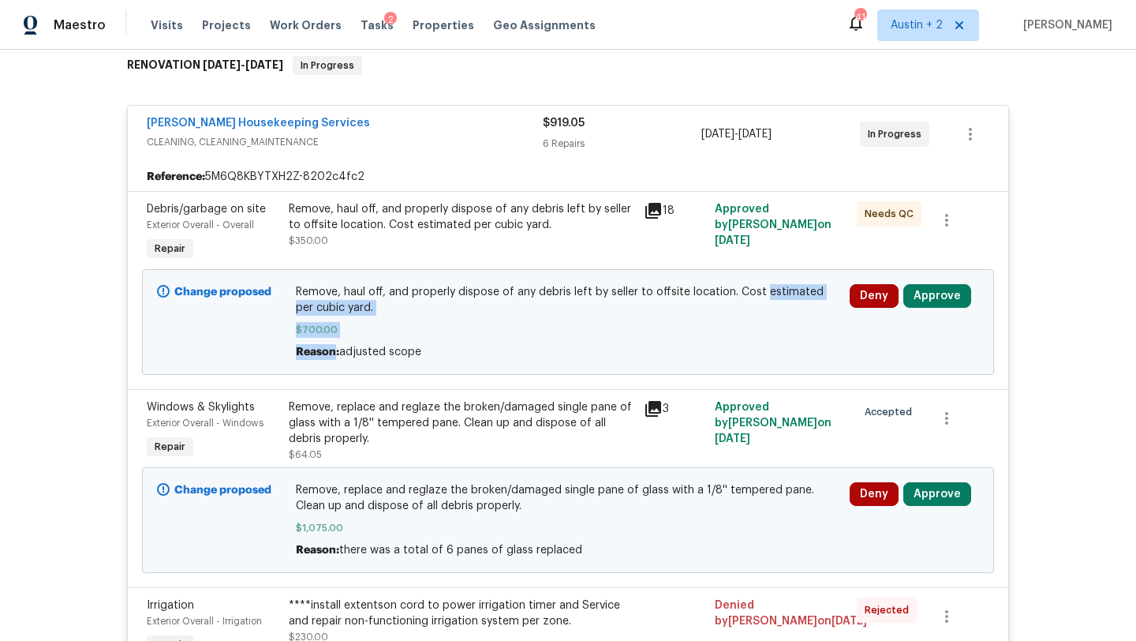
drag, startPoint x: 767, startPoint y: 300, endPoint x: 740, endPoint y: 343, distance: 50.4
click at [740, 343] on div "Remove, haul off, and properly dispose of any debris left by seller to offsite …" at bounding box center [568, 322] width 545 height 76
click at [931, 299] on button "Approve" at bounding box center [938, 296] width 68 height 24
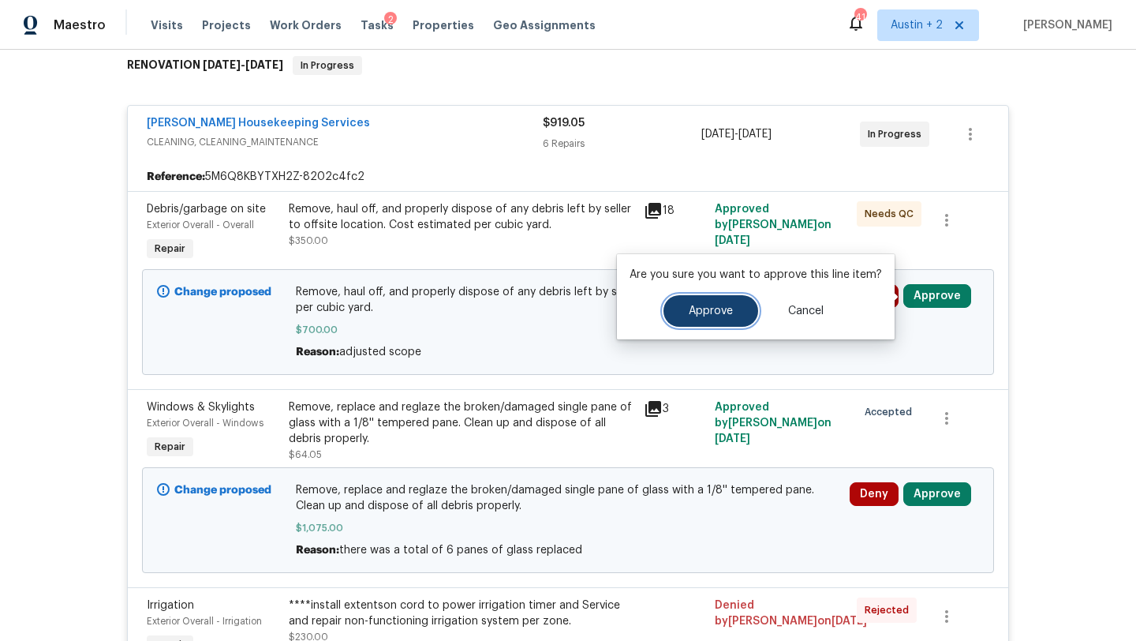
click at [723, 307] on span "Approve" at bounding box center [711, 311] width 44 height 12
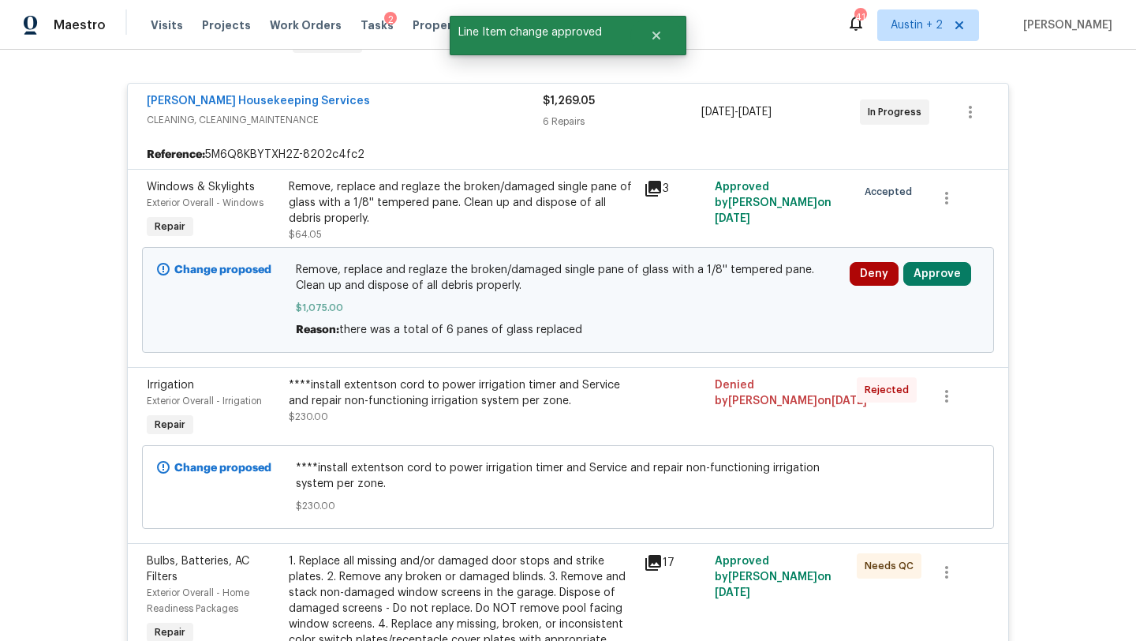
scroll to position [287, 0]
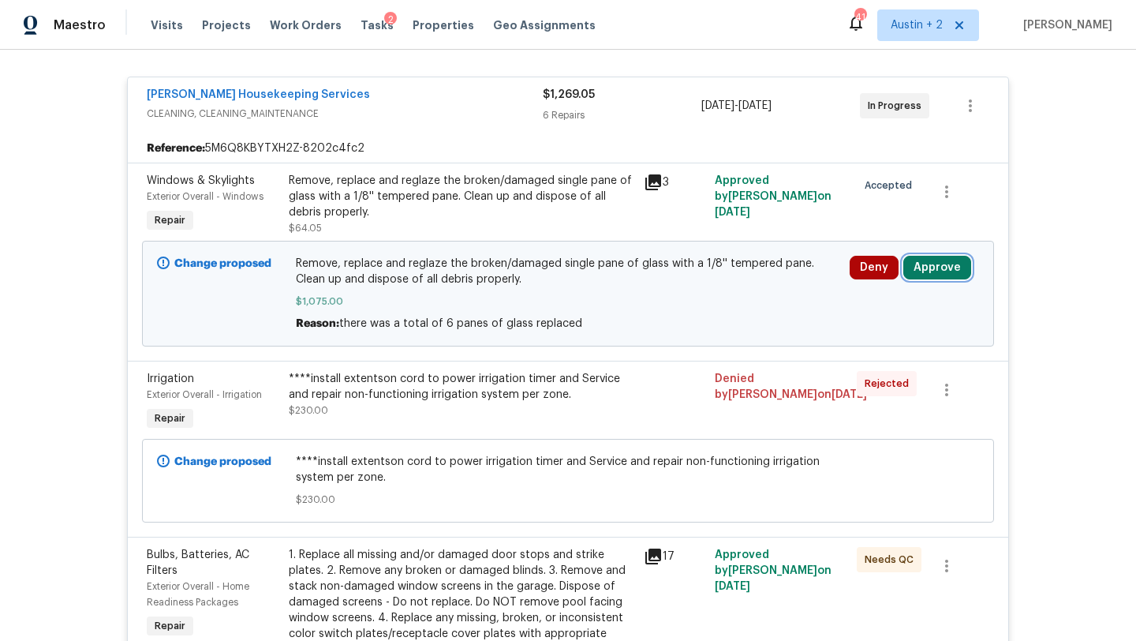
click at [942, 268] on button "Approve" at bounding box center [938, 268] width 68 height 24
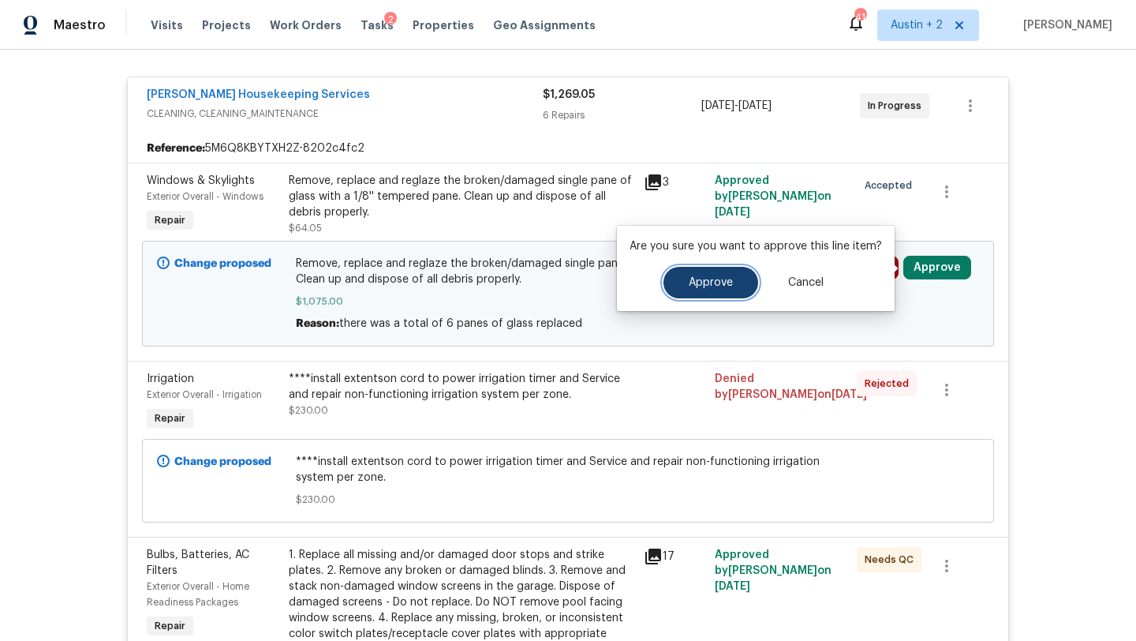
click at [696, 295] on button "Approve" at bounding box center [711, 283] width 95 height 32
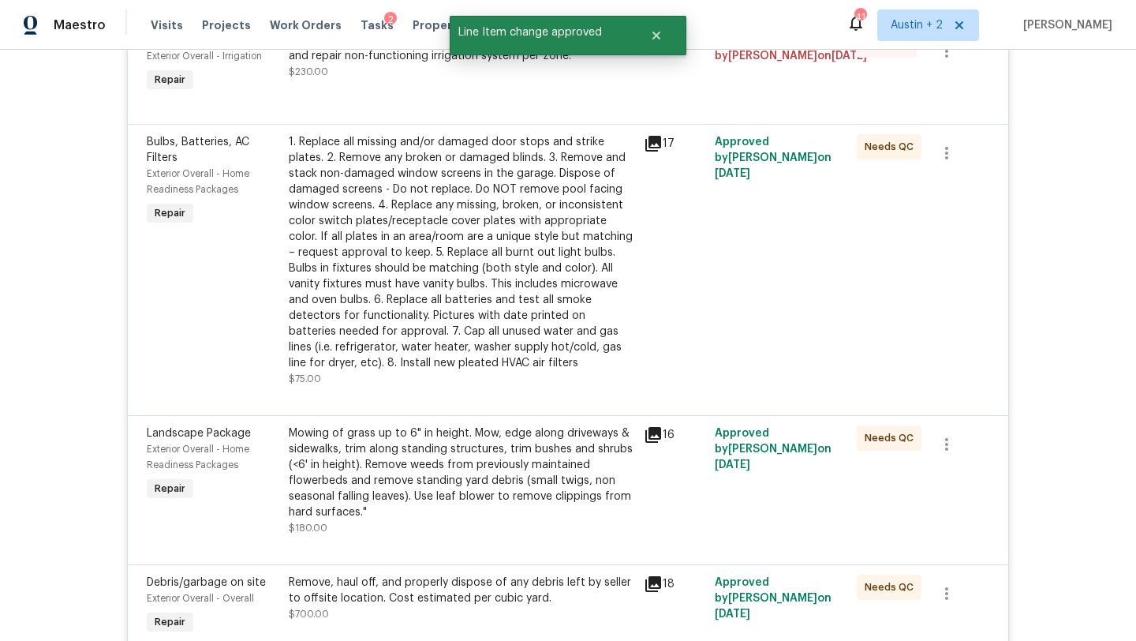
scroll to position [0, 0]
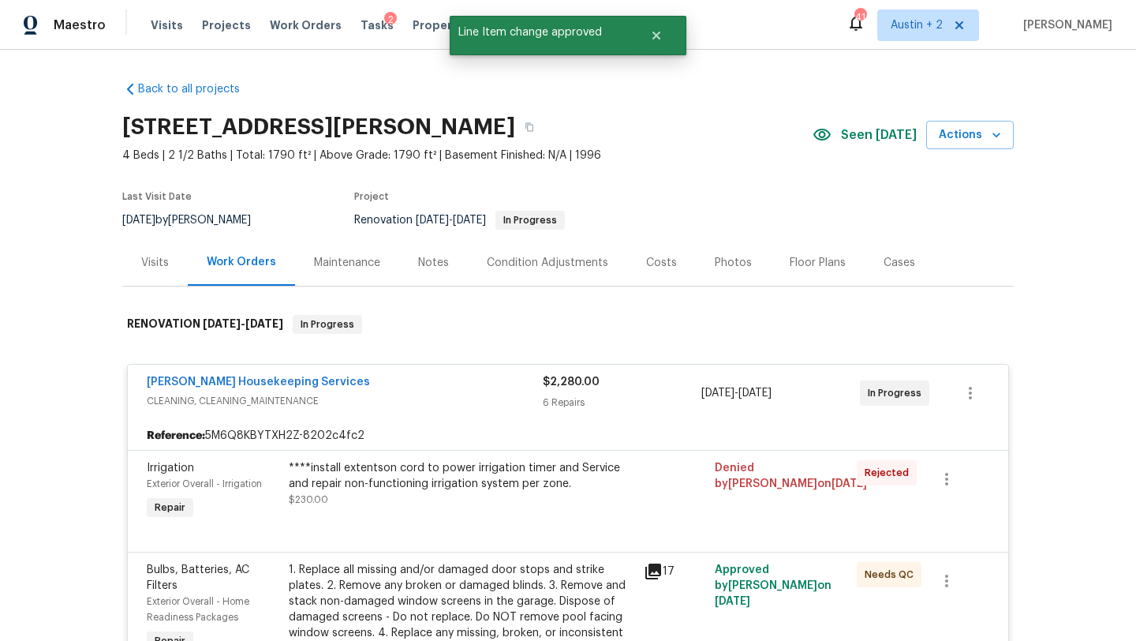
click at [361, 18] on div "Tasks 2" at bounding box center [377, 25] width 33 height 17
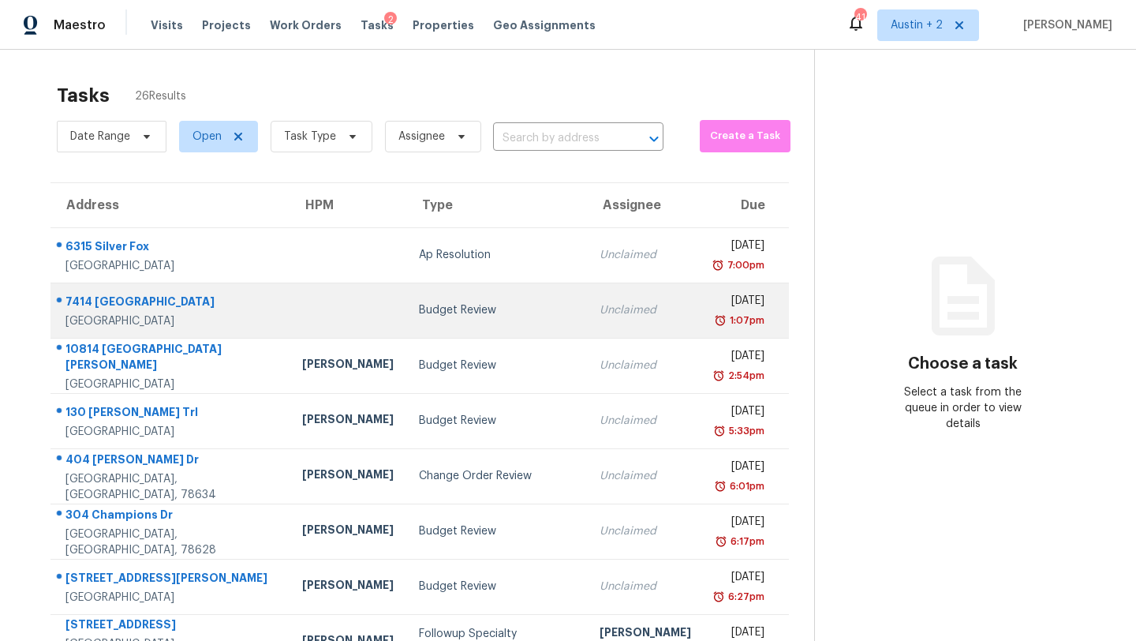
click at [419, 311] on div "Budget Review" at bounding box center [497, 310] width 156 height 16
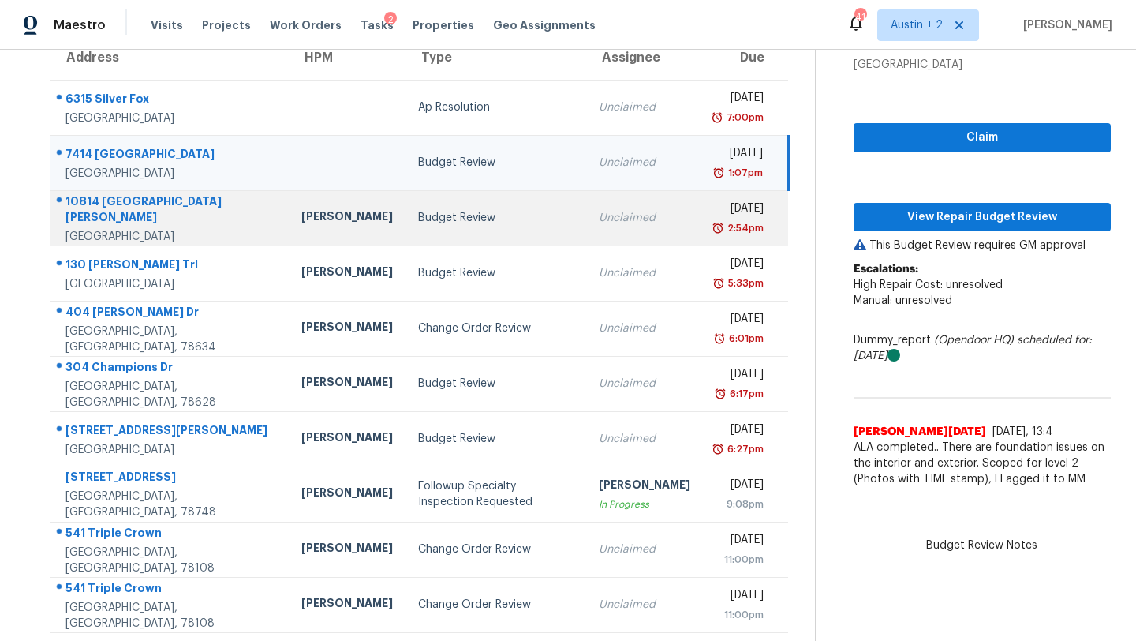
scroll to position [181, 0]
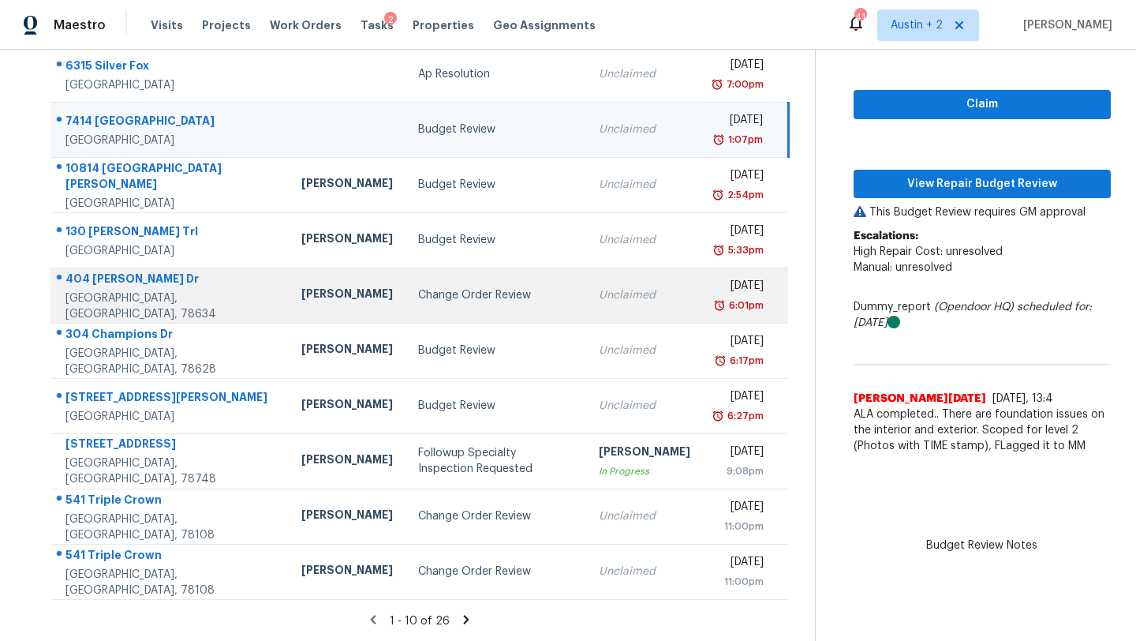
click at [409, 305] on td "Change Order Review" at bounding box center [496, 295] width 181 height 55
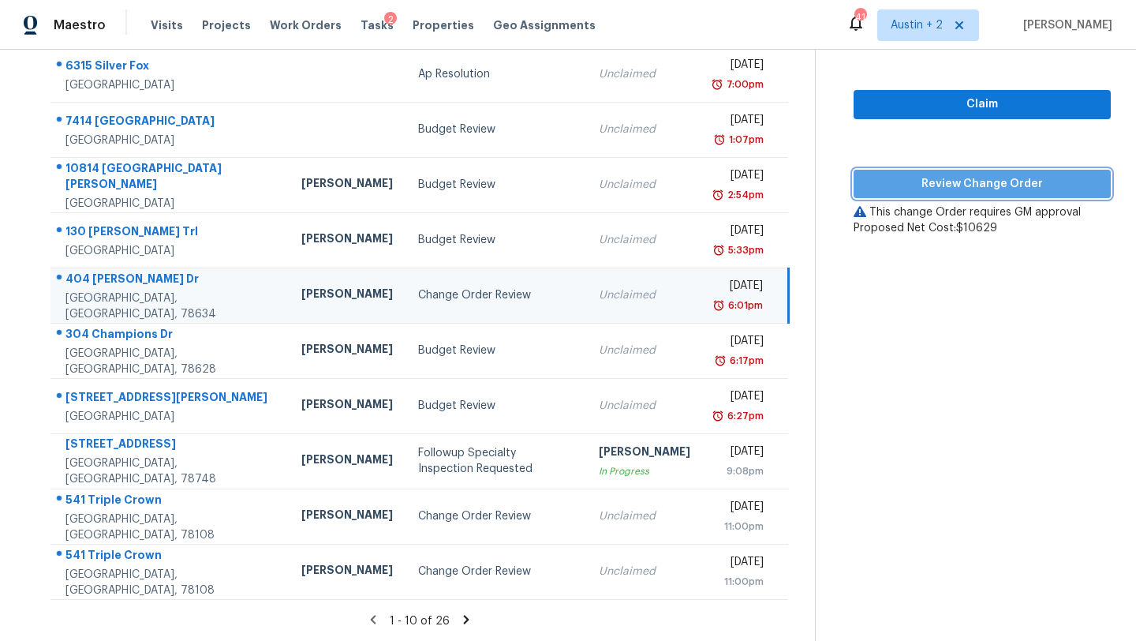
click at [916, 194] on button "Review Change Order" at bounding box center [982, 184] width 257 height 29
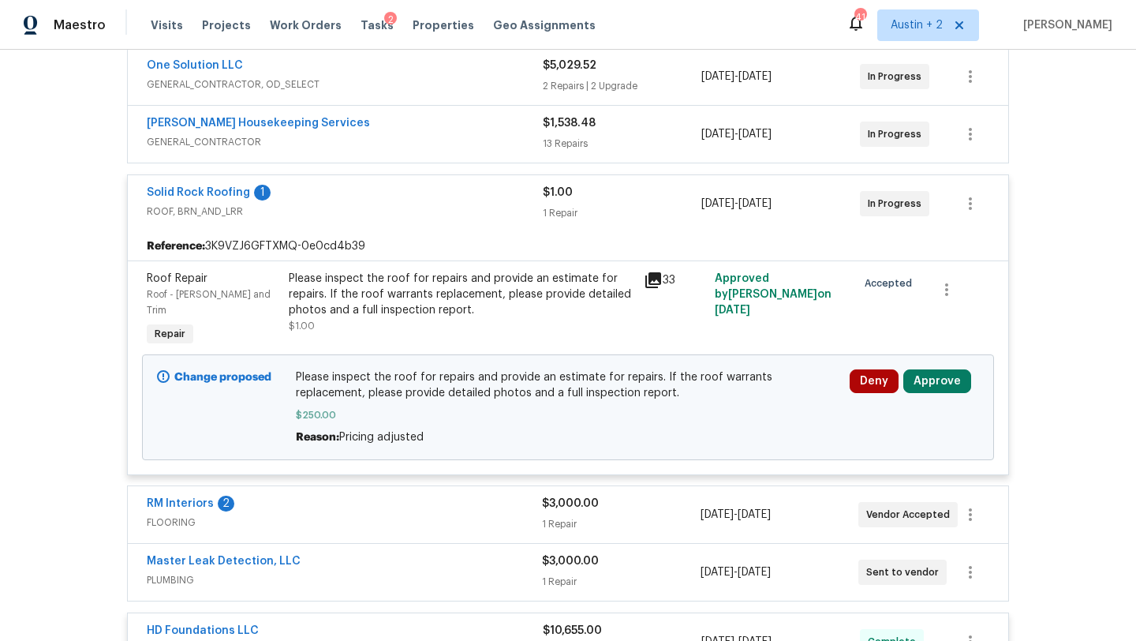
scroll to position [314, 0]
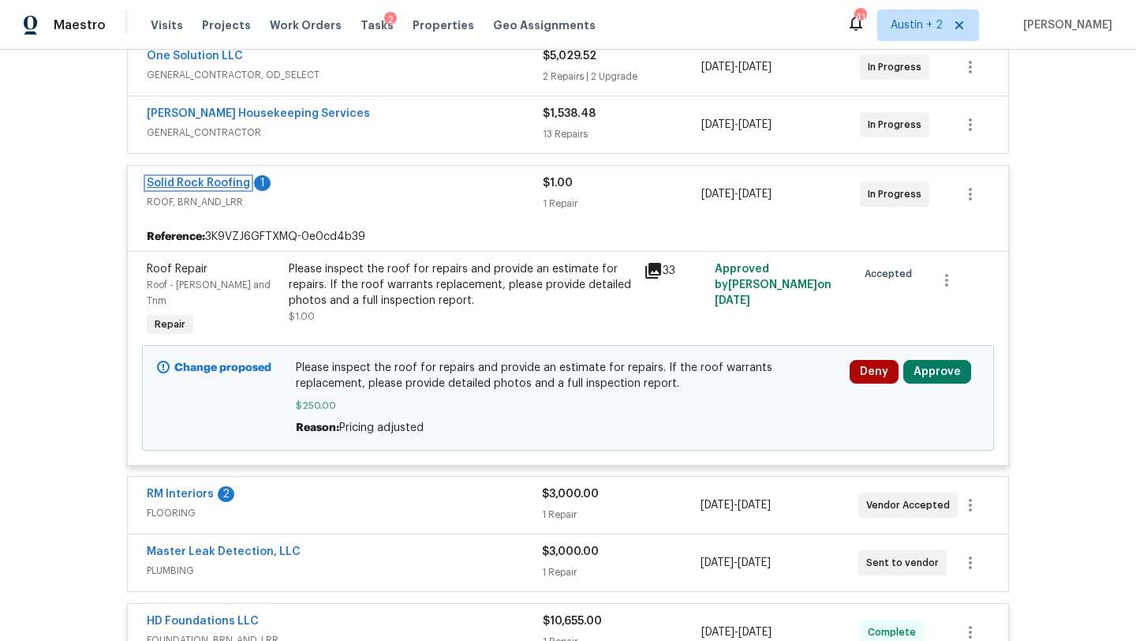
click at [223, 185] on link "Solid Rock Roofing" at bounding box center [198, 183] width 103 height 11
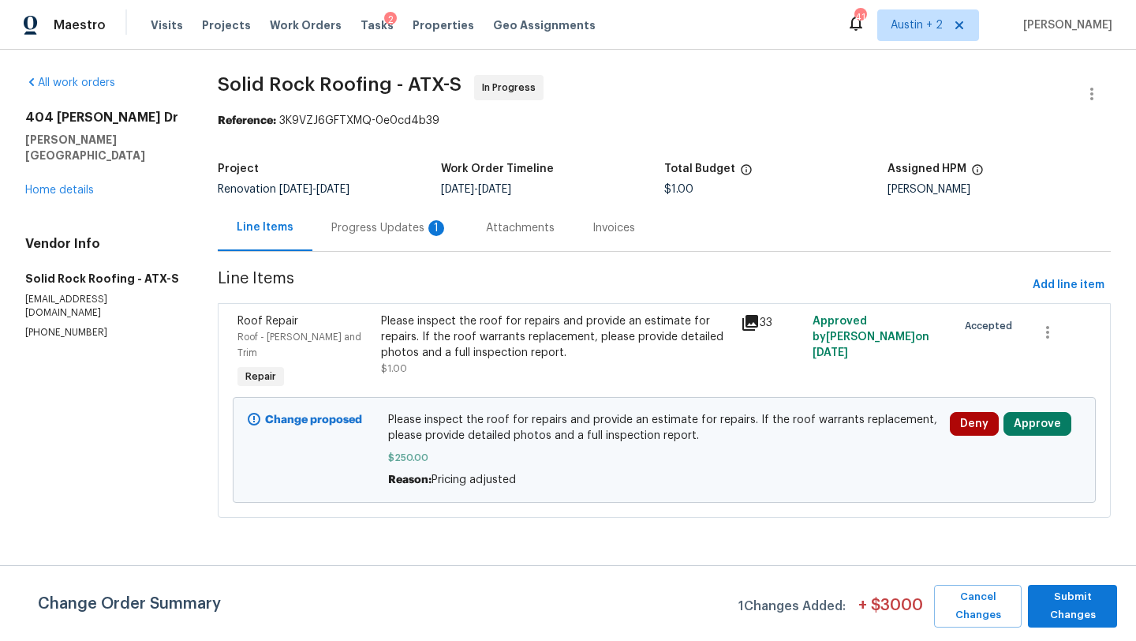
click at [396, 230] on div "Progress Updates 1" at bounding box center [389, 228] width 117 height 16
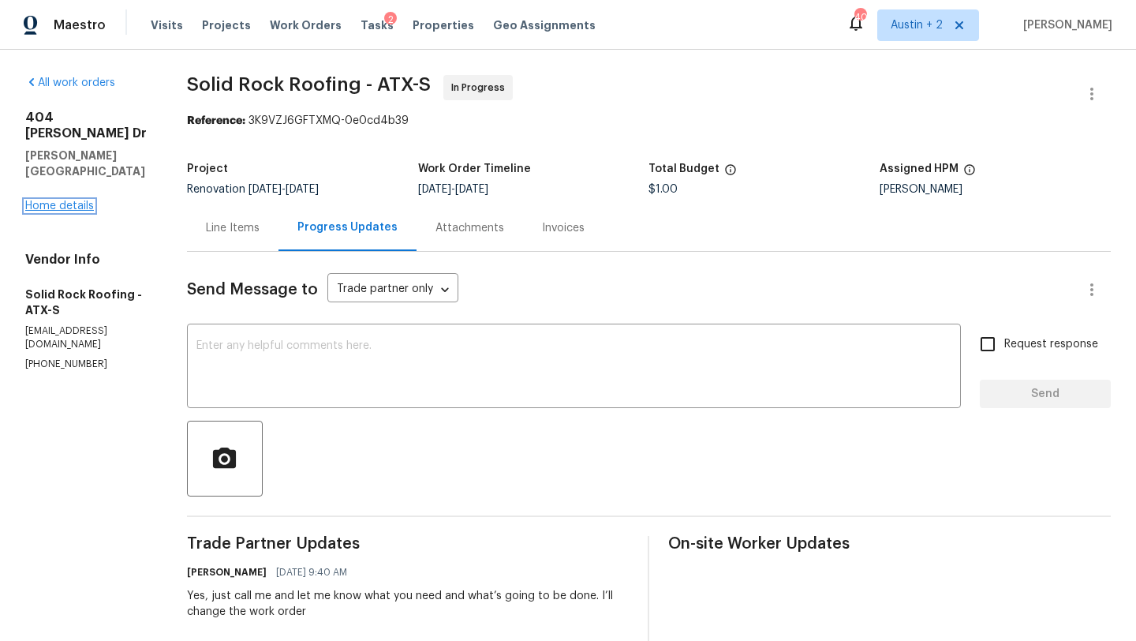
click at [51, 200] on link "Home details" at bounding box center [59, 205] width 69 height 11
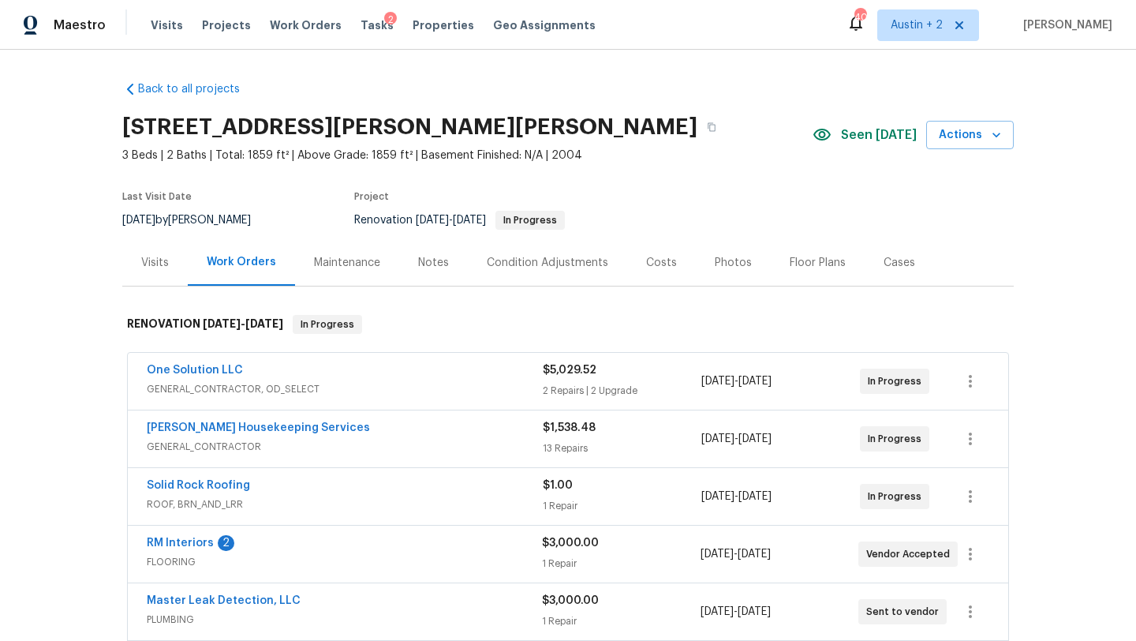
click at [662, 265] on div "Costs" at bounding box center [661, 263] width 31 height 16
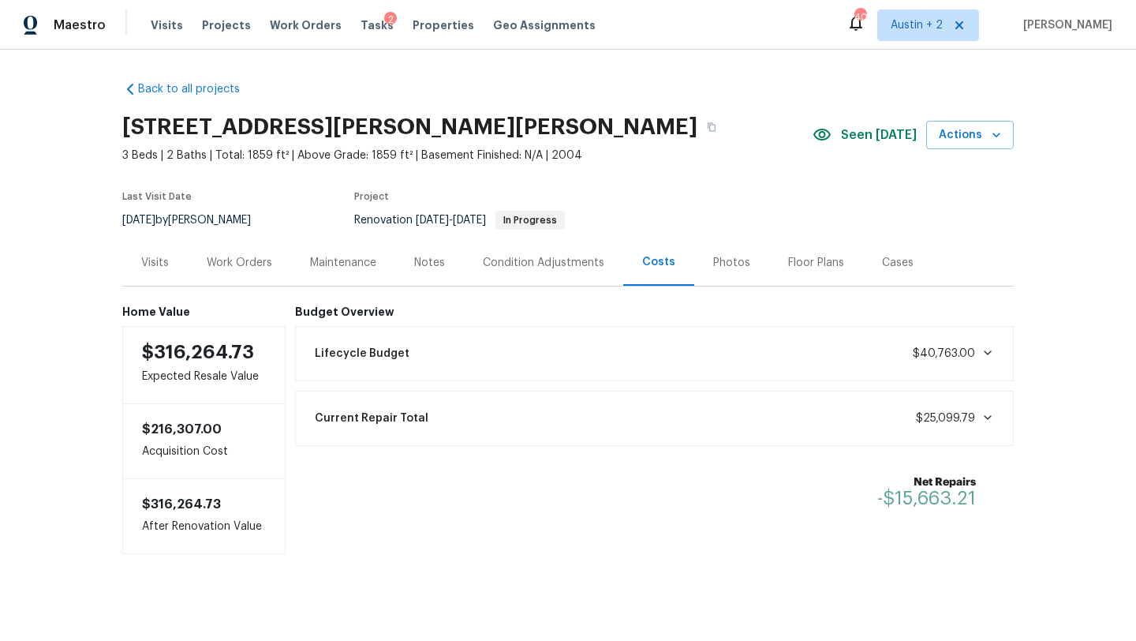
click at [249, 256] on div "Work Orders" at bounding box center [240, 263] width 66 height 16
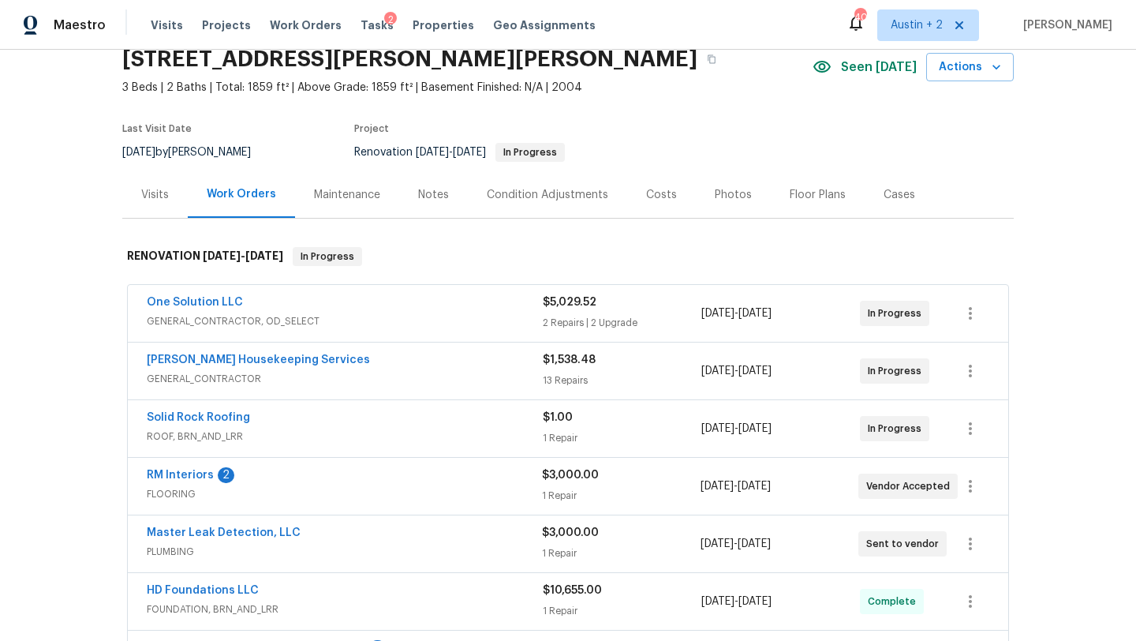
scroll to position [62, 0]
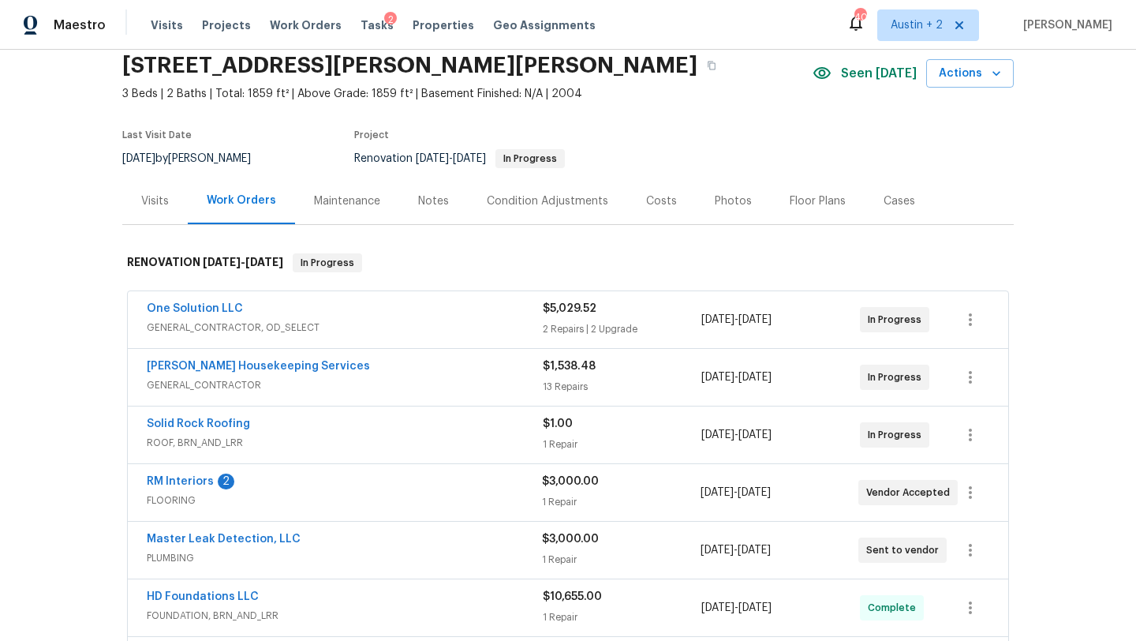
click at [360, 443] on span "ROOF, BRN_AND_LRR" at bounding box center [345, 443] width 396 height 16
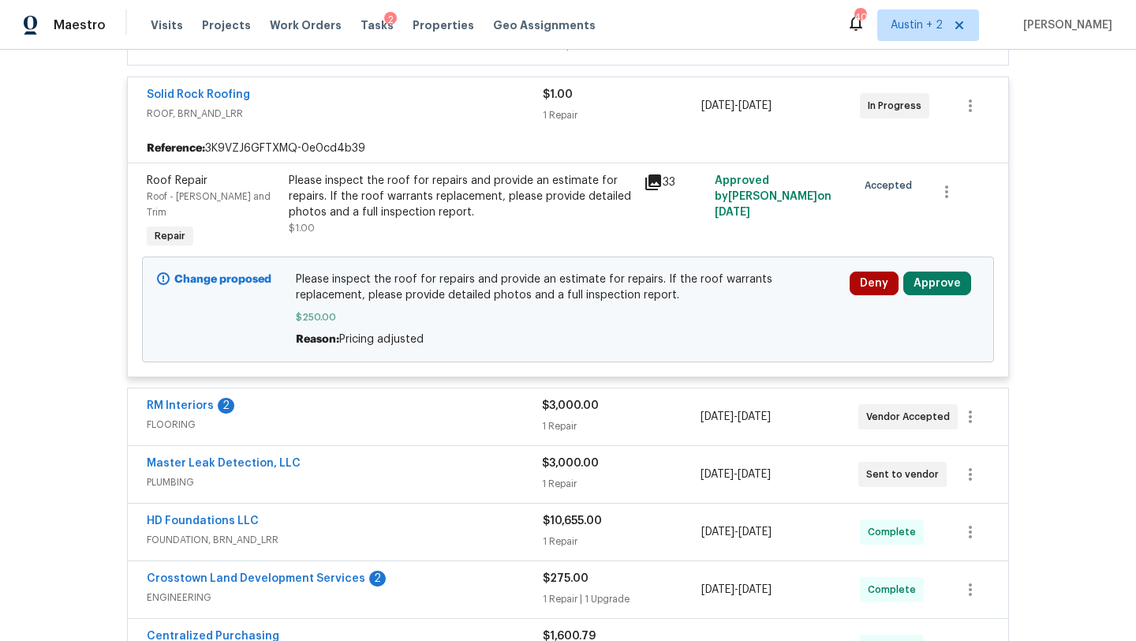
scroll to position [412, 0]
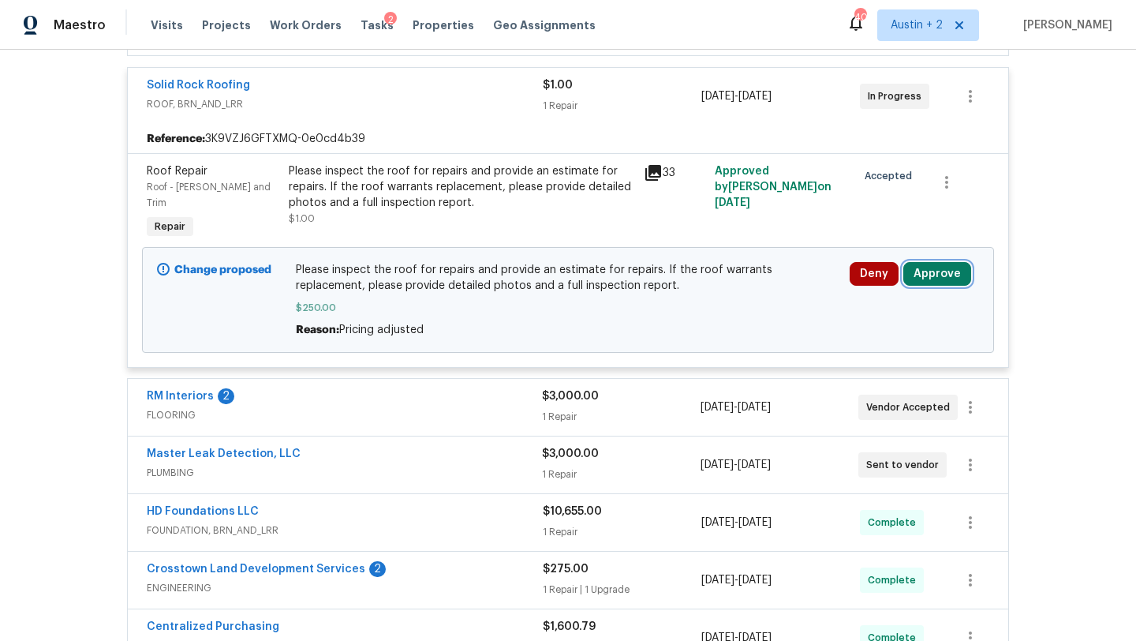
click at [954, 262] on button "Approve" at bounding box center [938, 274] width 68 height 24
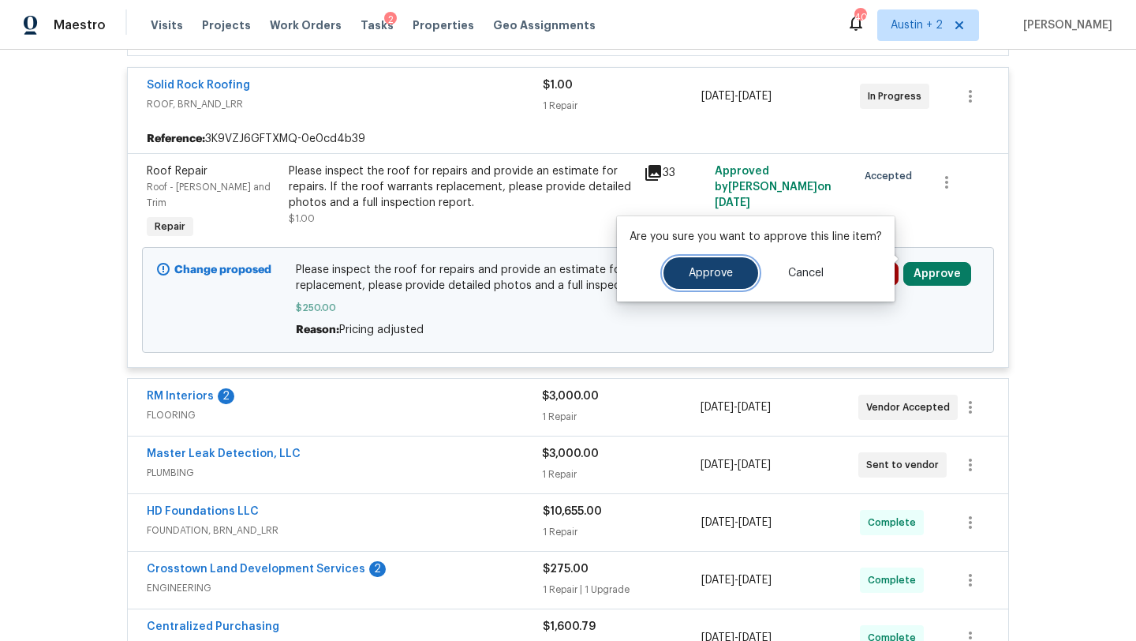
click at [693, 264] on button "Approve" at bounding box center [711, 273] width 95 height 32
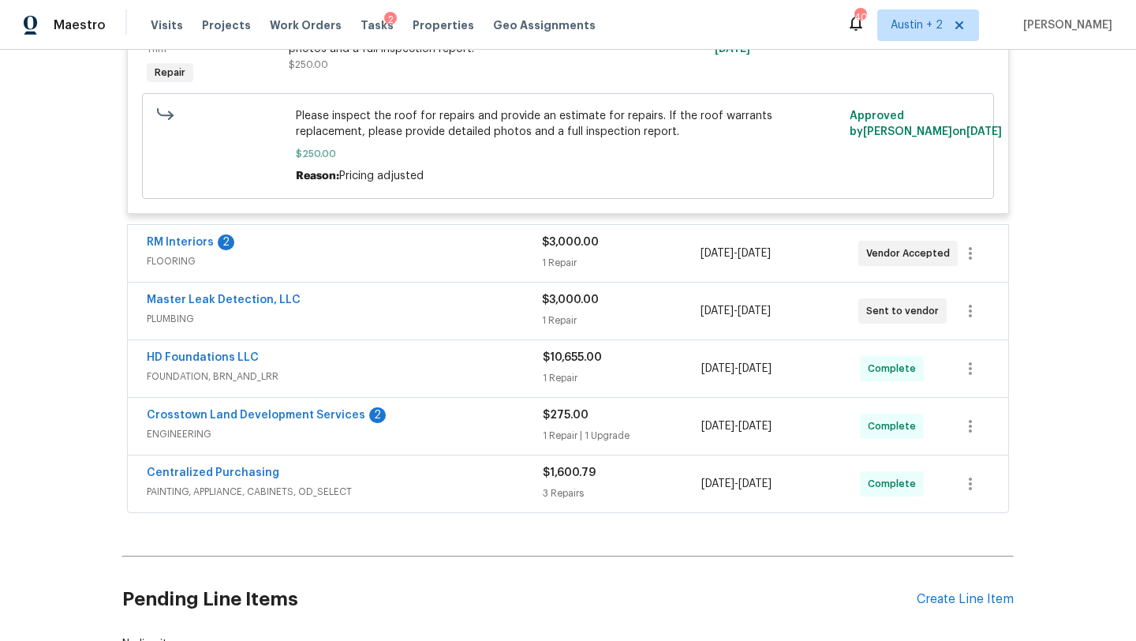
scroll to position [0, 0]
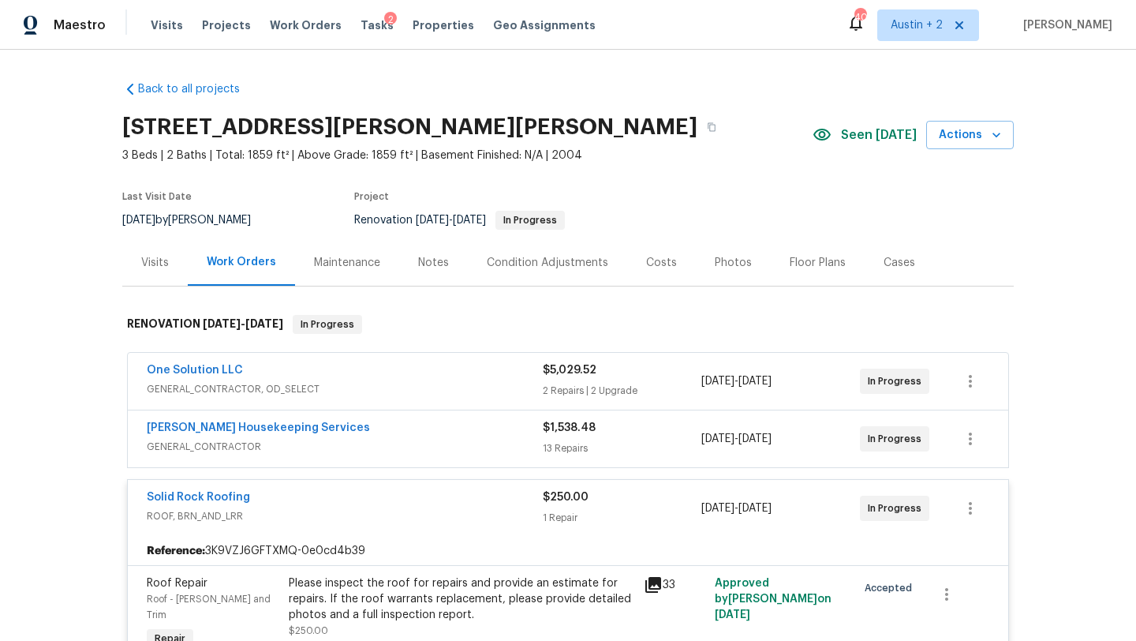
click at [361, 31] on div "Tasks 2" at bounding box center [377, 25] width 33 height 17
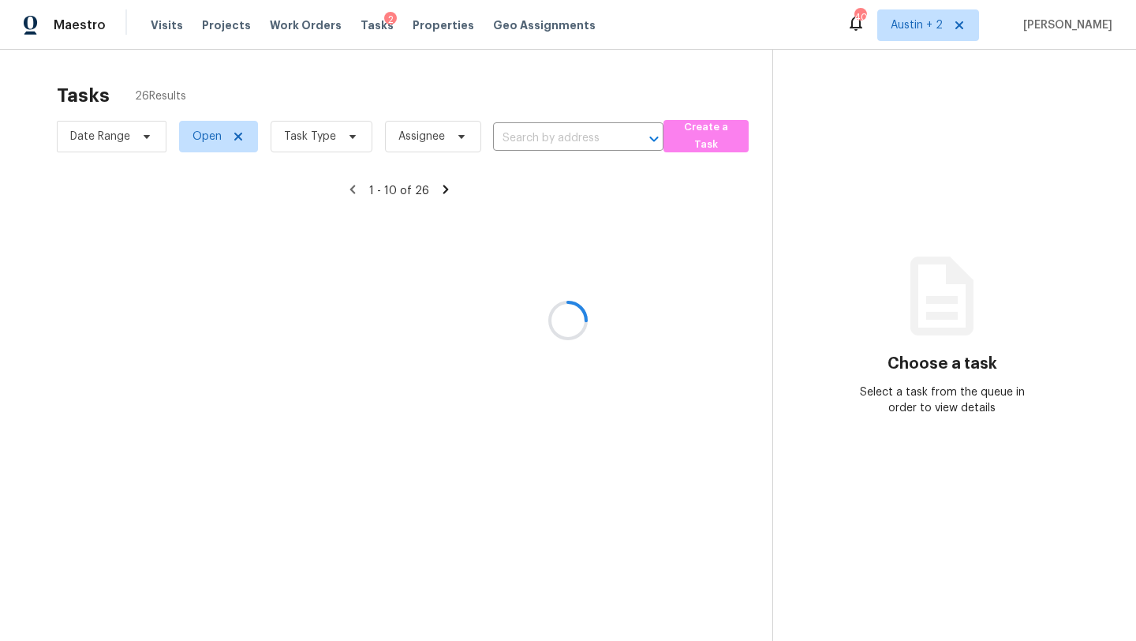
click at [355, 30] on div at bounding box center [568, 320] width 1136 height 641
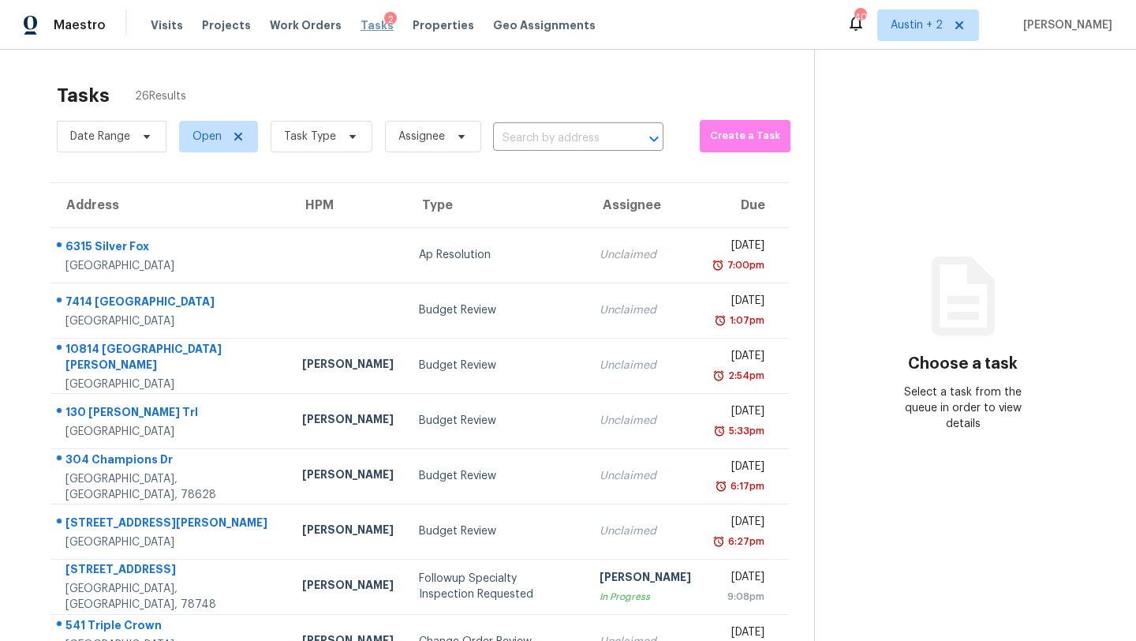
click at [361, 26] on span "Tasks" at bounding box center [377, 25] width 33 height 11
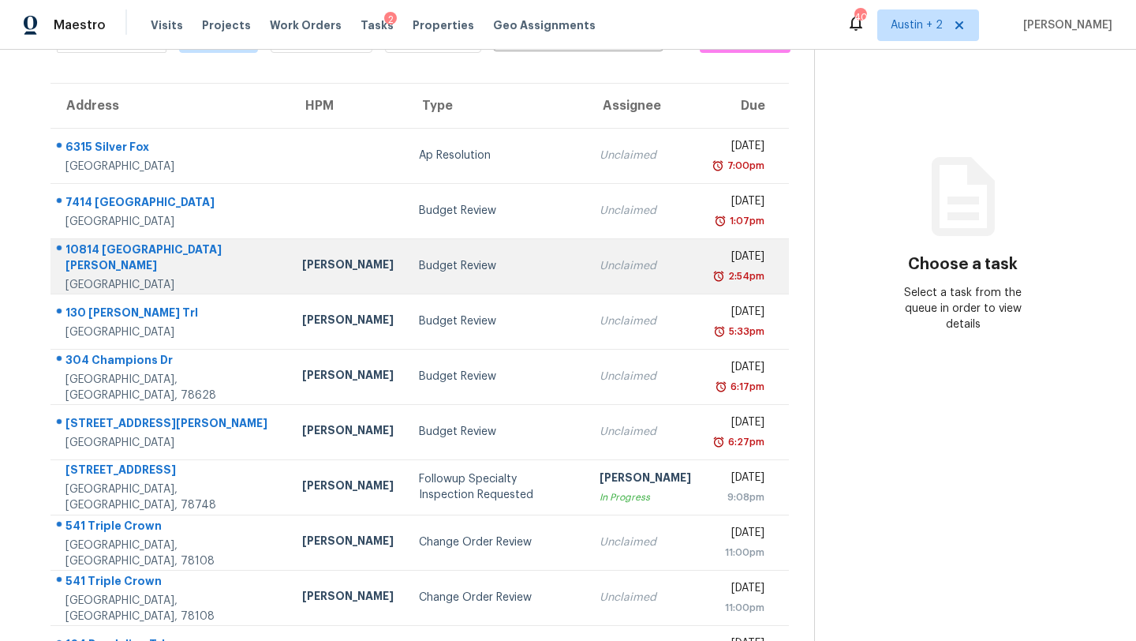
scroll to position [181, 0]
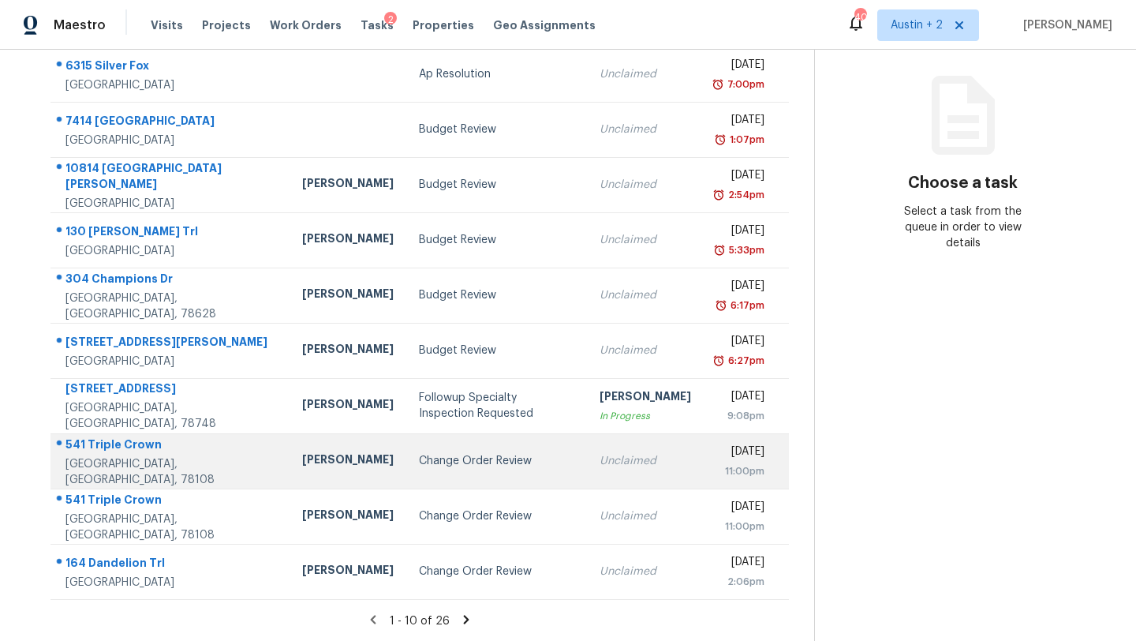
click at [302, 456] on div "[PERSON_NAME]" at bounding box center [348, 461] width 92 height 20
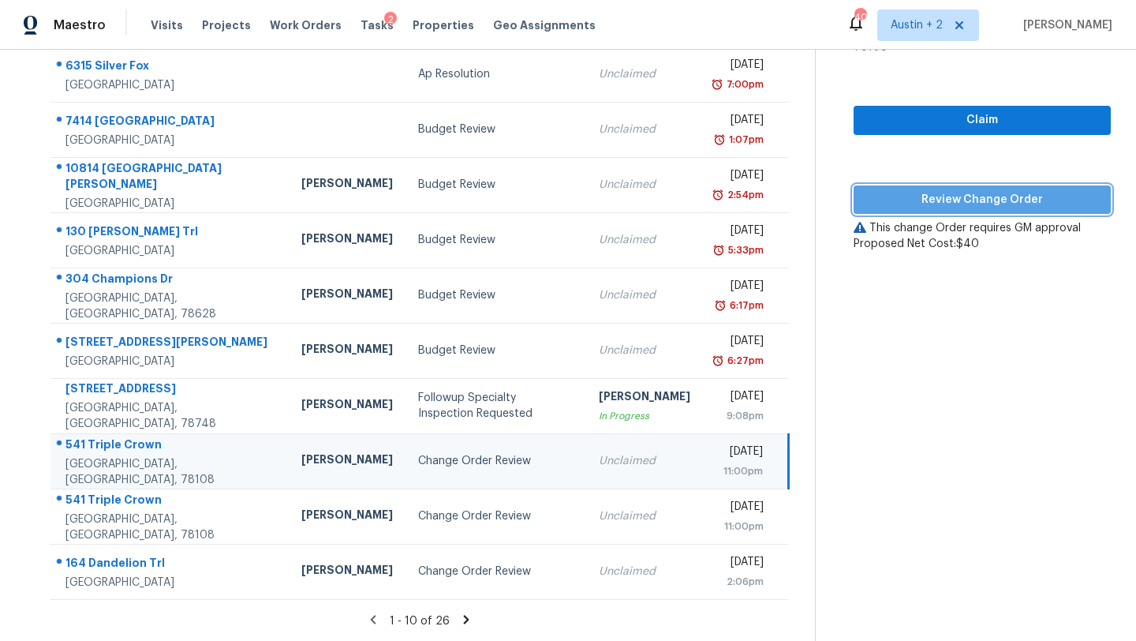
click at [916, 190] on span "Review Change Order" at bounding box center [983, 200] width 232 height 20
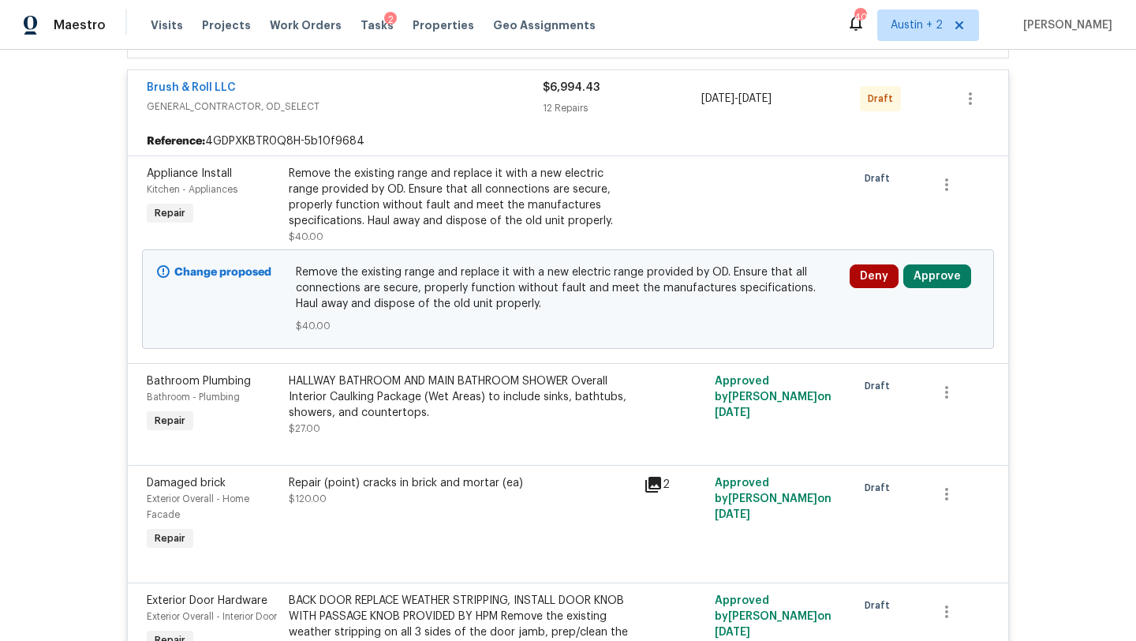
scroll to position [657, 0]
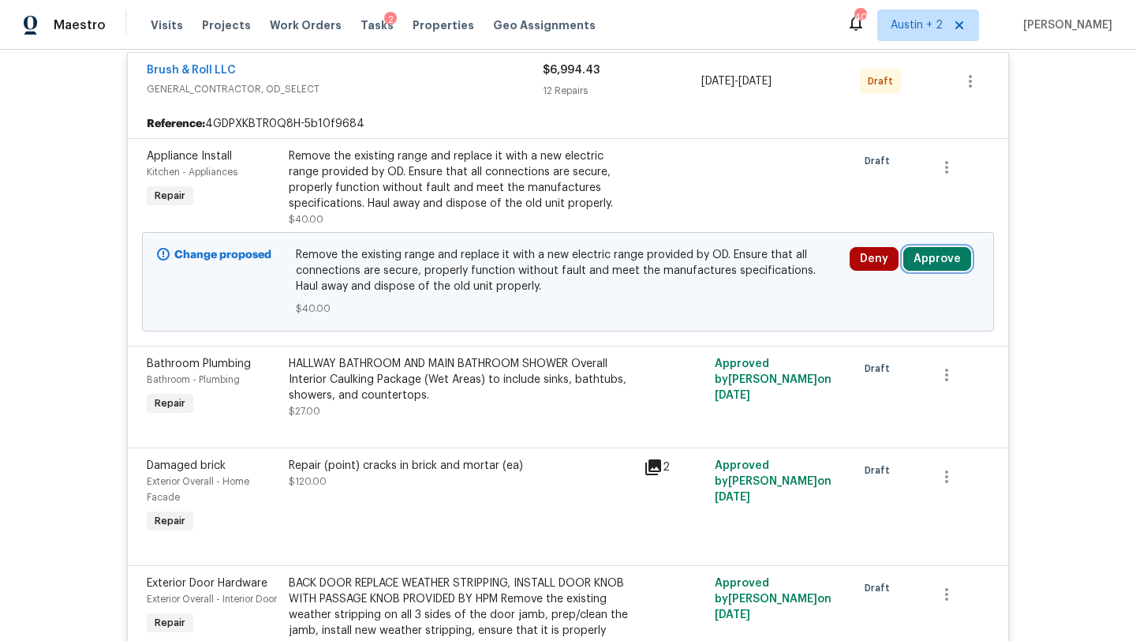
click at [936, 255] on button "Approve" at bounding box center [938, 259] width 68 height 24
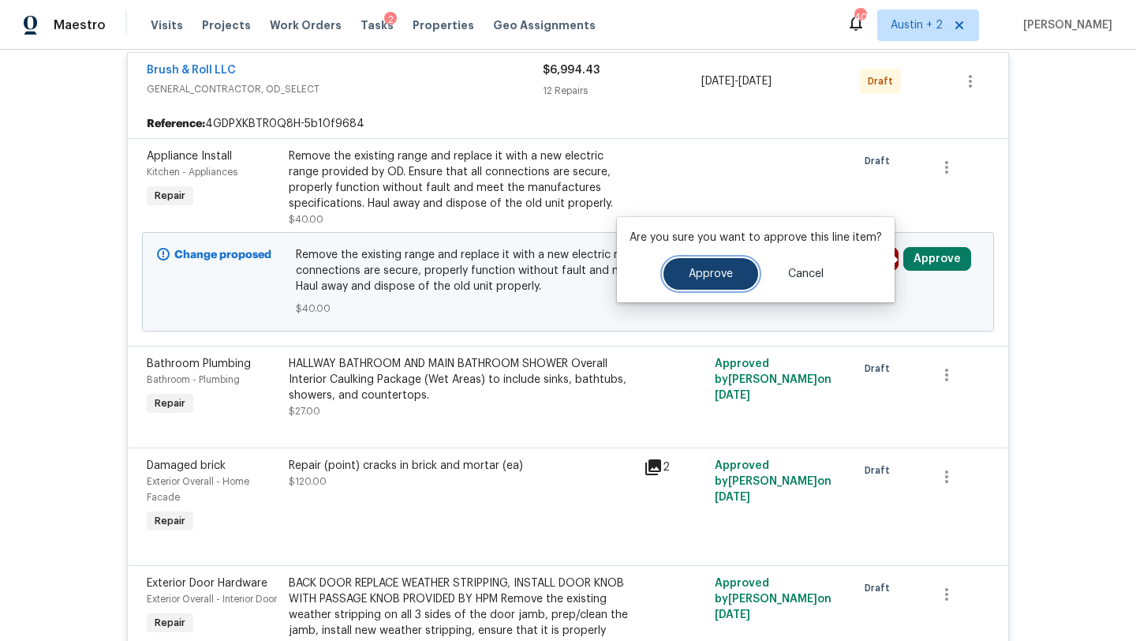
click at [722, 275] on span "Approve" at bounding box center [711, 274] width 44 height 12
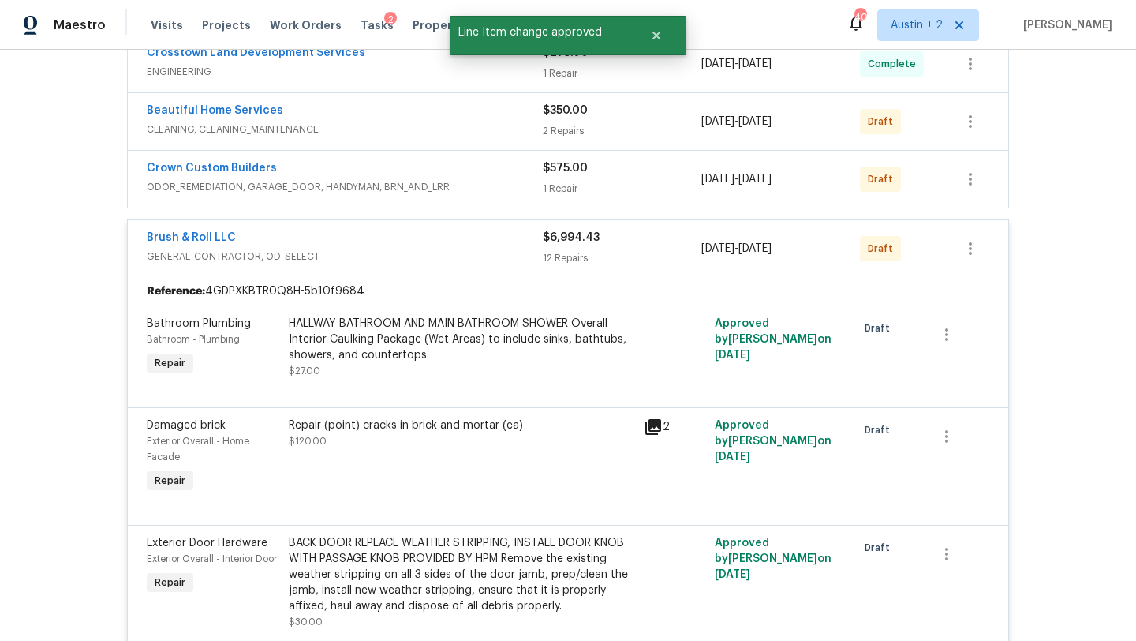
scroll to position [0, 0]
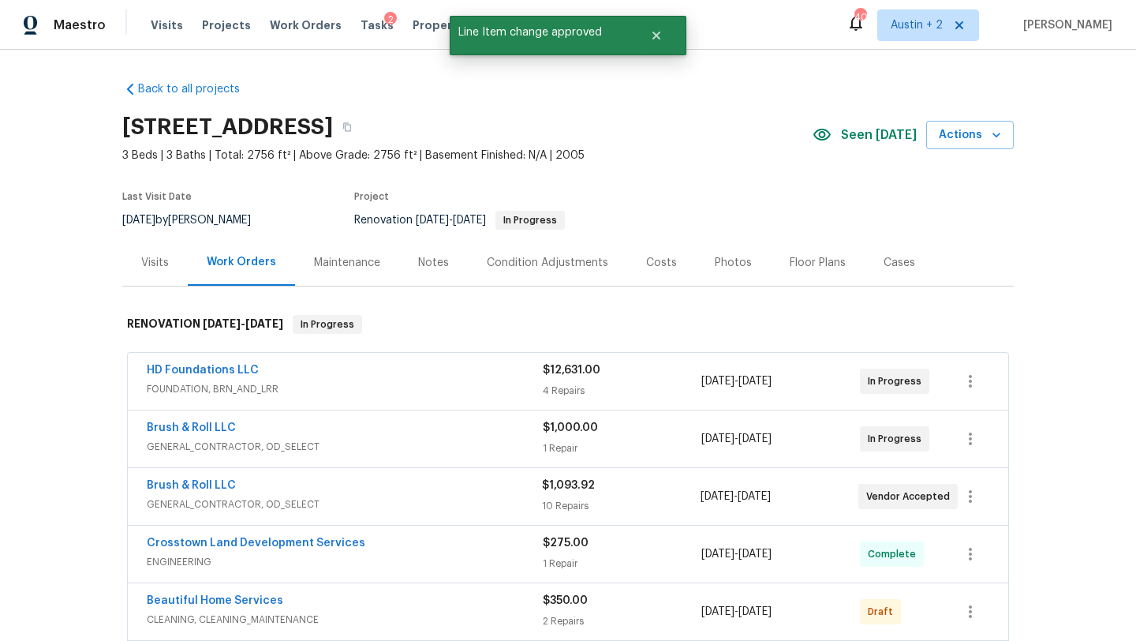
click at [364, 374] on div "HD Foundations LLC" at bounding box center [345, 371] width 396 height 19
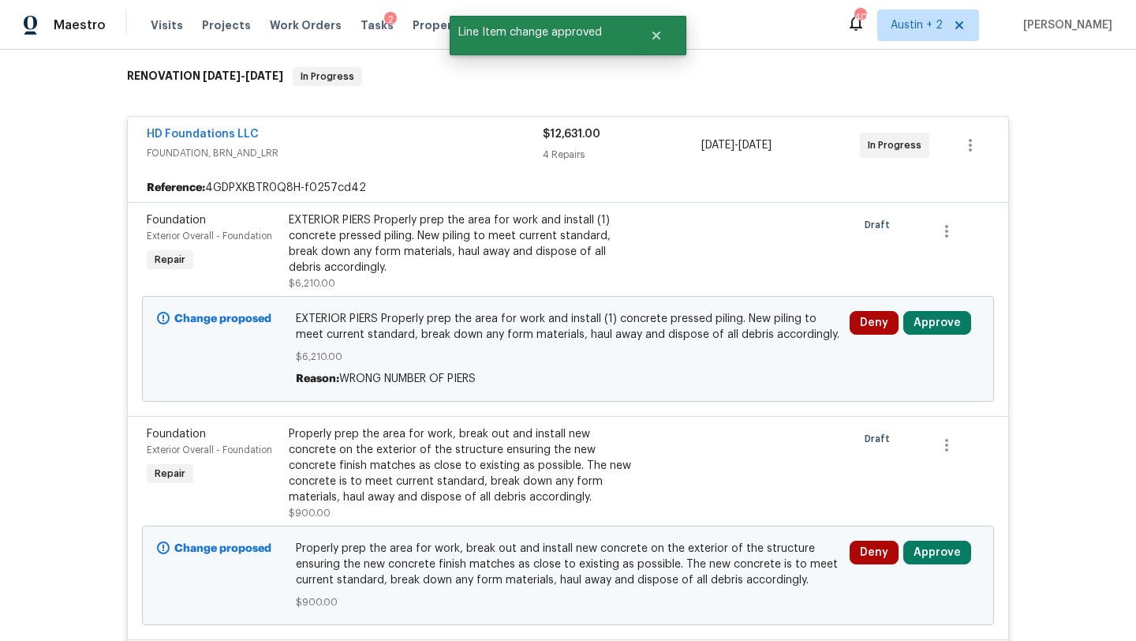
scroll to position [249, 0]
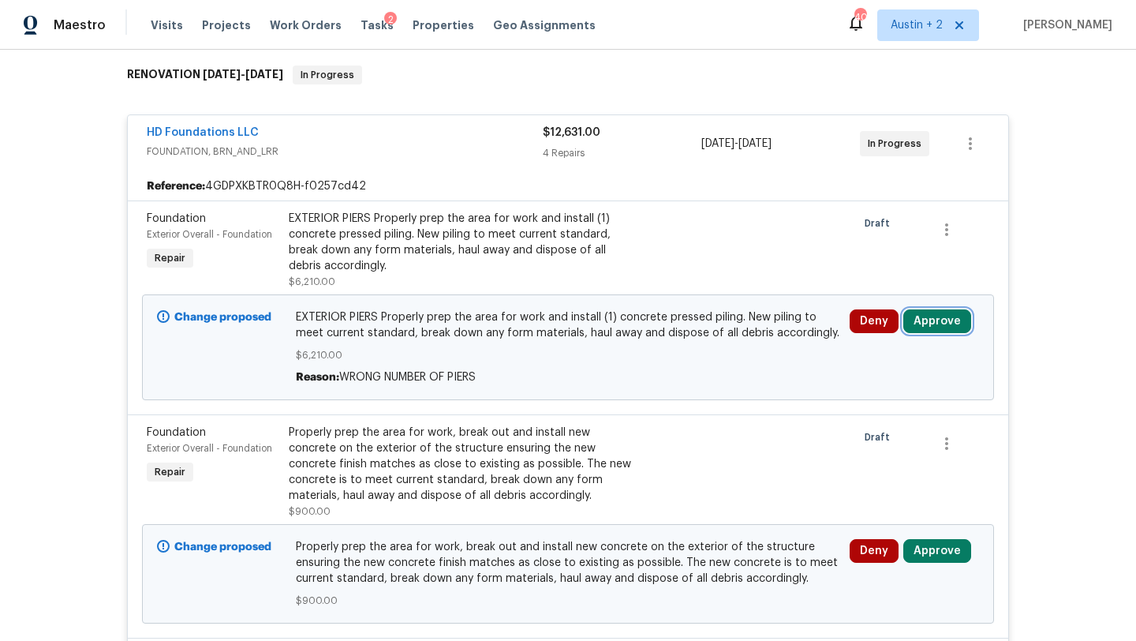
click at [930, 322] on button "Approve" at bounding box center [938, 321] width 68 height 24
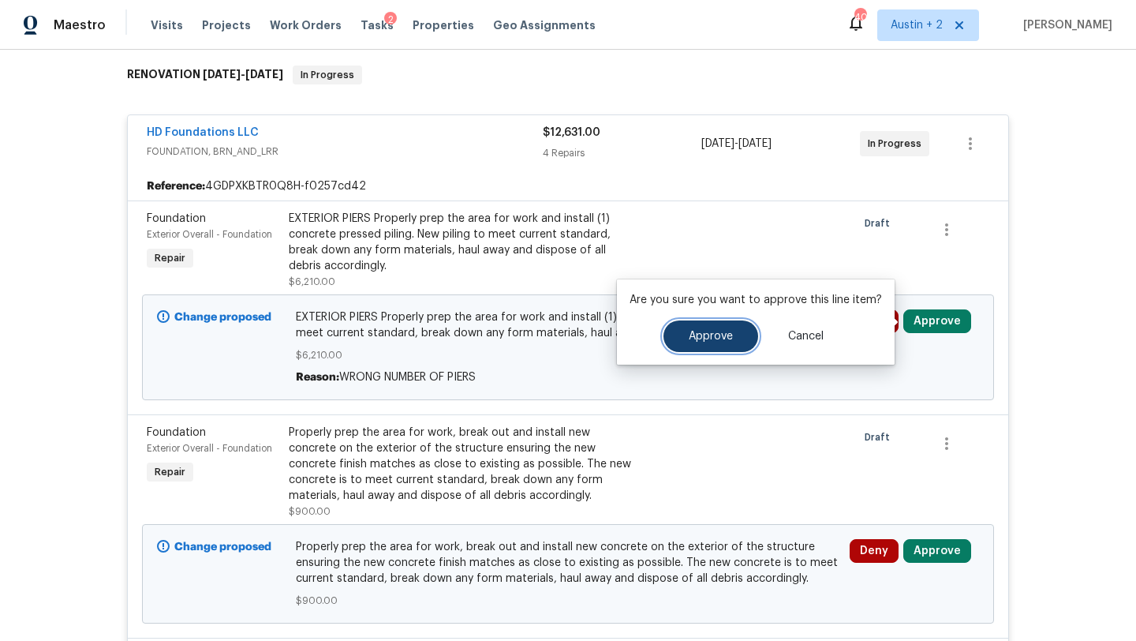
click at [706, 331] on span "Approve" at bounding box center [711, 337] width 44 height 12
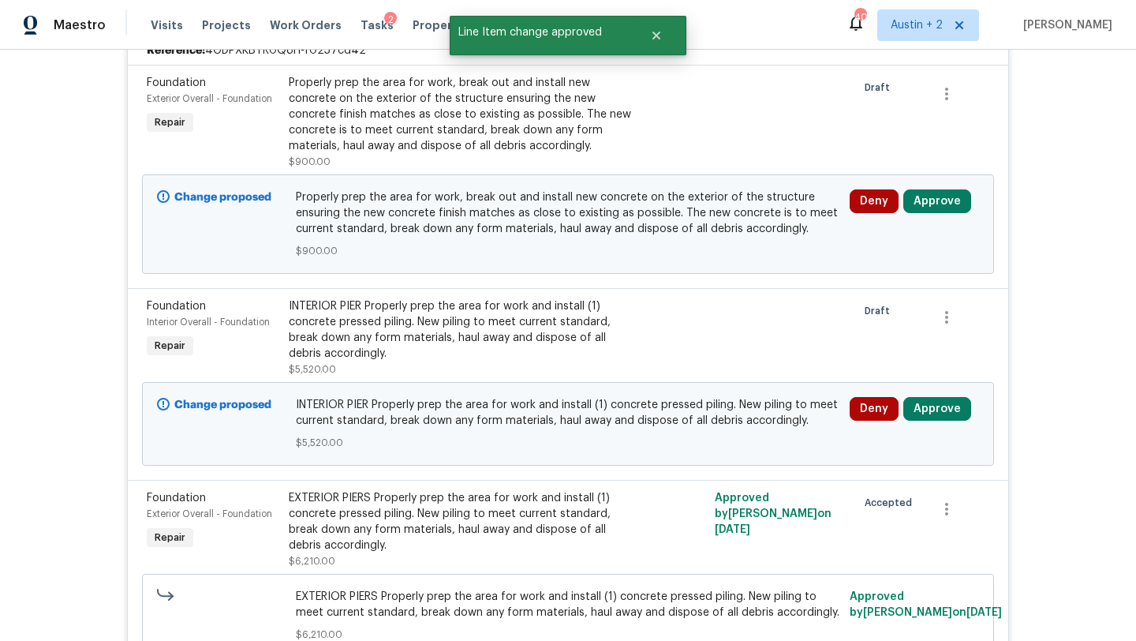
scroll to position [381, 0]
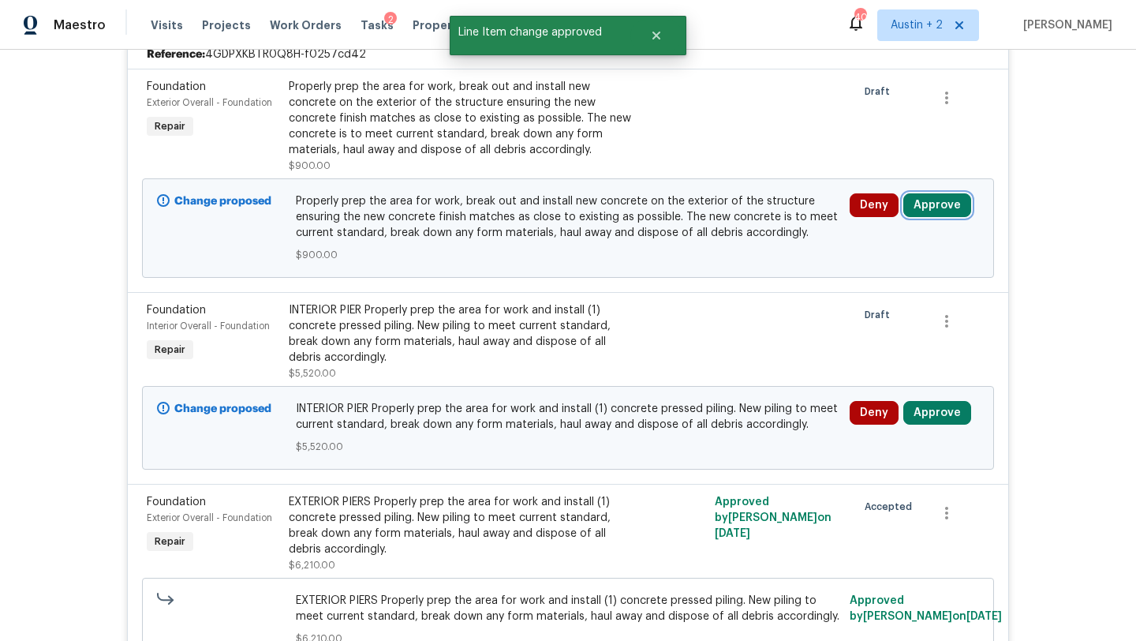
click at [923, 212] on button "Approve" at bounding box center [938, 205] width 68 height 24
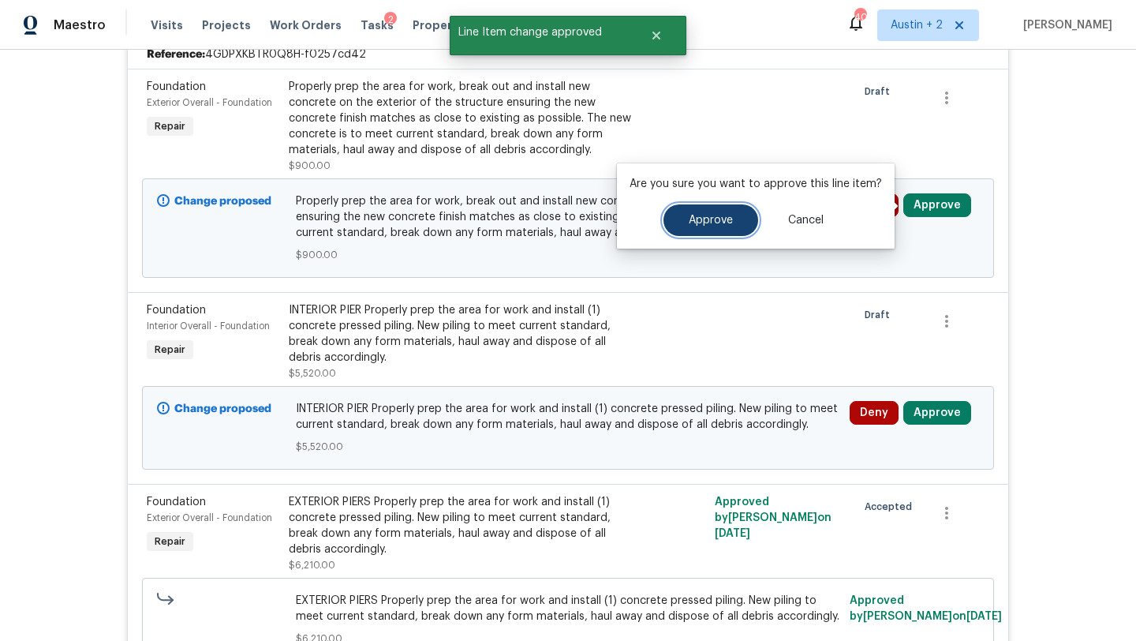
click at [689, 215] on span "Approve" at bounding box center [711, 221] width 44 height 12
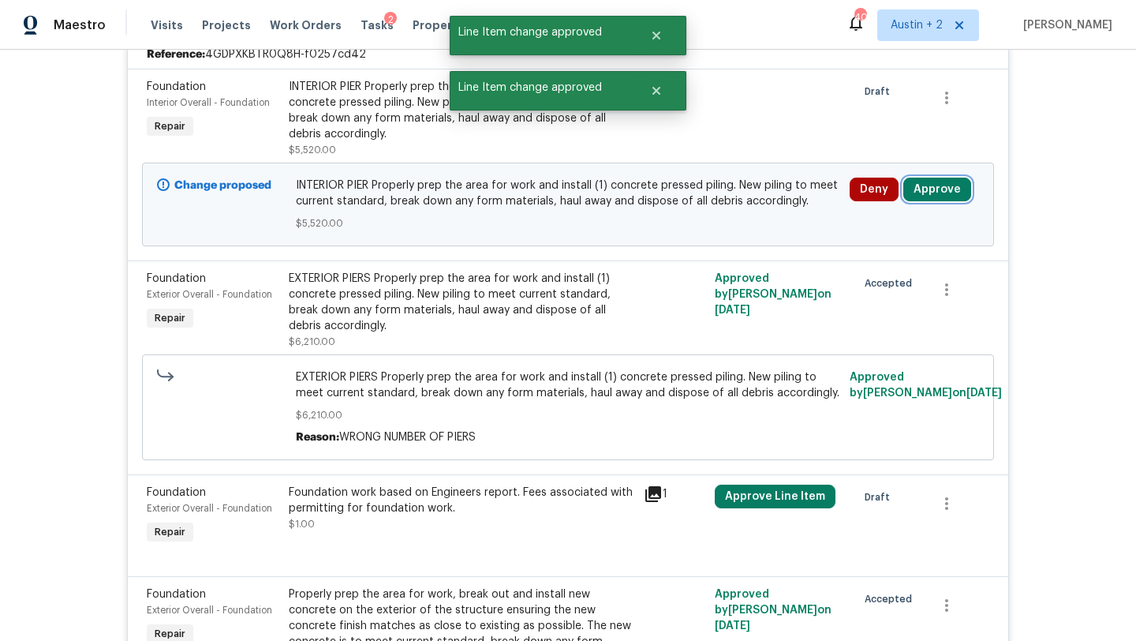
click at [939, 195] on button "Approve" at bounding box center [938, 190] width 68 height 24
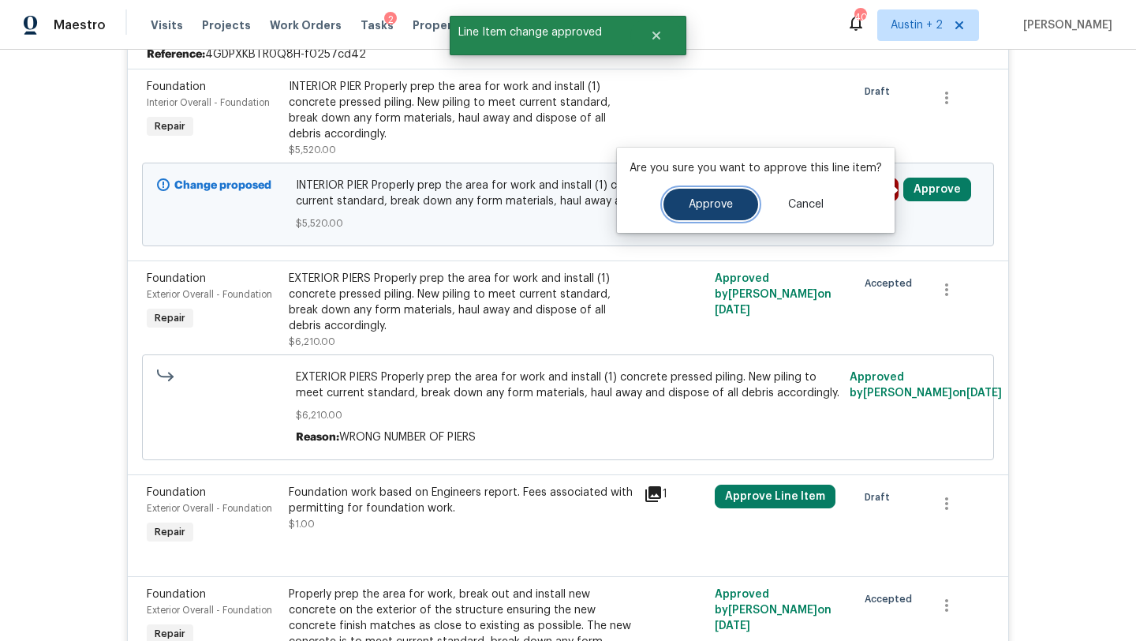
click at [717, 190] on button "Approve" at bounding box center [711, 205] width 95 height 32
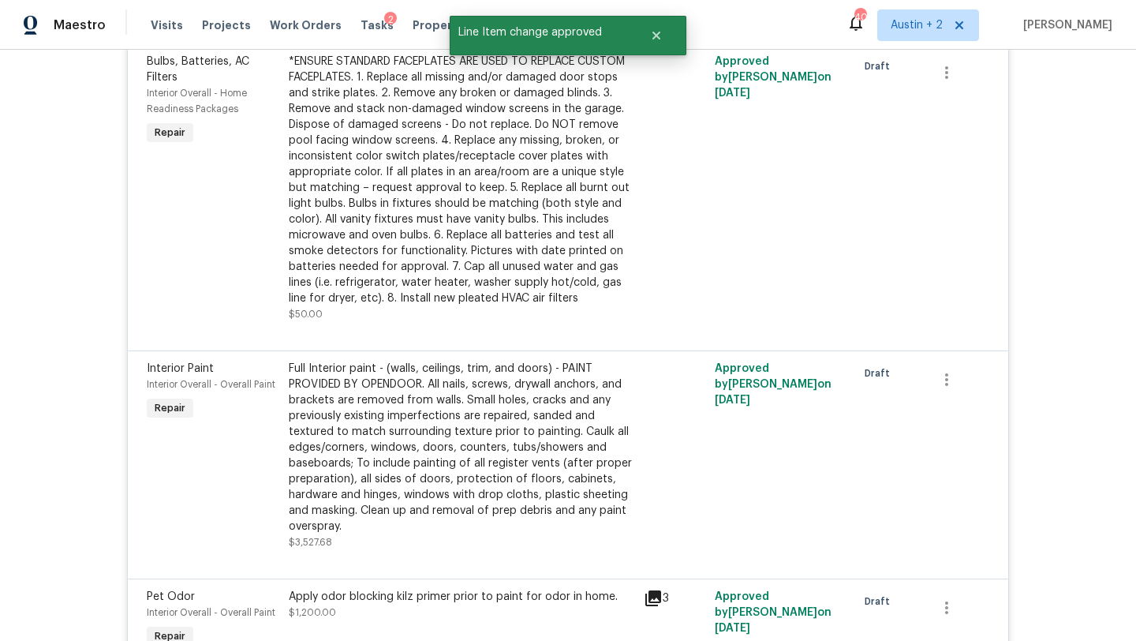
scroll to position [0, 0]
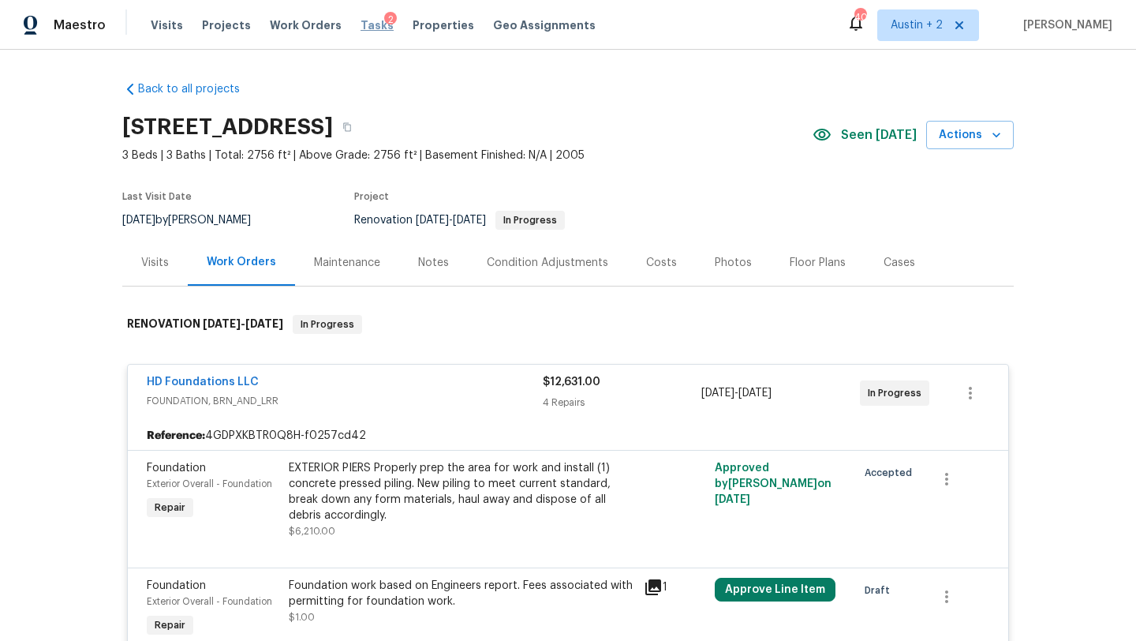
click at [372, 29] on span "Tasks" at bounding box center [377, 25] width 33 height 11
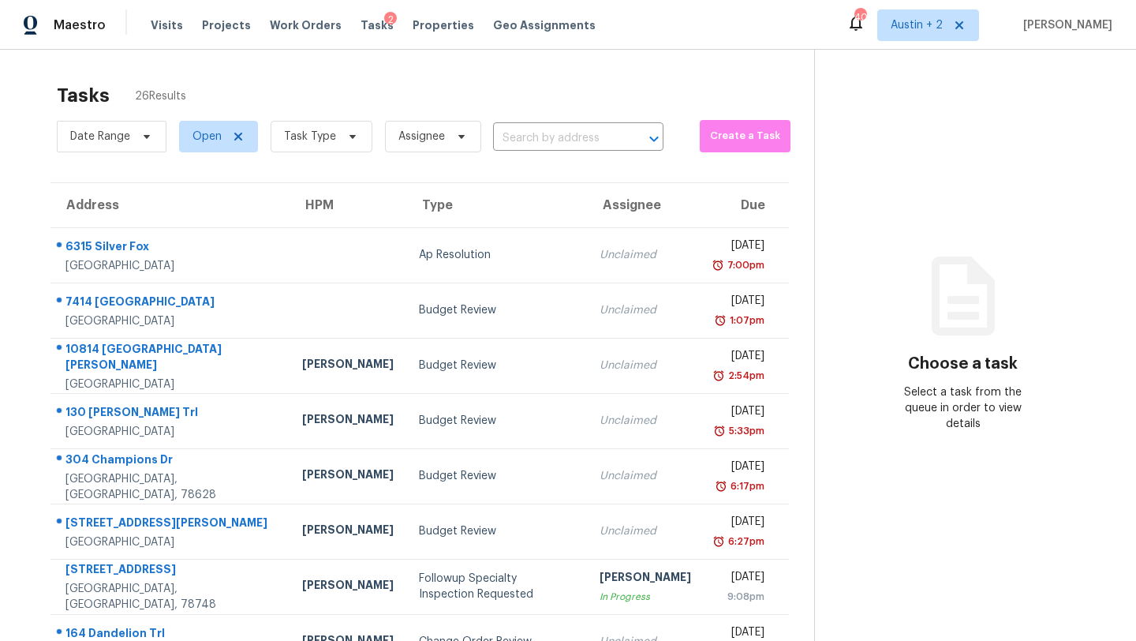
scroll to position [181, 0]
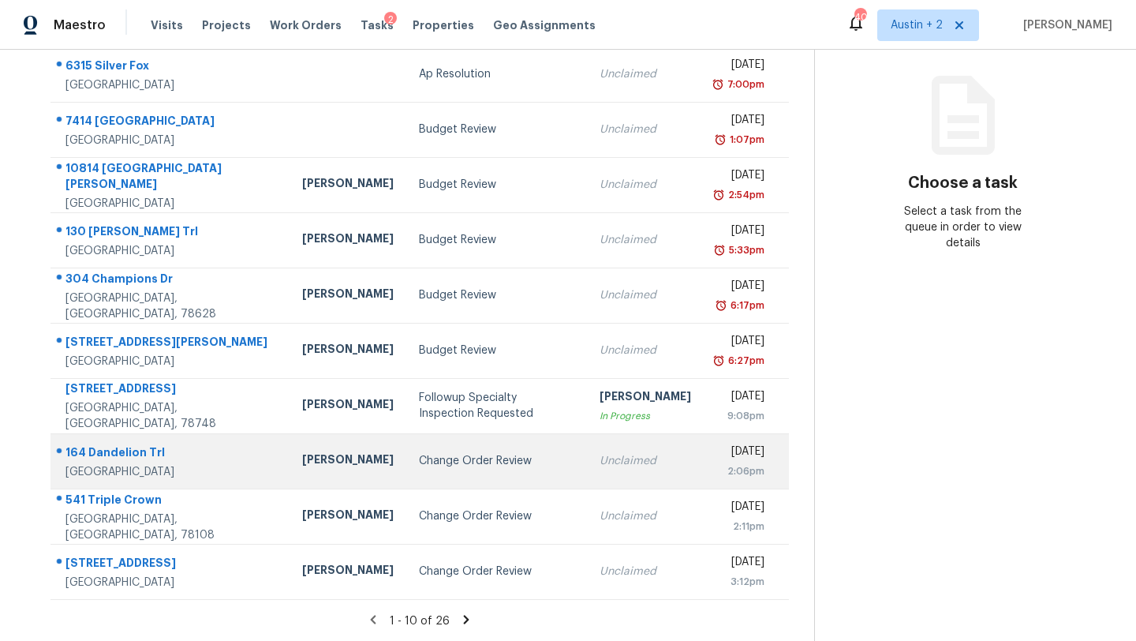
click at [406, 477] on td "Change Order Review" at bounding box center [497, 460] width 182 height 55
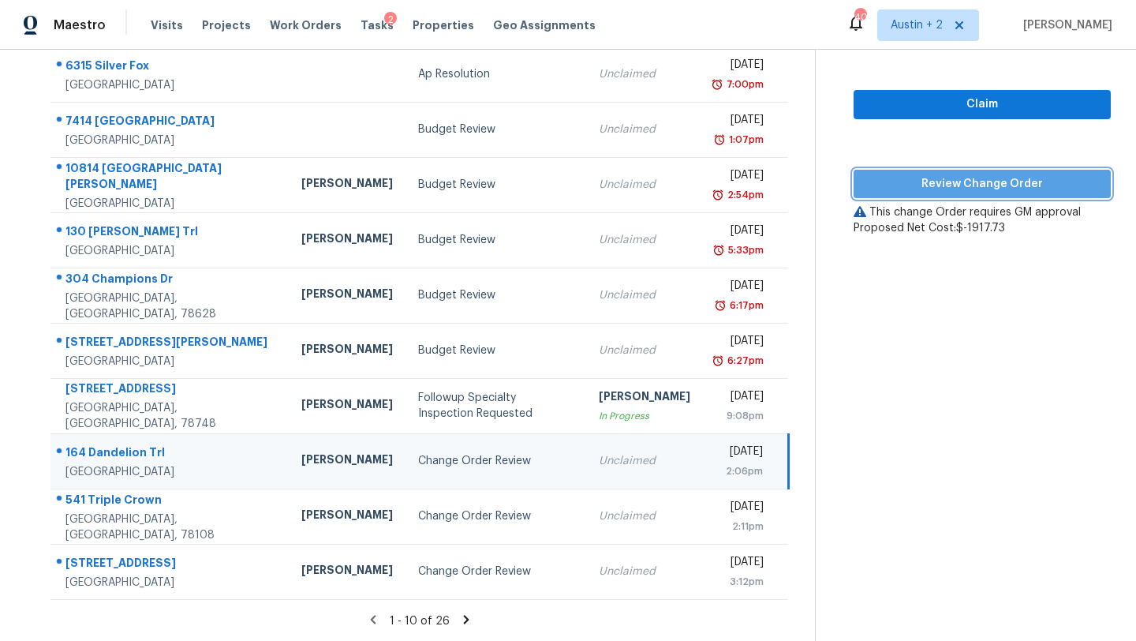
click at [918, 188] on span "Review Change Order" at bounding box center [983, 184] width 232 height 20
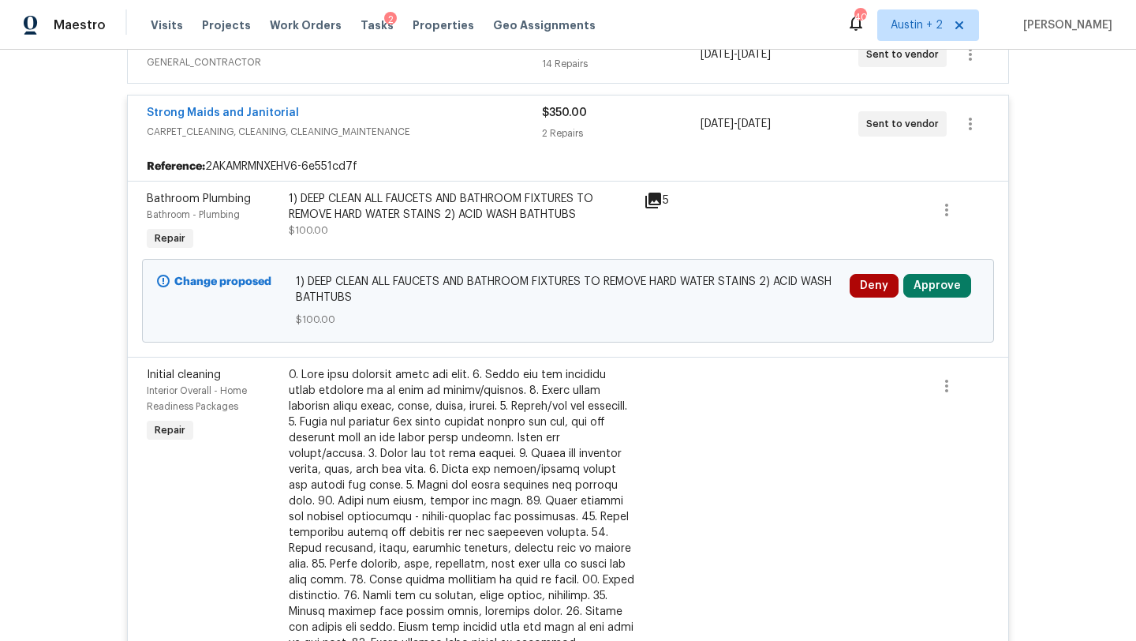
scroll to position [1051, 0]
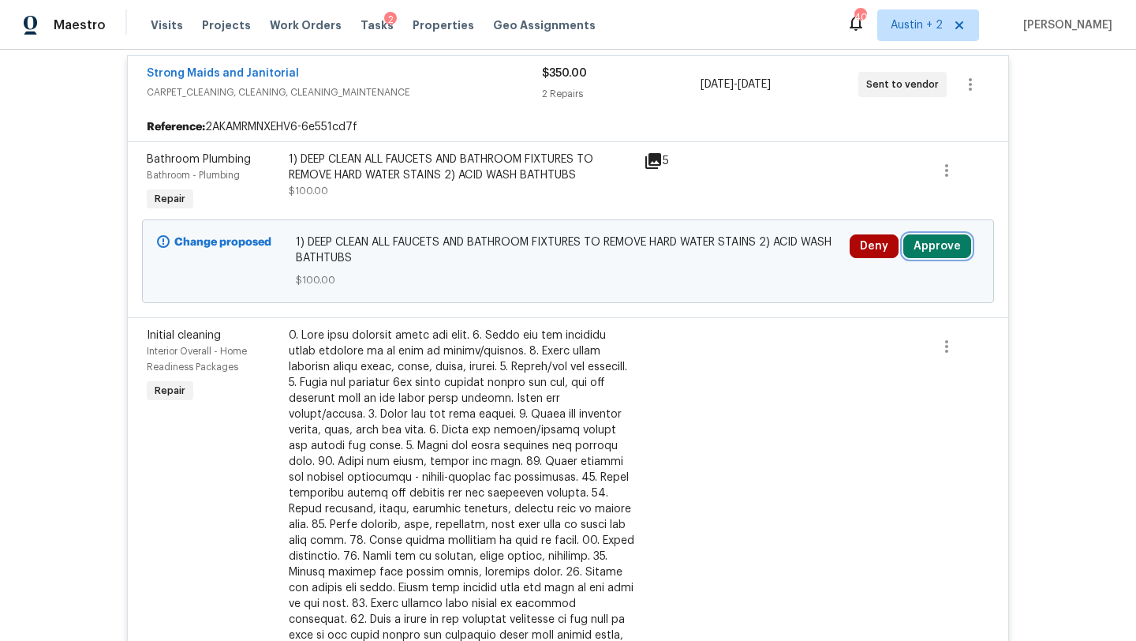
click at [952, 245] on button "Approve" at bounding box center [938, 246] width 68 height 24
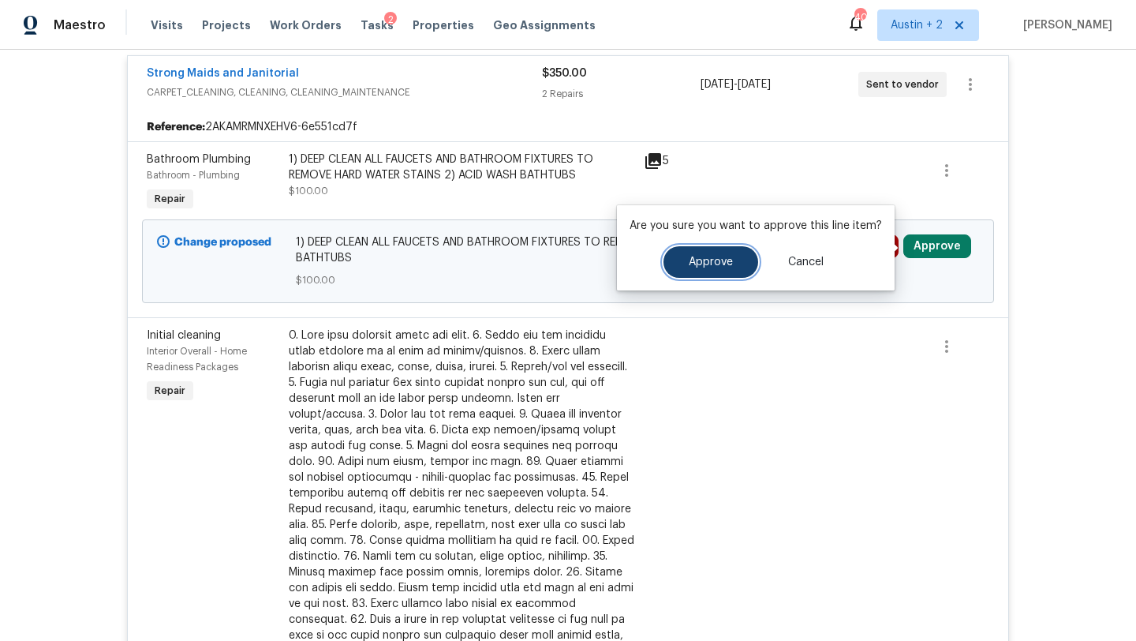
click at [677, 266] on button "Approve" at bounding box center [711, 262] width 95 height 32
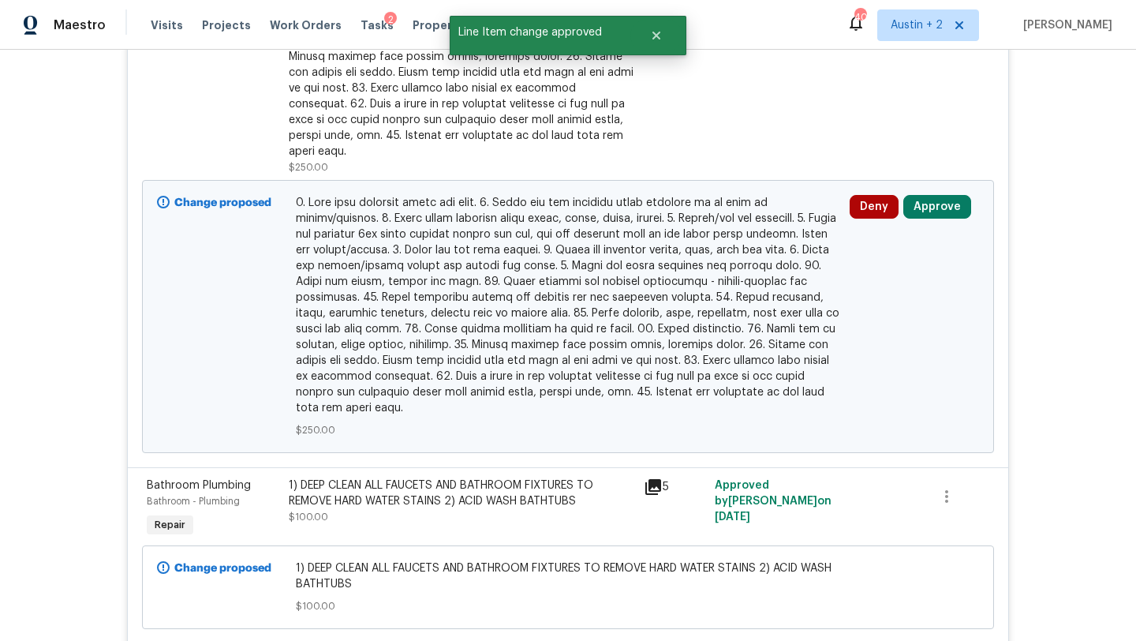
scroll to position [1395, 0]
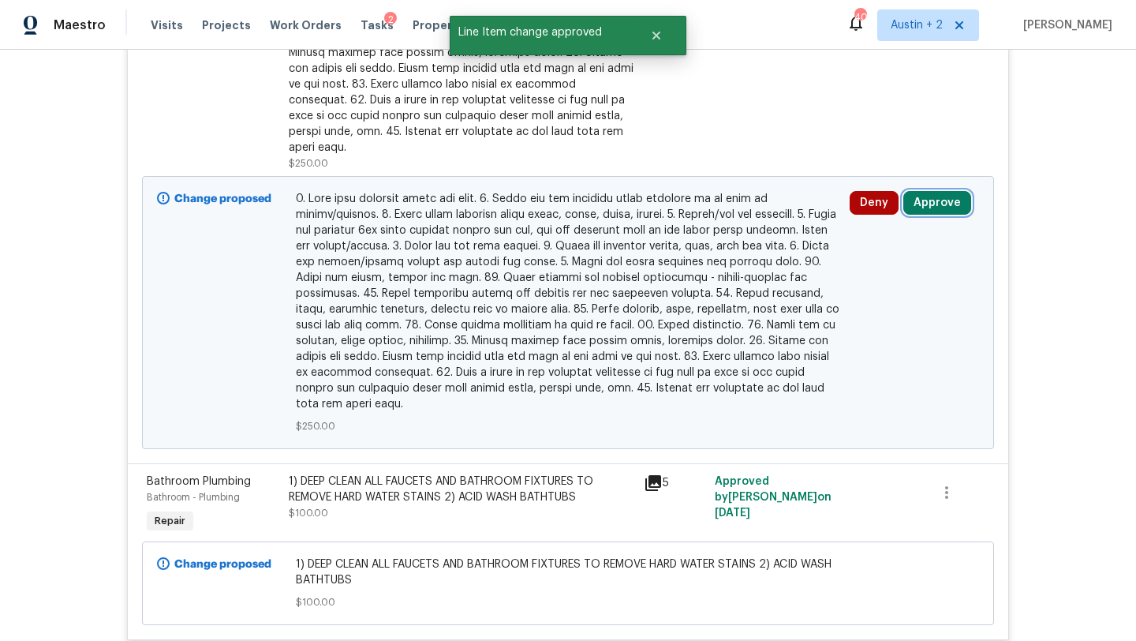
click at [912, 197] on button "Approve" at bounding box center [938, 203] width 68 height 24
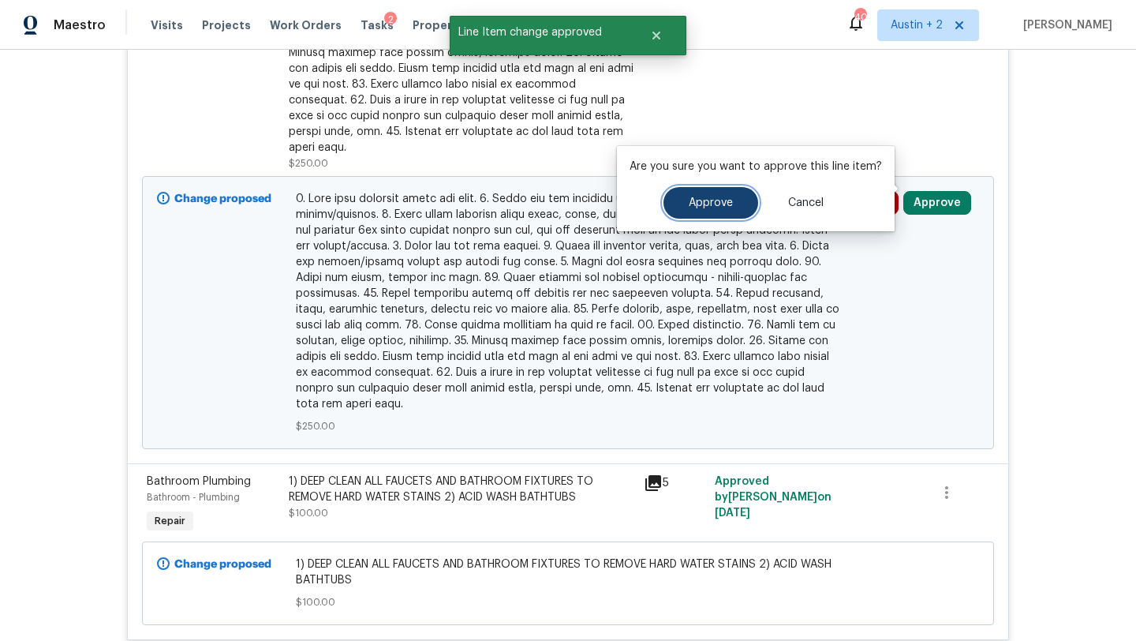
click at [700, 205] on span "Approve" at bounding box center [711, 203] width 44 height 12
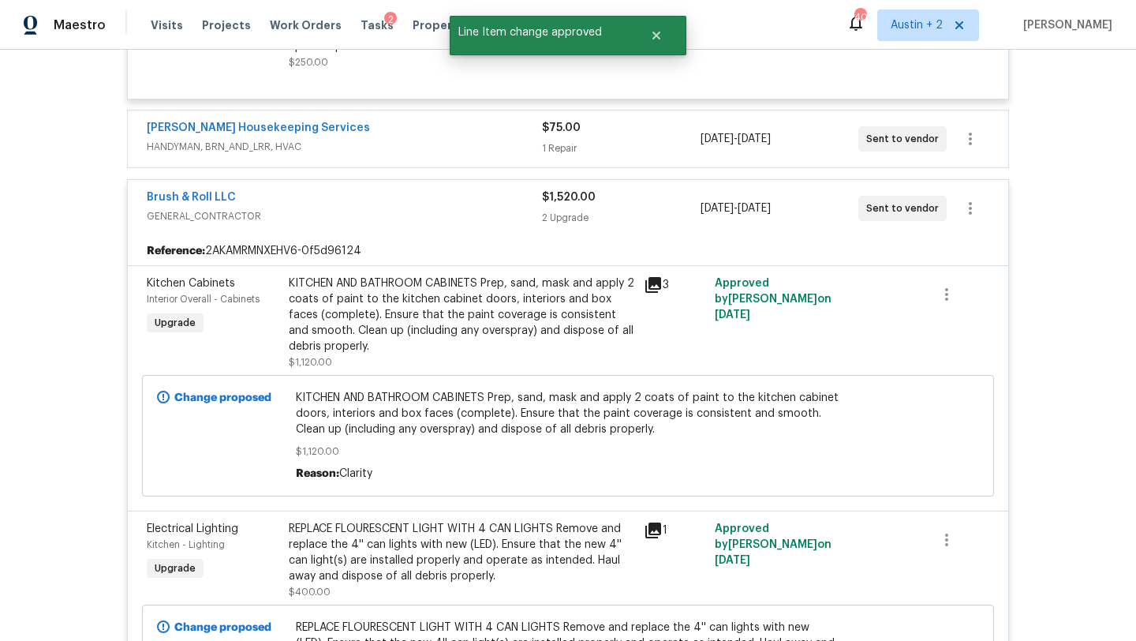
scroll to position [1978, 0]
